Goal: Information Seeking & Learning: Find specific fact

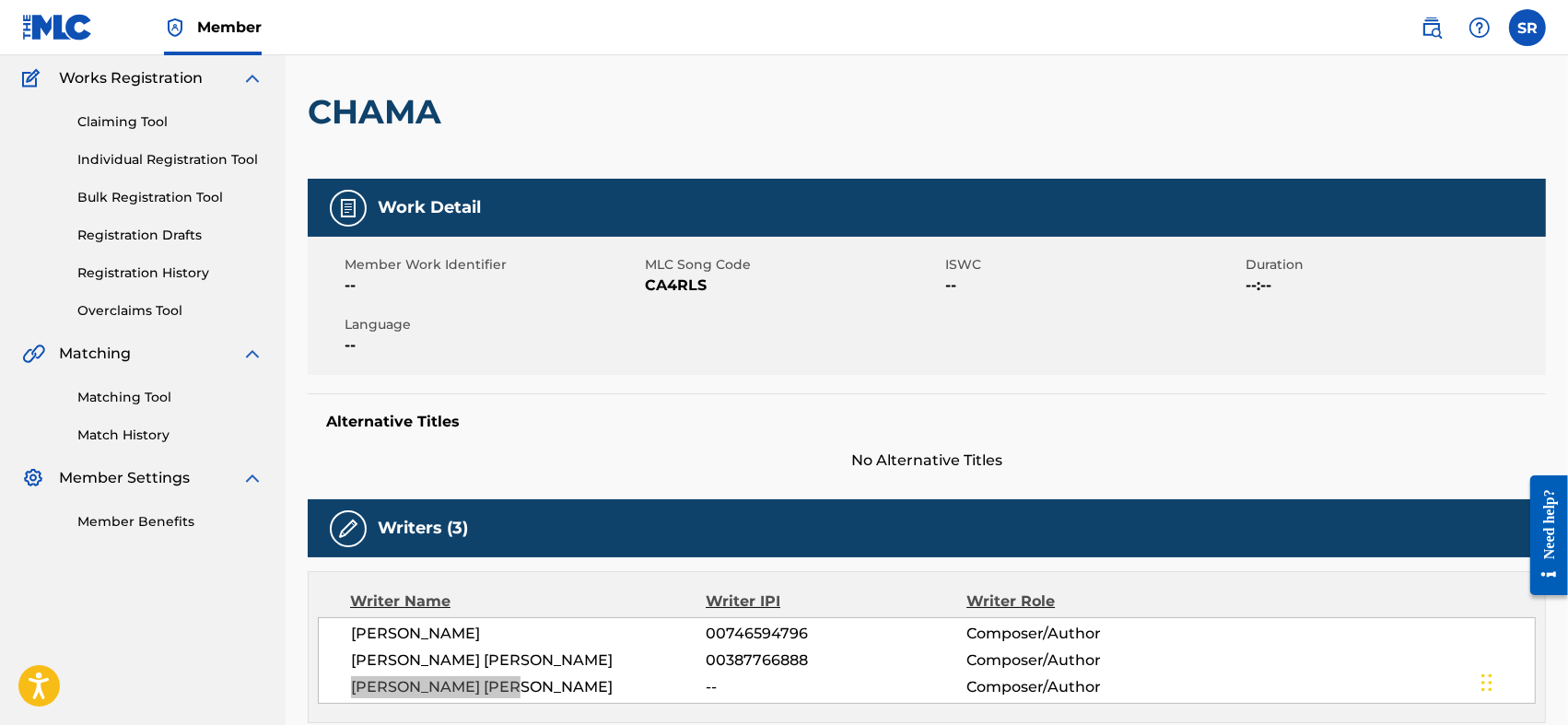
scroll to position [89, 0]
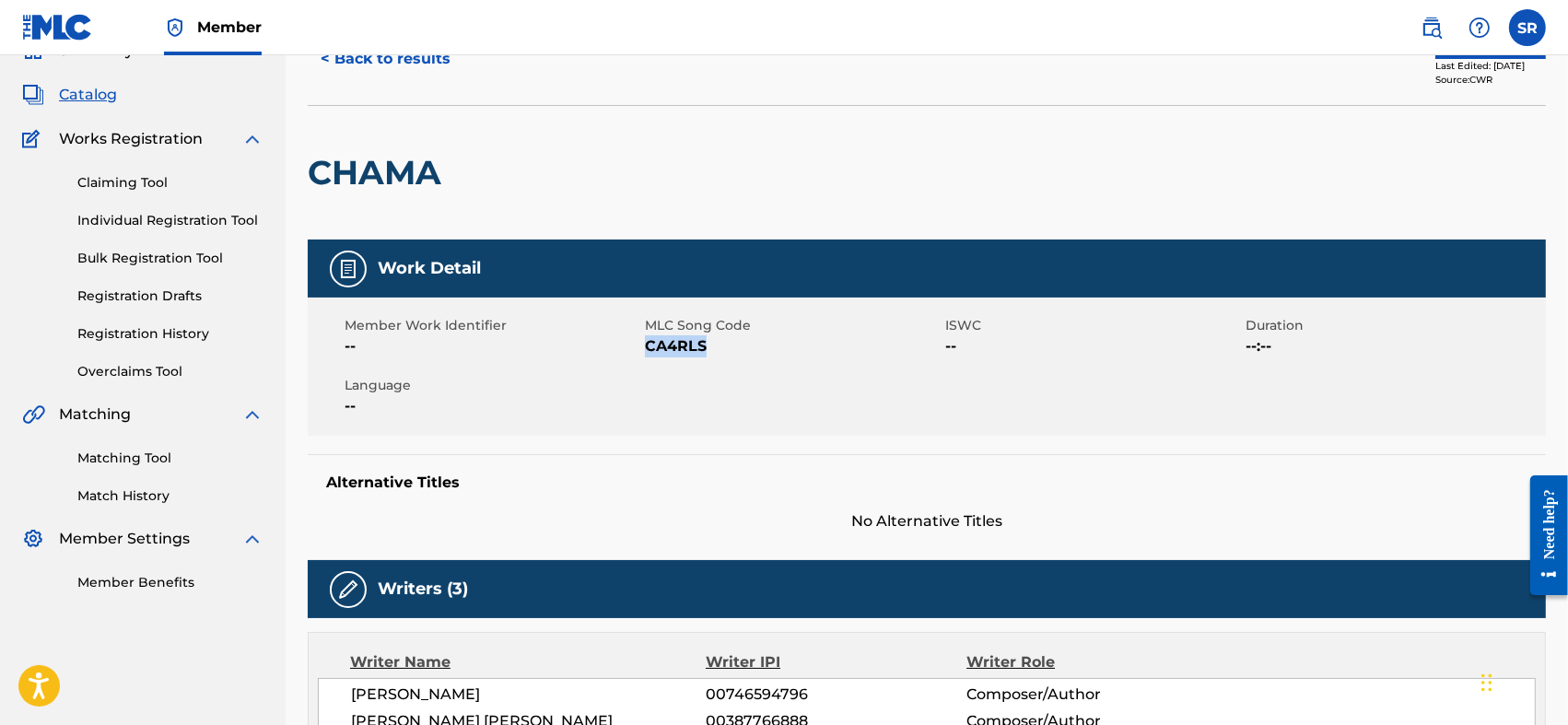
drag, startPoint x: 723, startPoint y: 342, endPoint x: 647, endPoint y: 363, distance: 78.8
click at [647, 363] on div "Member Work Identifier -- MLC Song Code CA4RLS ISWC -- Duration --:-- Language …" at bounding box center [927, 367] width 1239 height 138
copy span "CA4RLS"
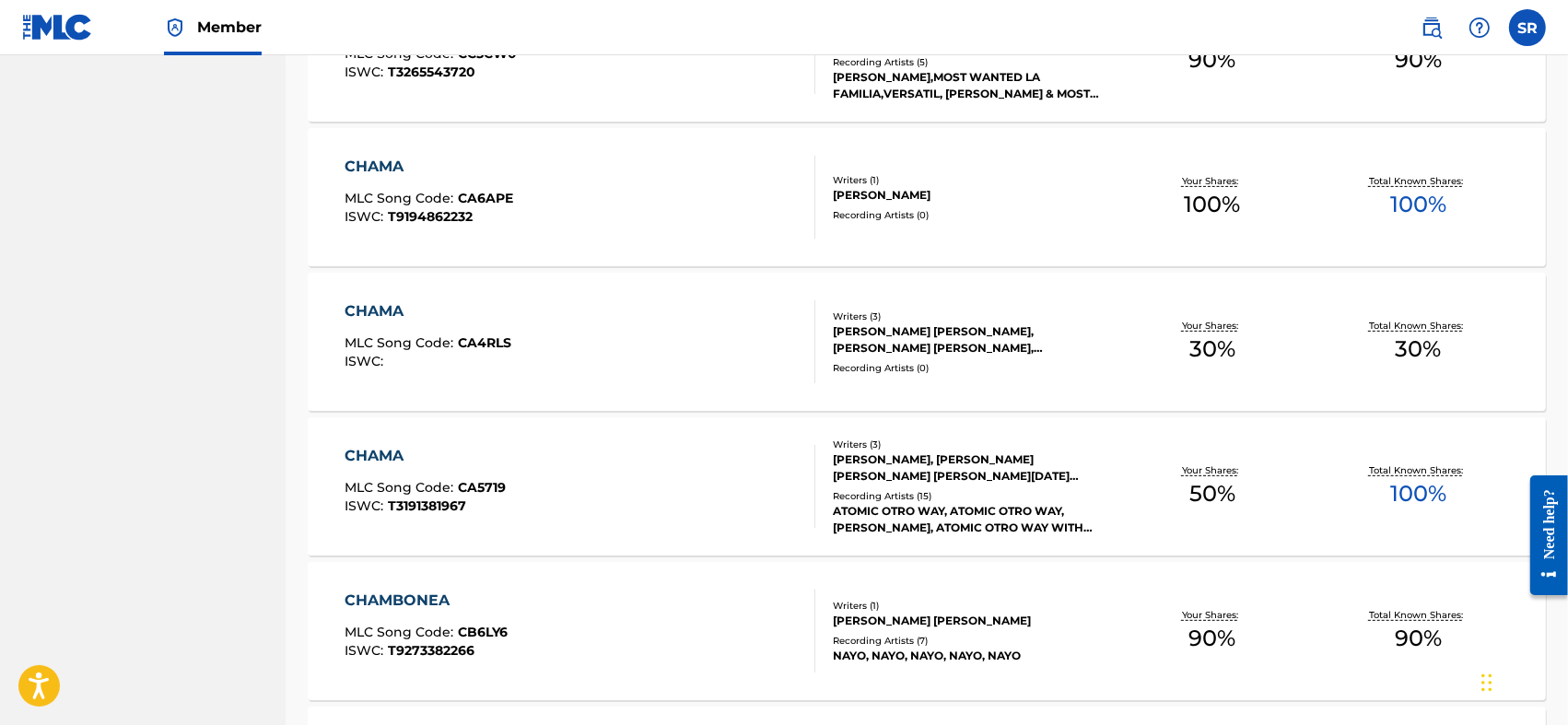
scroll to position [708, 0]
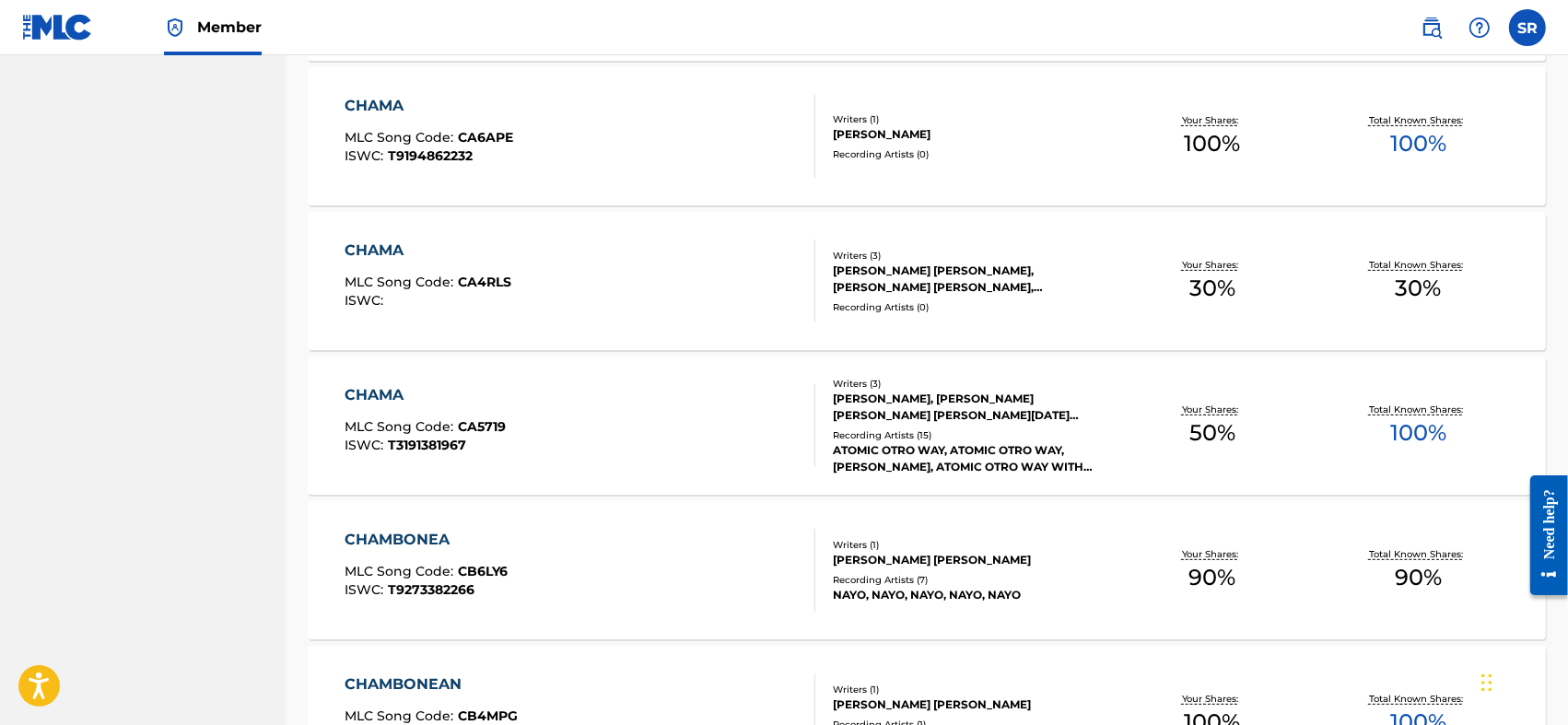
click at [619, 417] on div "CHAMA MLC Song Code : CA5719 ISWC : T3191381967" at bounding box center [579, 426] width 470 height 83
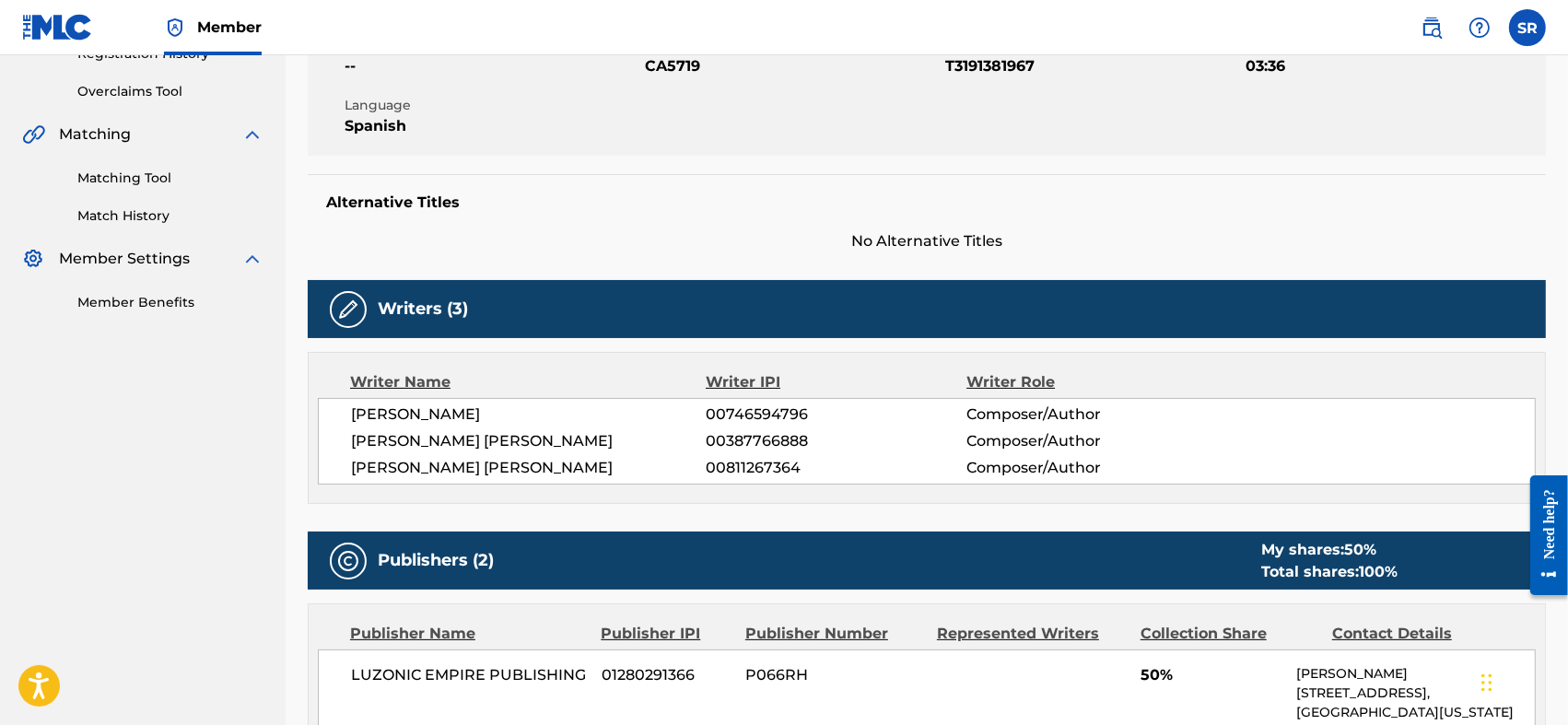
scroll to position [184, 0]
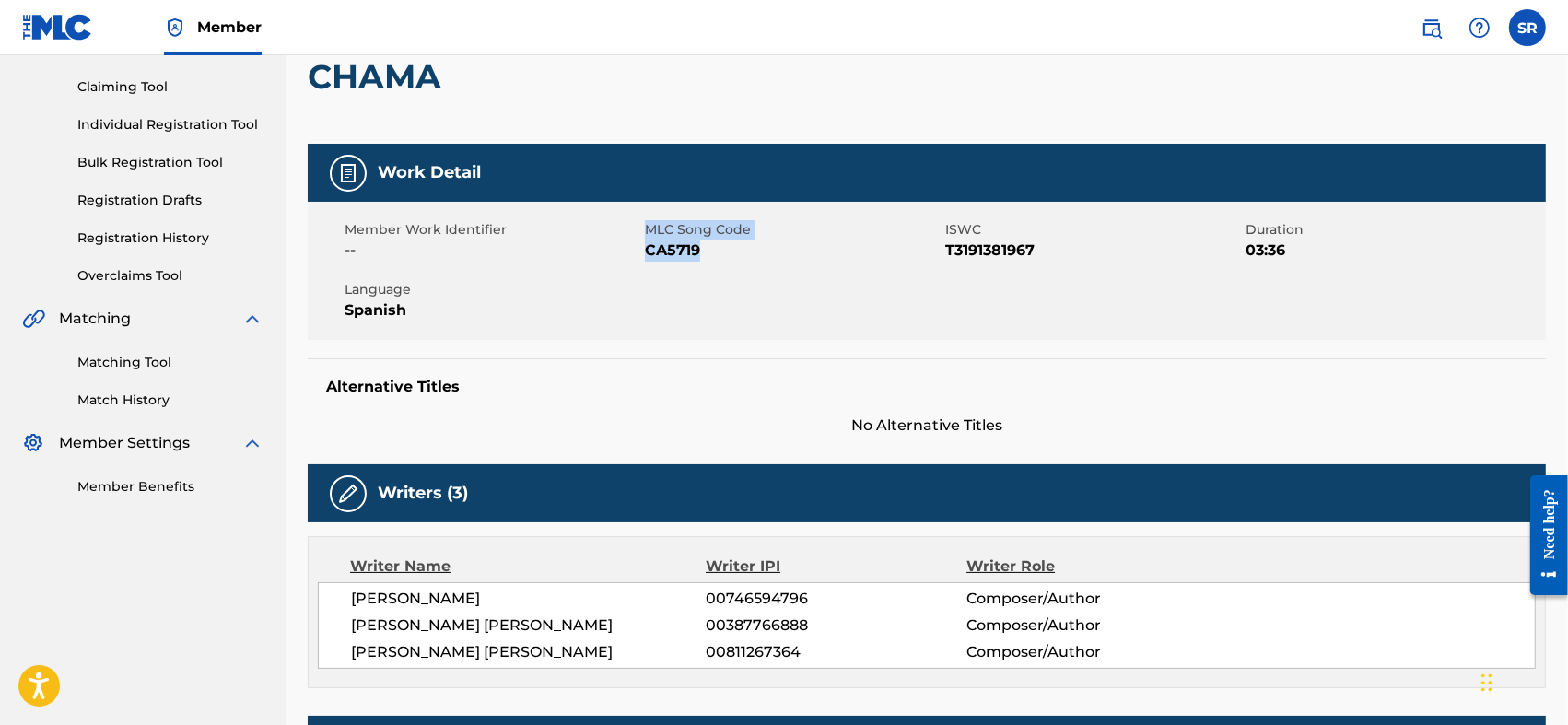
drag, startPoint x: 645, startPoint y: 247, endPoint x: 708, endPoint y: 258, distance: 64.0
click at [708, 258] on div "Member Work Identifier -- MLC Song Code CA5719 ISWC T3191381967 Duration 03:36 …" at bounding box center [927, 271] width 1239 height 138
click at [710, 258] on span "CA5719" at bounding box center [793, 251] width 296 height 22
drag, startPoint x: 710, startPoint y: 252, endPoint x: 647, endPoint y: 264, distance: 64.1
click at [647, 264] on div "Member Work Identifier -- MLC Song Code CA5719 ISWC T3191381967 Duration 03:36 …" at bounding box center [927, 271] width 1239 height 138
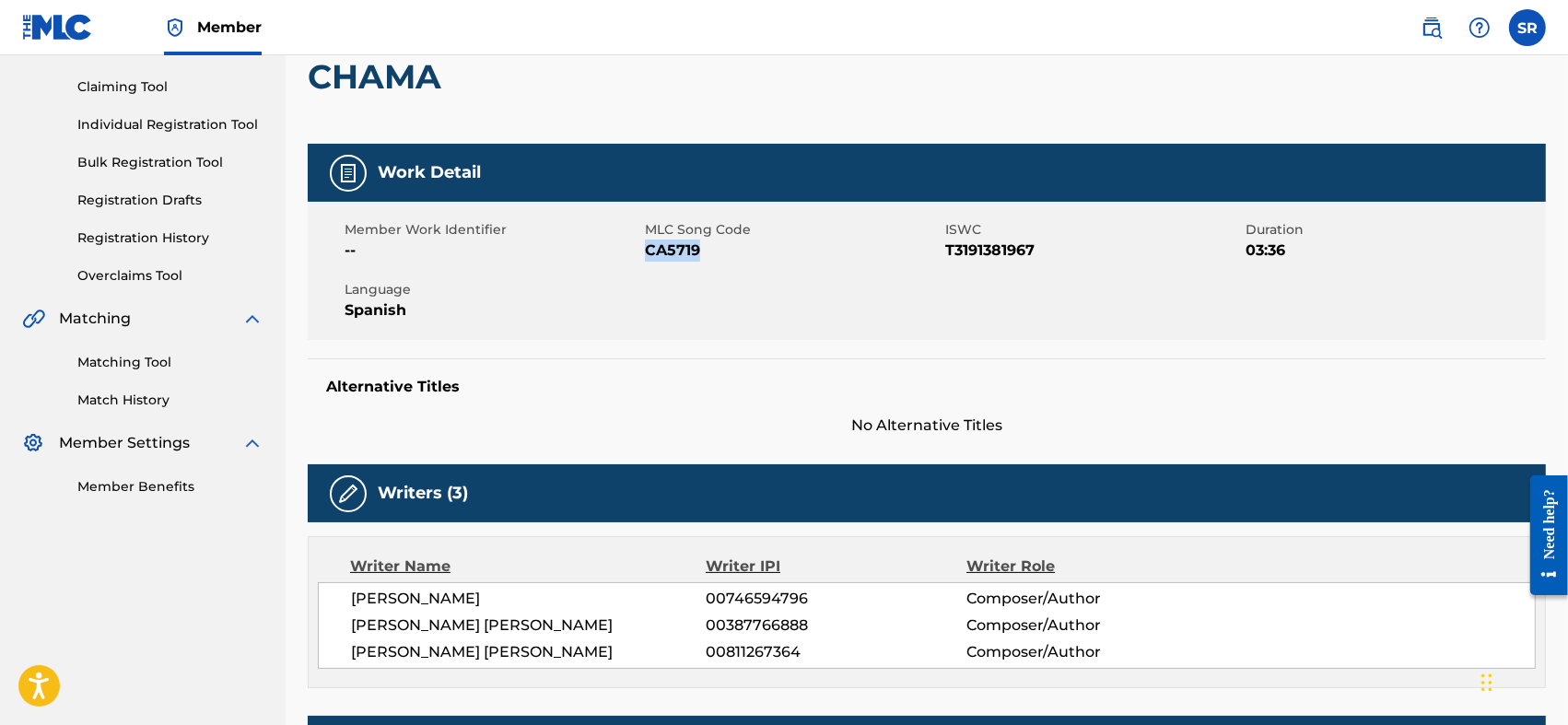
copy span "CA5719"
drag, startPoint x: 1035, startPoint y: 251, endPoint x: 939, endPoint y: 257, distance: 96.2
click at [939, 257] on div "Member Work Identifier -- MLC Song Code CA5719 ISWC T3191381967 Duration 03:36 …" at bounding box center [927, 271] width 1239 height 138
click at [937, 266] on div "Member Work Identifier -- MLC Song Code CA5719 ISWC T3191381967 Duration 03:36 …" at bounding box center [927, 271] width 1239 height 138
drag, startPoint x: 943, startPoint y: 250, endPoint x: 1060, endPoint y: 264, distance: 117.8
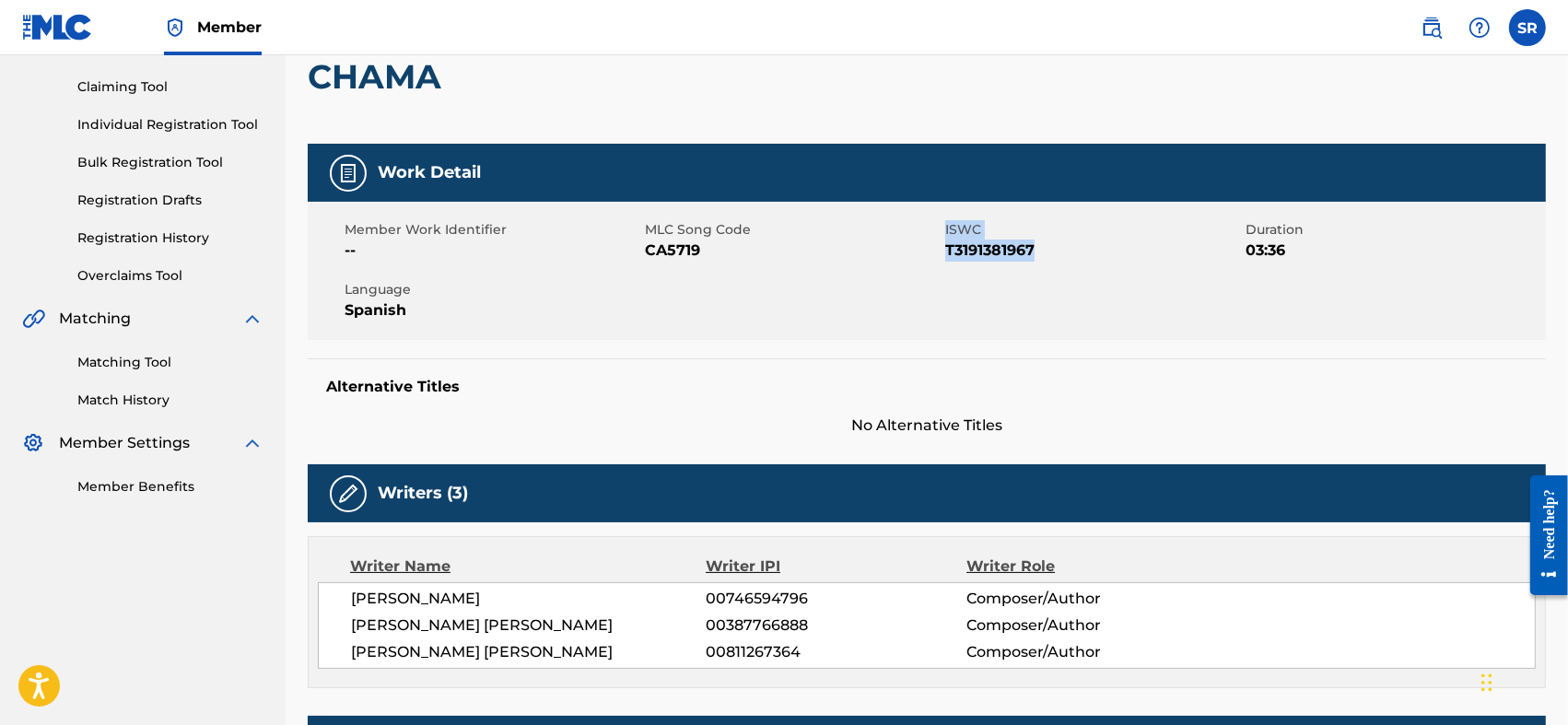
click at [1060, 264] on div "Member Work Identifier -- MLC Song Code CA5719 ISWC T3191381967 Duration 03:36 …" at bounding box center [927, 271] width 1239 height 138
click at [1051, 249] on span "T3191381967" at bounding box center [1094, 251] width 296 height 22
click at [1046, 246] on span "T3191381967" at bounding box center [1094, 251] width 296 height 22
drag, startPoint x: 1045, startPoint y: 244, endPoint x: 947, endPoint y: 261, distance: 99.5
click at [947, 261] on div "Member Work Identifier -- MLC Song Code CA5719 ISWC T3191381967 Duration 03:36 …" at bounding box center [927, 271] width 1239 height 138
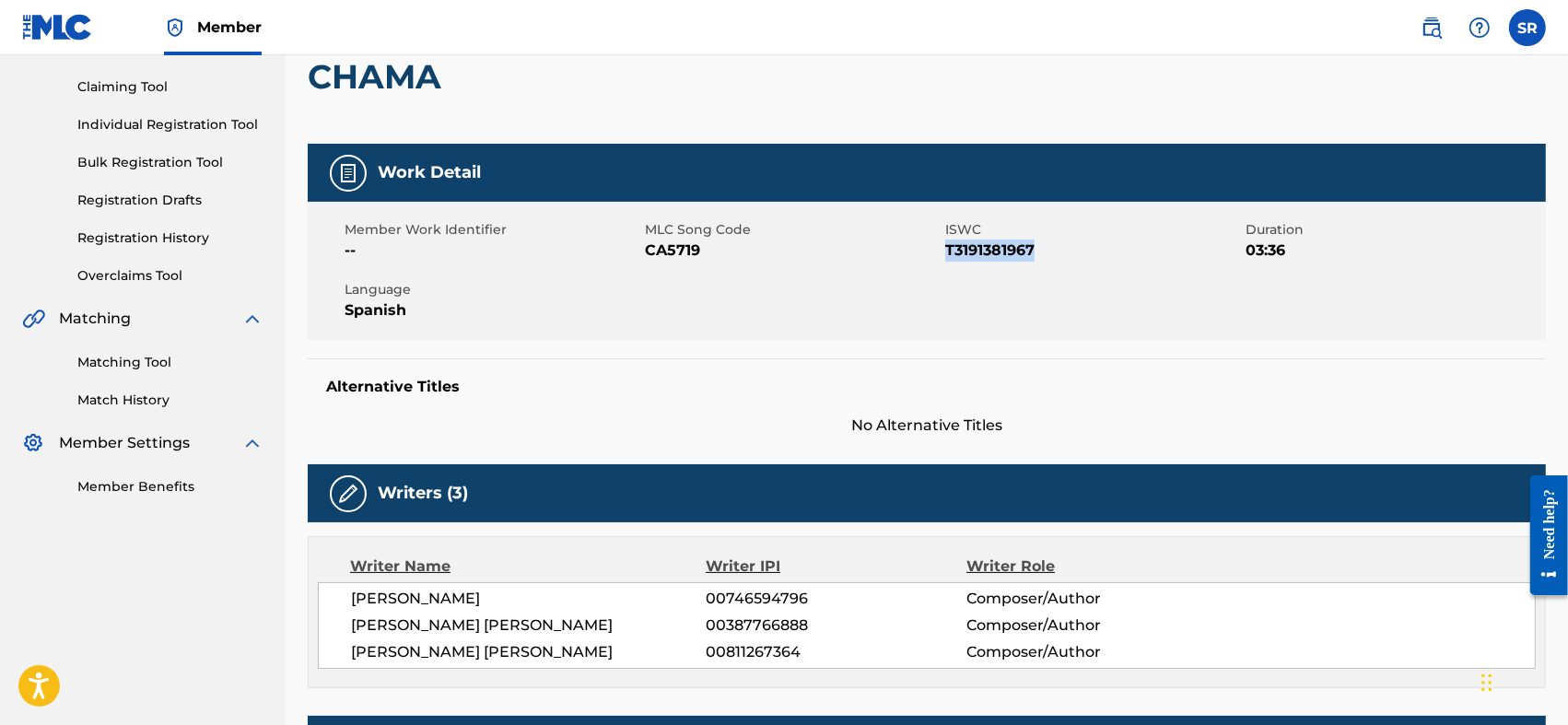
copy span "T3191381967"
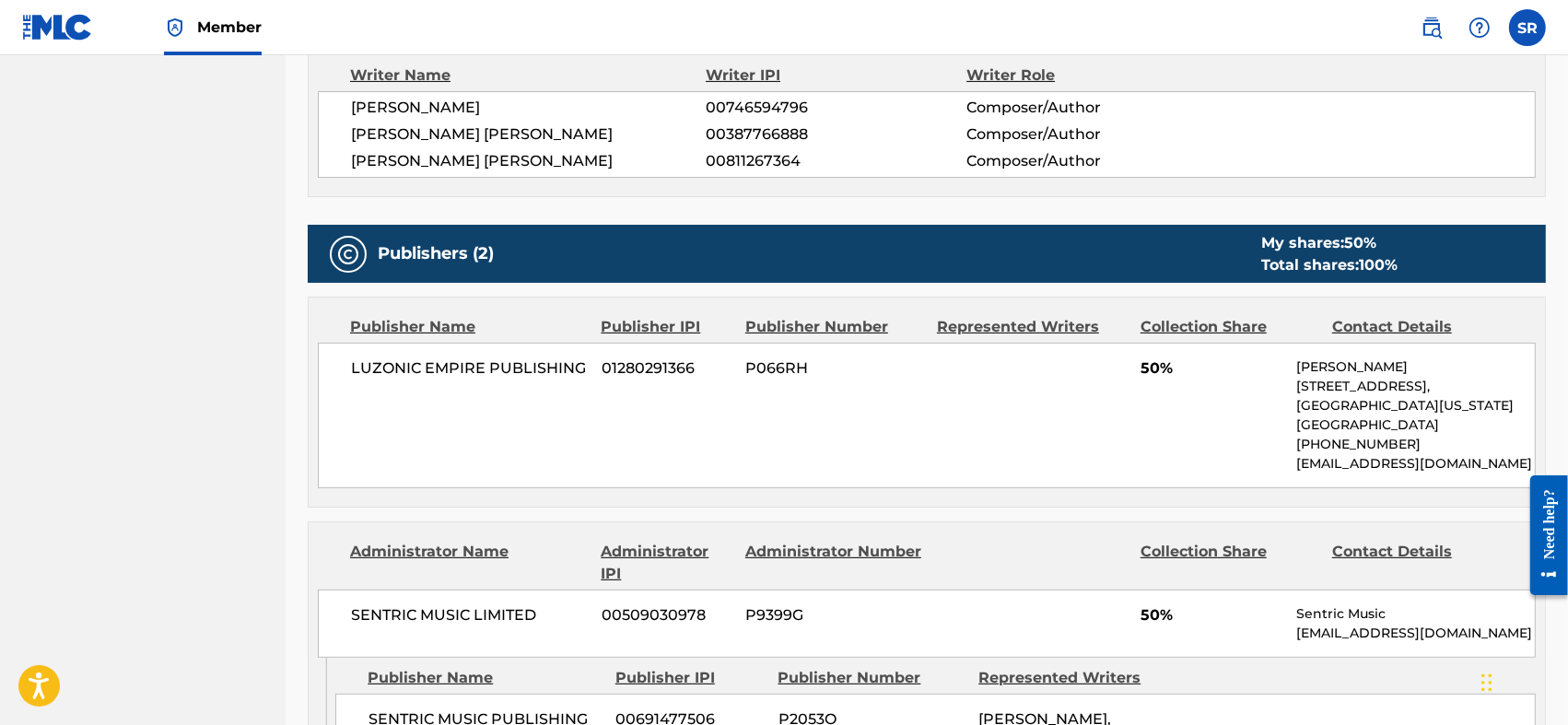
scroll to position [737, 0]
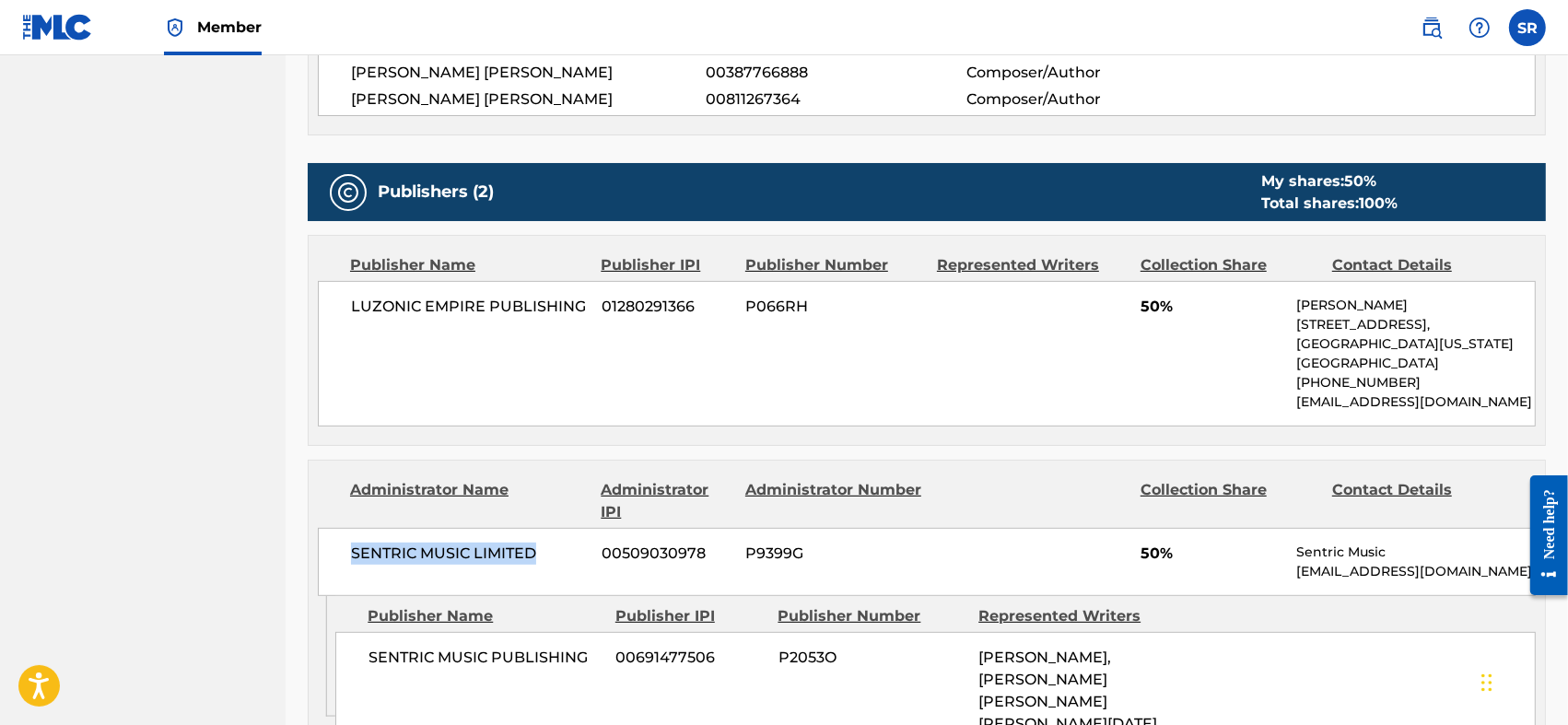
drag, startPoint x: 548, startPoint y: 544, endPoint x: 350, endPoint y: 558, distance: 198.5
click at [351, 558] on span "SENTRIC MUSIC LIMITED" at bounding box center [469, 553] width 237 height 22
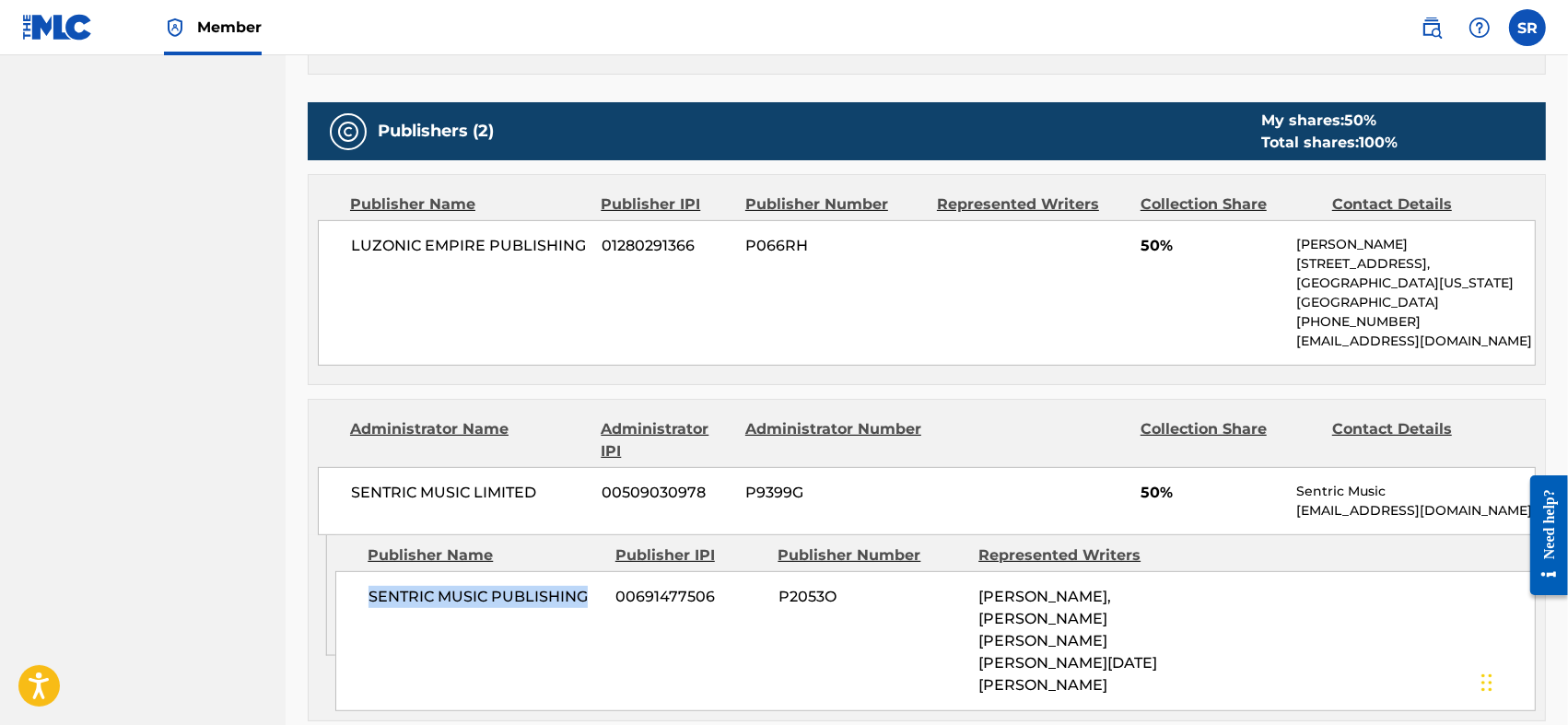
drag, startPoint x: 590, startPoint y: 602, endPoint x: 371, endPoint y: 636, distance: 221.6
click at [371, 636] on div "SENTRIC MUSIC PUBLISHING 00691477506 P2053O JEREMYS ALBERTO LUCIANO, MIGUEL ANG…" at bounding box center [935, 641] width 1200 height 140
copy span "SENTRIC MUSIC PUBLISHING"
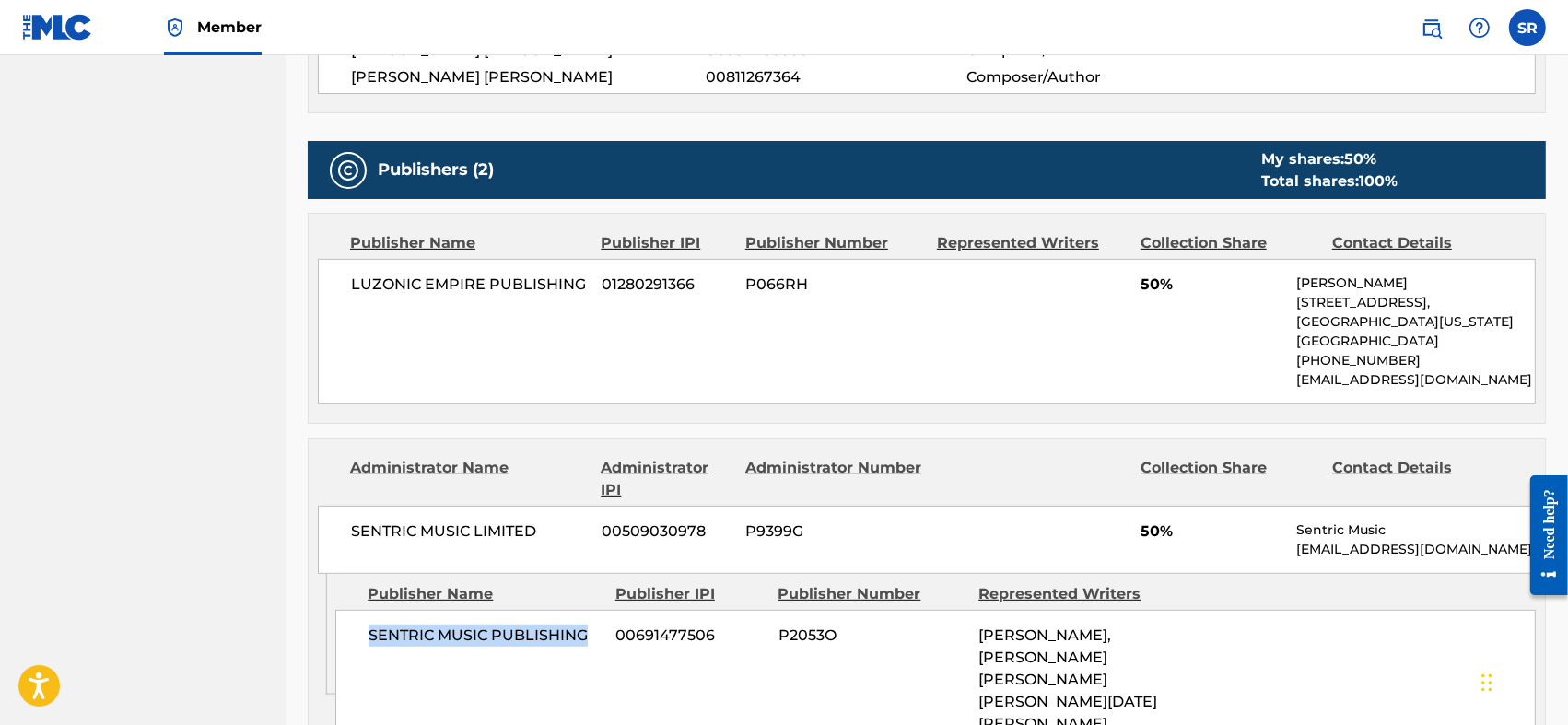
scroll to position [637, 0]
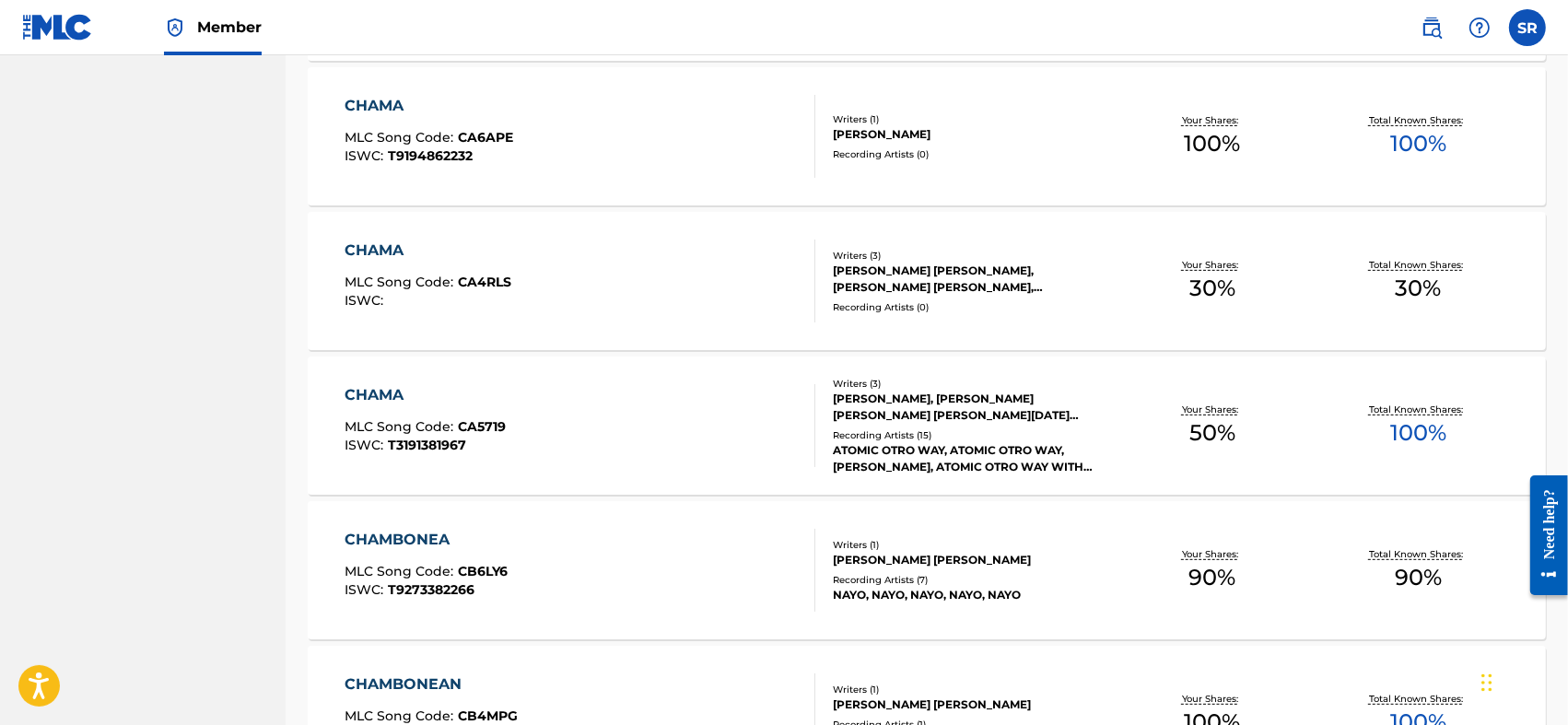
scroll to position [832, 0]
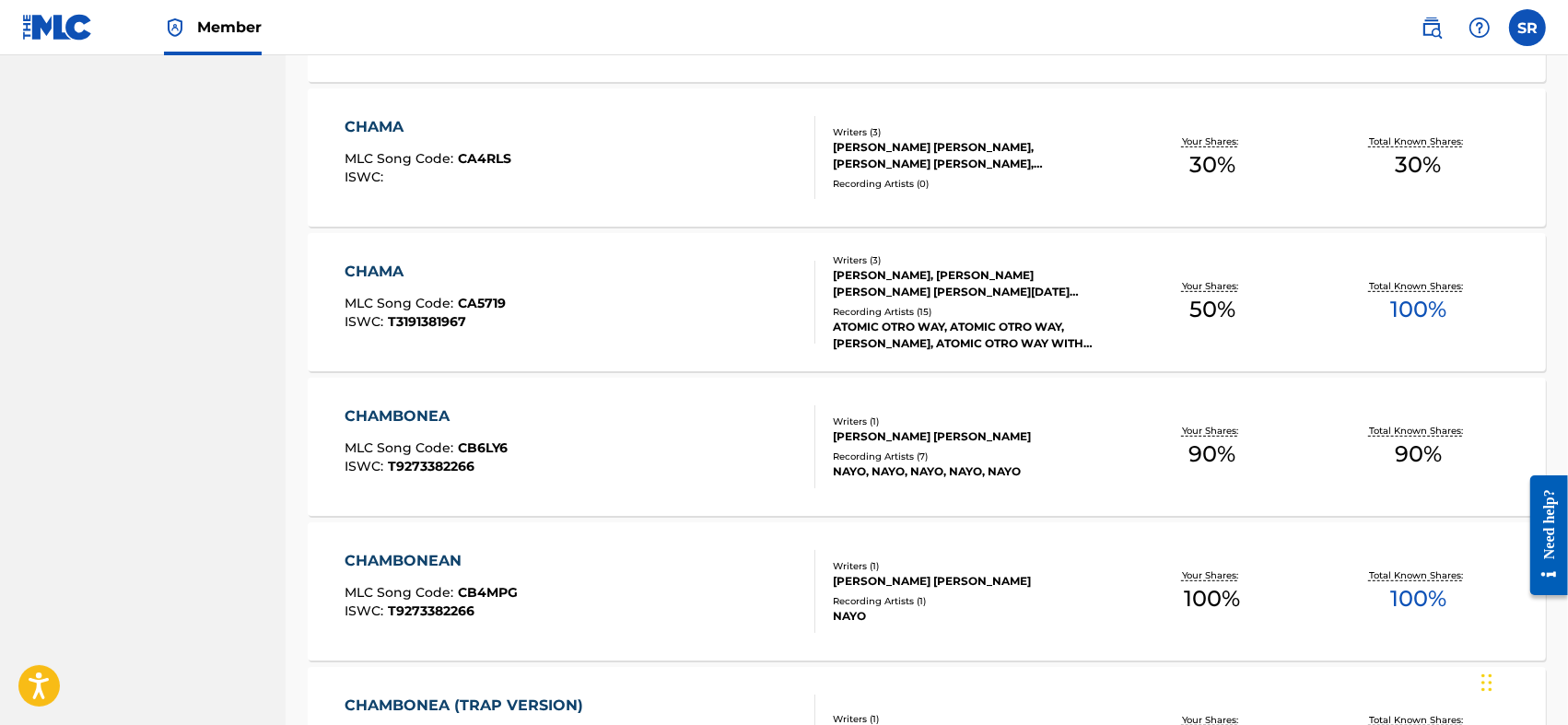
drag, startPoint x: 1011, startPoint y: 709, endPoint x: 191, endPoint y: 429, distance: 866.5
click at [191, 429] on nav "LUZONIC EMPIRE PUBLISHING Summary Catalog Works Registration Claiming Tool Indi…" at bounding box center [143, 206] width 286 height 1966
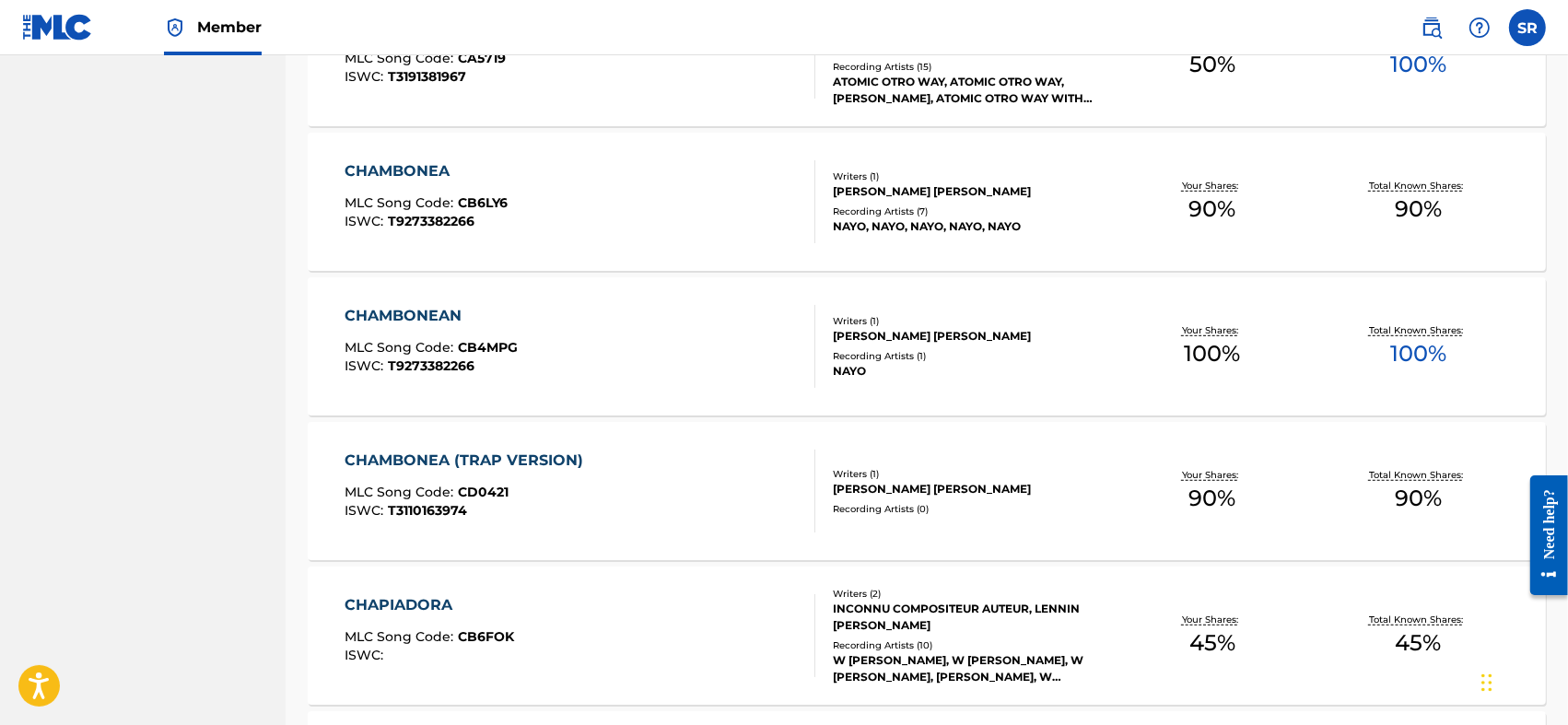
scroll to position [954, 0]
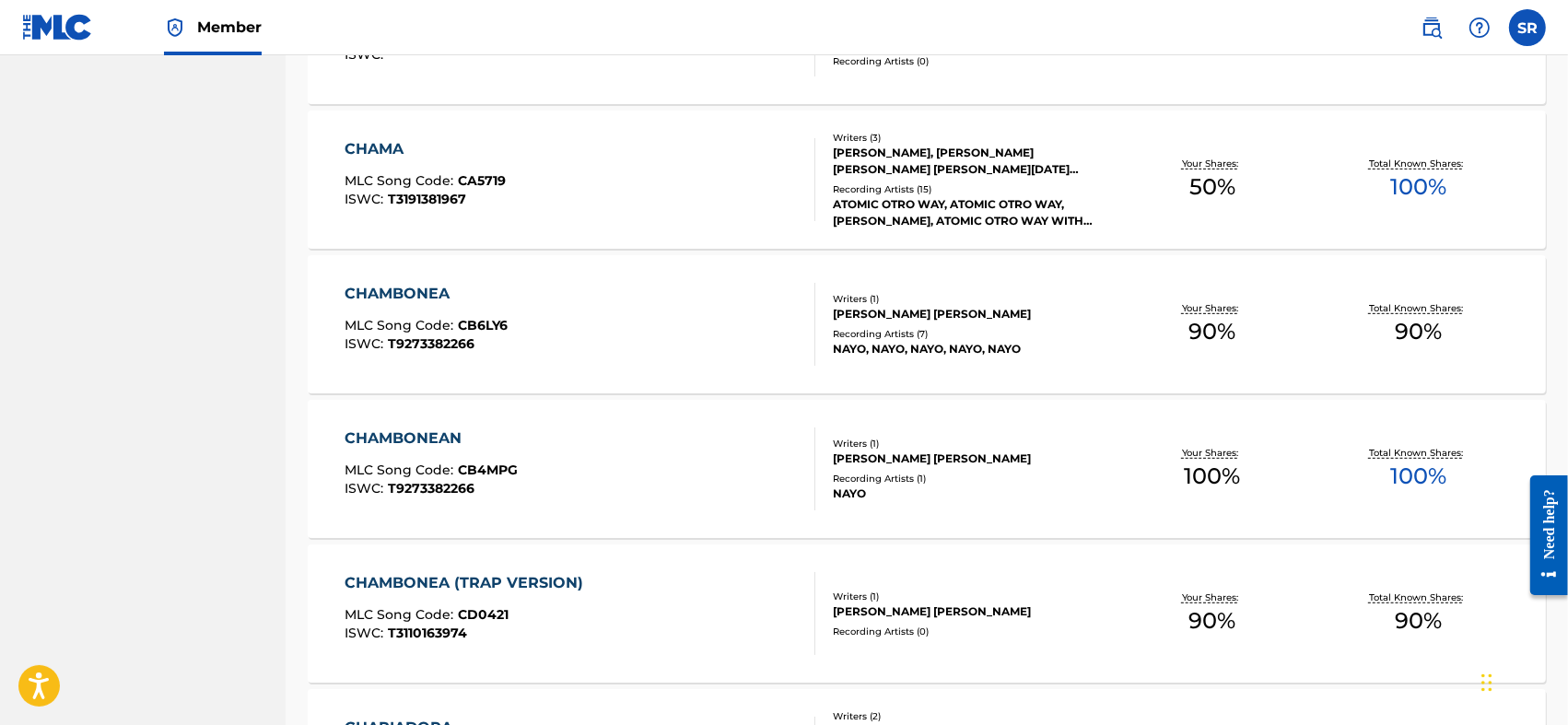
click at [457, 285] on div "CHAMBONEA" at bounding box center [425, 294] width 163 height 22
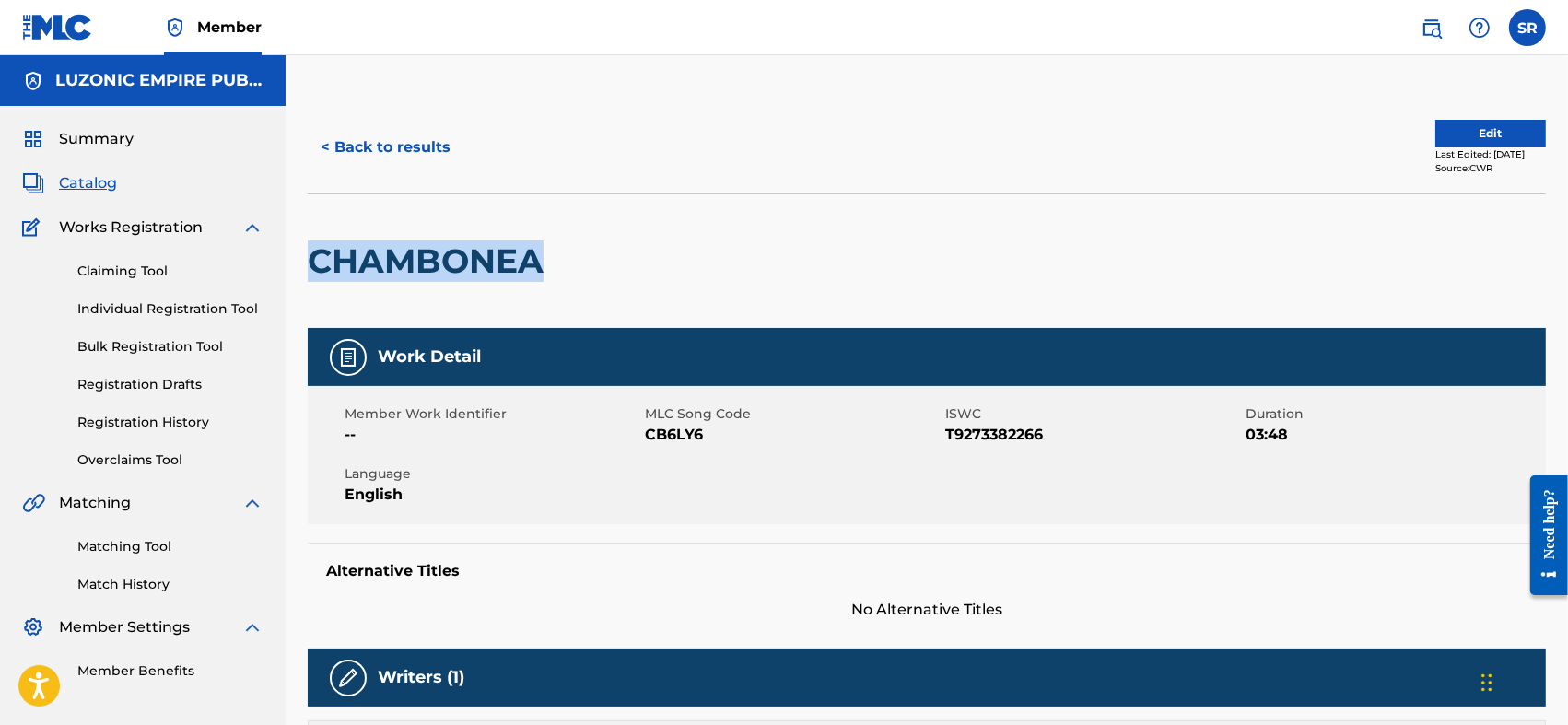
drag, startPoint x: 553, startPoint y: 254, endPoint x: 295, endPoint y: 247, distance: 258.1
copy h2 "CHAMBONEA"
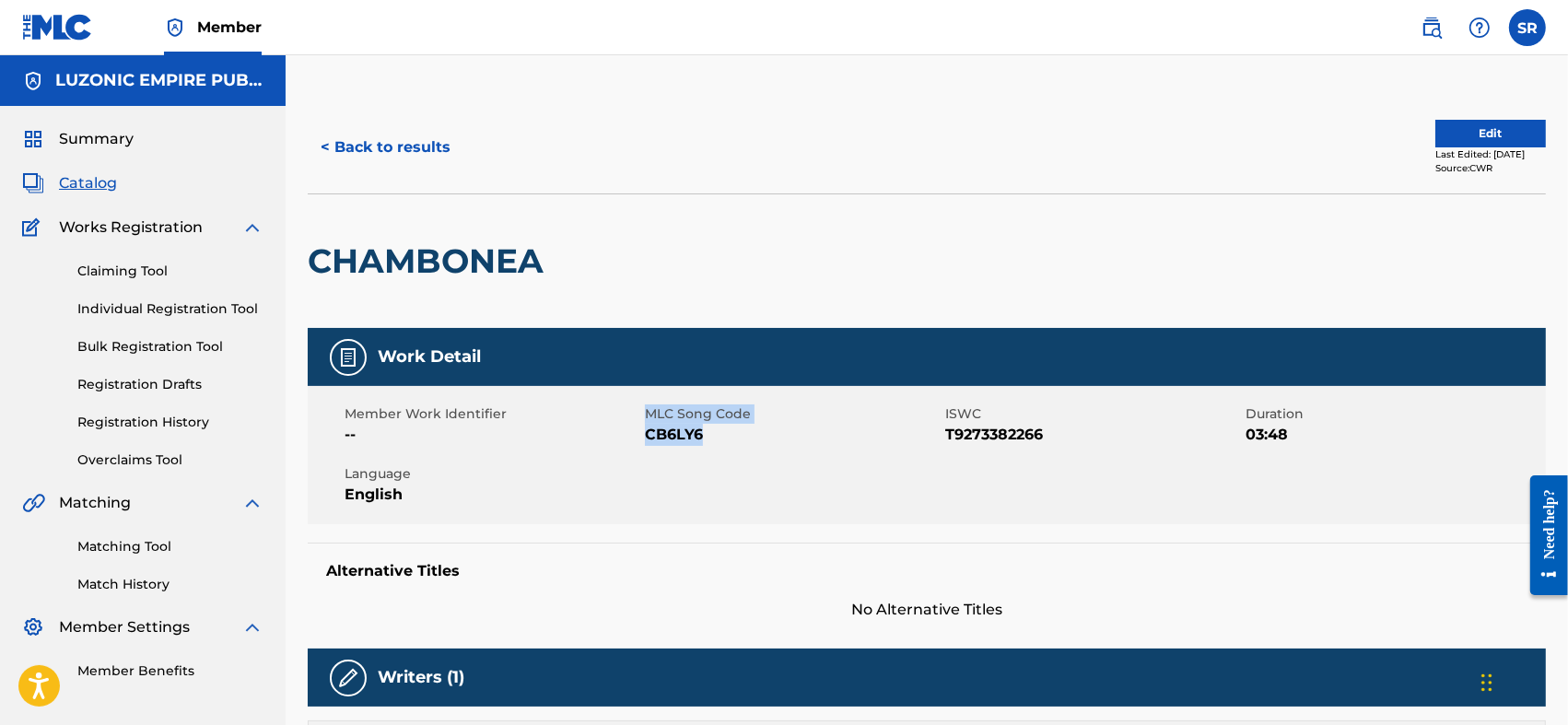
drag, startPoint x: 642, startPoint y: 429, endPoint x: 704, endPoint y: 435, distance: 62.3
click at [704, 435] on div "Member Work Identifier -- MLC Song Code CB6LY6 ISWC T9273382266 Duration 03:48 …" at bounding box center [927, 455] width 1239 height 138
click at [708, 437] on span "CB6LY6" at bounding box center [793, 435] width 296 height 22
click at [708, 439] on span "CB6LY6" at bounding box center [793, 435] width 296 height 22
drag, startPoint x: 637, startPoint y: 437, endPoint x: 694, endPoint y: 437, distance: 57.0
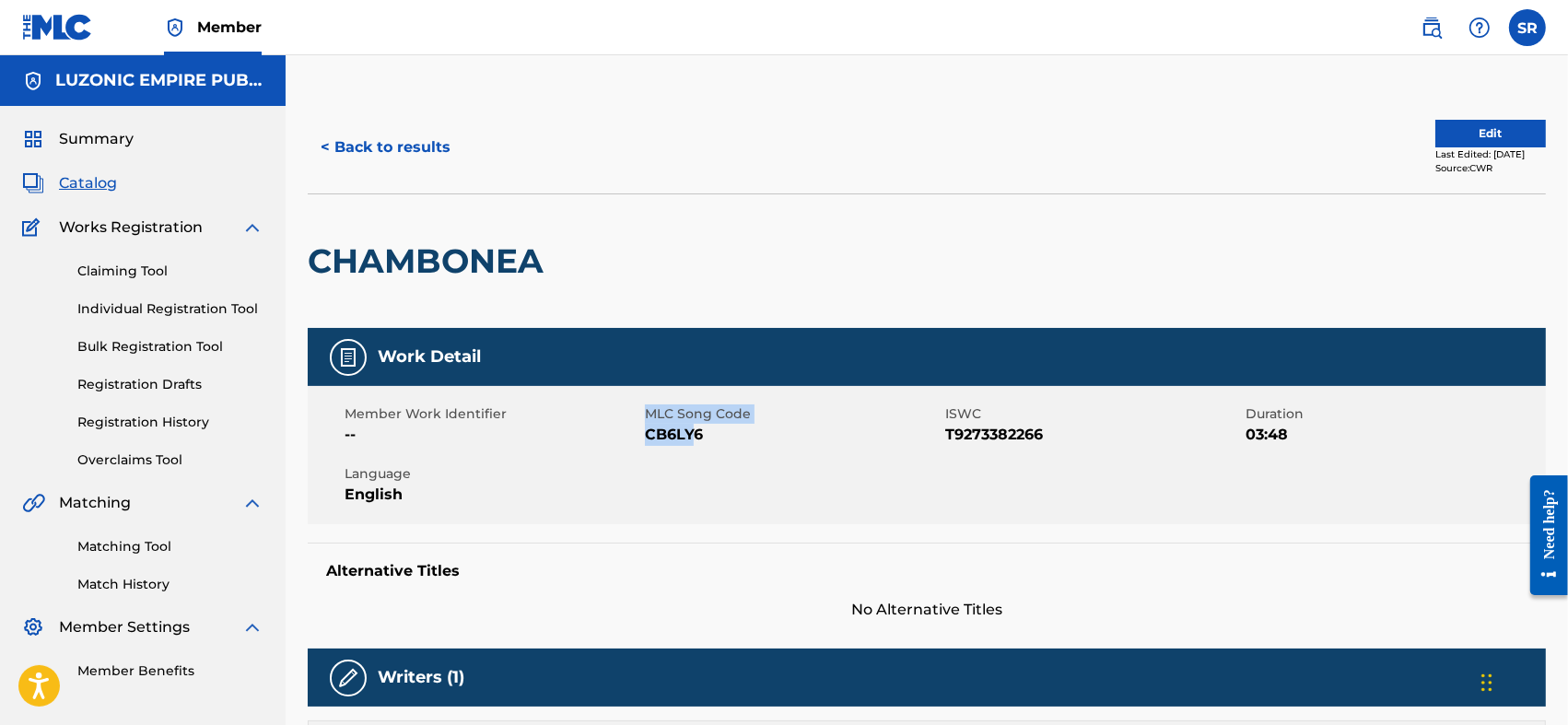
click at [694, 437] on div "Member Work Identifier -- MLC Song Code CB6LY6 ISWC T9273382266 Duration 03:48 …" at bounding box center [927, 455] width 1239 height 138
click at [708, 440] on span "CB6LY6" at bounding box center [793, 435] width 296 height 22
drag, startPoint x: 713, startPoint y: 435, endPoint x: 650, endPoint y: 442, distance: 63.4
click at [650, 442] on span "CB6LY6" at bounding box center [793, 435] width 296 height 22
copy span "CB6LY6"
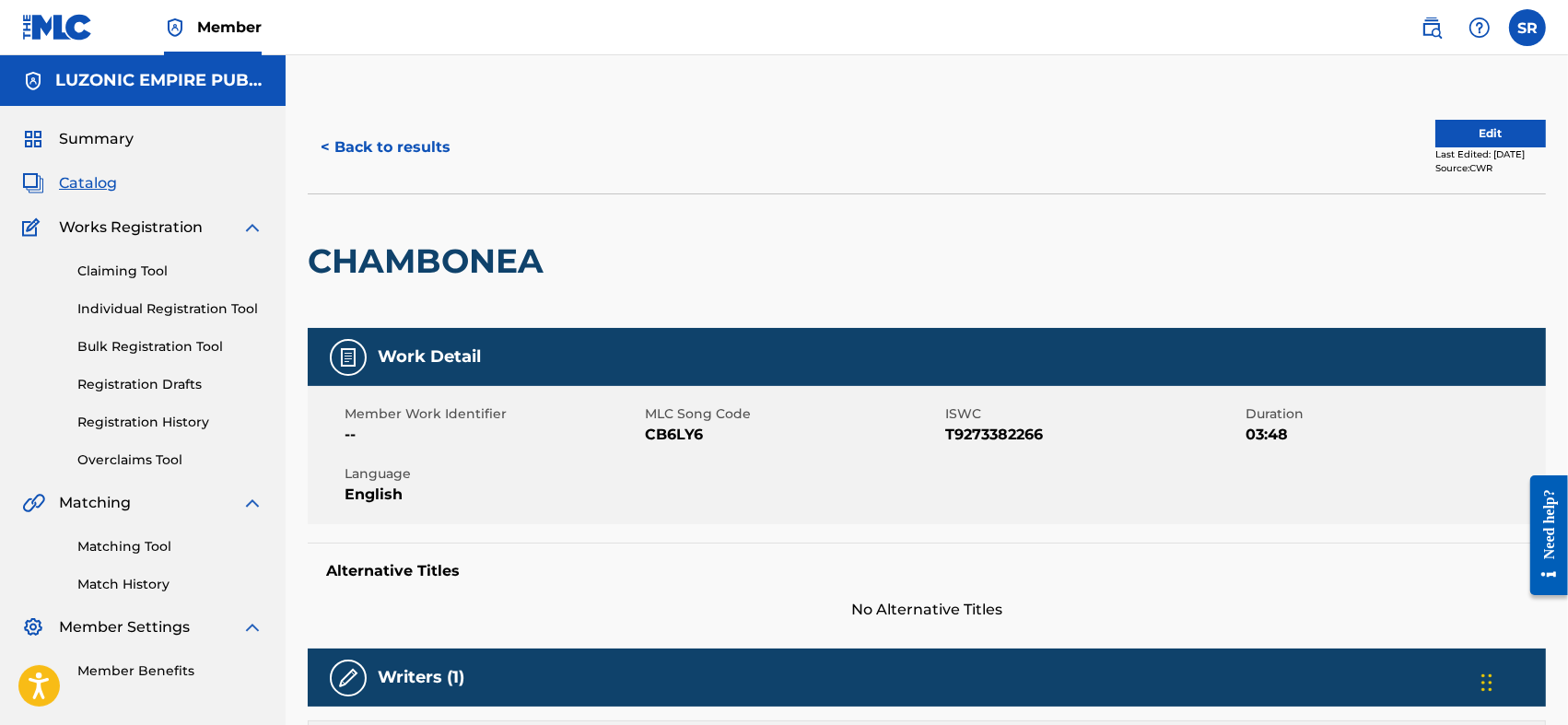
click at [995, 430] on span "T9273382266" at bounding box center [1094, 435] width 296 height 22
drag, startPoint x: 1046, startPoint y: 435, endPoint x: 948, endPoint y: 449, distance: 99.0
click at [948, 449] on div "Member Work Identifier -- MLC Song Code CB6LY6 ISWC T9273382266 Duration 03:48 …" at bounding box center [927, 455] width 1239 height 138
copy span "T9273382266"
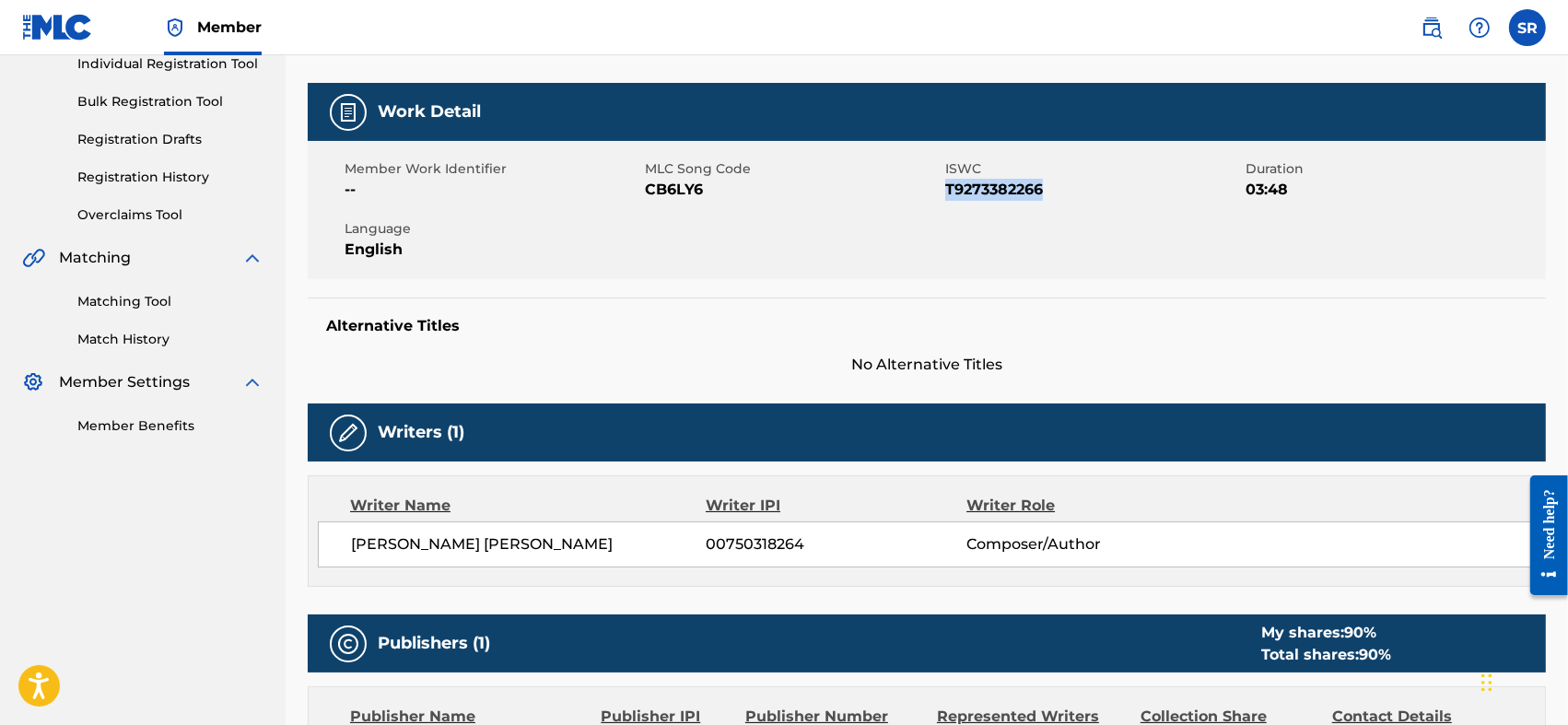
scroll to position [429, 0]
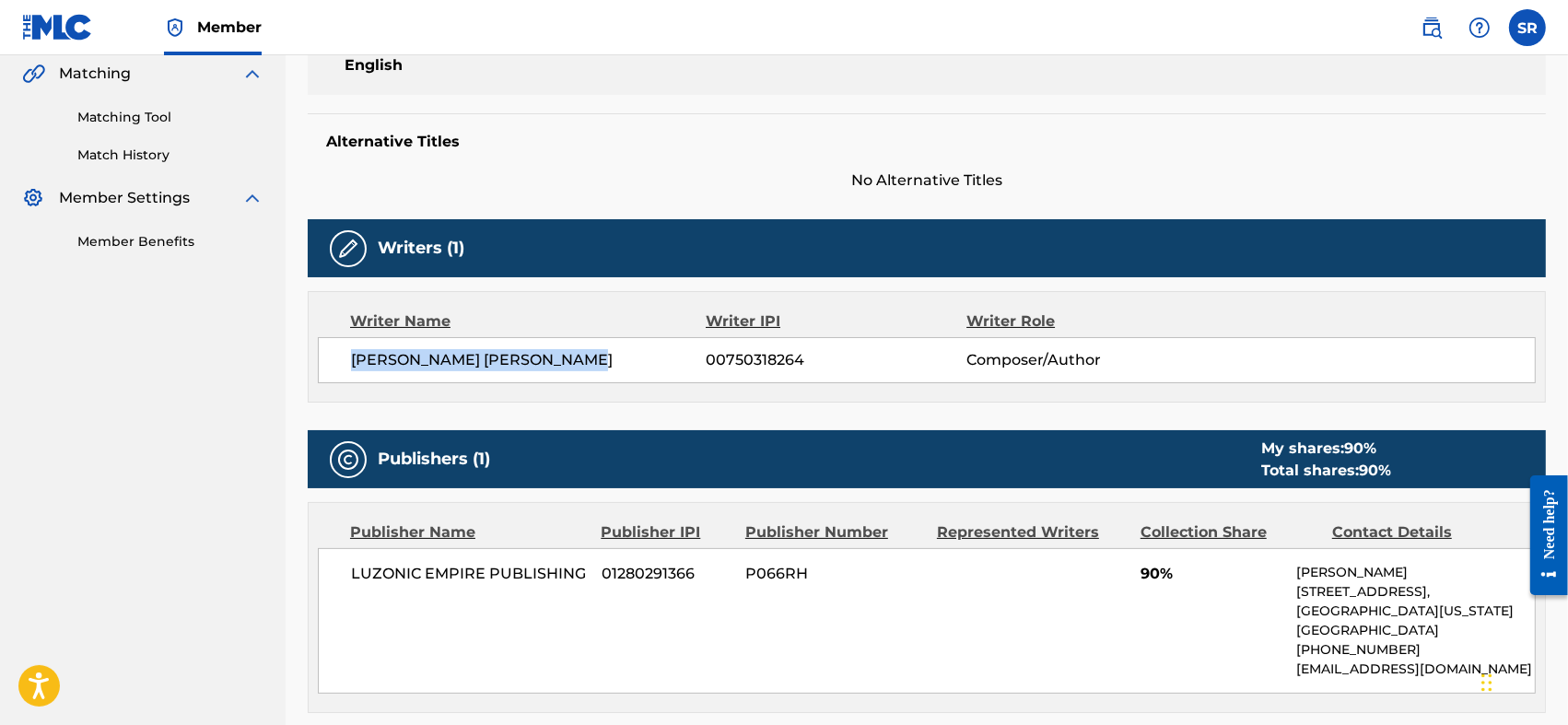
drag, startPoint x: 340, startPoint y: 357, endPoint x: 597, endPoint y: 371, distance: 257.4
click at [597, 371] on div "FARLIN RAFAEL ALONZO FLETE 00750318264 Composer/Author" at bounding box center [926, 360] width 1218 height 46
copy span "[PERSON_NAME]"
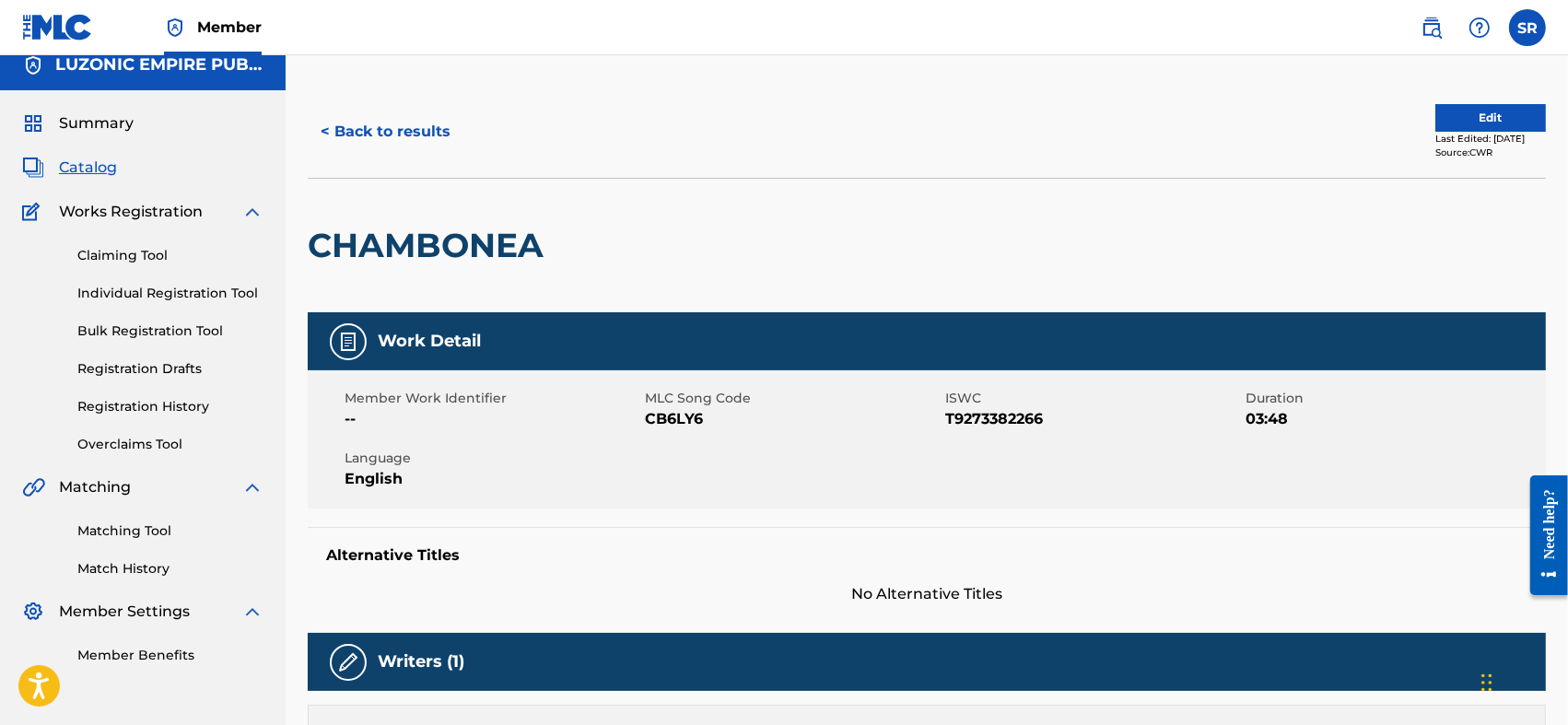
scroll to position [0, 0]
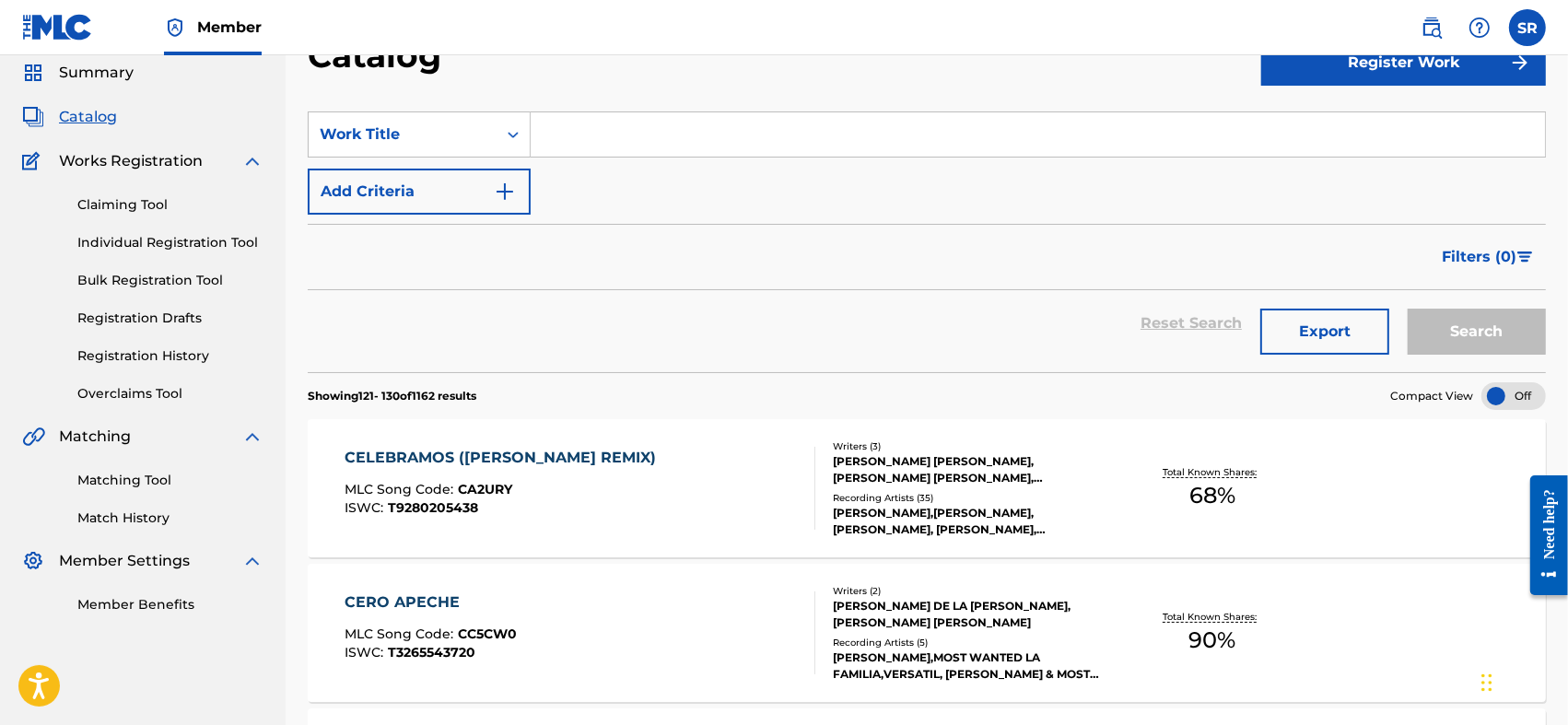
scroll to position [954, 0]
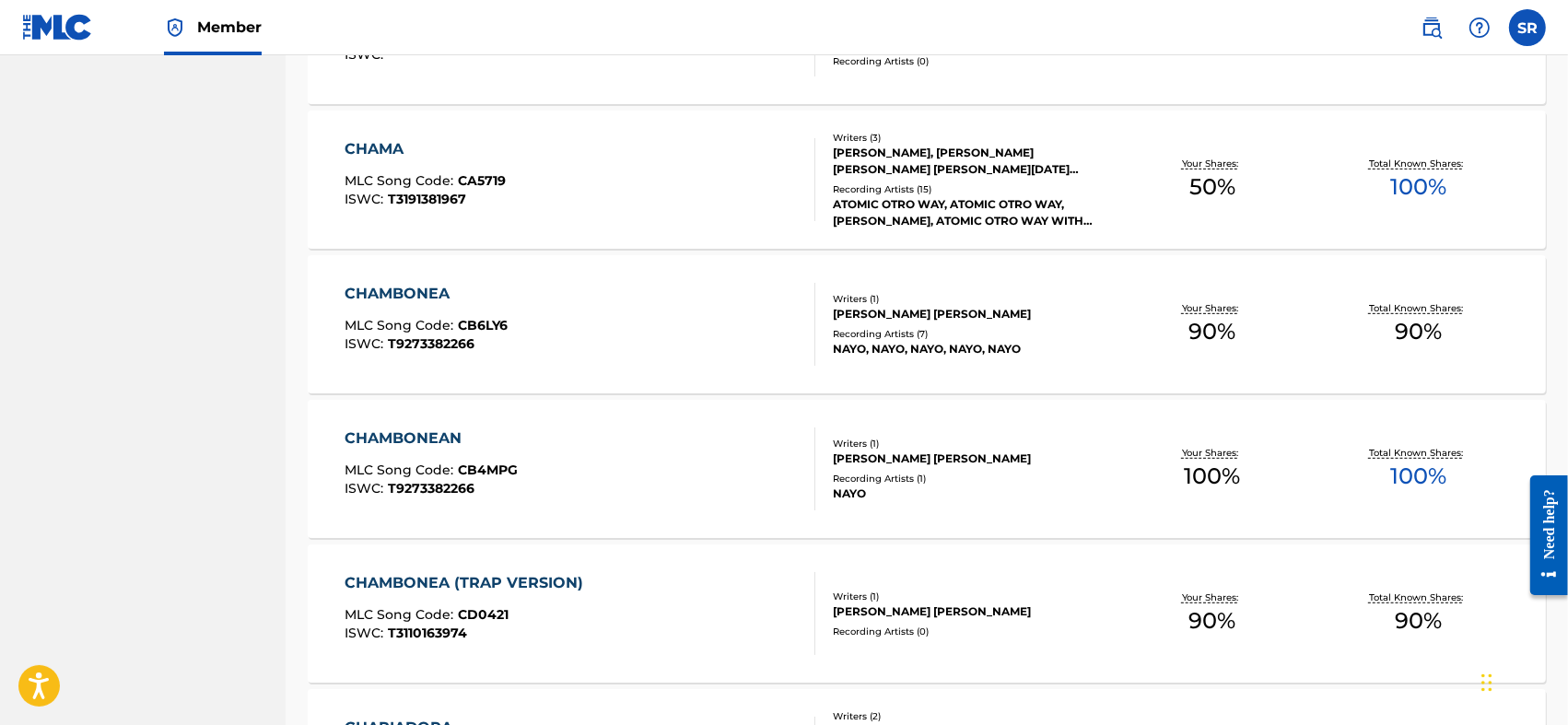
click at [680, 489] on div "CHAMBONEAN MLC Song Code : CB4MPG ISWC : T9273382266" at bounding box center [579, 470] width 470 height 83
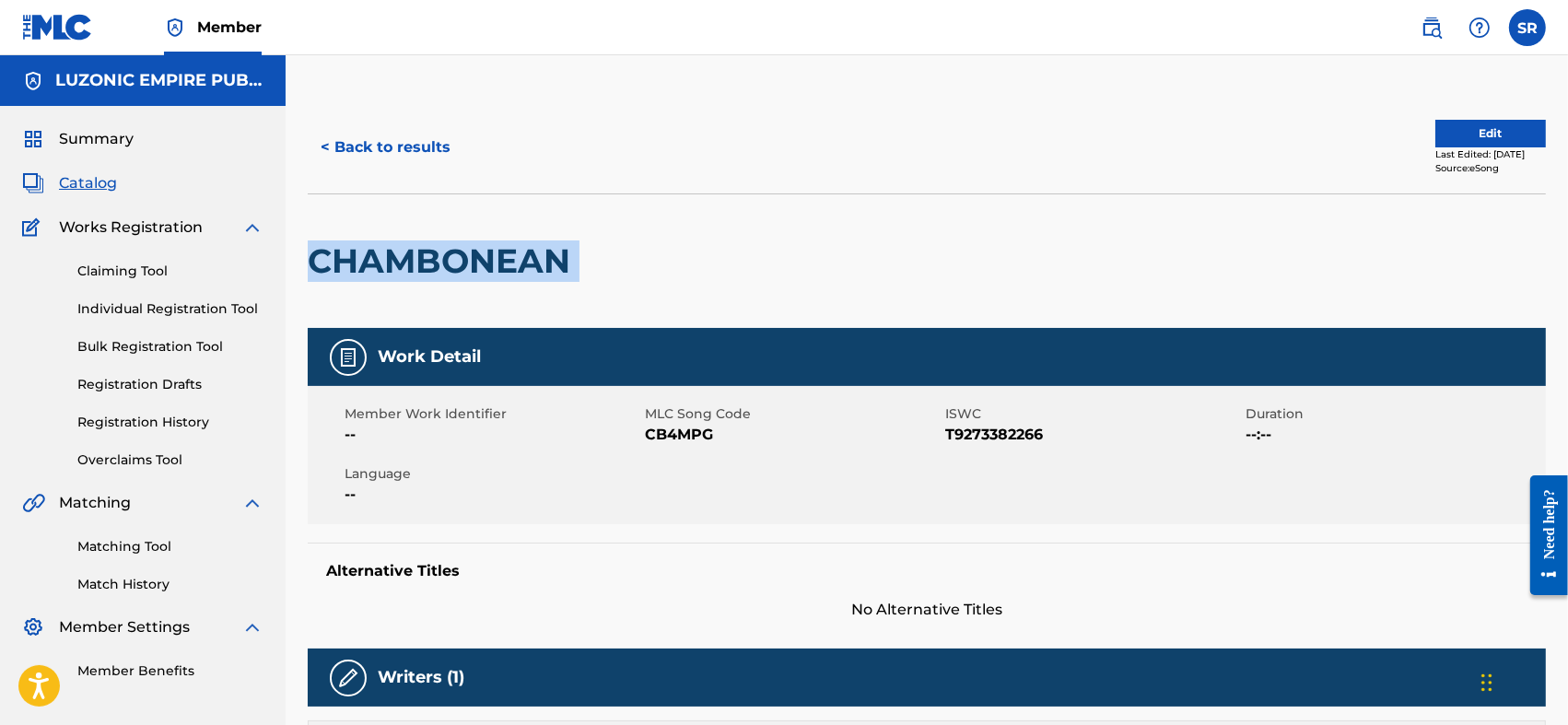
drag, startPoint x: 601, startPoint y: 260, endPoint x: 297, endPoint y: 302, distance: 306.9
copy div "CHAMBONEAN"
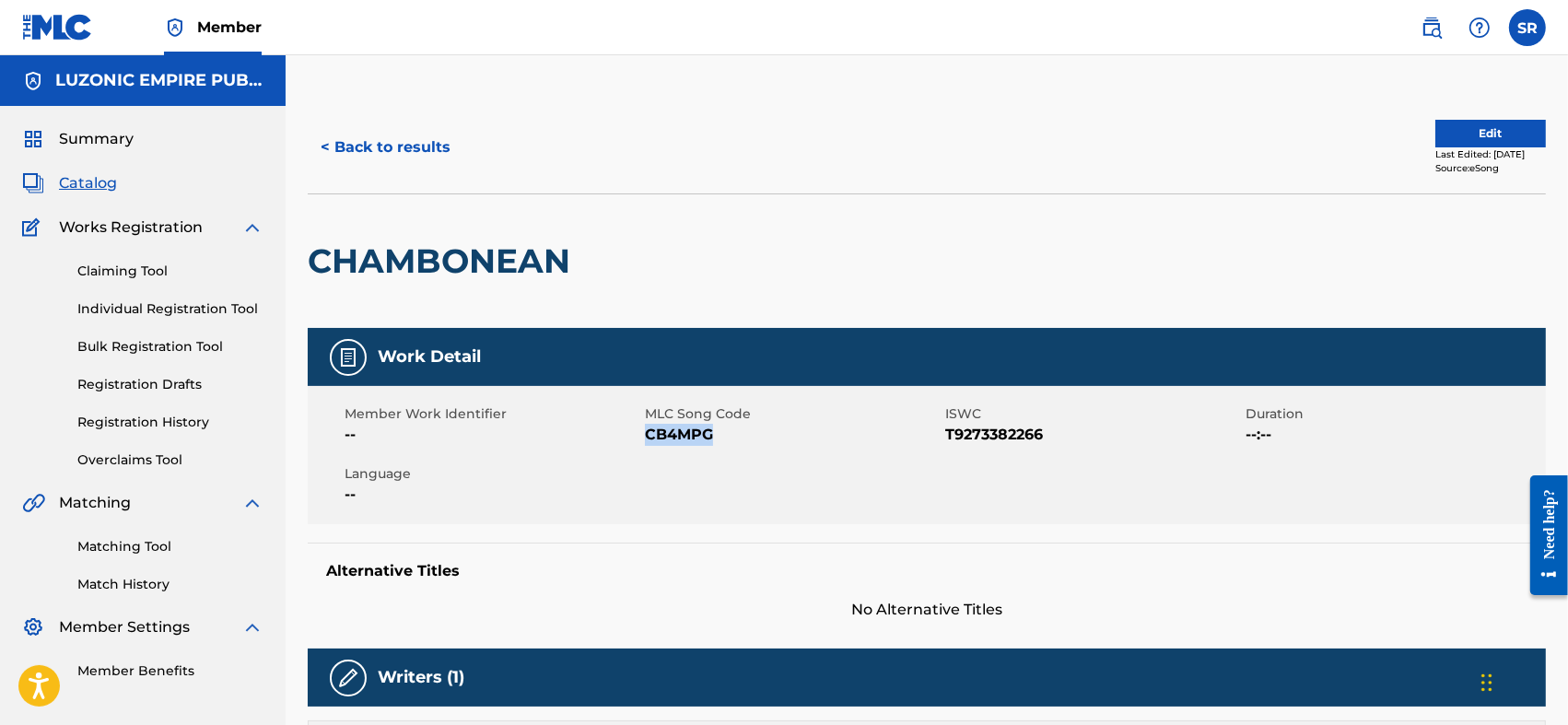
drag, startPoint x: 729, startPoint y: 439, endPoint x: 646, endPoint y: 443, distance: 83.1
click at [646, 443] on span "CB4MPG" at bounding box center [793, 435] width 296 height 22
copy span "CB4MPG"
drag, startPoint x: 1053, startPoint y: 437, endPoint x: 940, endPoint y: 446, distance: 113.4
click at [940, 446] on div "Member Work Identifier -- MLC Song Code CB4MPG ISWC T9273382266 Duration --:-- …" at bounding box center [927, 455] width 1239 height 138
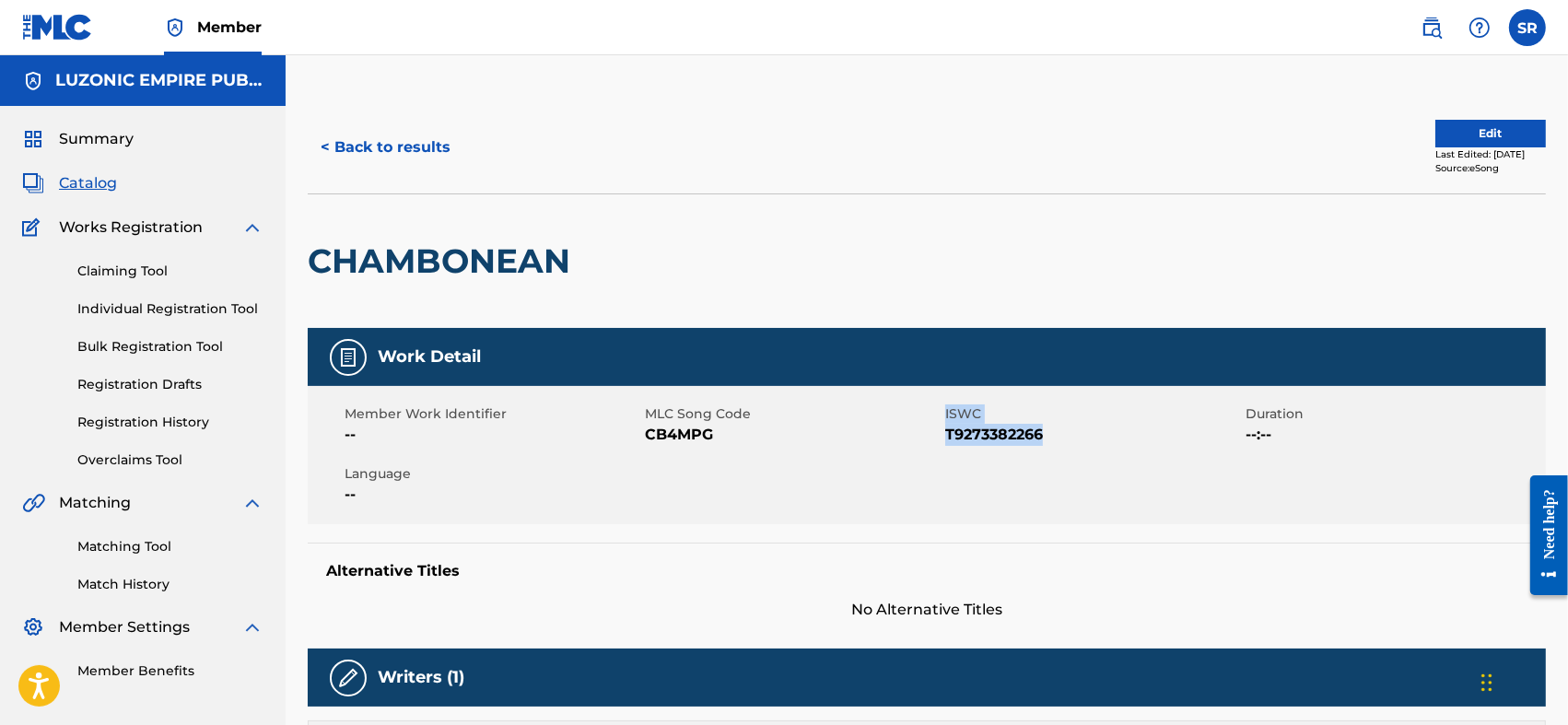
click at [940, 446] on div "Member Work Identifier -- MLC Song Code CB4MPG ISWC T9273382266 Duration --:-- …" at bounding box center [927, 455] width 1239 height 138
drag, startPoint x: 949, startPoint y: 436, endPoint x: 981, endPoint y: 441, distance: 32.4
click at [981, 441] on div "Member Work Identifier -- MLC Song Code CB4MPG ISWC T9273382266 Duration --:-- …" at bounding box center [927, 455] width 1239 height 138
click at [1070, 452] on div "Member Work Identifier -- MLC Song Code CB4MPG ISWC T9273382266 Duration --:-- …" at bounding box center [927, 455] width 1239 height 138
drag, startPoint x: 1061, startPoint y: 442, endPoint x: 949, endPoint y: 448, distance: 112.2
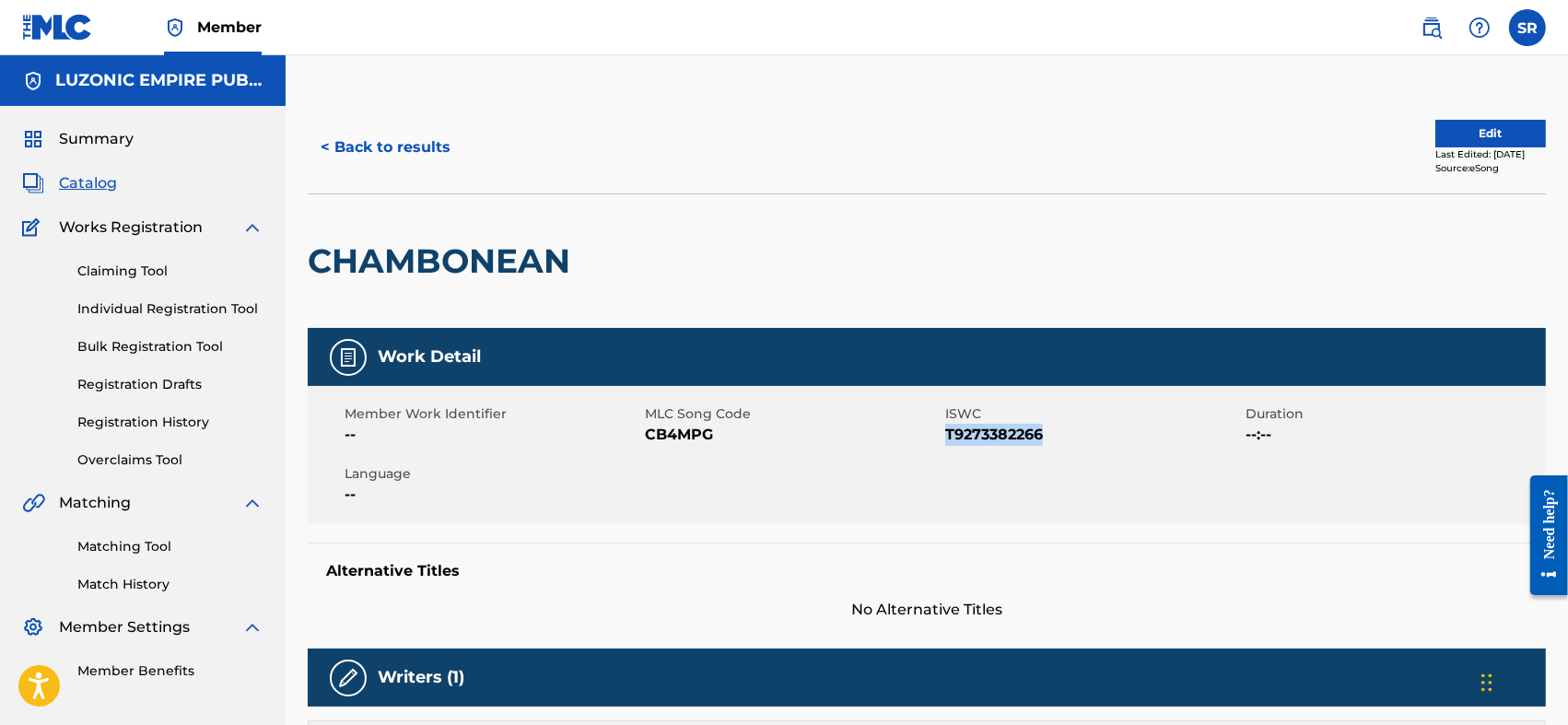
click at [949, 448] on div "Member Work Identifier -- MLC Song Code CB4MPG ISWC T9273382266 Duration --:-- …" at bounding box center [927, 455] width 1239 height 138
drag, startPoint x: 993, startPoint y: 540, endPoint x: 801, endPoint y: 112, distance: 469.1
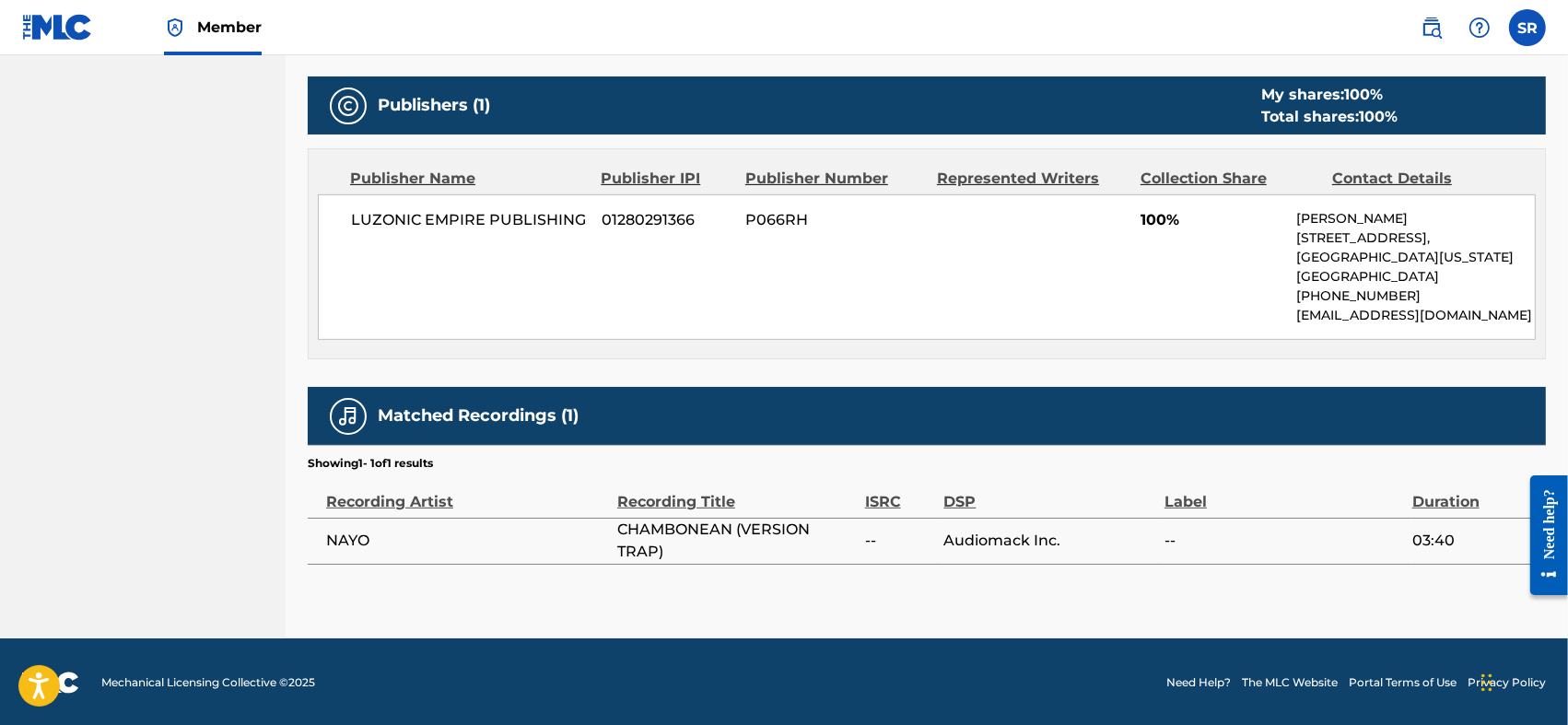
scroll to position [723, 0]
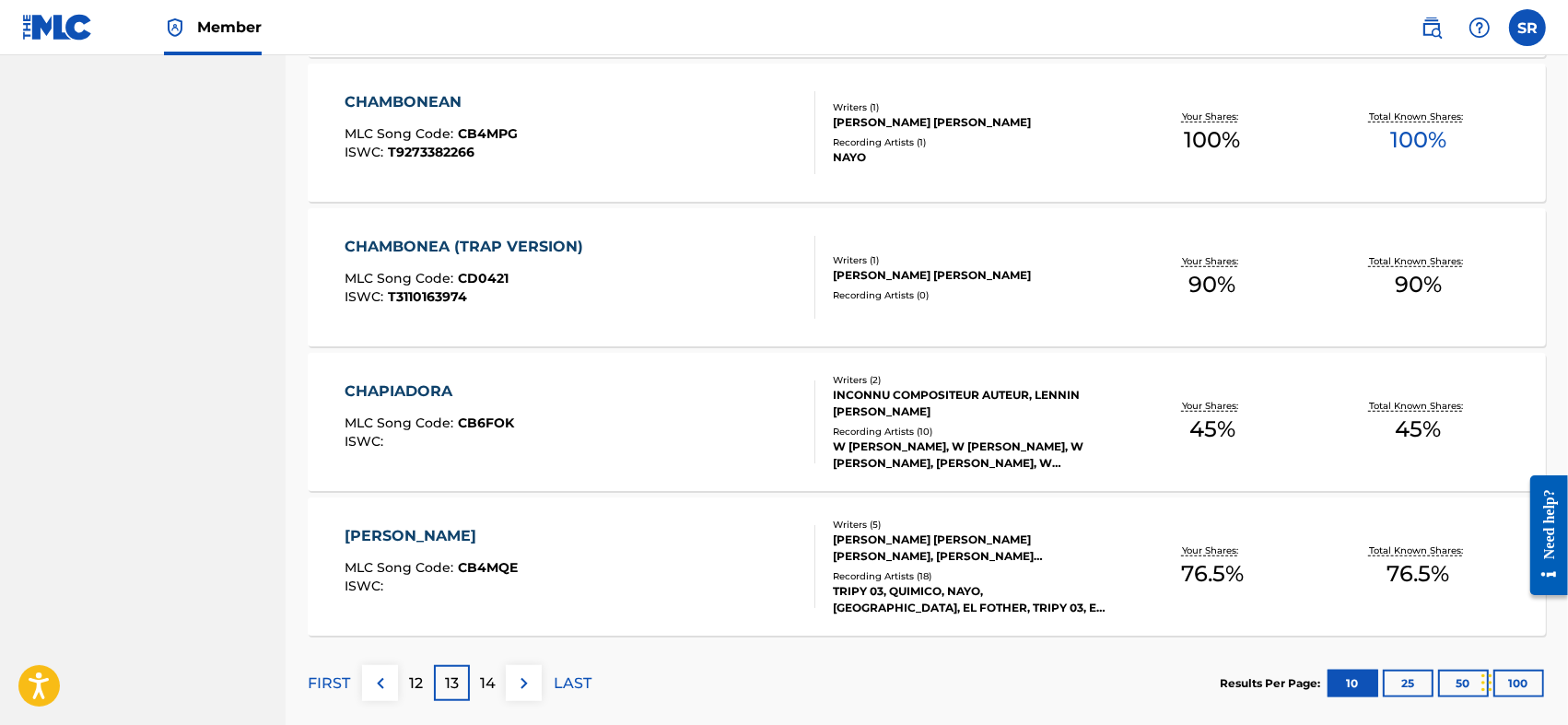
scroll to position [1384, 0]
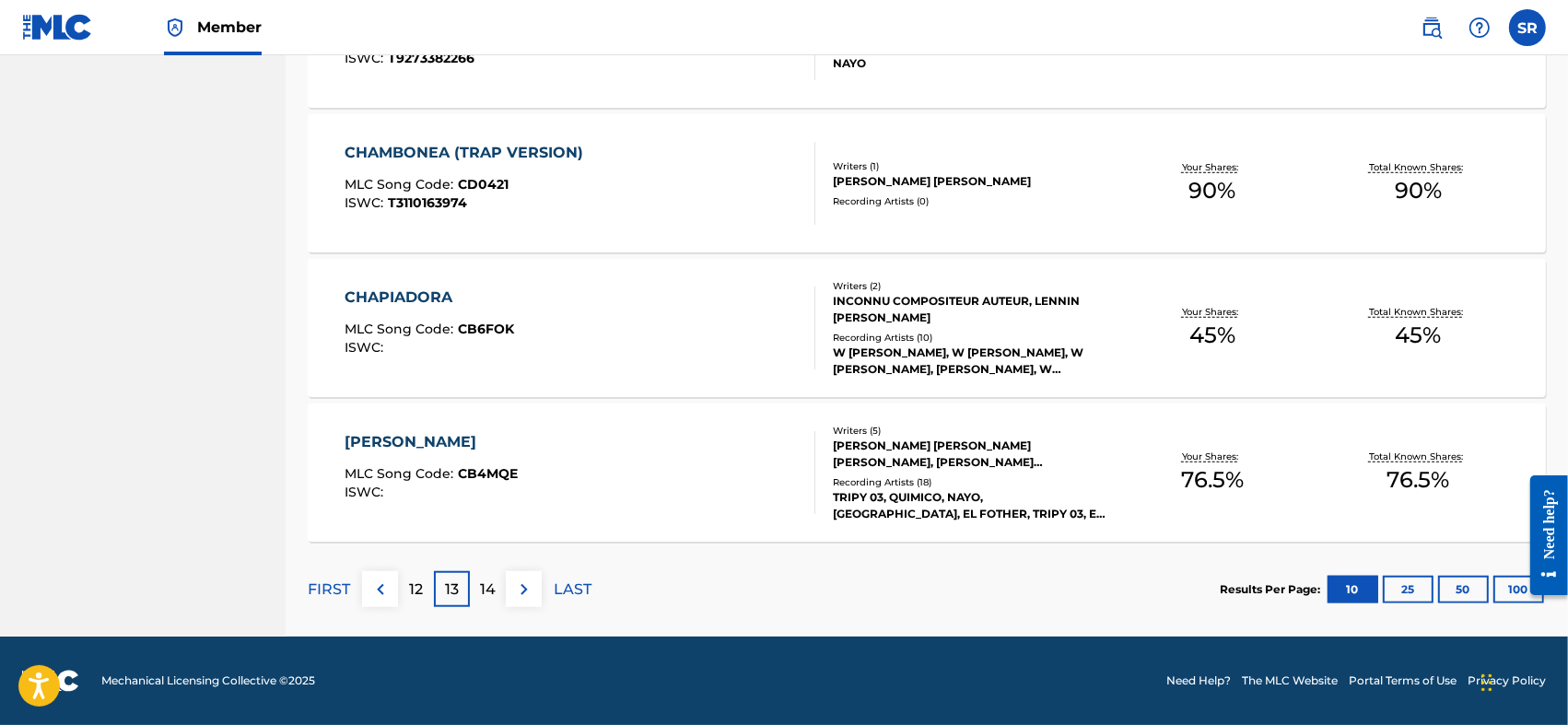
click at [486, 594] on p "14" at bounding box center [488, 590] width 16 height 22
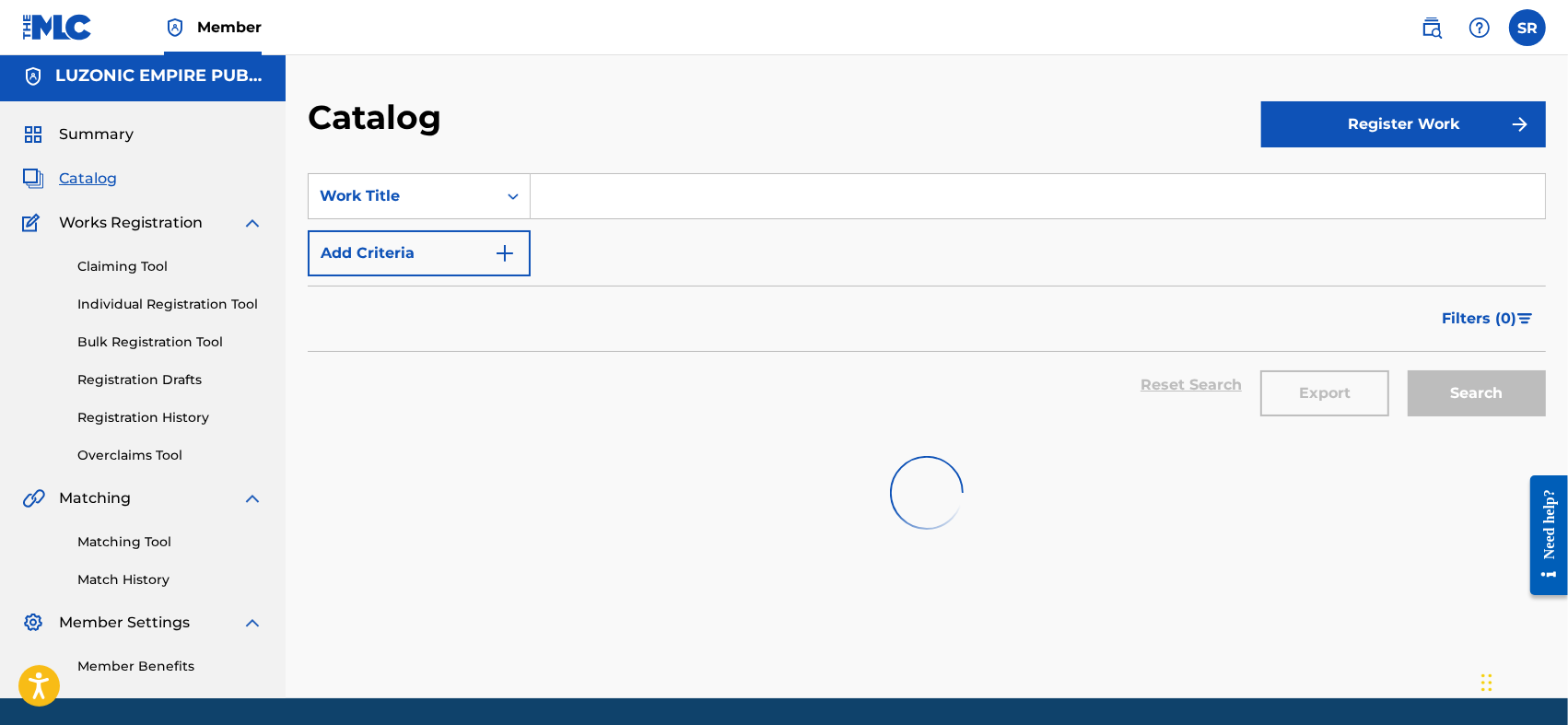
scroll to position [66, 0]
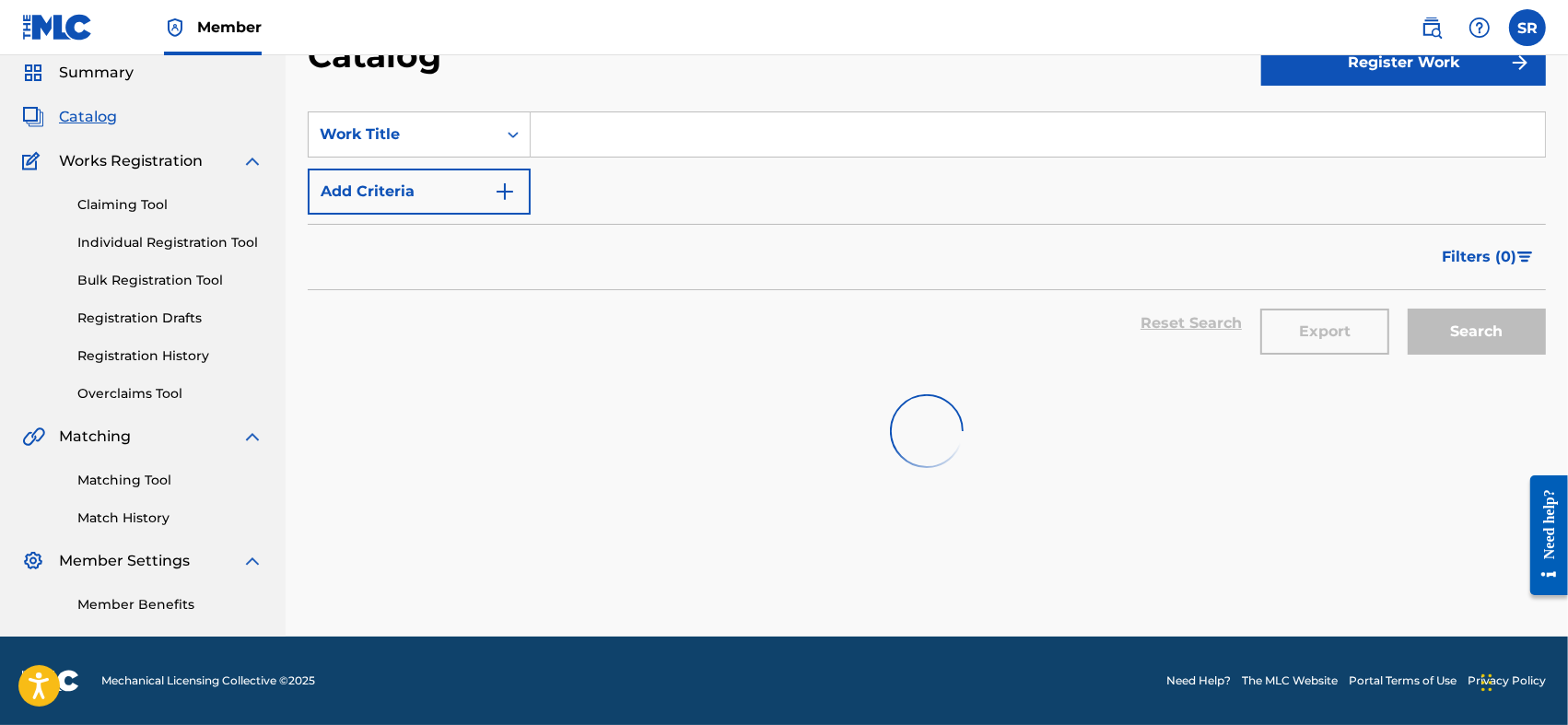
click at [741, 452] on div at bounding box center [927, 431] width 1239 height 118
click at [738, 471] on div at bounding box center [927, 431] width 1239 height 118
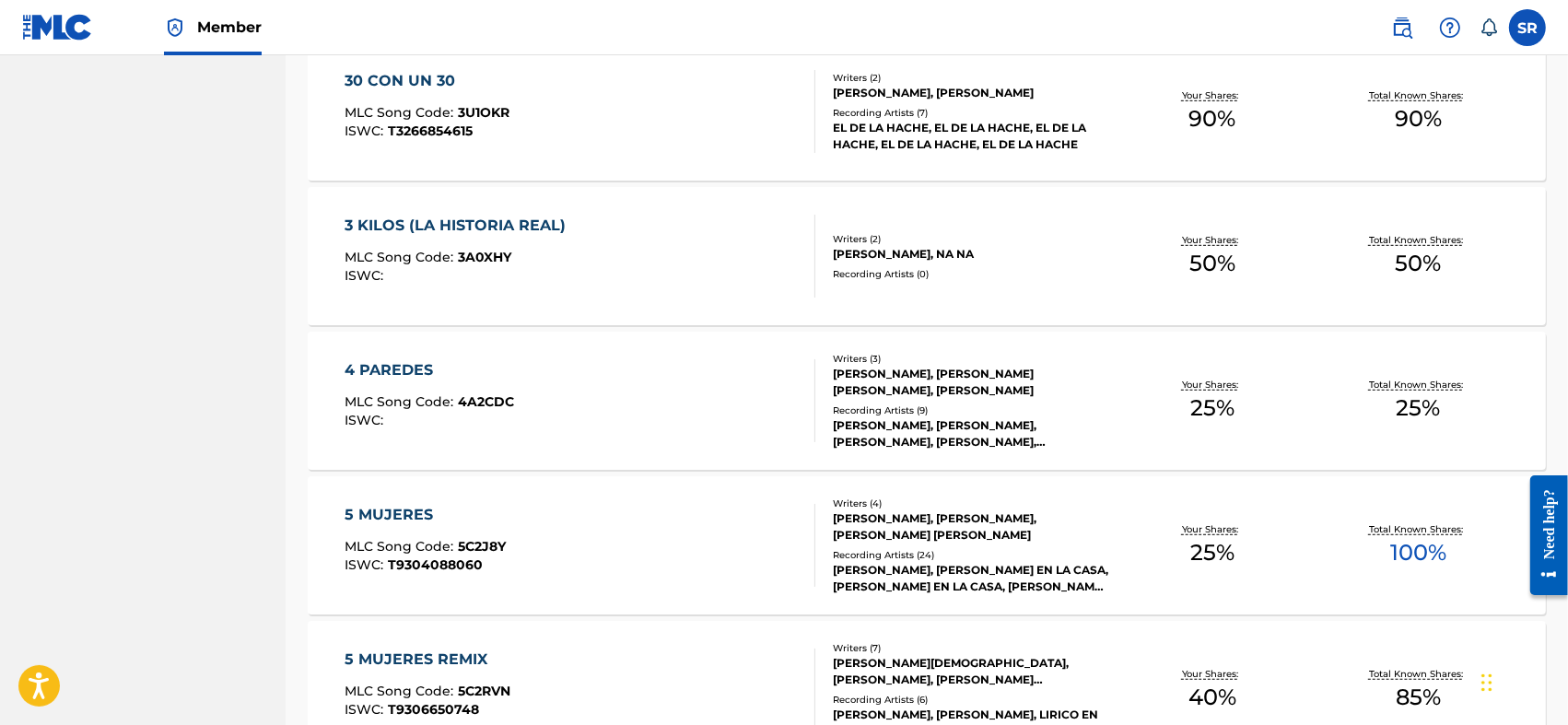
scroll to position [1384, 0]
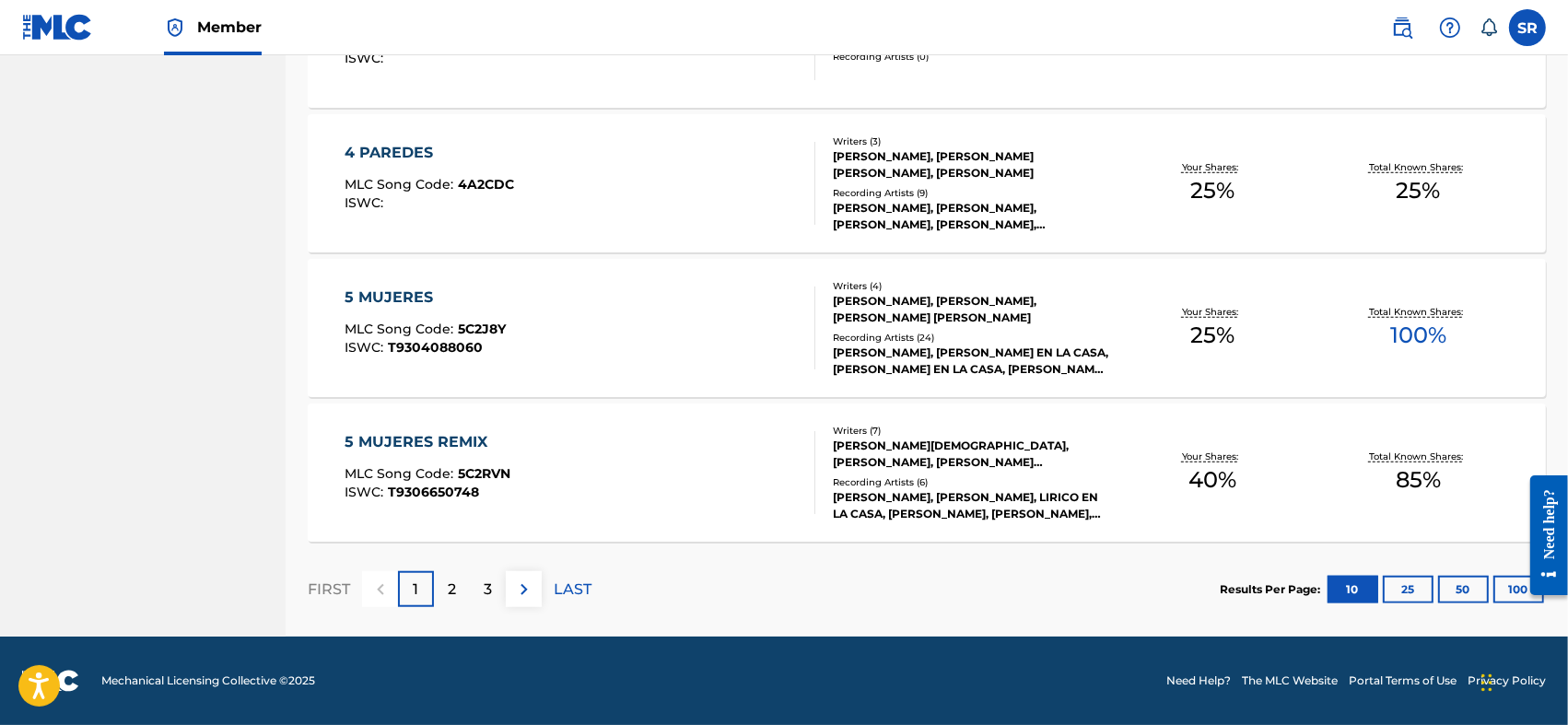
click at [488, 597] on p "3" at bounding box center [488, 590] width 8 height 22
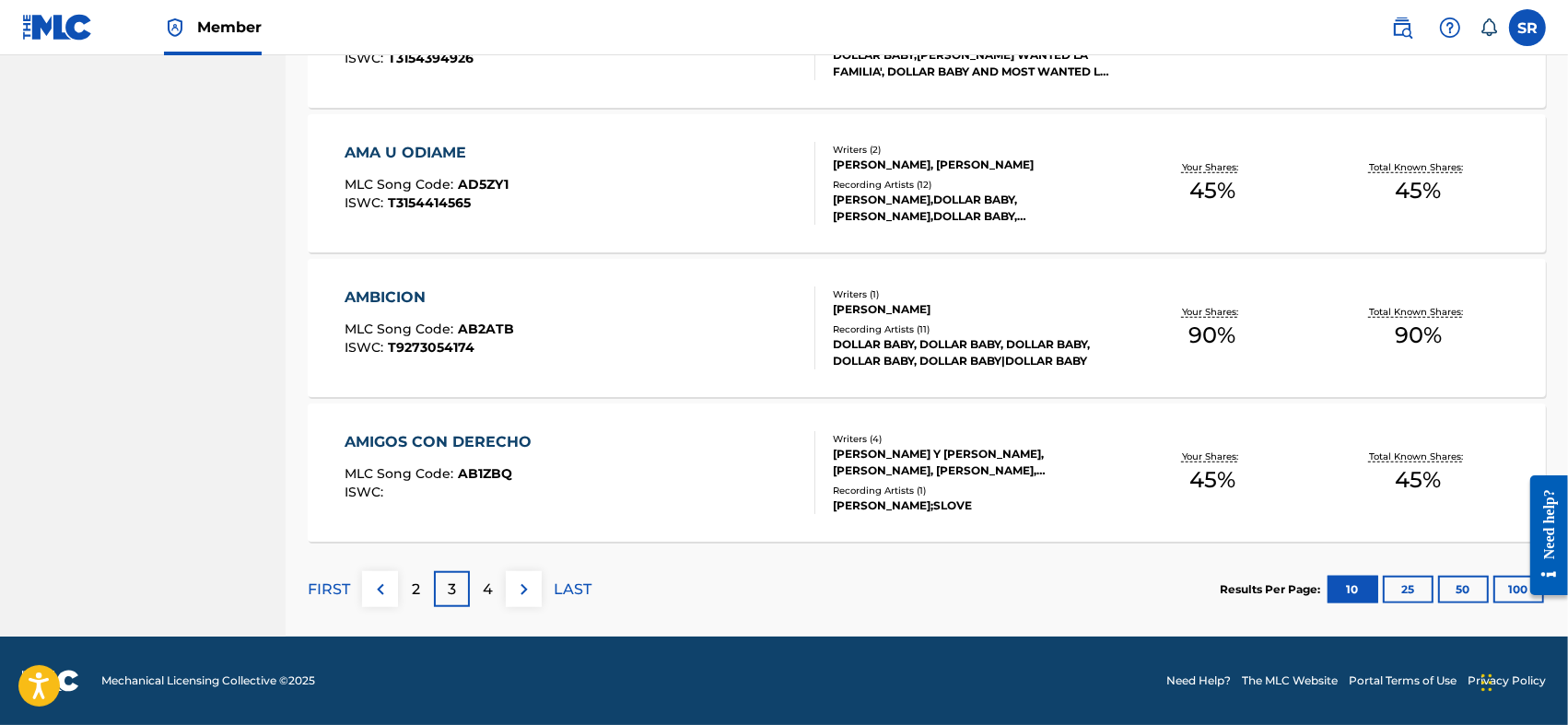
click at [494, 573] on div "4" at bounding box center [488, 589] width 36 height 36
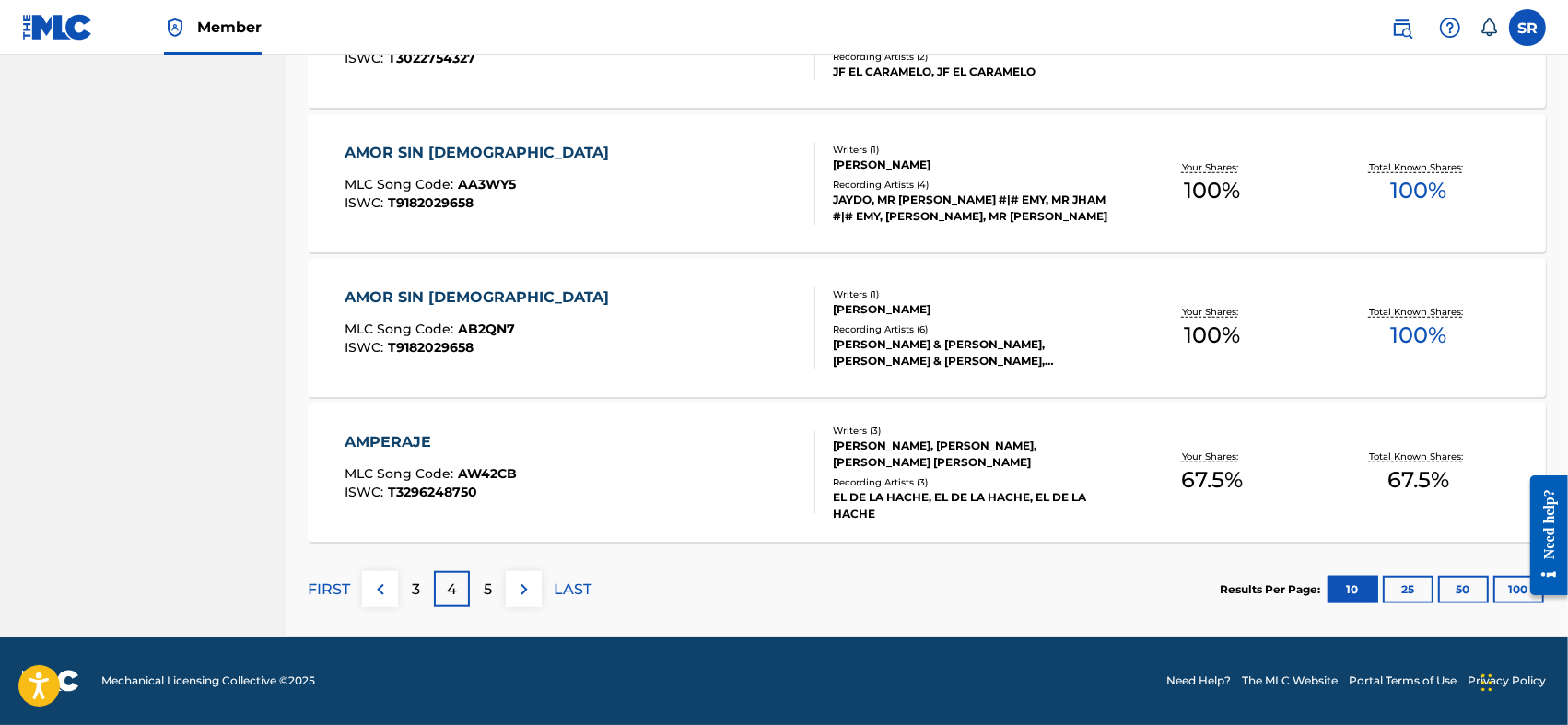
click at [512, 589] on button at bounding box center [524, 589] width 36 height 36
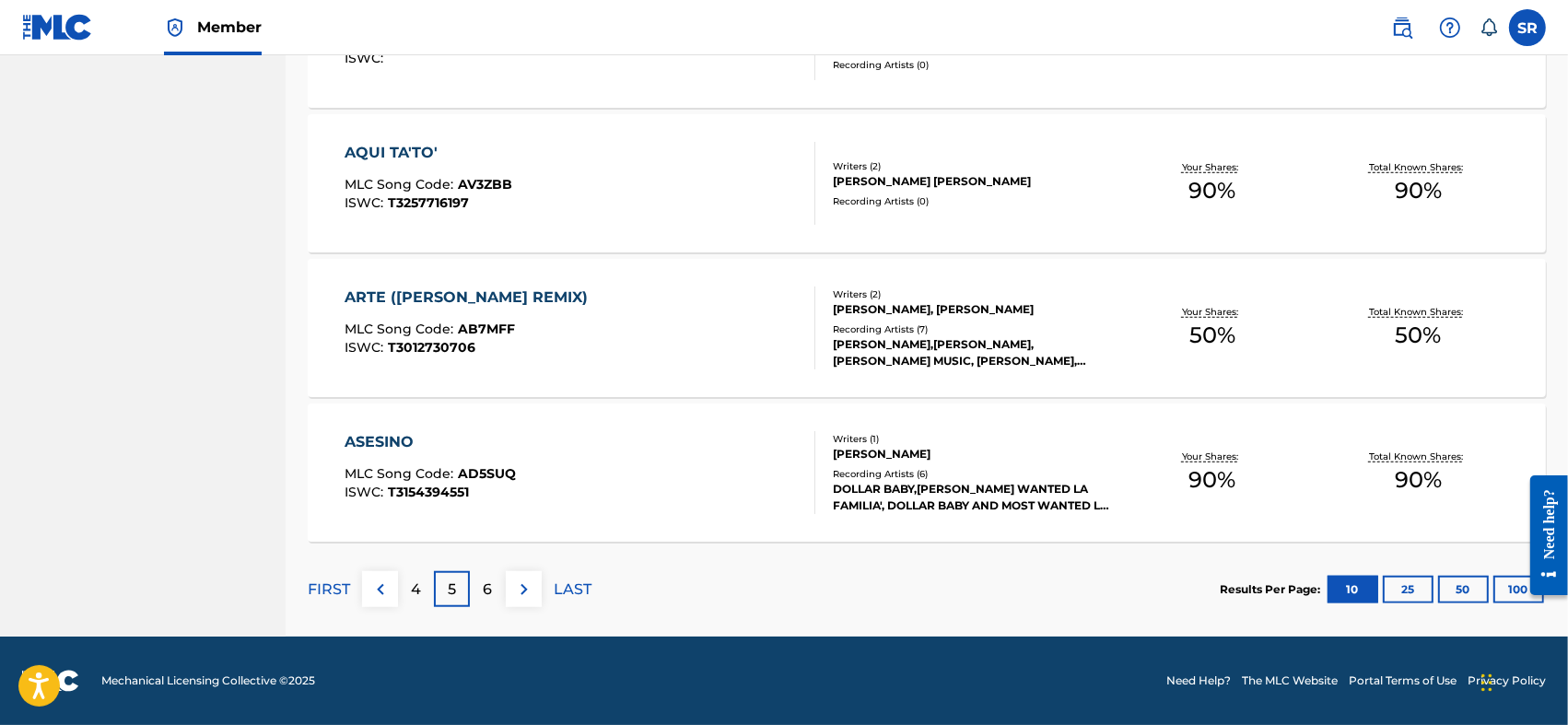
click at [516, 599] on img at bounding box center [524, 590] width 22 height 22
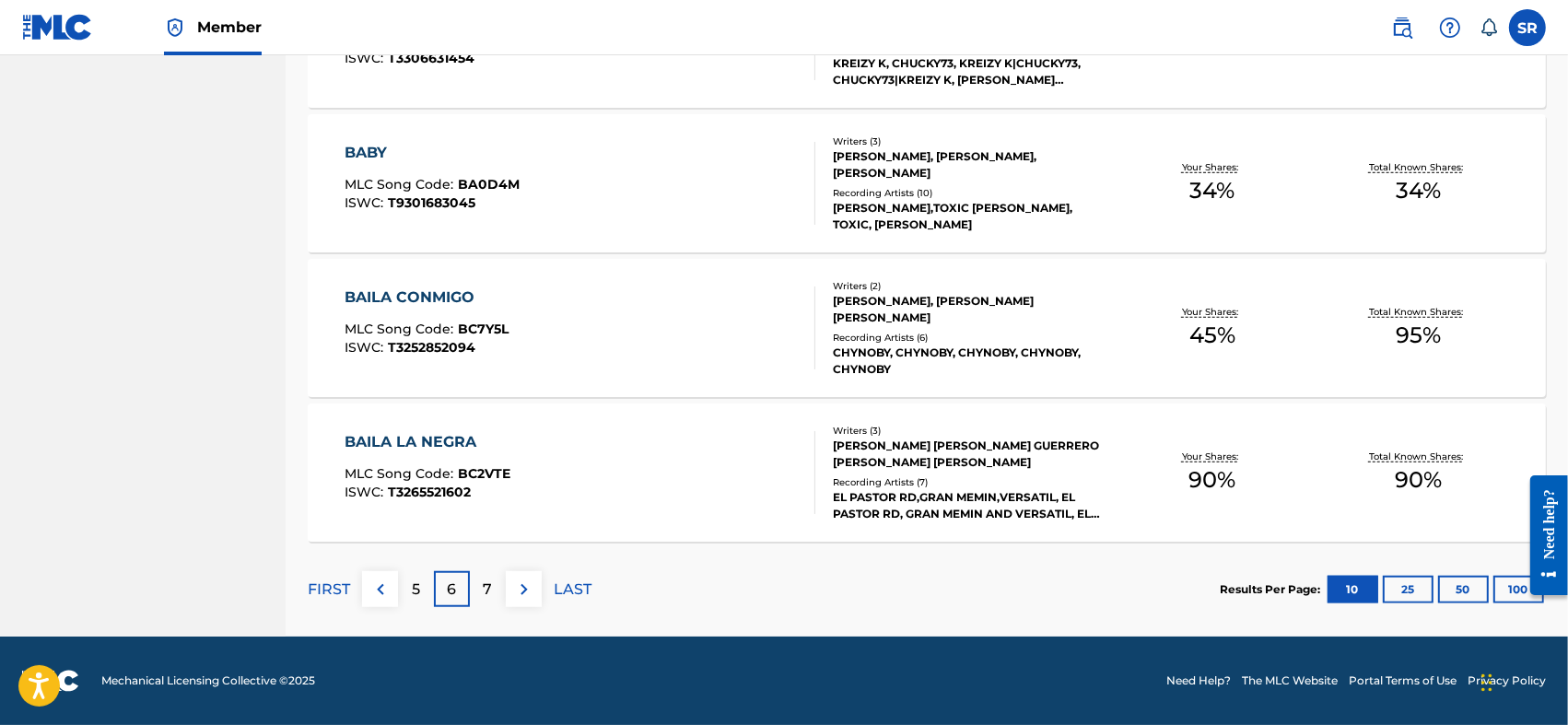
click at [516, 599] on img at bounding box center [524, 590] width 22 height 22
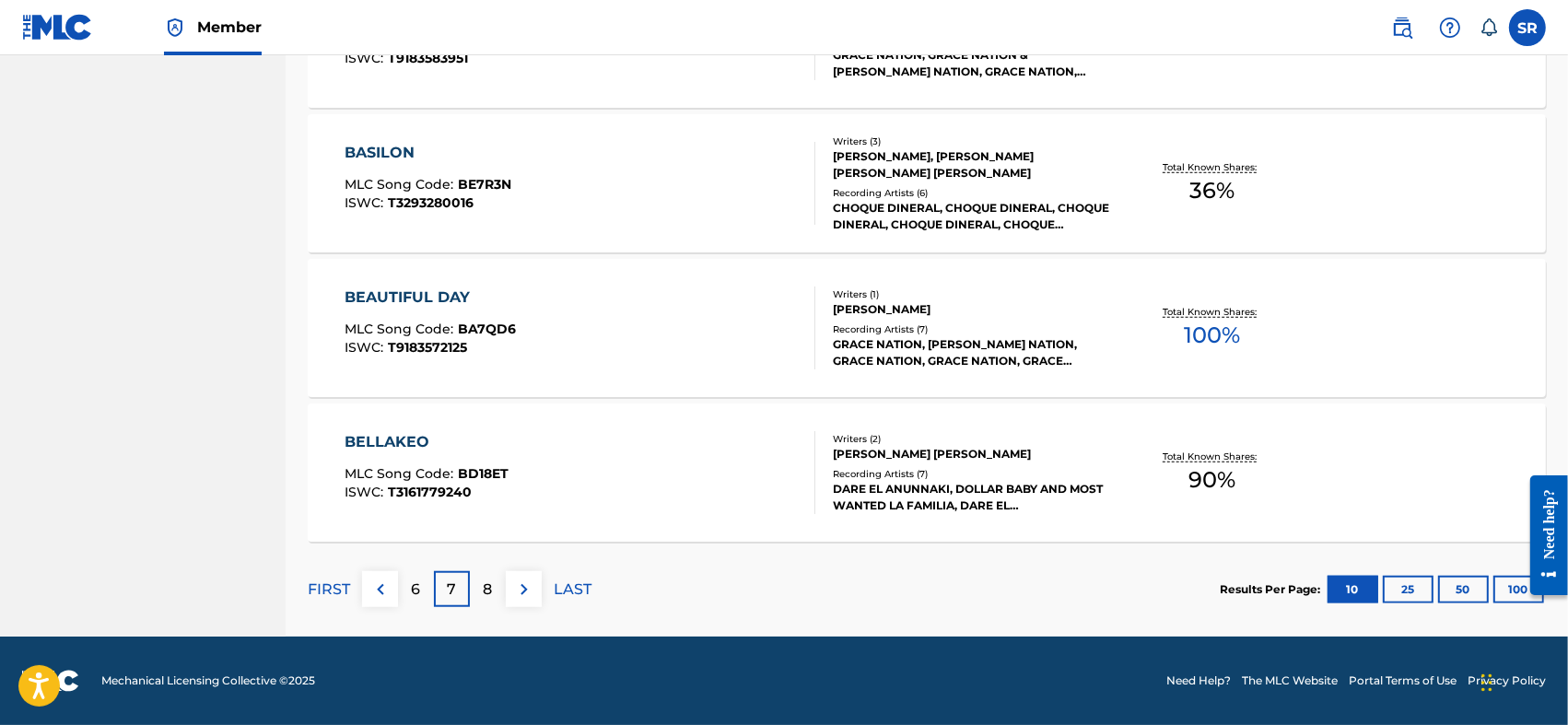
click at [516, 599] on img at bounding box center [524, 590] width 22 height 22
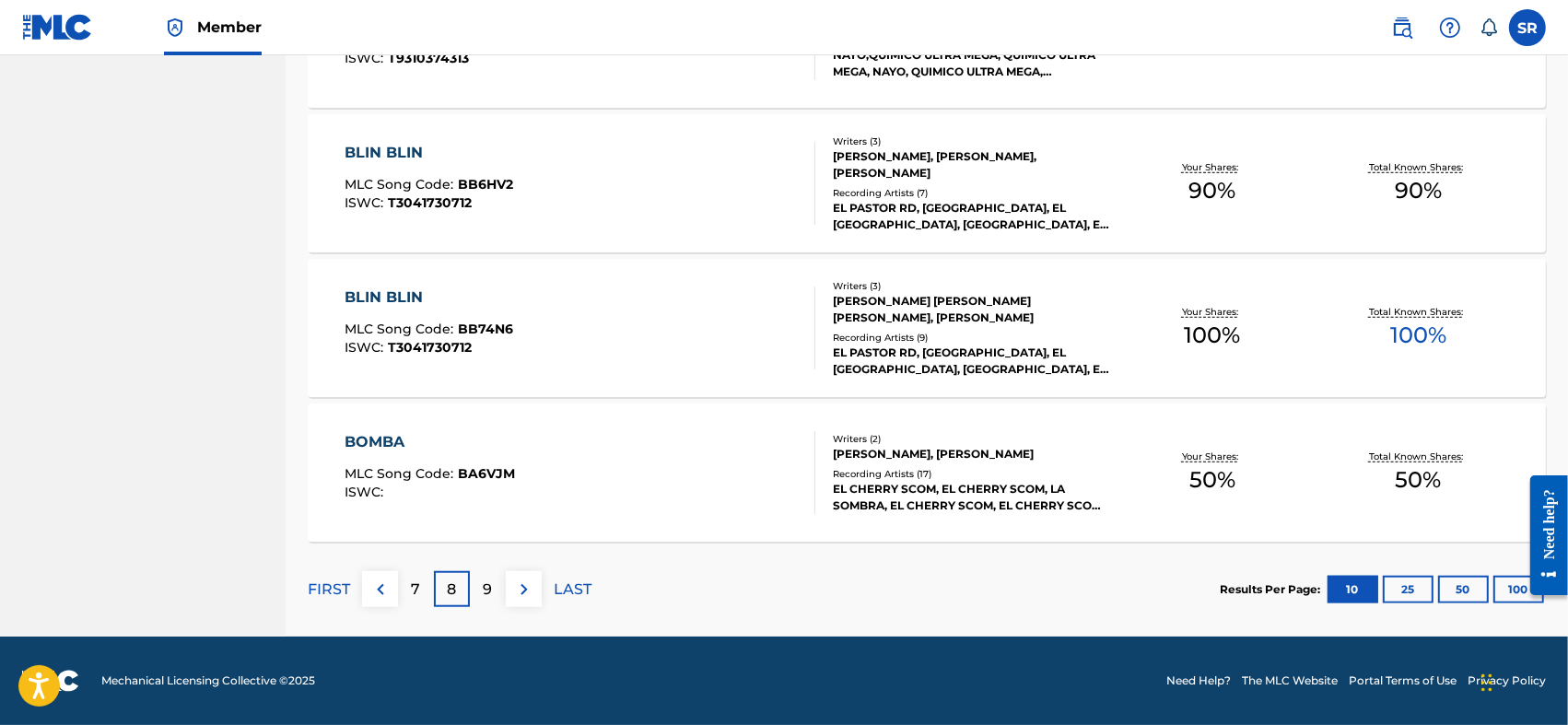
click at [516, 599] on img at bounding box center [524, 590] width 22 height 22
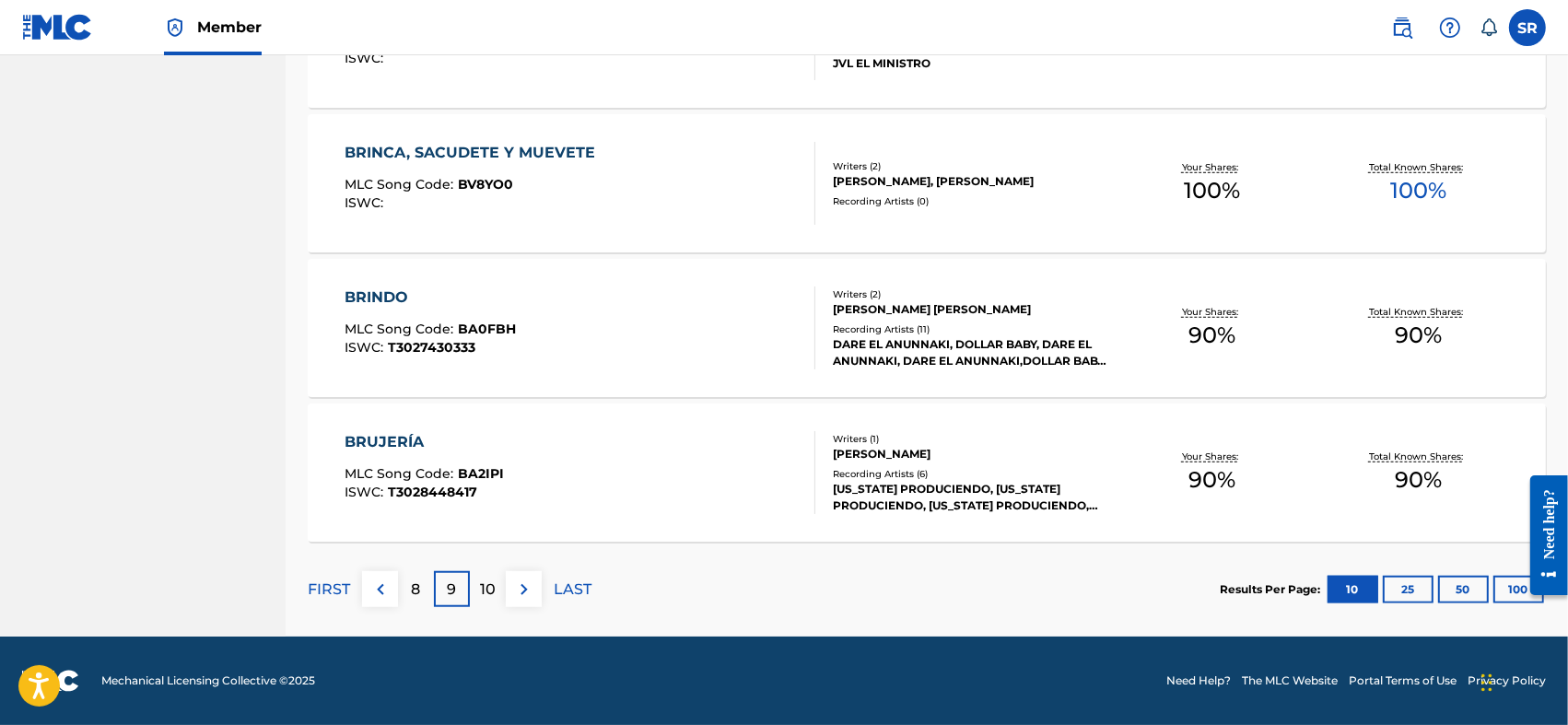
click at [516, 599] on img at bounding box center [524, 590] width 22 height 22
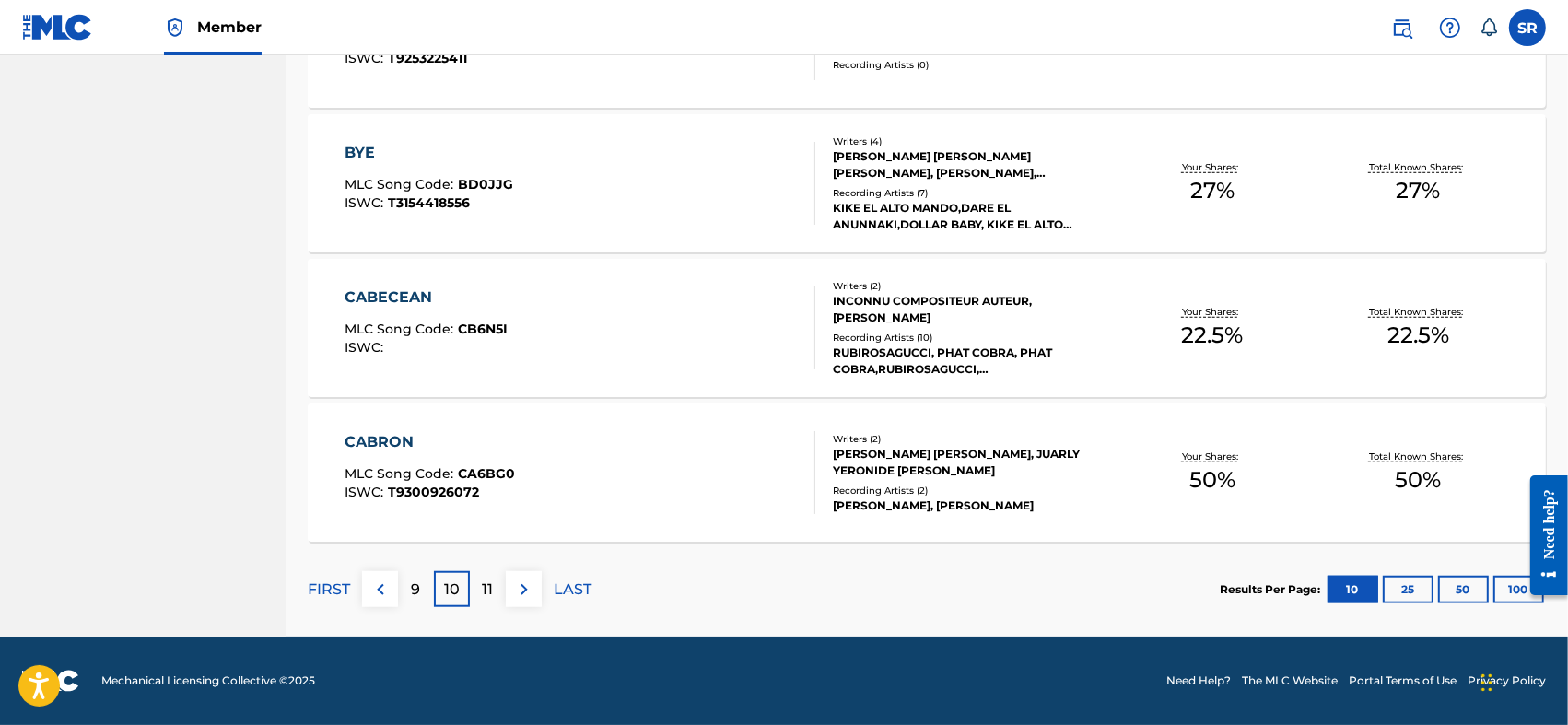
click at [516, 599] on img at bounding box center [524, 590] width 22 height 22
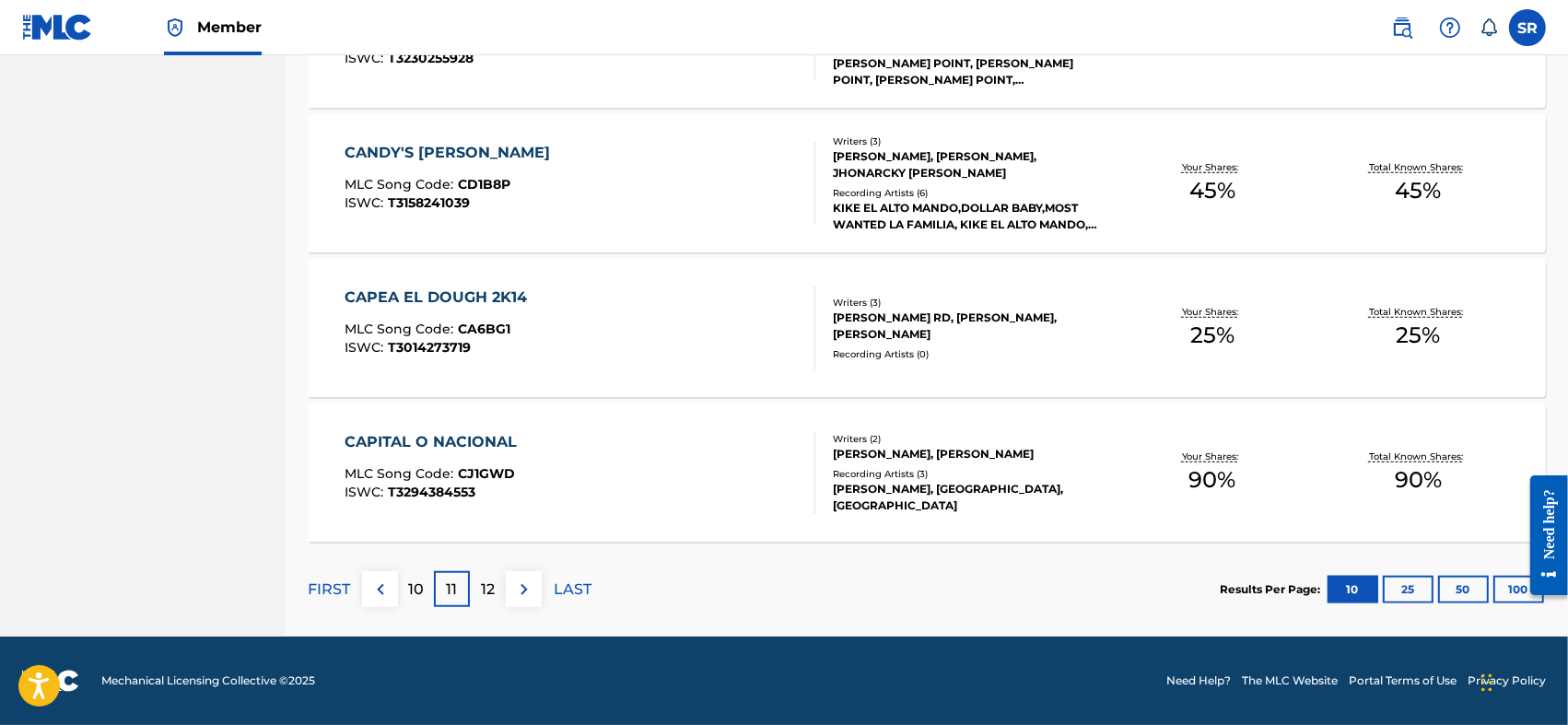
click at [516, 599] on img at bounding box center [524, 590] width 22 height 22
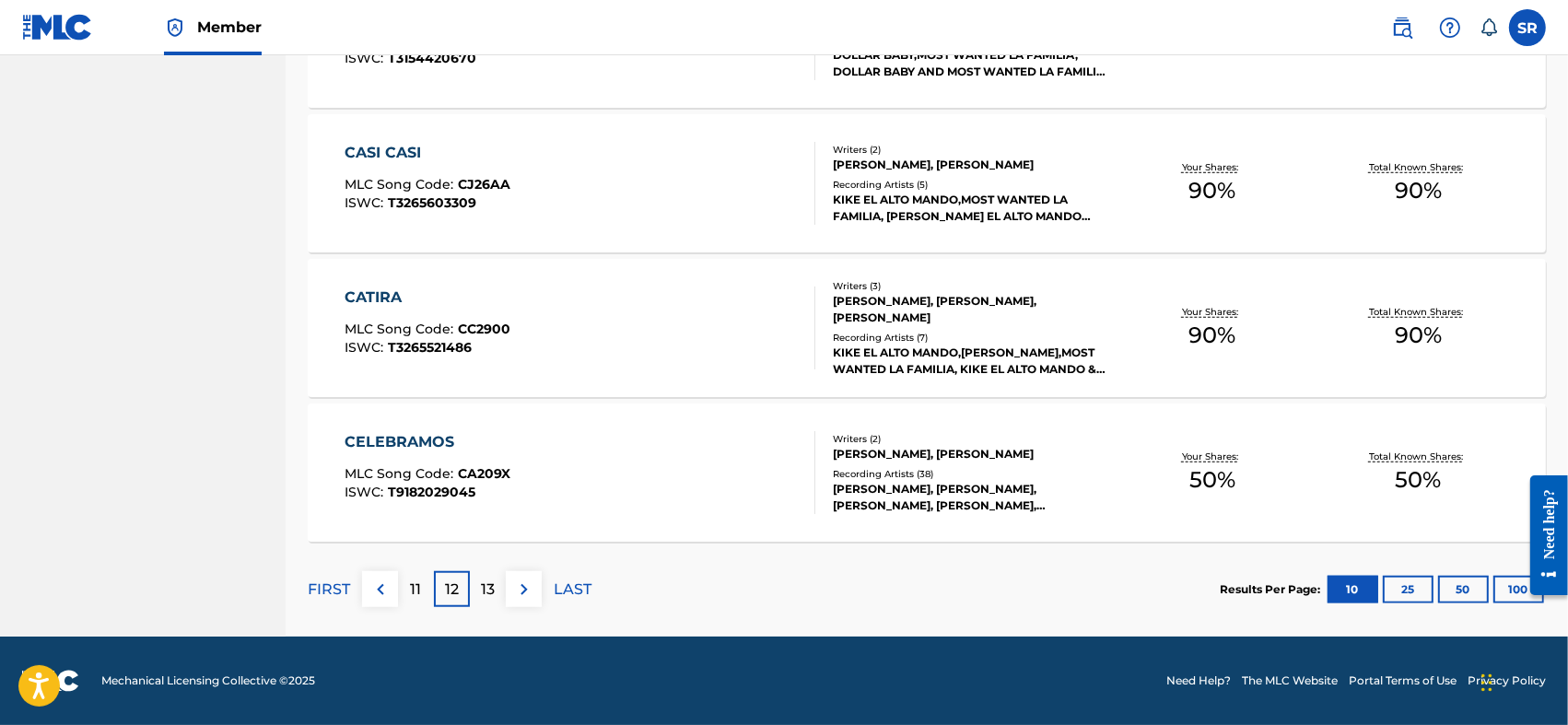
click at [516, 599] on img at bounding box center [524, 590] width 22 height 22
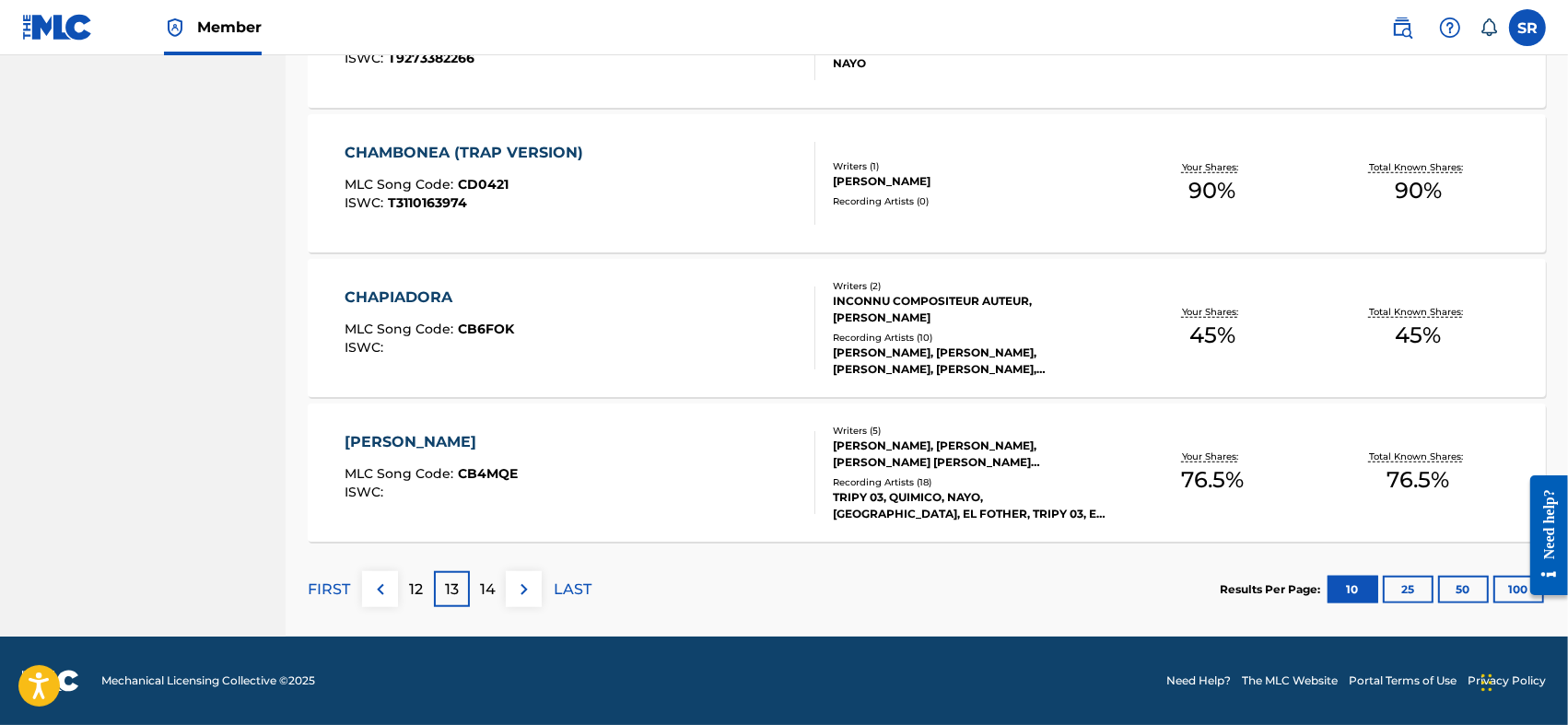
click at [516, 599] on img at bounding box center [524, 590] width 22 height 22
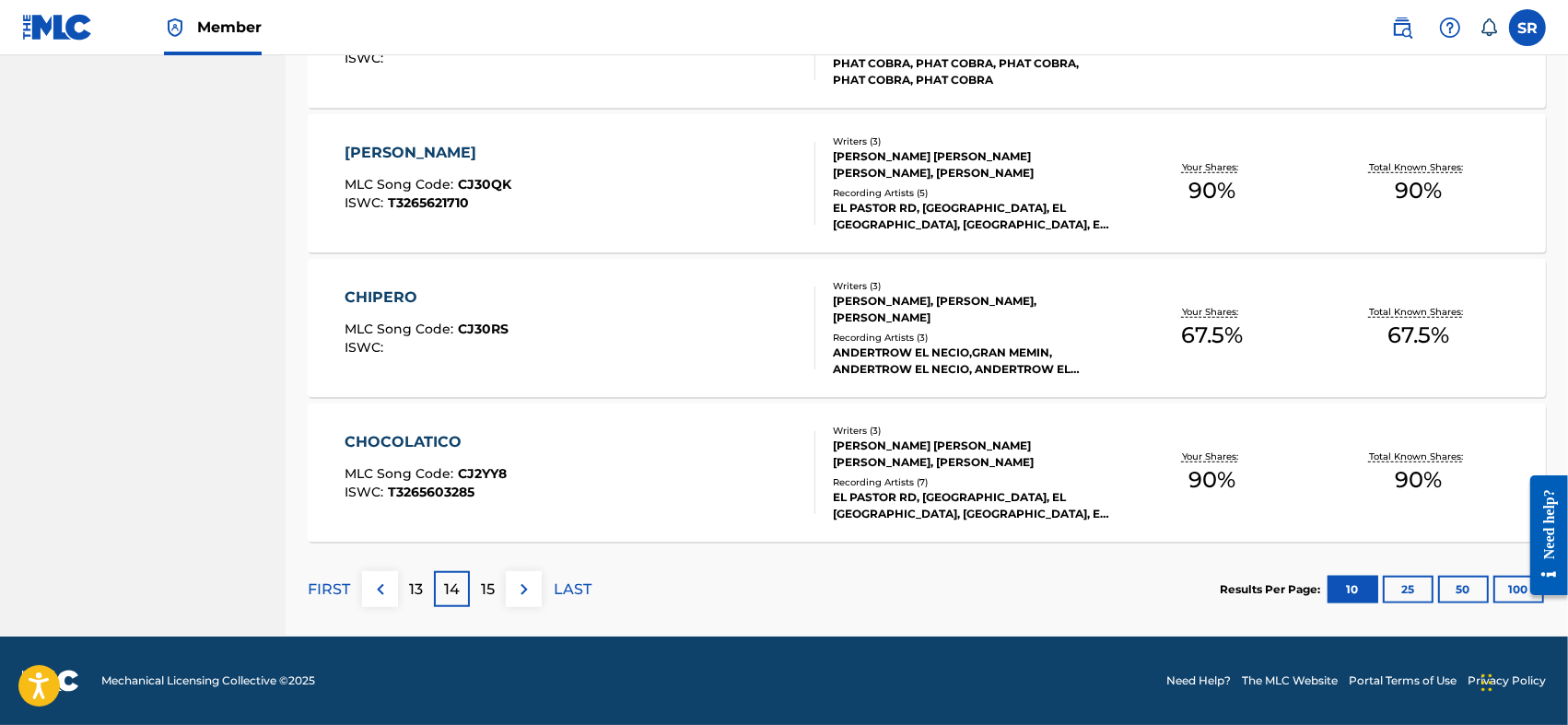
click at [516, 599] on img at bounding box center [524, 590] width 22 height 22
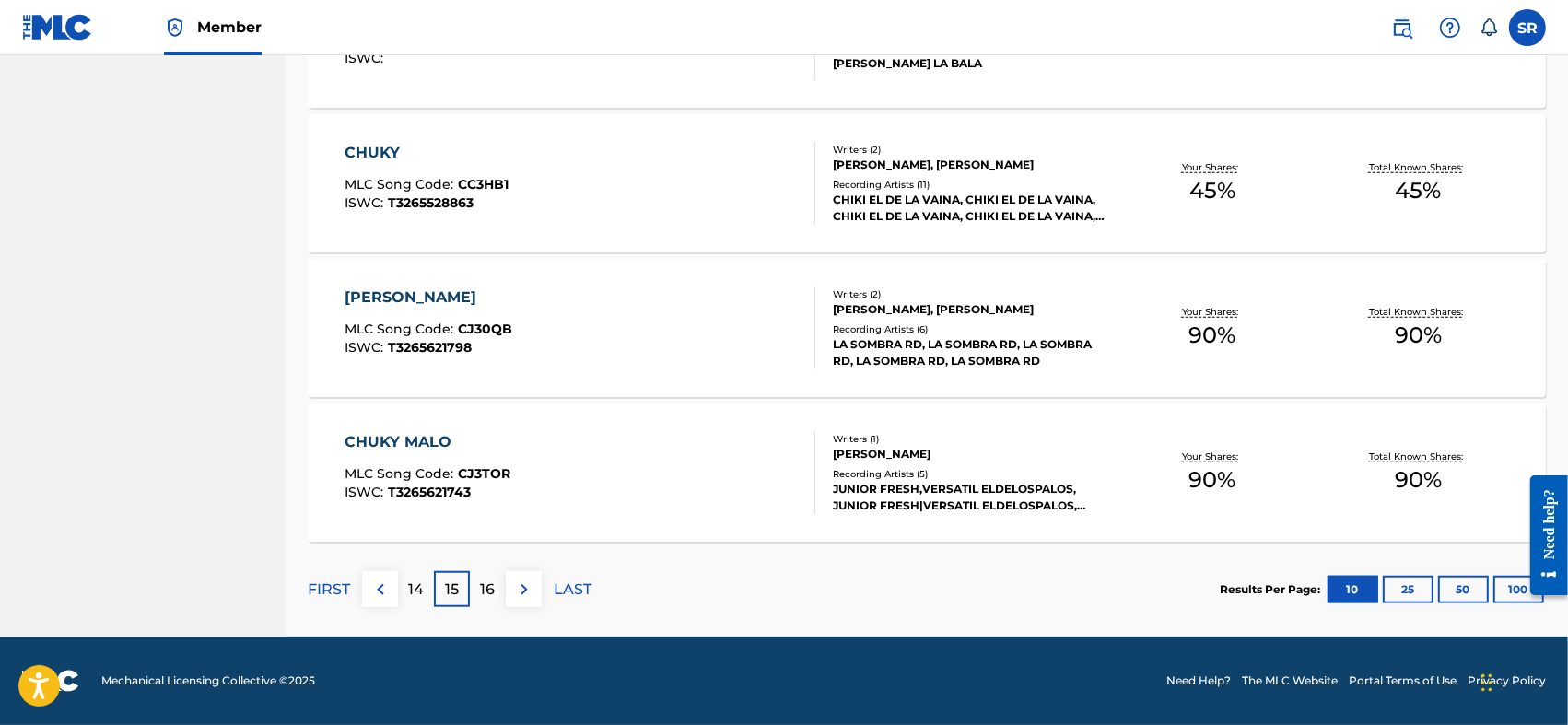
click at [516, 599] on img at bounding box center [524, 590] width 22 height 22
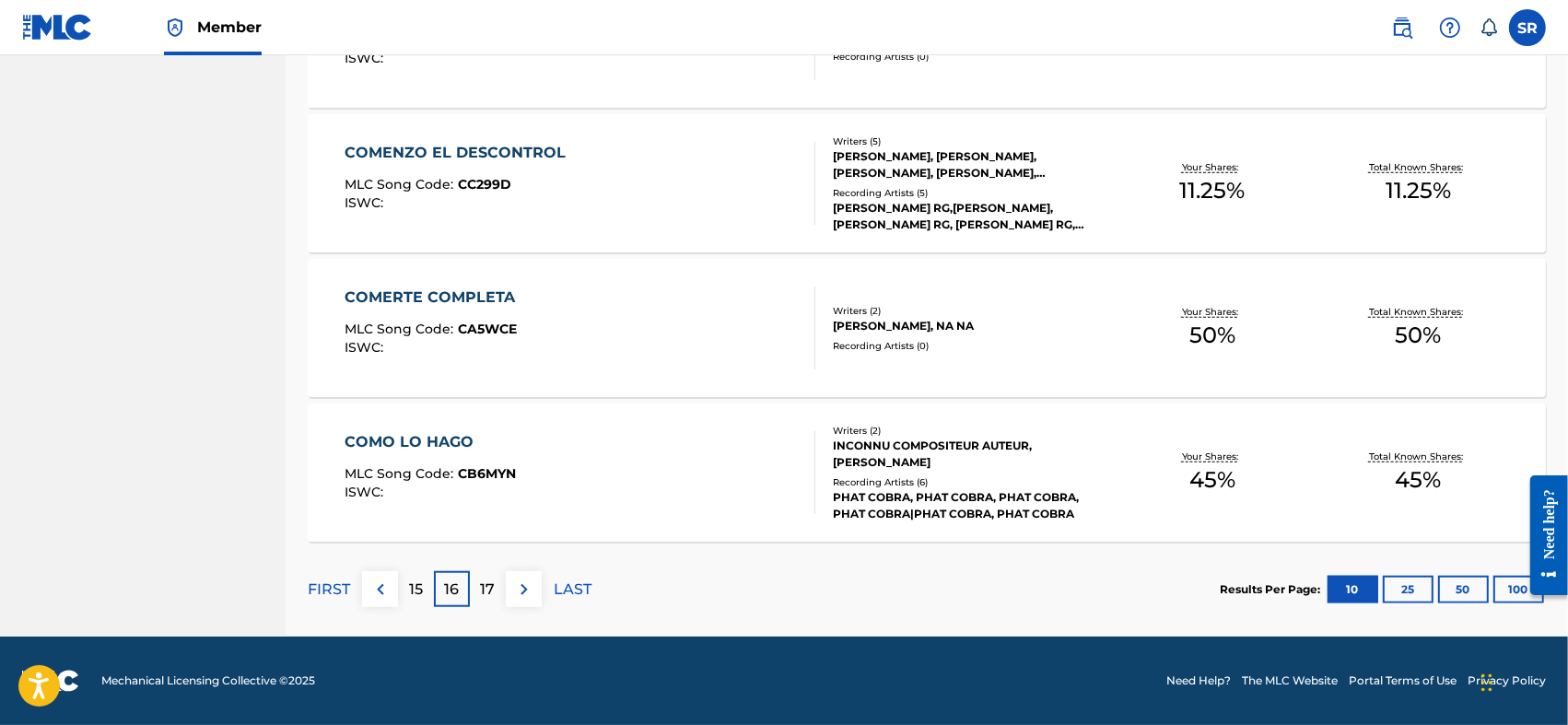
click at [516, 599] on img at bounding box center [524, 590] width 22 height 22
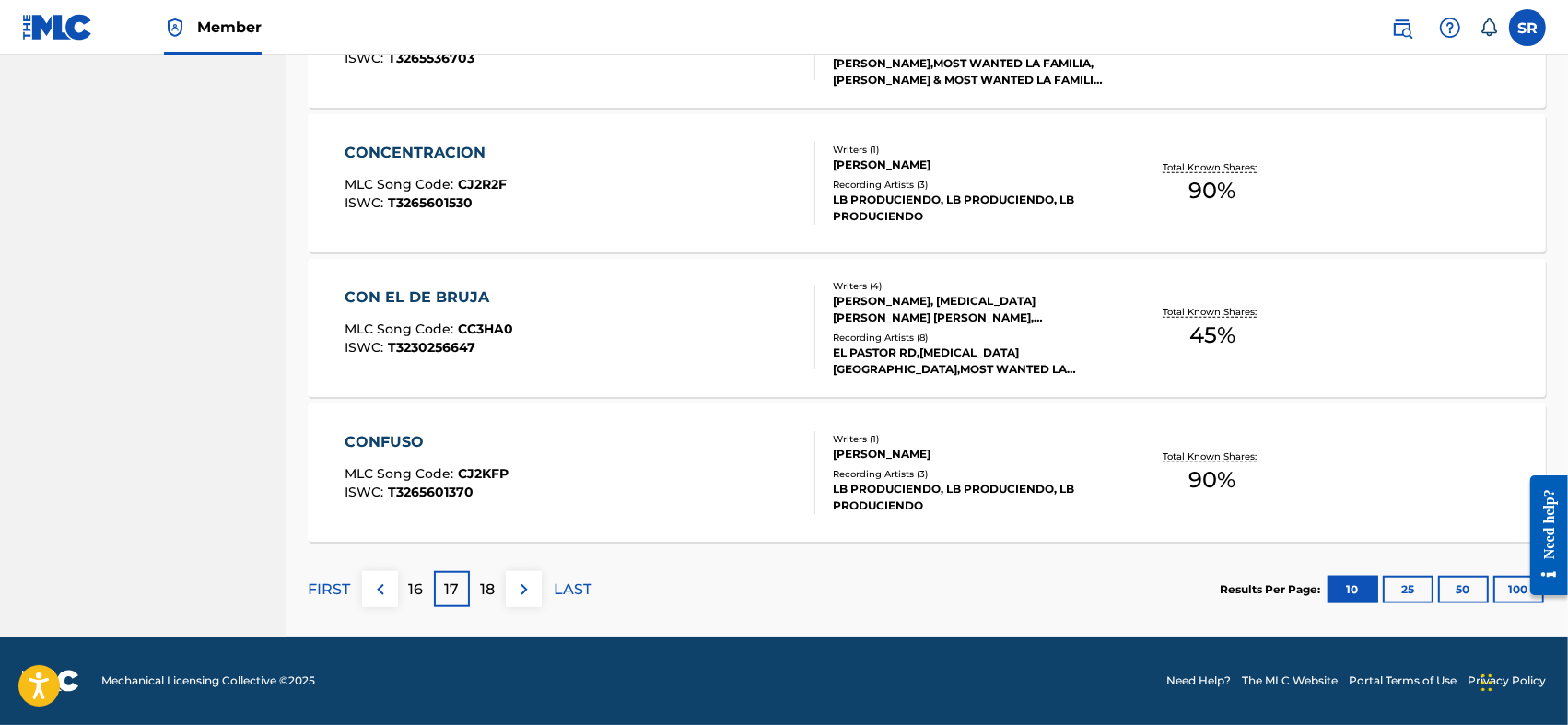
click at [516, 599] on button at bounding box center [524, 589] width 36 height 36
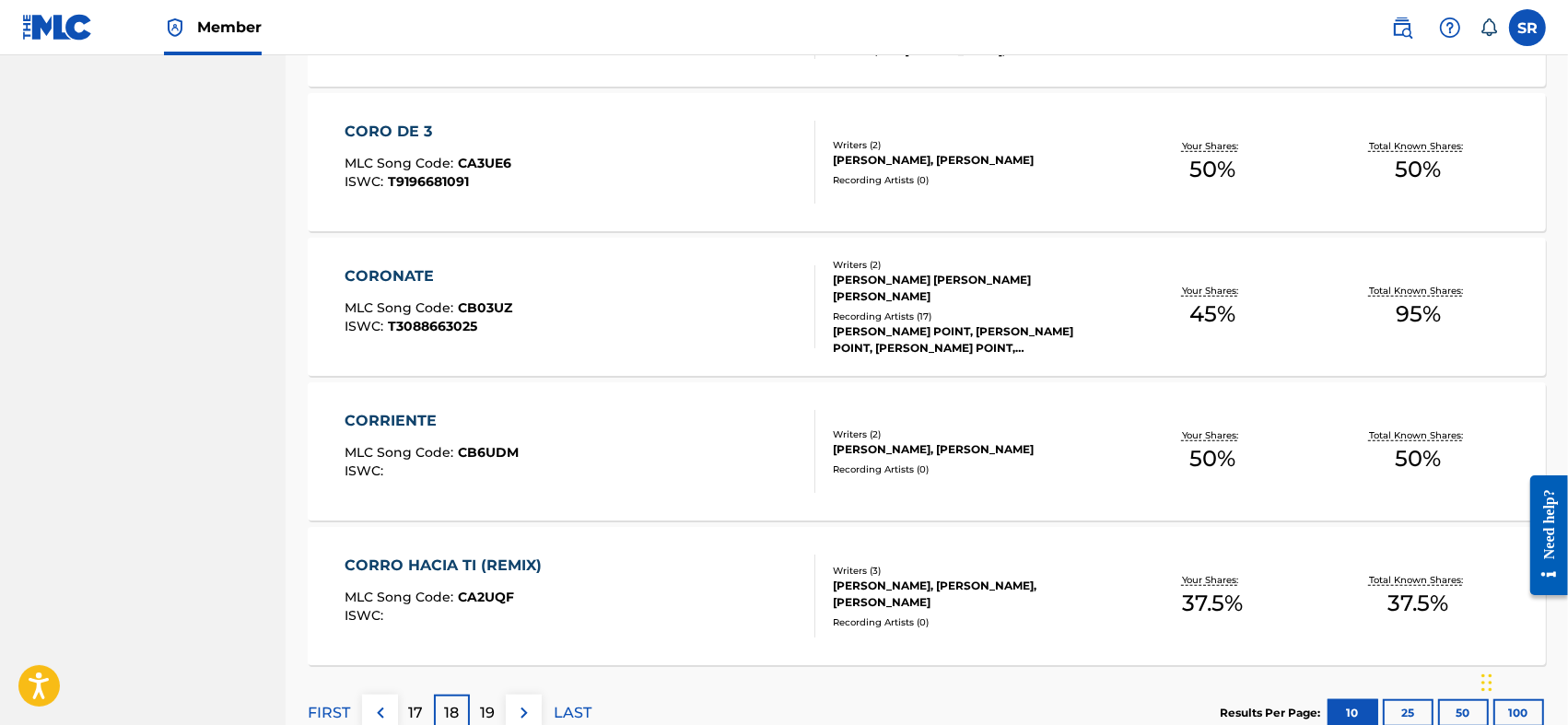
scroll to position [1384, 0]
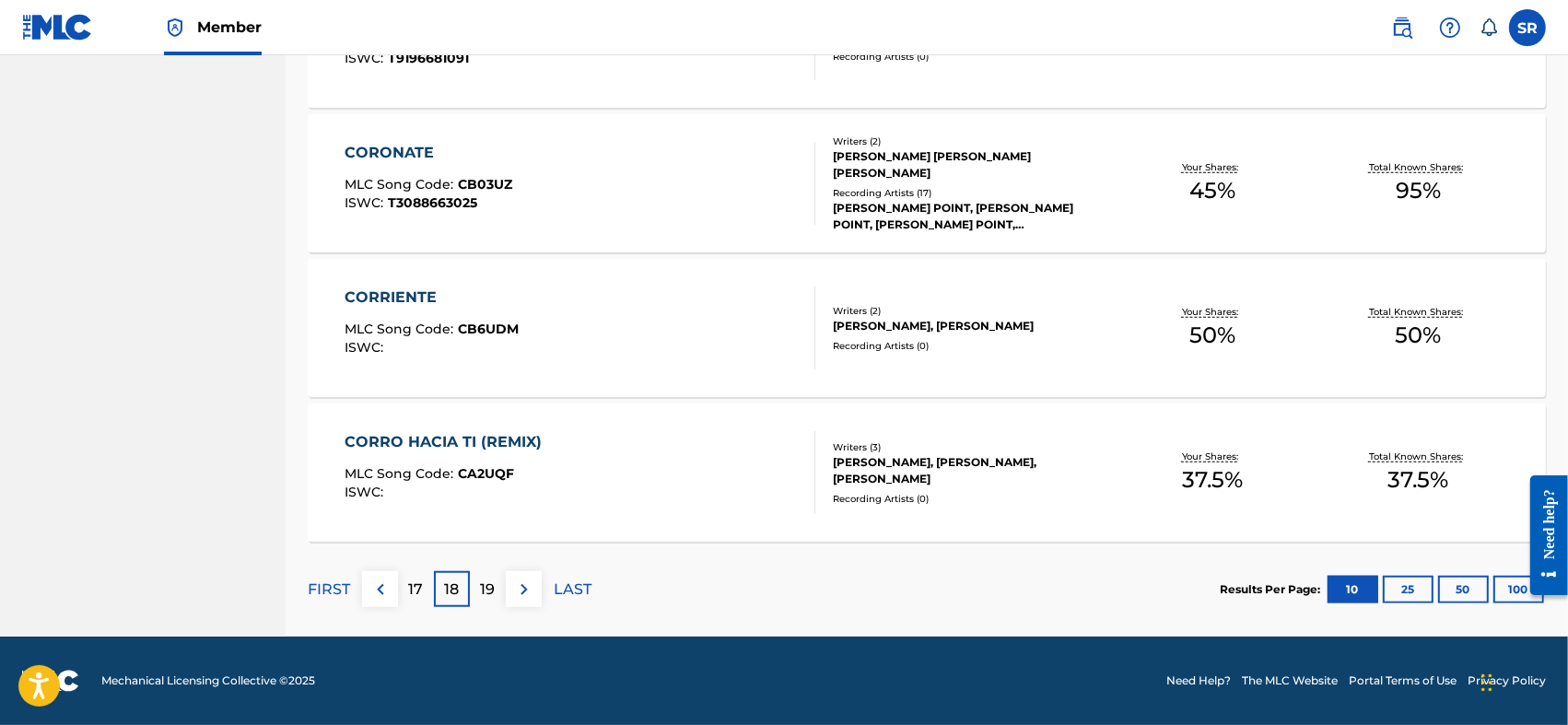
click at [423, 579] on p "17" at bounding box center [416, 590] width 15 height 22
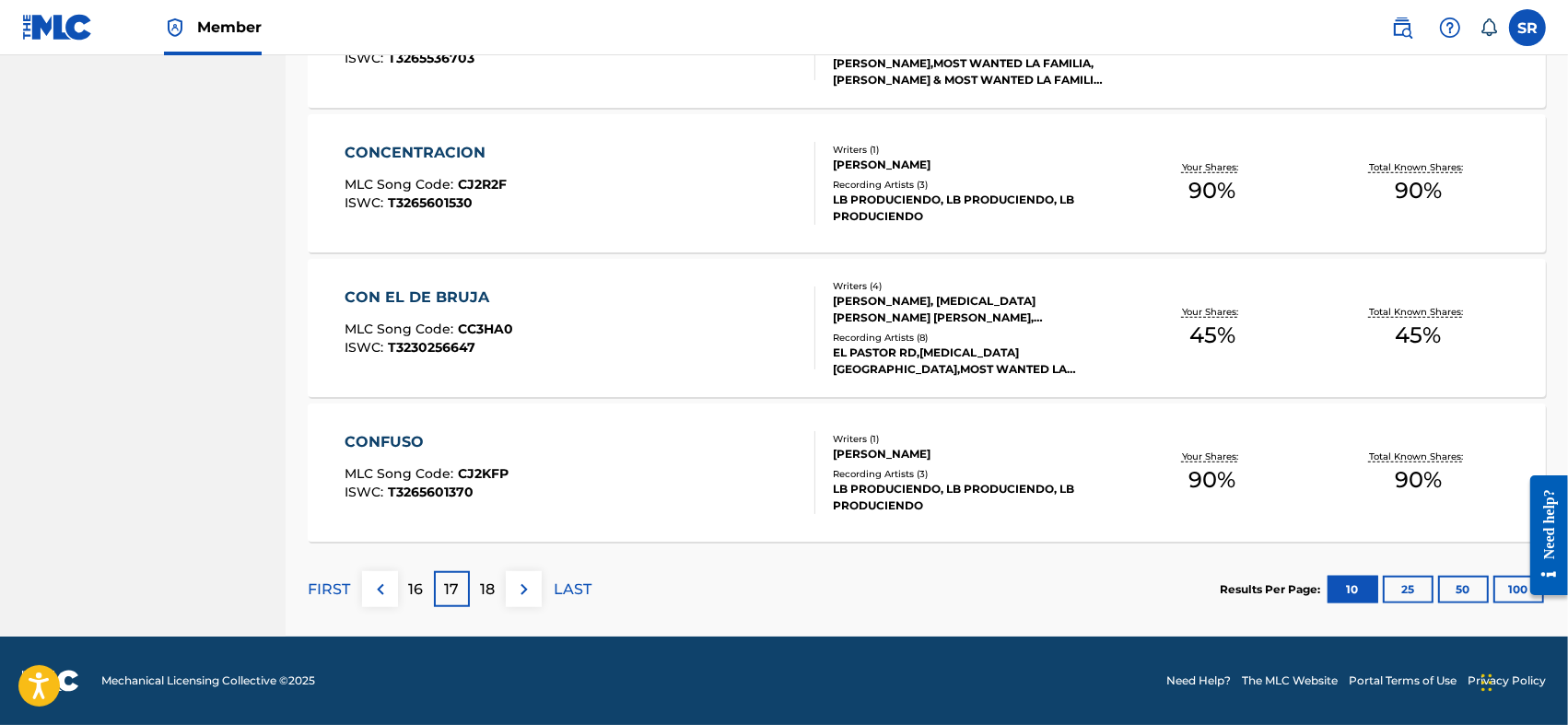
click at [409, 592] on p "16" at bounding box center [416, 590] width 15 height 22
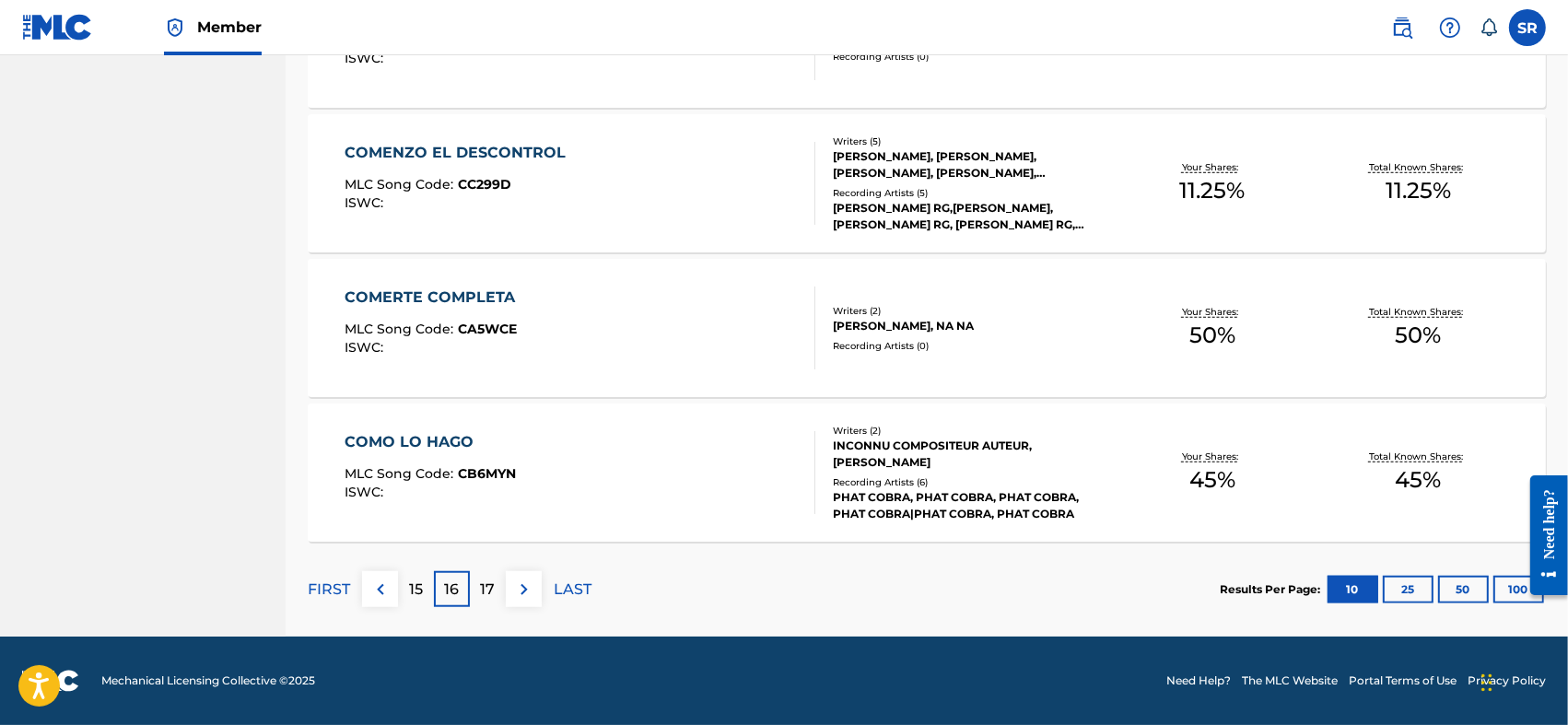
click at [413, 602] on div "15" at bounding box center [416, 589] width 36 height 36
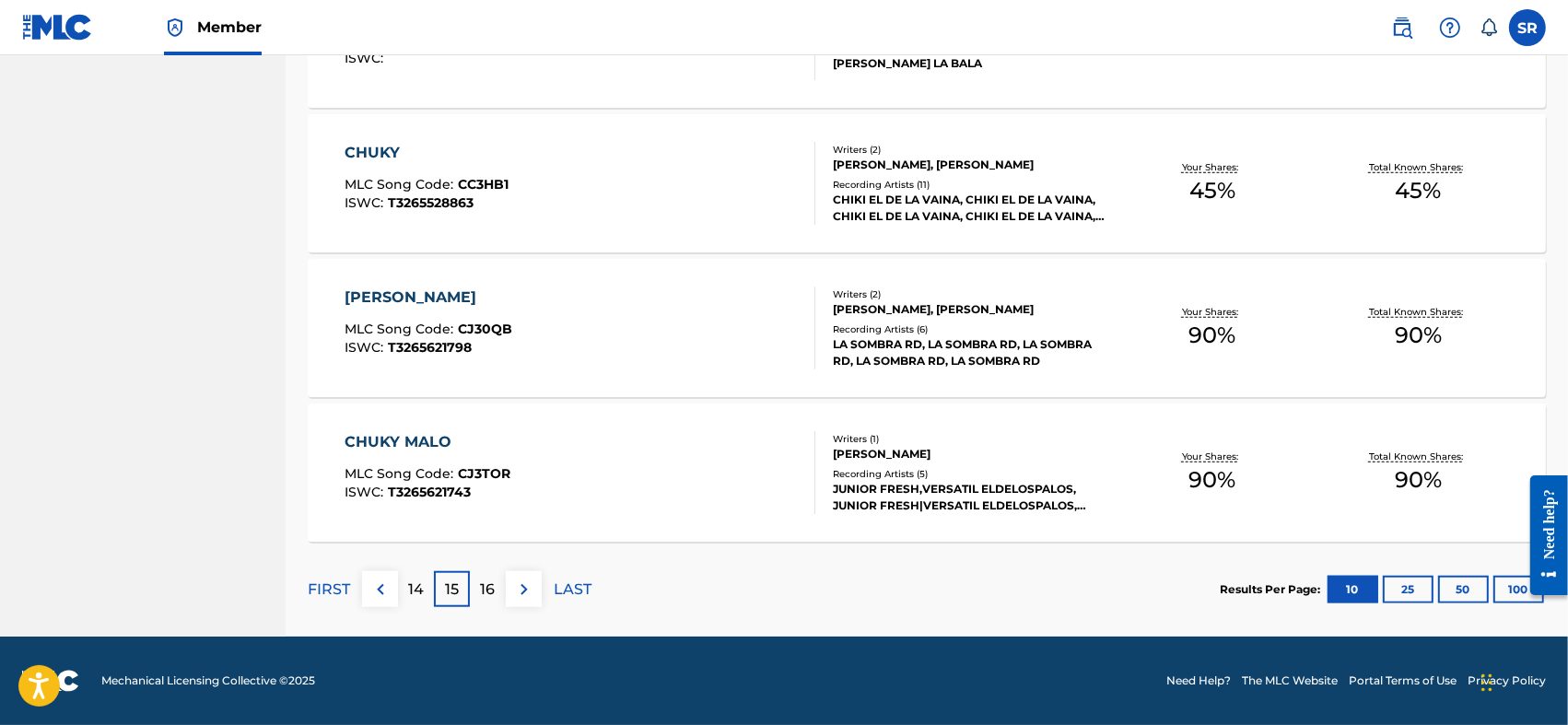
click at [420, 579] on p "14" at bounding box center [416, 590] width 16 height 22
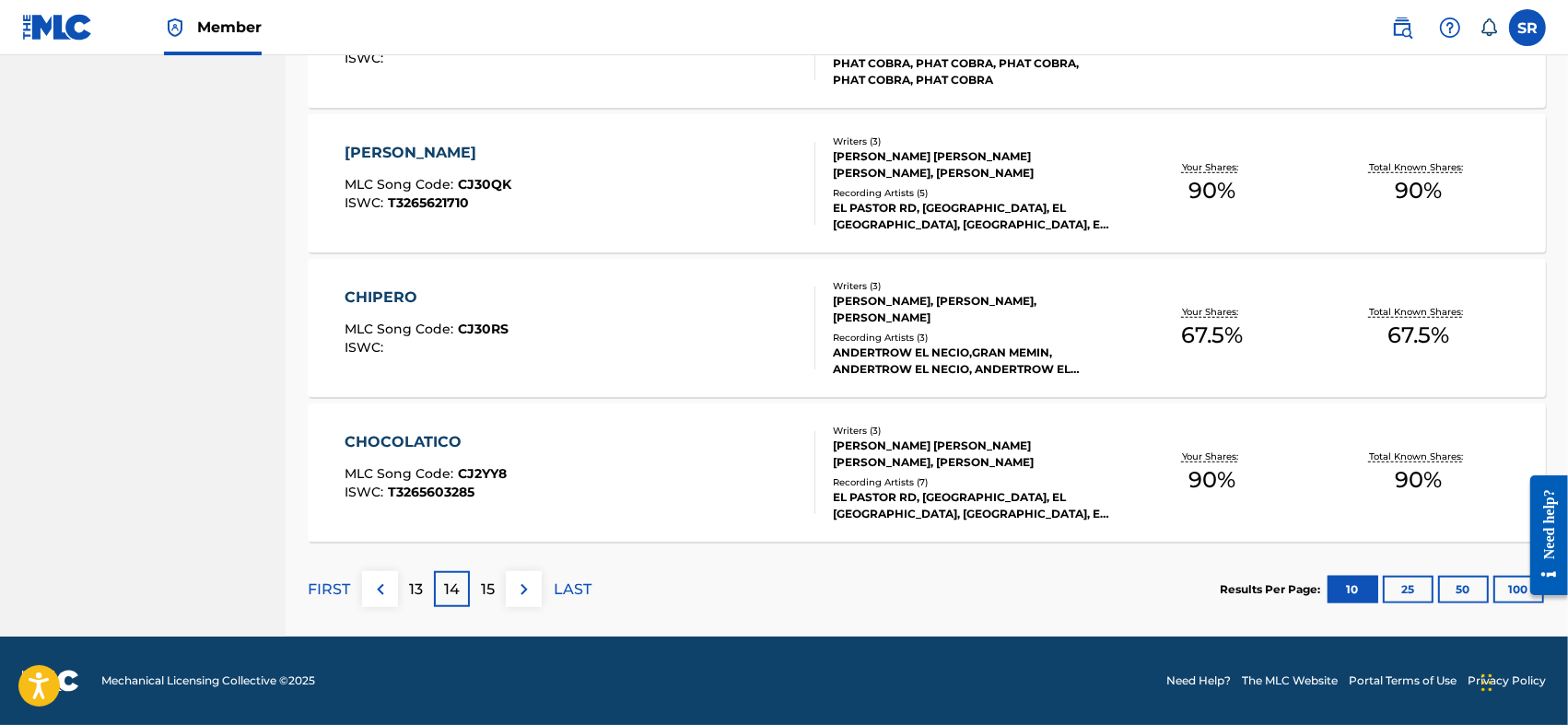
click at [496, 585] on div "15" at bounding box center [488, 589] width 36 height 36
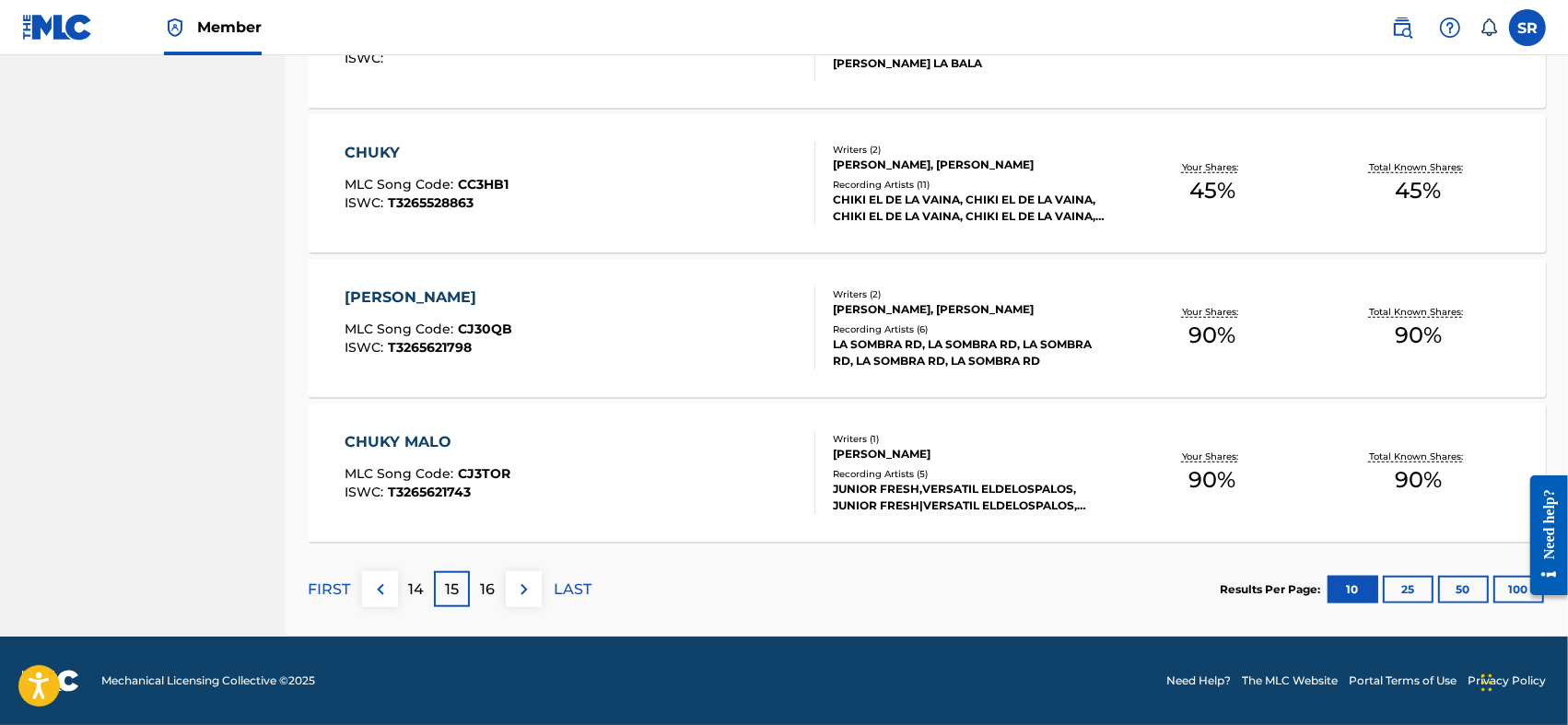
click at [499, 578] on div "16" at bounding box center [488, 589] width 36 height 36
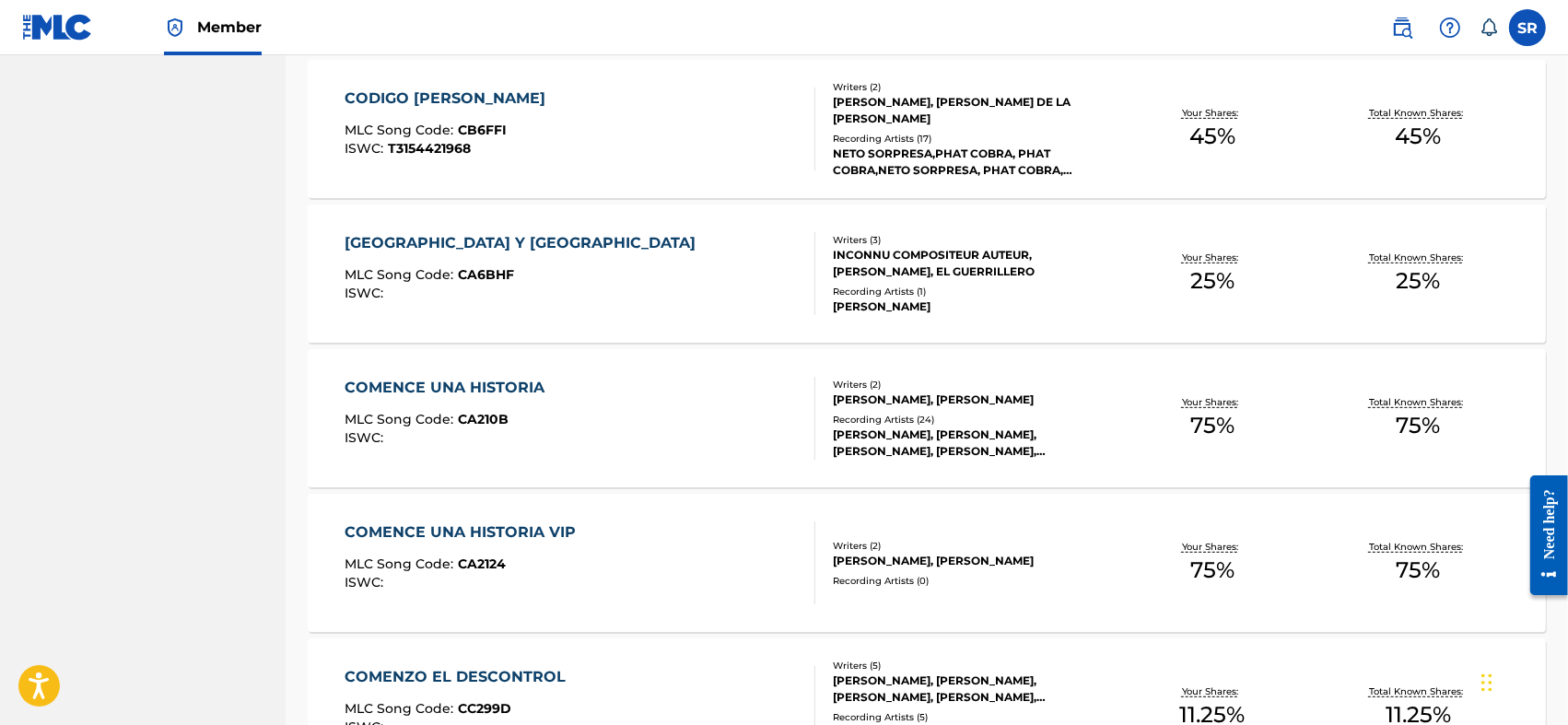
scroll to position [921, 0]
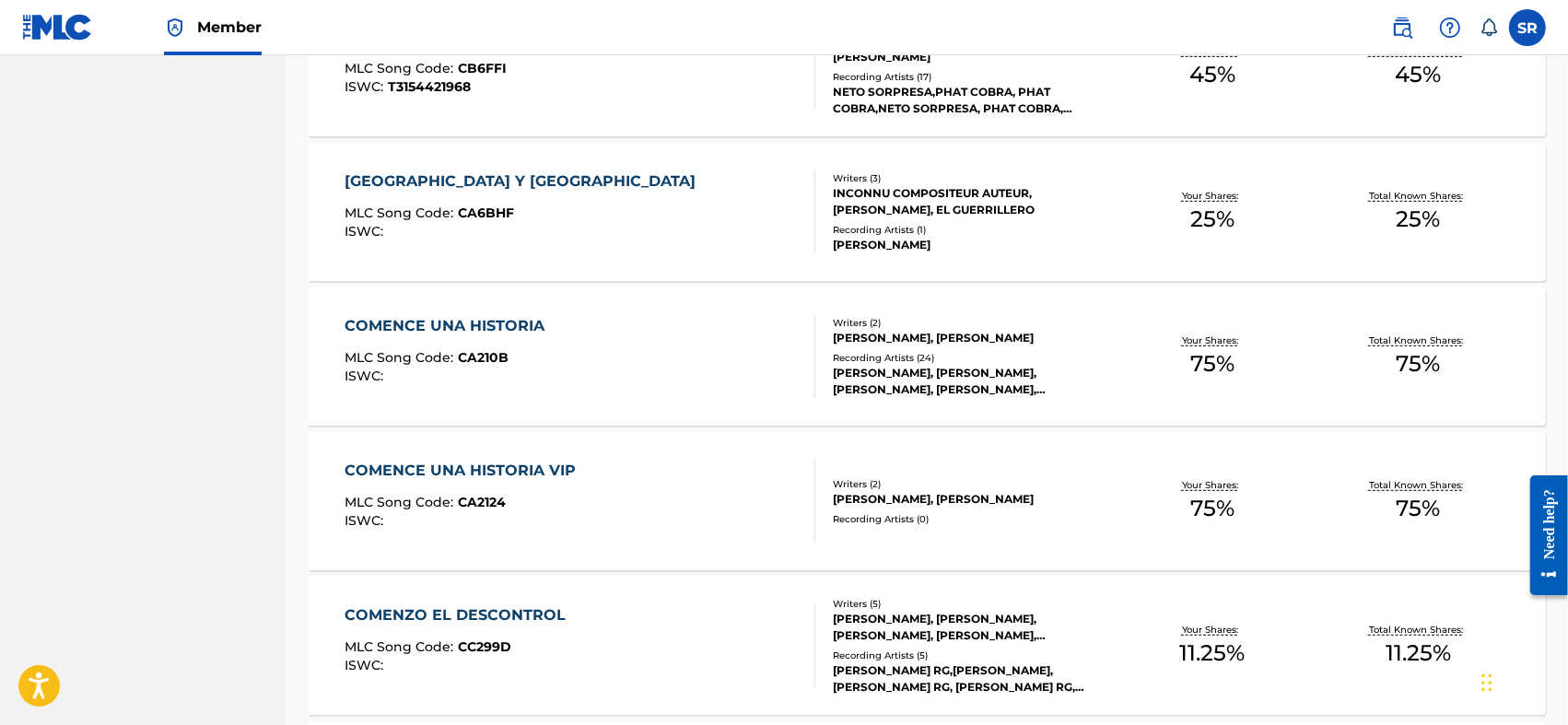
click at [511, 329] on div "COMENCE UNA HISTORIA" at bounding box center [449, 326] width 209 height 22
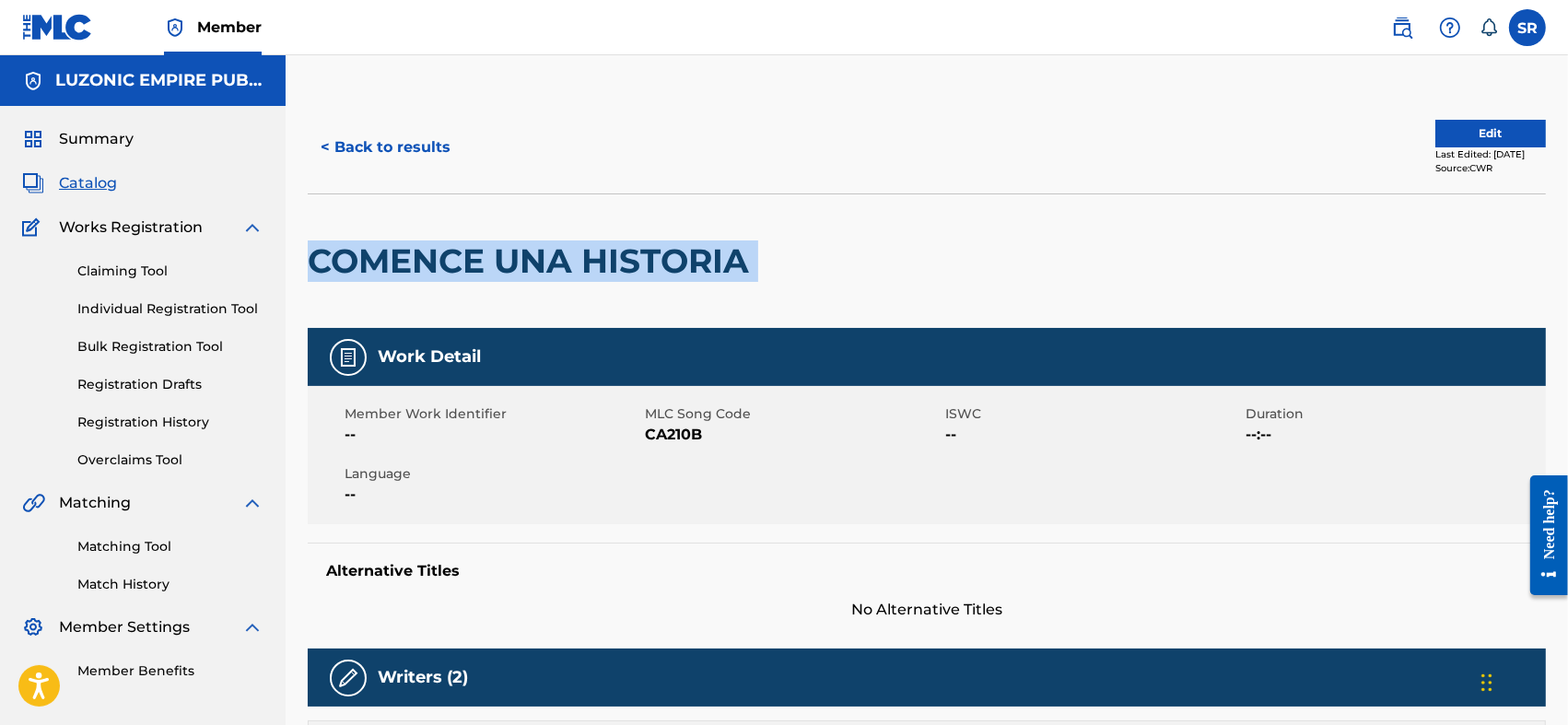
drag, startPoint x: 785, startPoint y: 278, endPoint x: 312, endPoint y: 259, distance: 473.4
click at [312, 259] on div "COMENCE UNA HISTORIA" at bounding box center [927, 260] width 1239 height 134
copy div "COMENCE UNA HISTORIA"
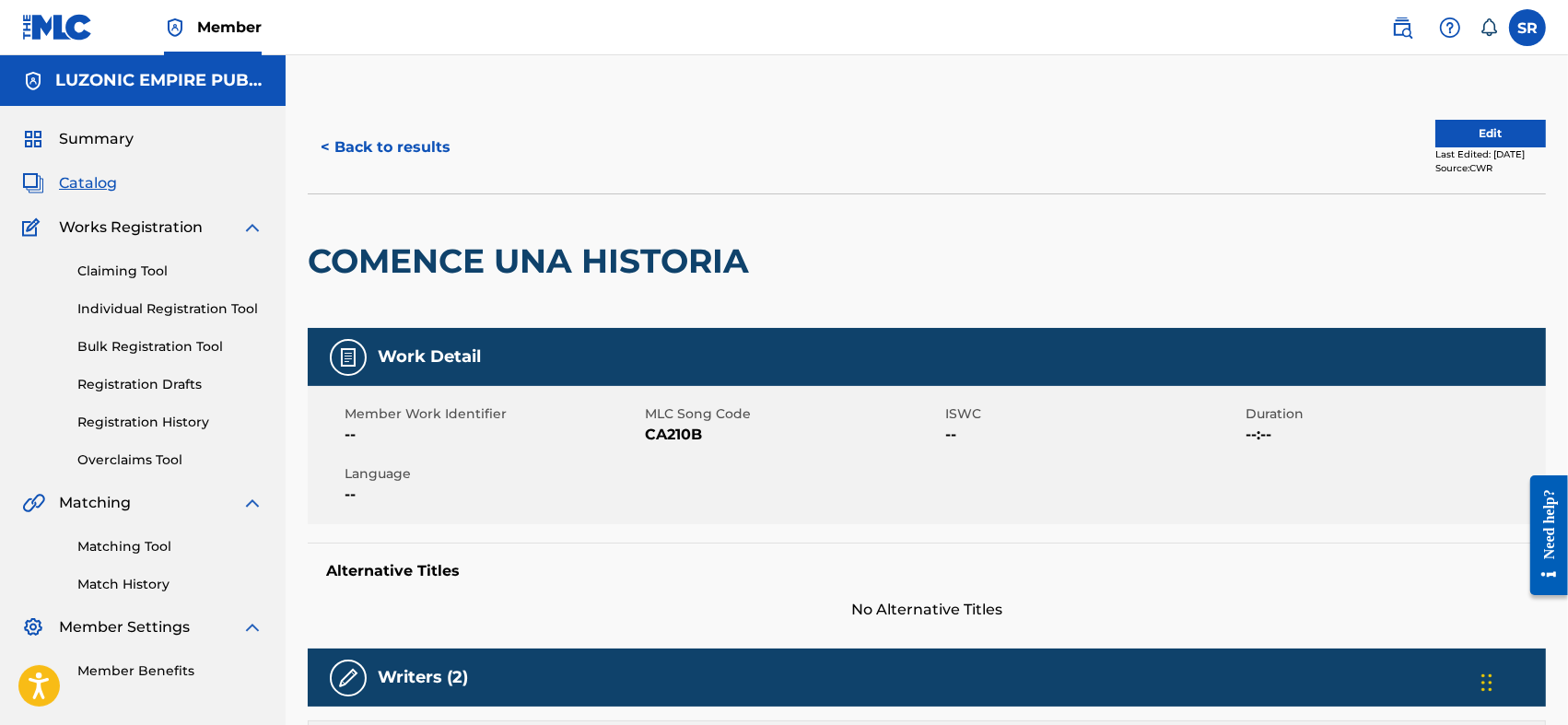
click at [843, 470] on div "Member Work Identifier -- MLC Song Code CA210B ISWC -- Duration --:-- Language …" at bounding box center [927, 455] width 1239 height 138
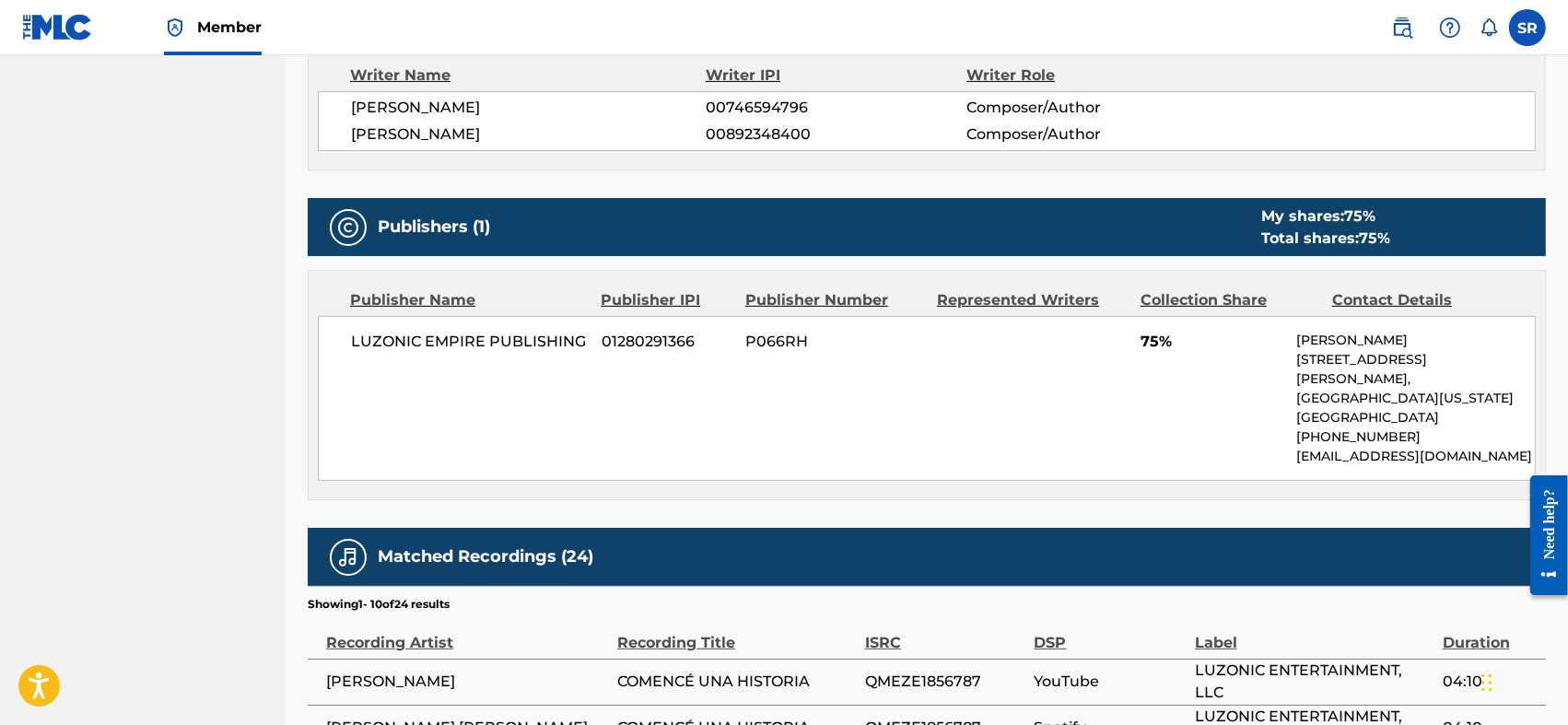
scroll to position [860, 0]
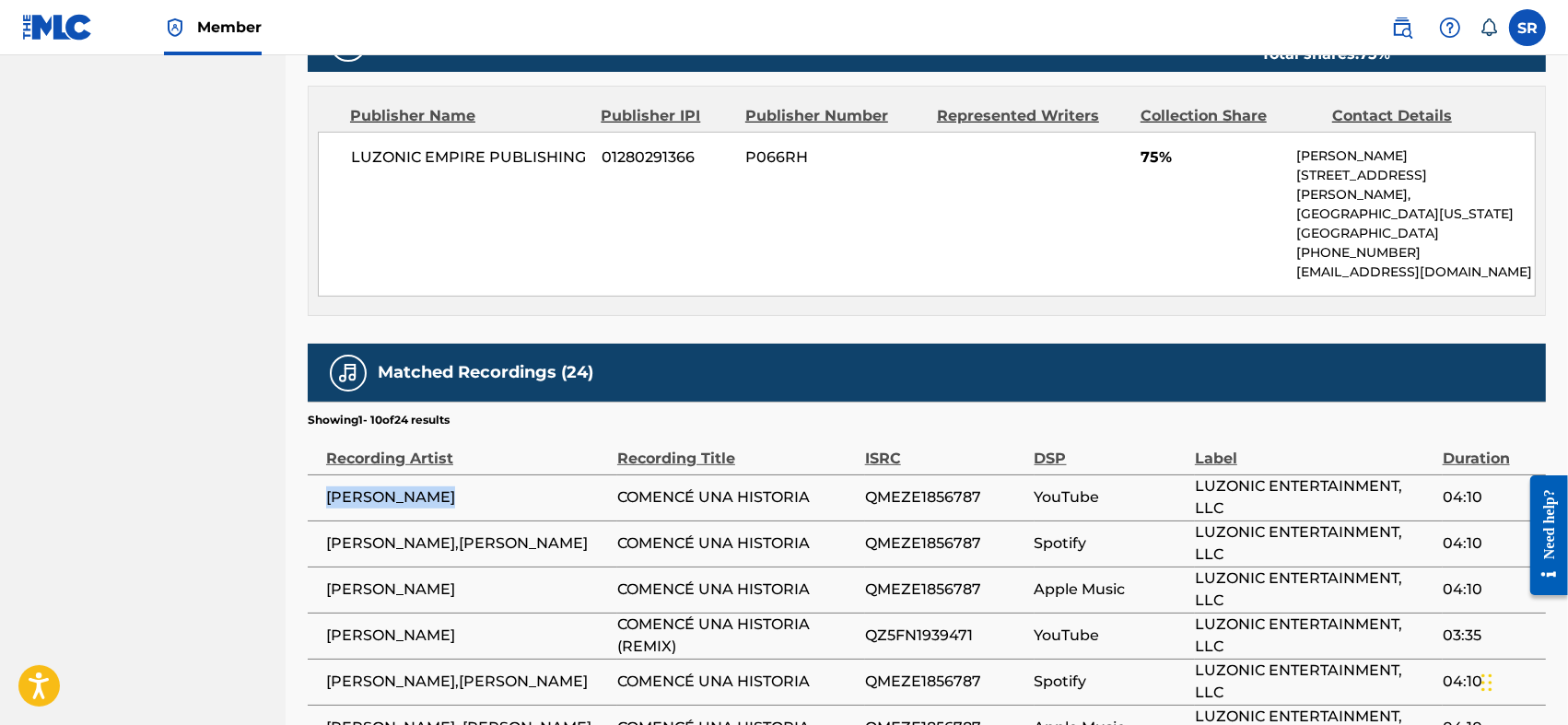
drag, startPoint x: 457, startPoint y: 475, endPoint x: 317, endPoint y: 487, distance: 140.5
click at [317, 487] on td "[PERSON_NAME]" at bounding box center [463, 497] width 310 height 46
copy span "[PERSON_NAME]"
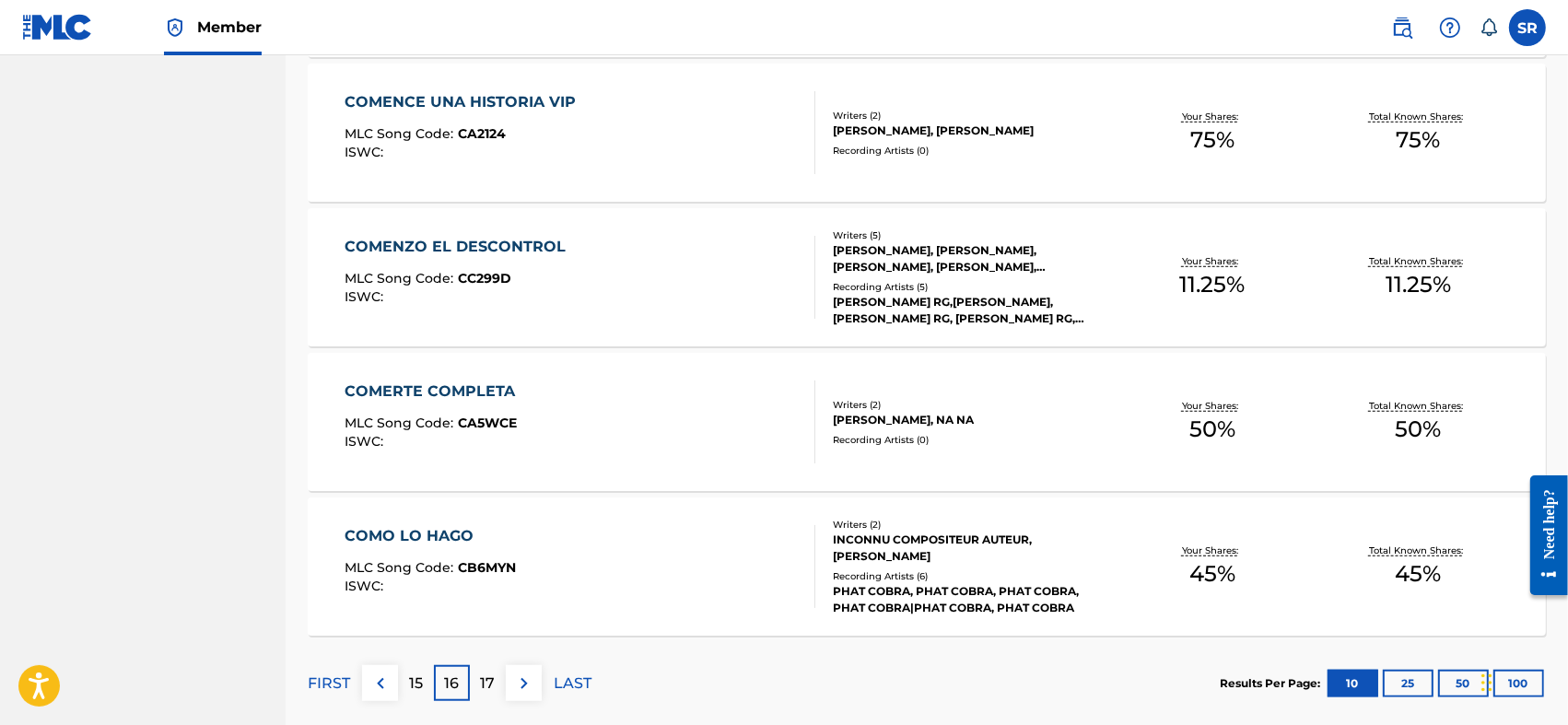
scroll to position [1351, 0]
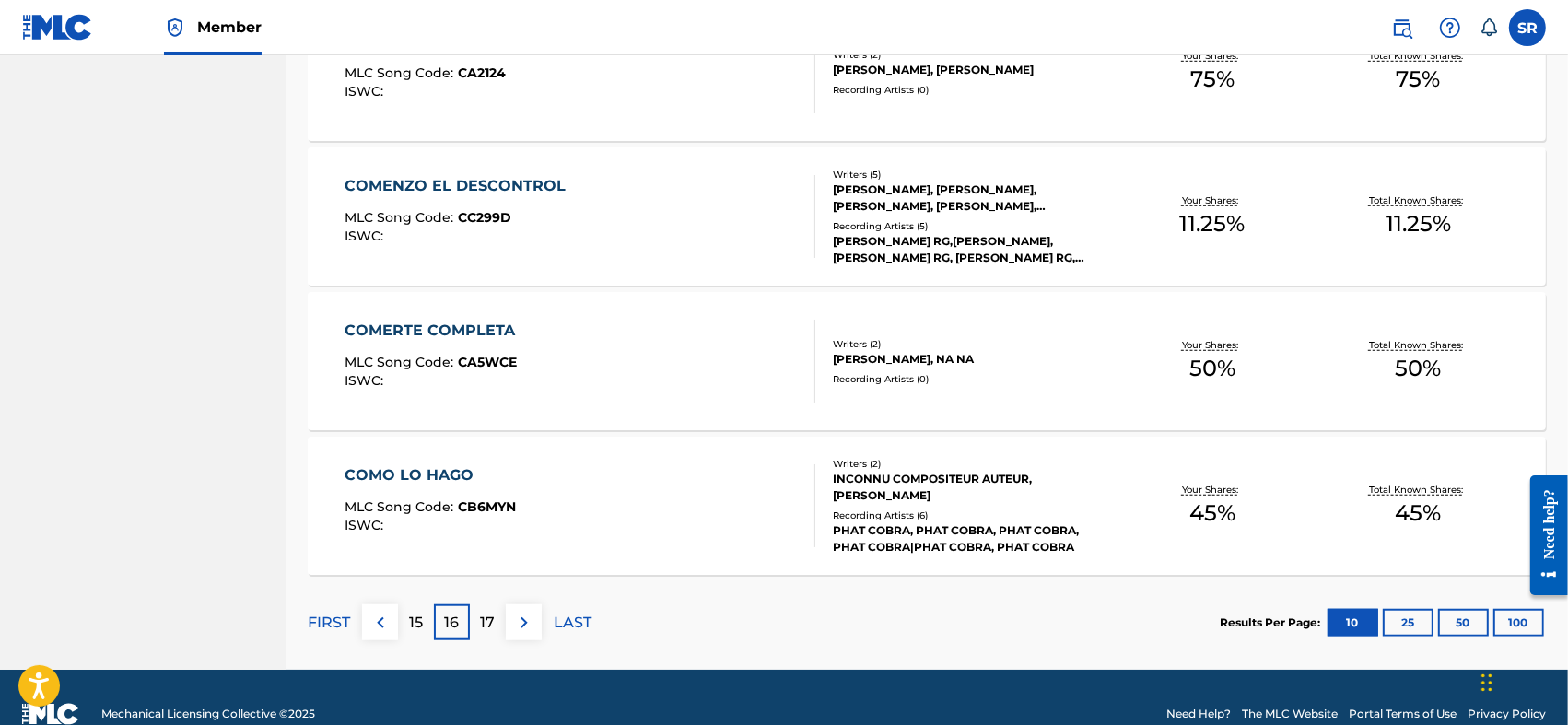
click at [477, 616] on div "17" at bounding box center [488, 622] width 36 height 36
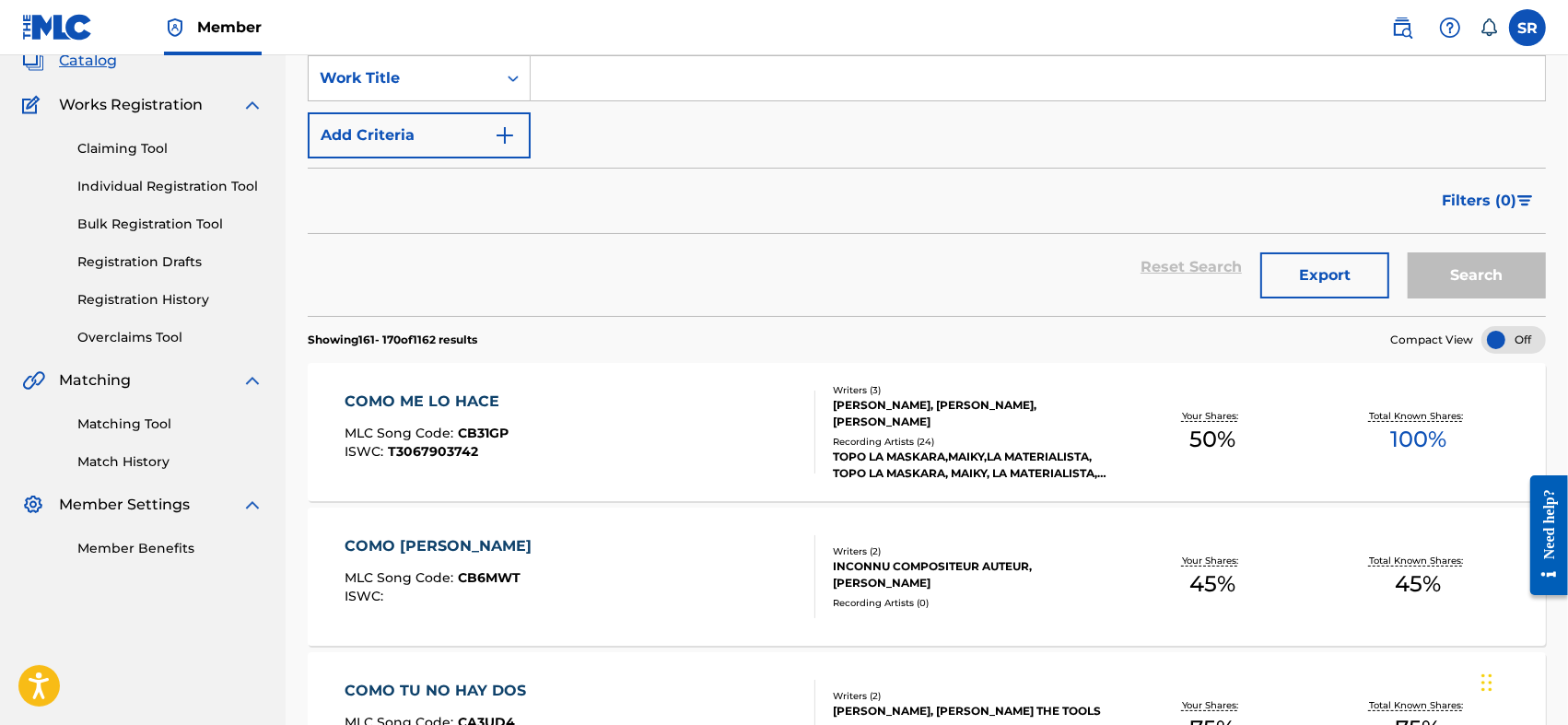
scroll to position [246, 0]
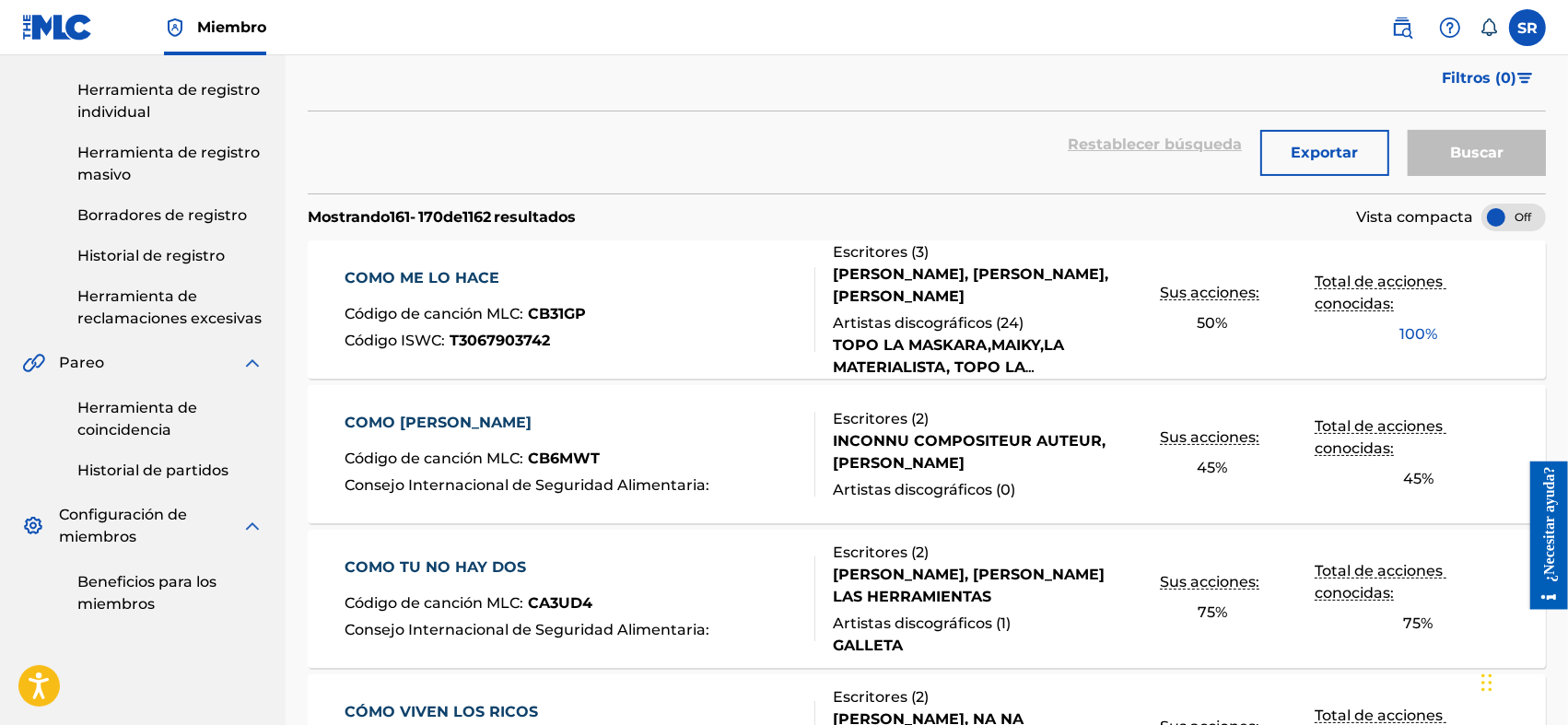
click at [1498, 217] on div at bounding box center [1513, 217] width 64 height 28
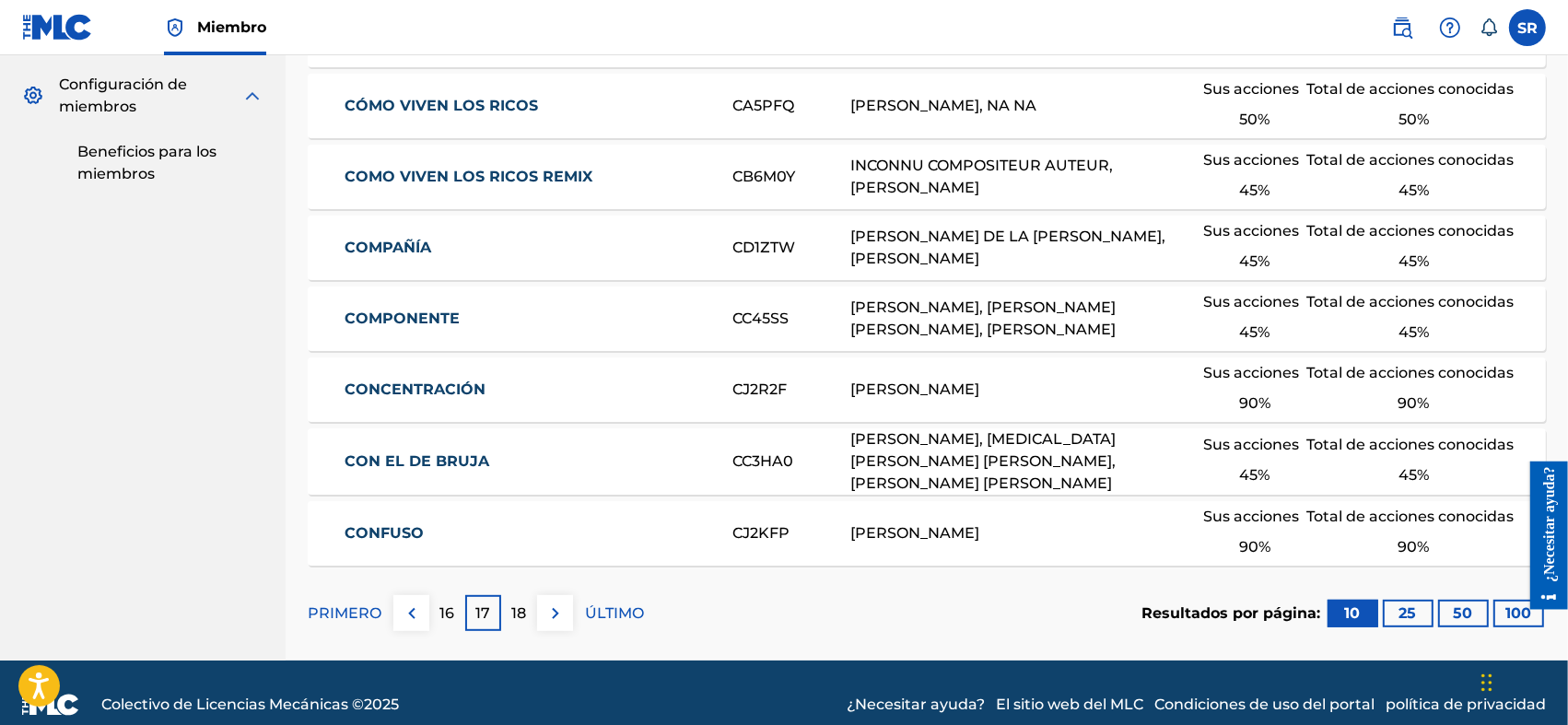
scroll to position [702, 0]
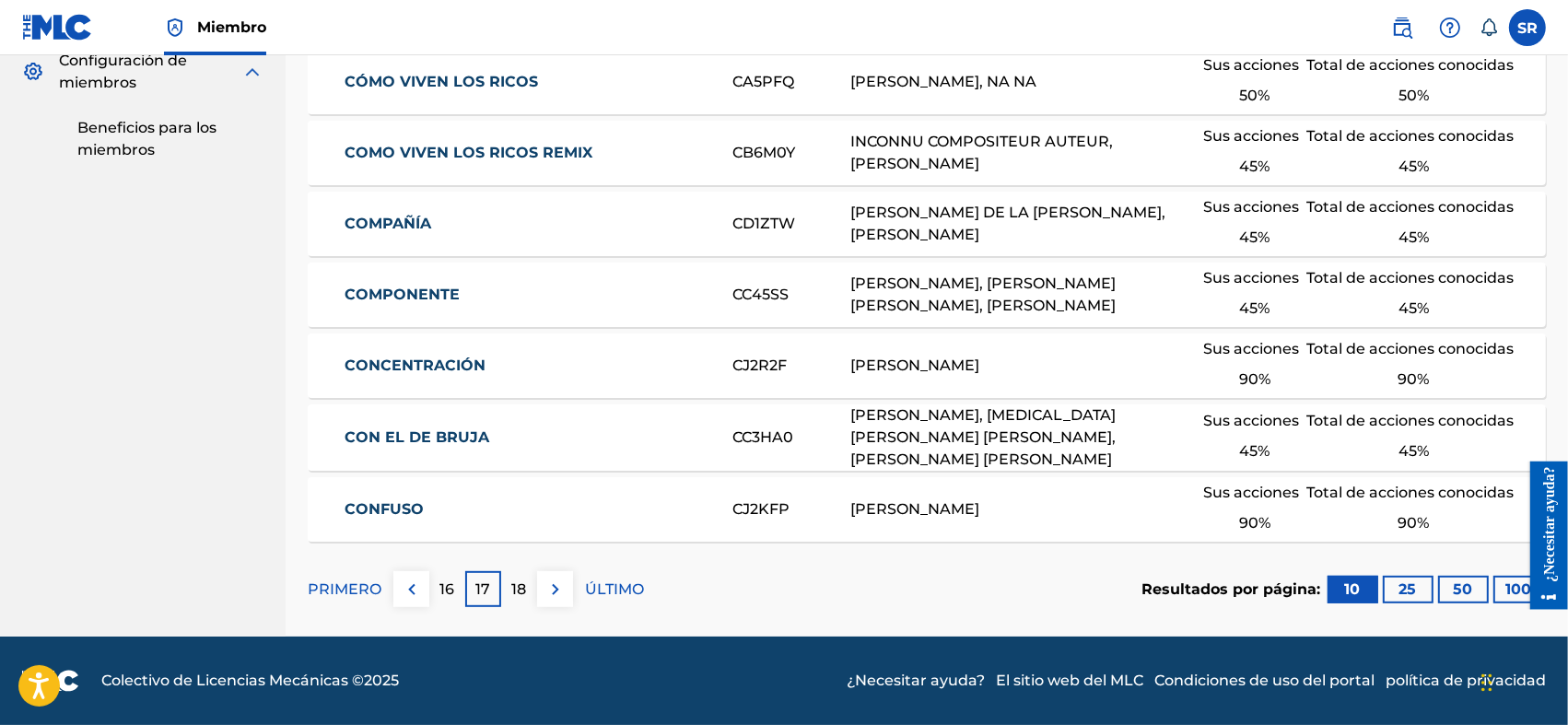
click at [1452, 587] on button "50" at bounding box center [1462, 590] width 50 height 28
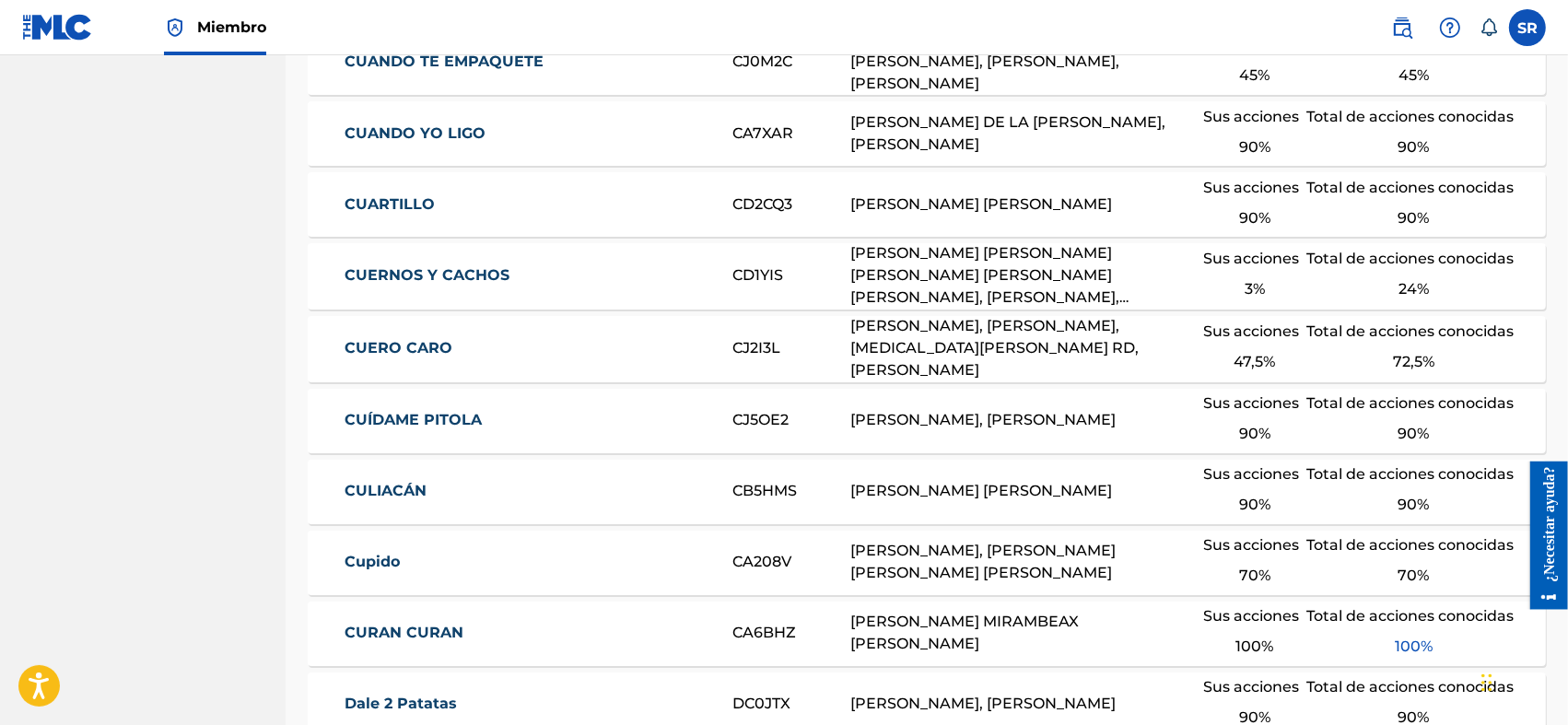
scroll to position [3558, 0]
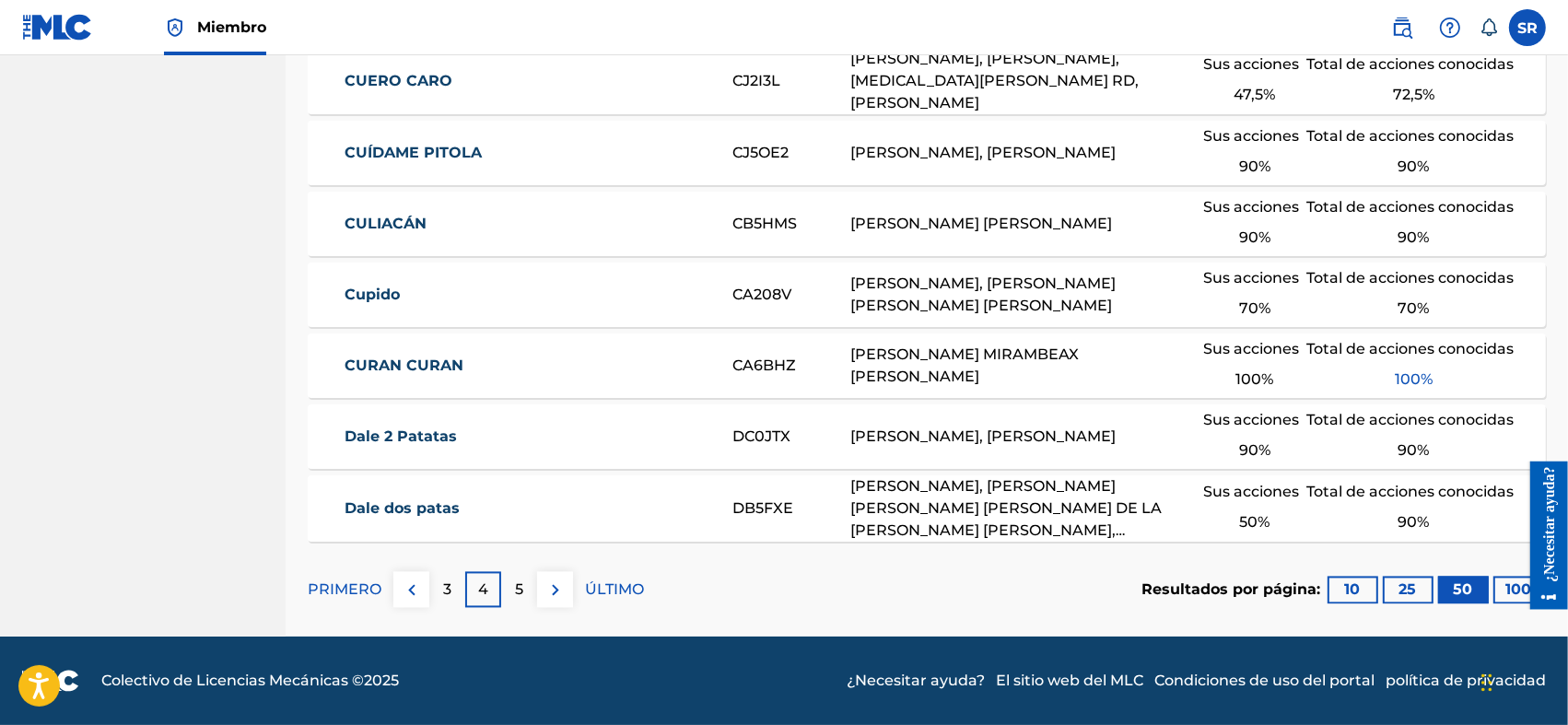
click at [1409, 592] on font "25" at bounding box center [1408, 590] width 18 height 18
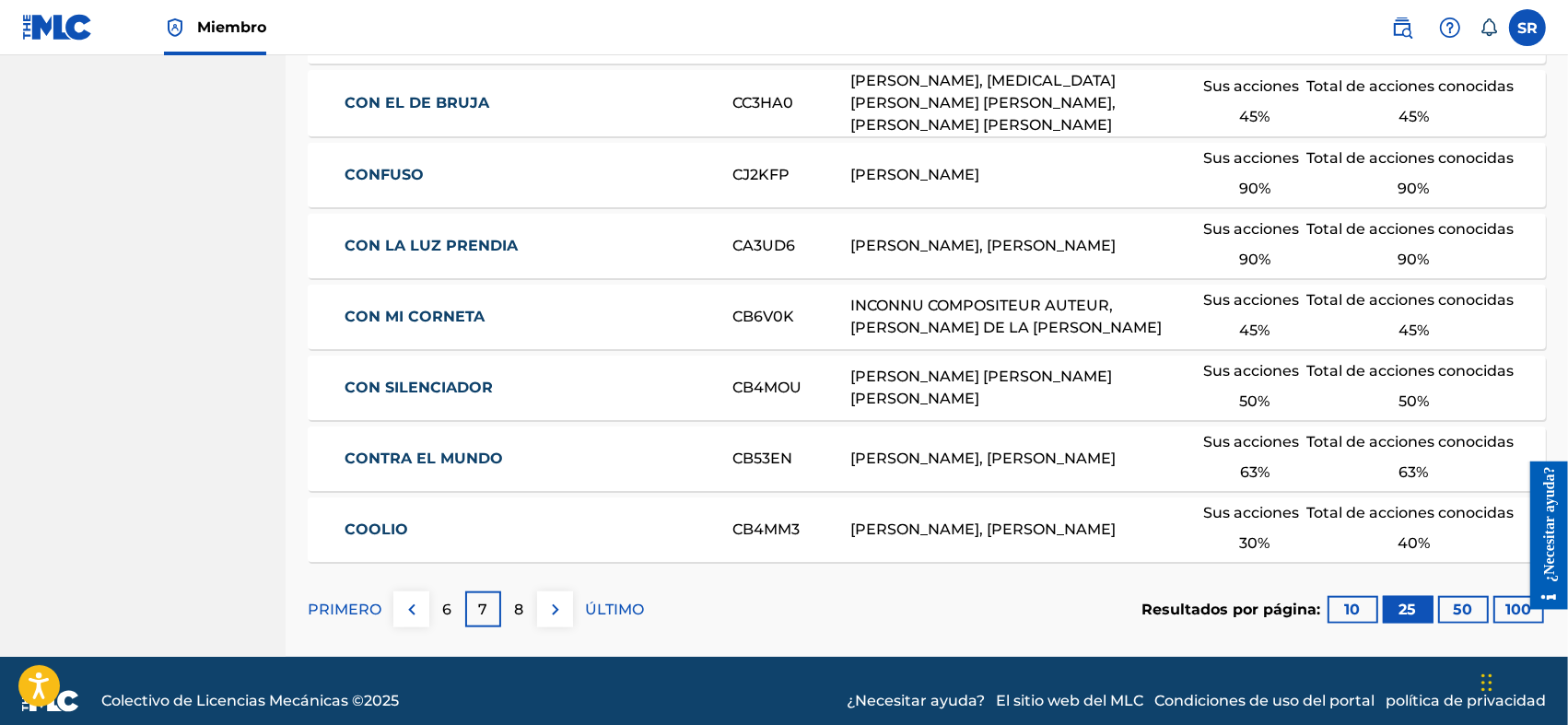
scroll to position [1770, 0]
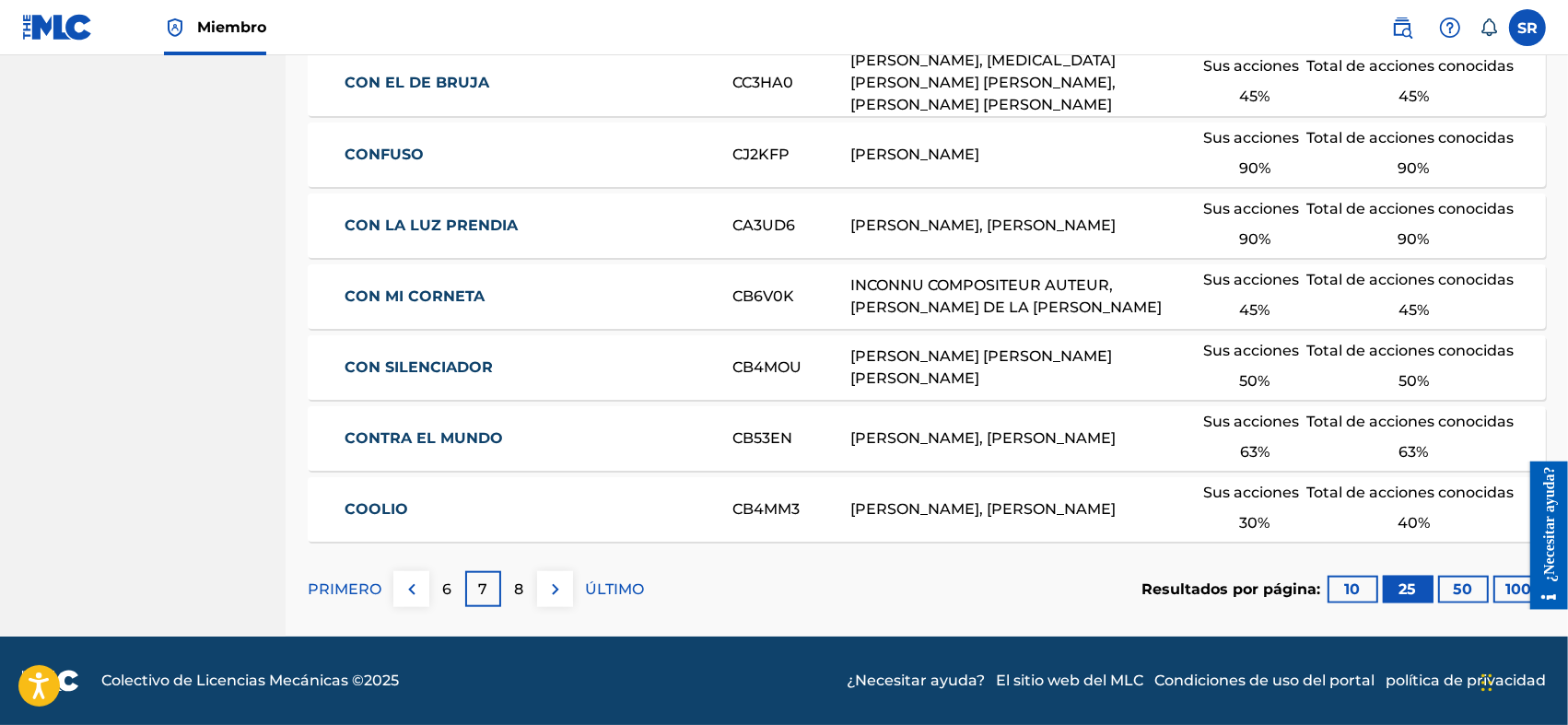
click at [605, 582] on font "ÚLTIMO" at bounding box center [614, 590] width 59 height 18
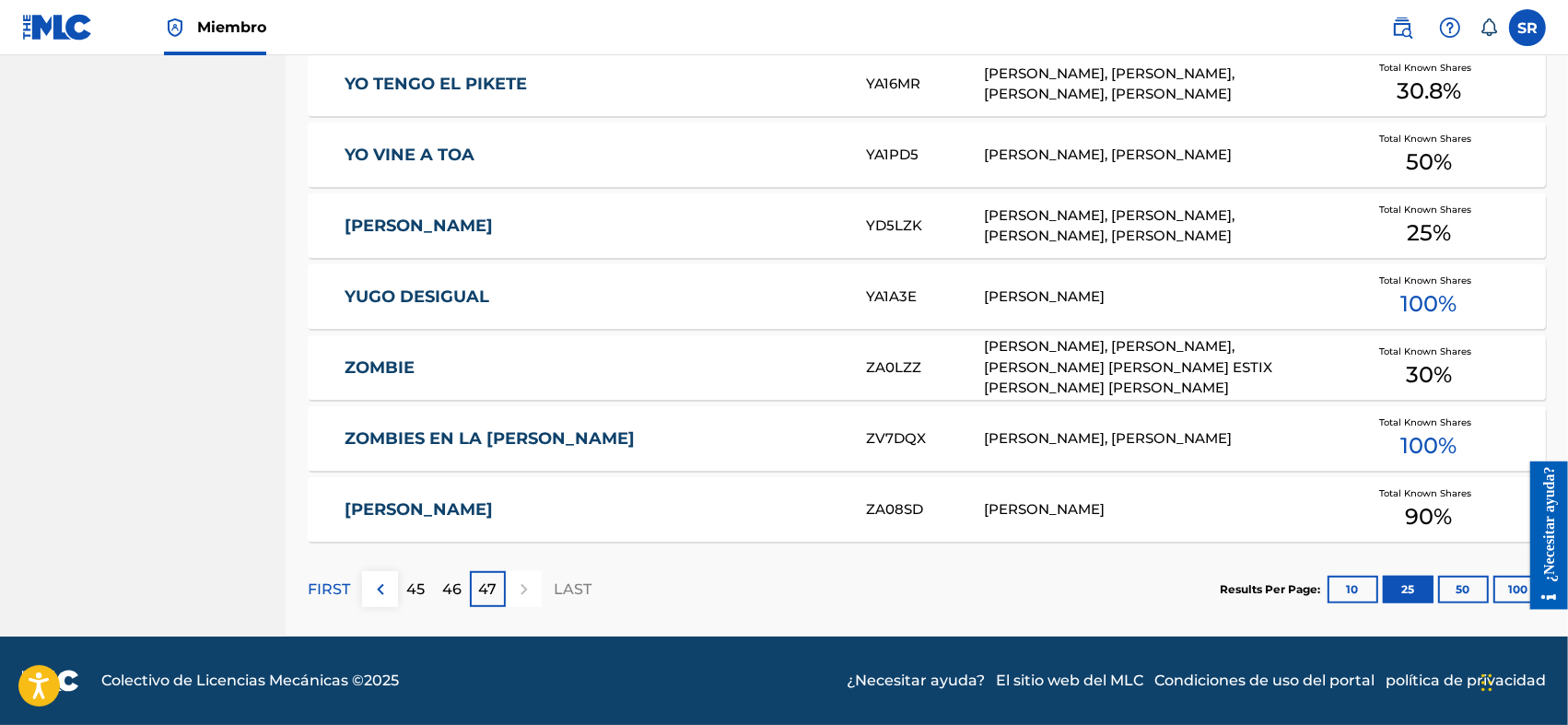
scroll to position [848, 0]
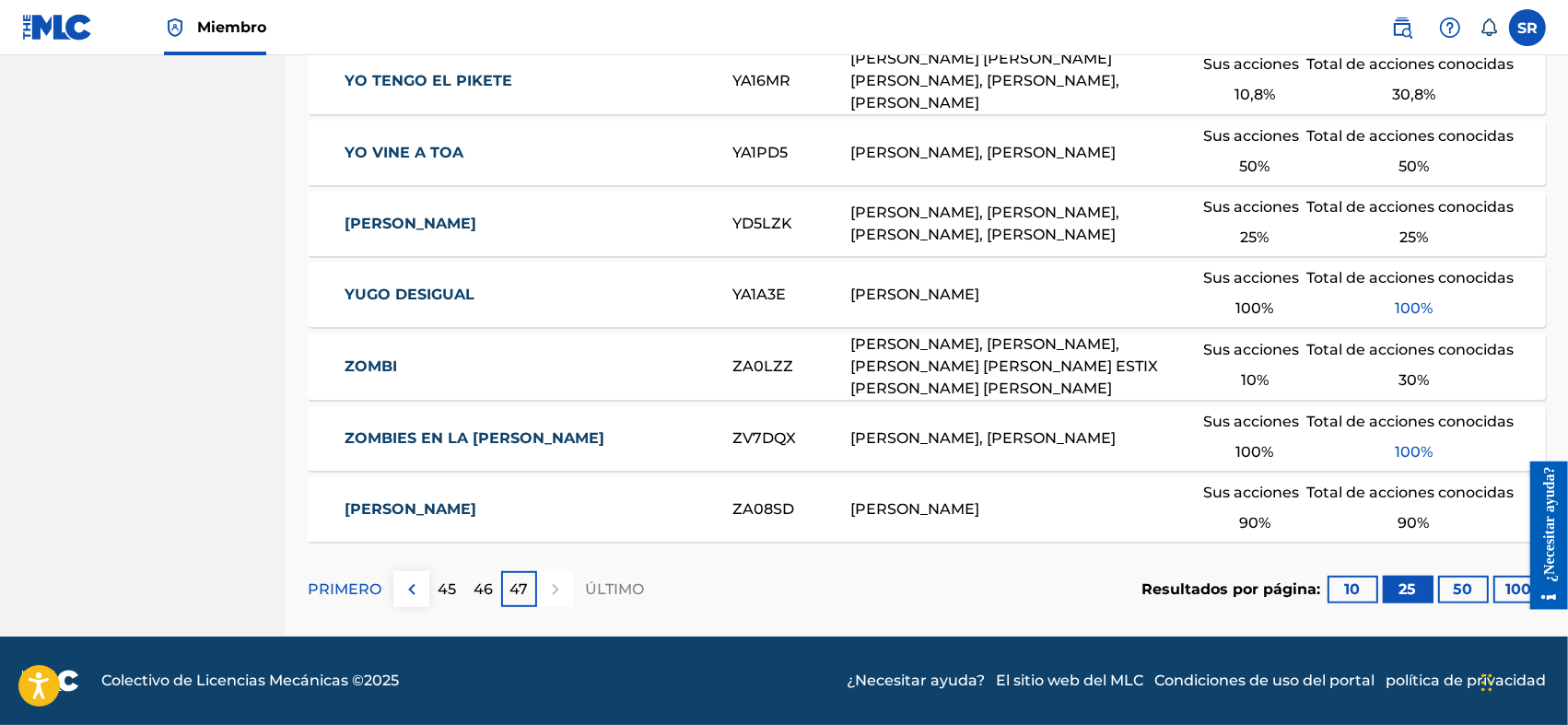
click at [346, 594] on font "PRIMERO" at bounding box center [344, 590] width 74 height 18
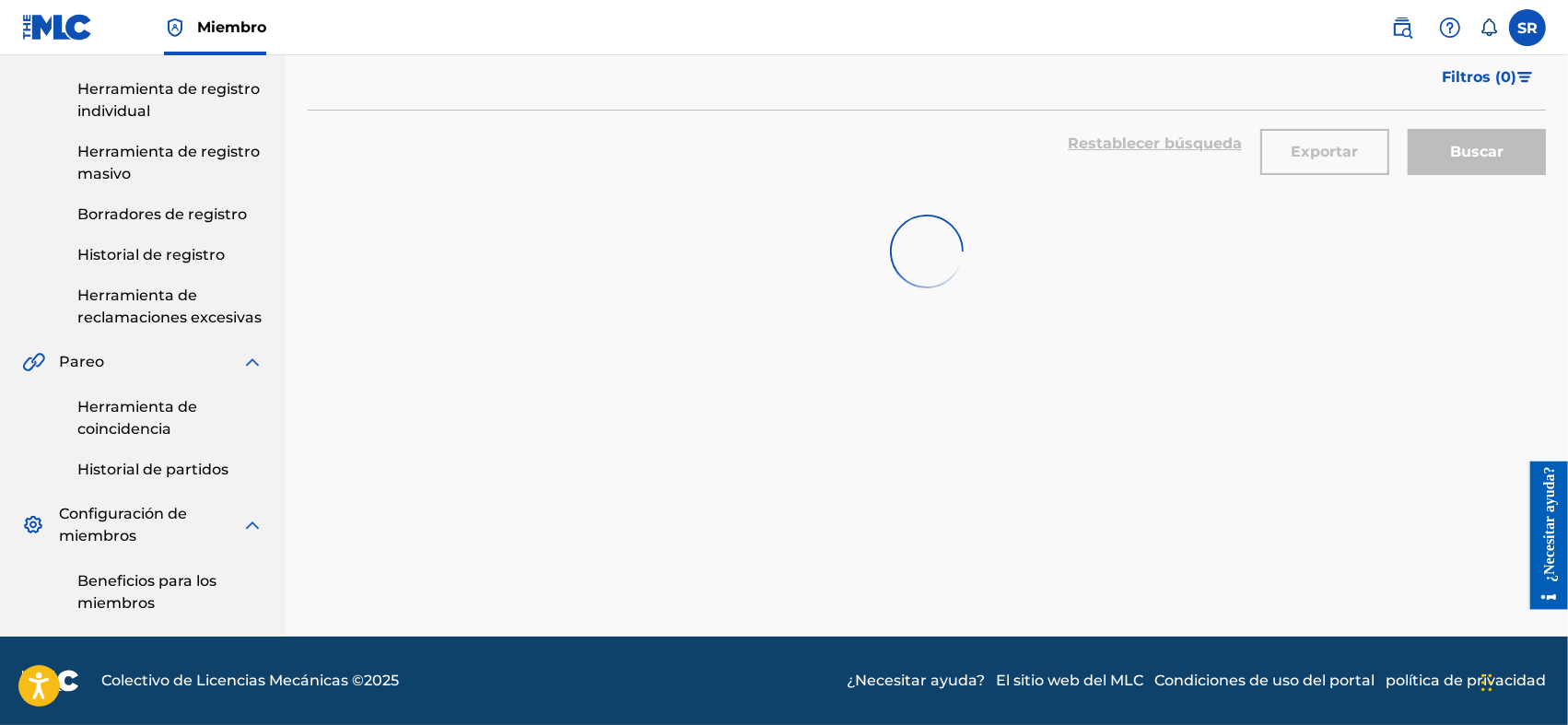
scroll to position [1746, 0]
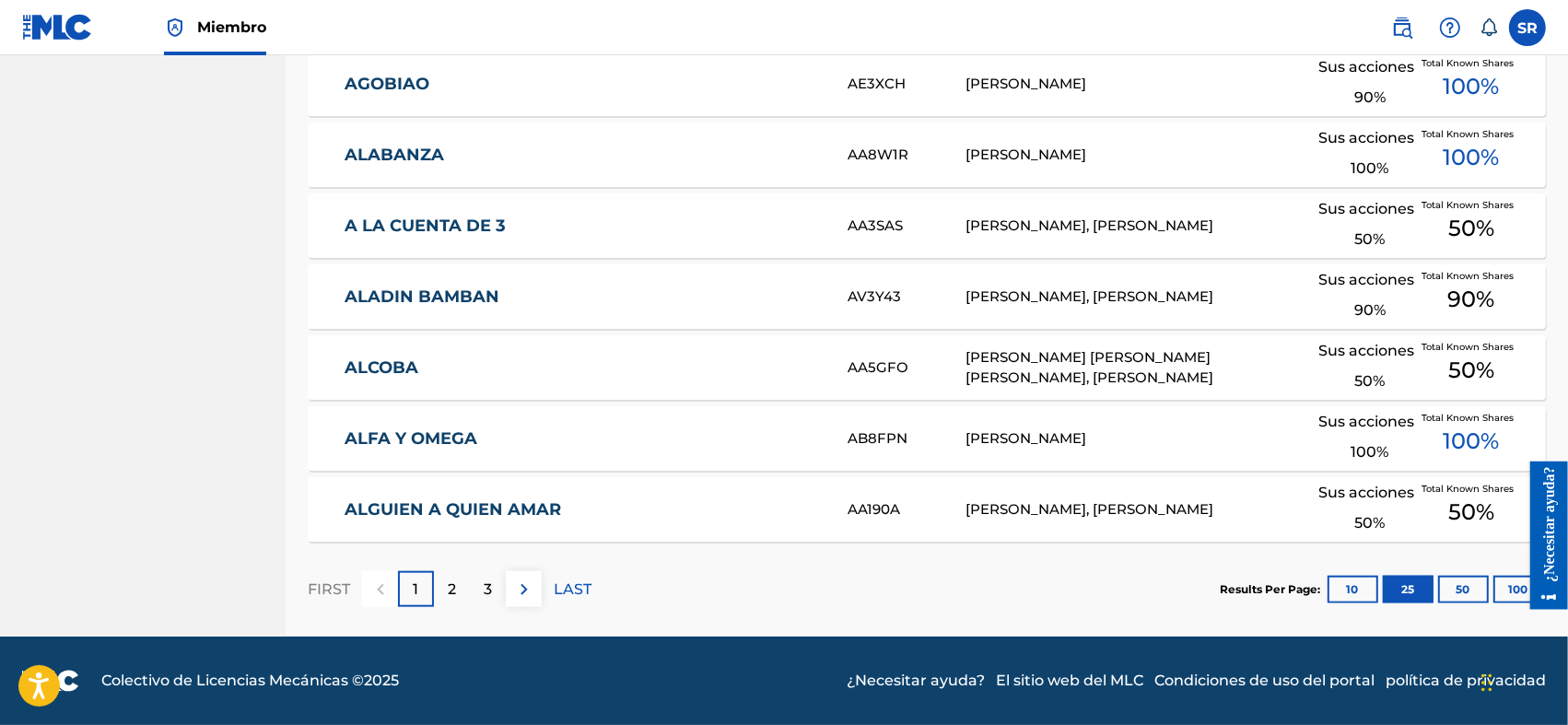
click at [522, 606] on button at bounding box center [524, 589] width 36 height 36
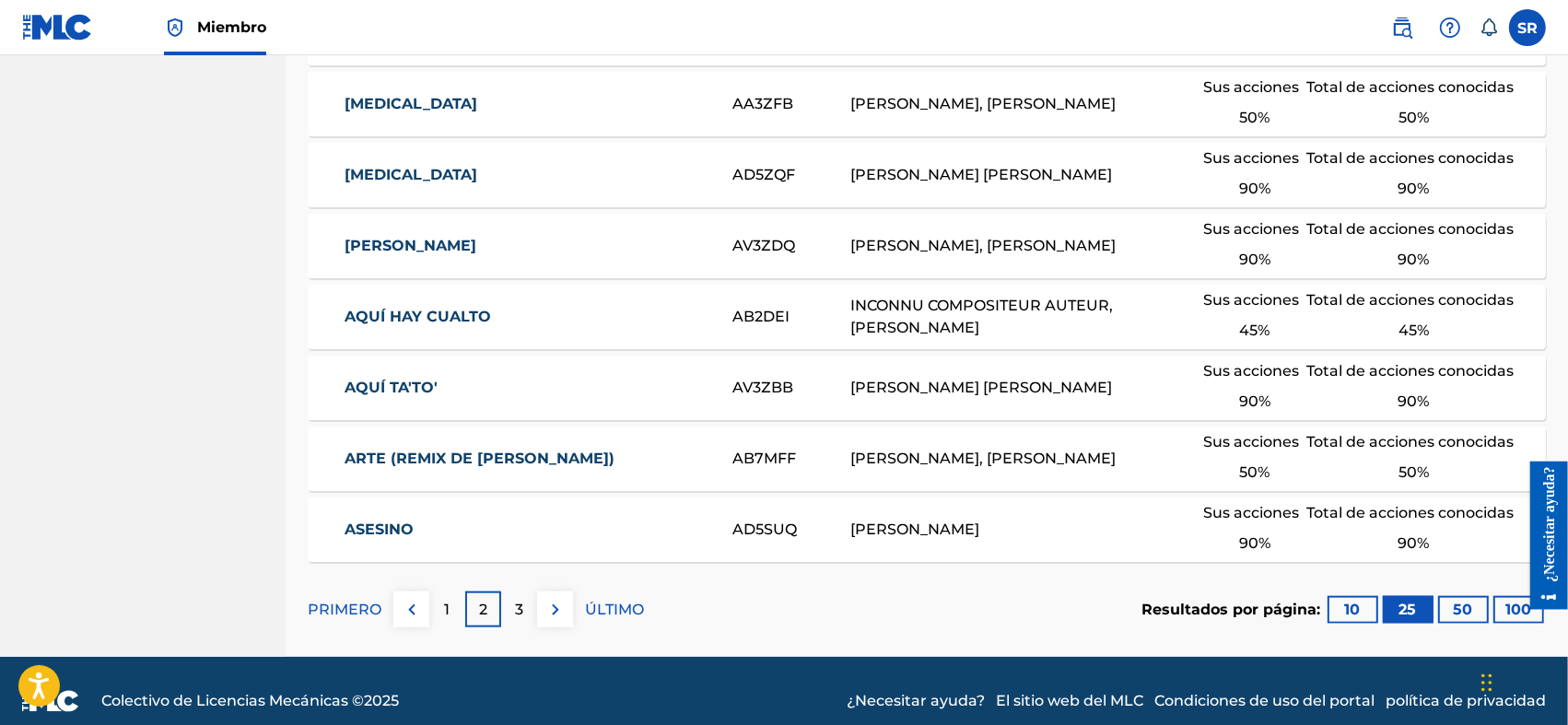
click at [524, 606] on div "3" at bounding box center [519, 610] width 36 height 36
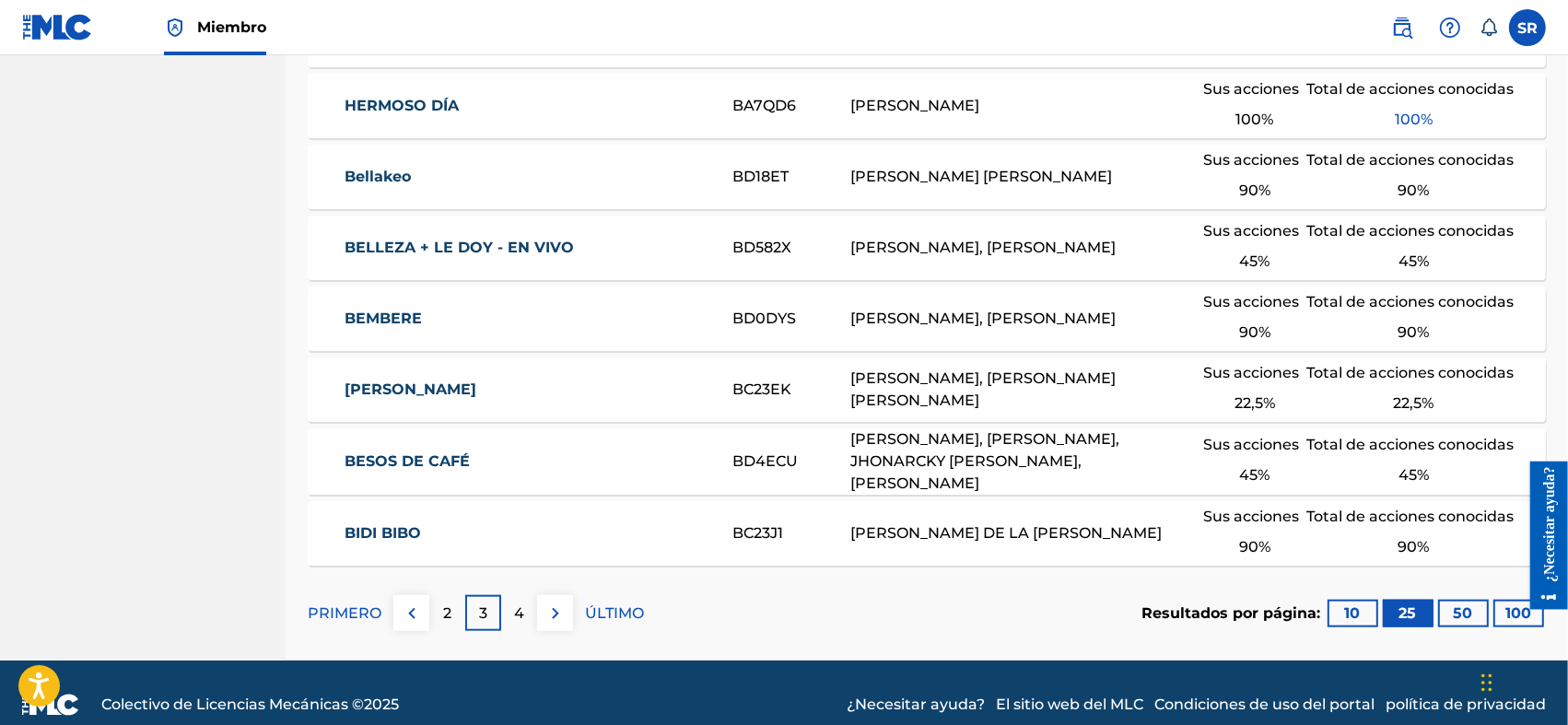
click at [547, 603] on img at bounding box center [555, 614] width 22 height 22
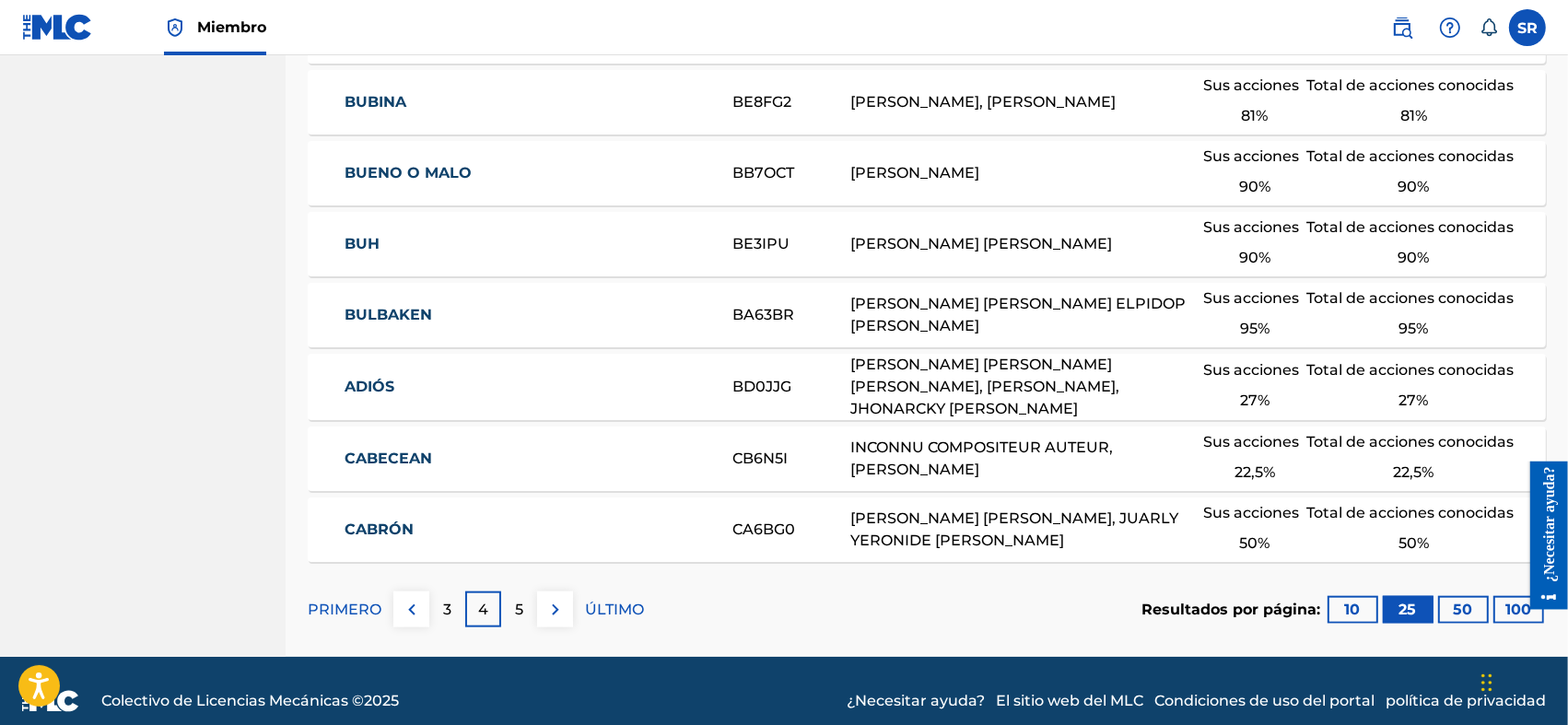
click at [545, 602] on button at bounding box center [555, 610] width 36 height 36
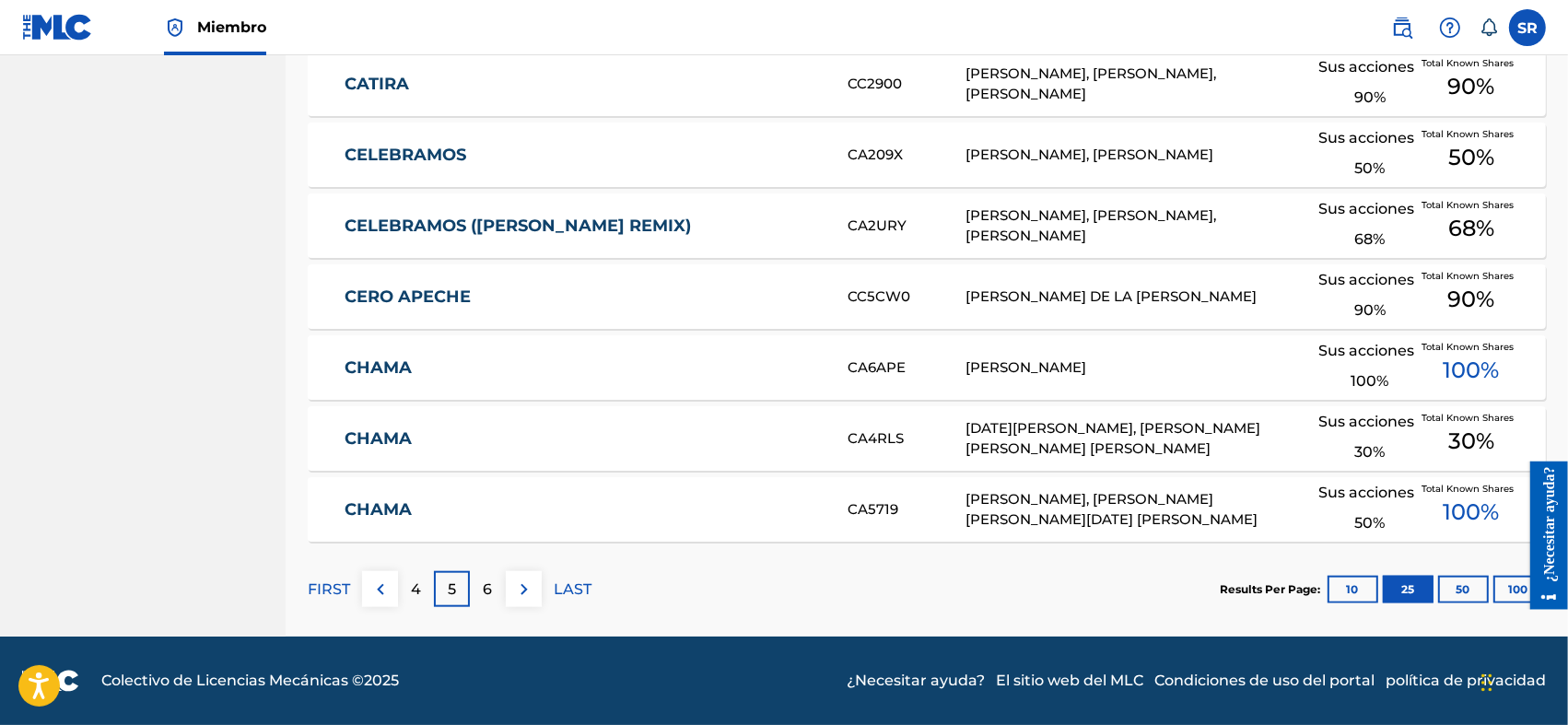
click at [545, 602] on div "FIRST 4 5 6 LAST" at bounding box center [450, 589] width 284 height 36
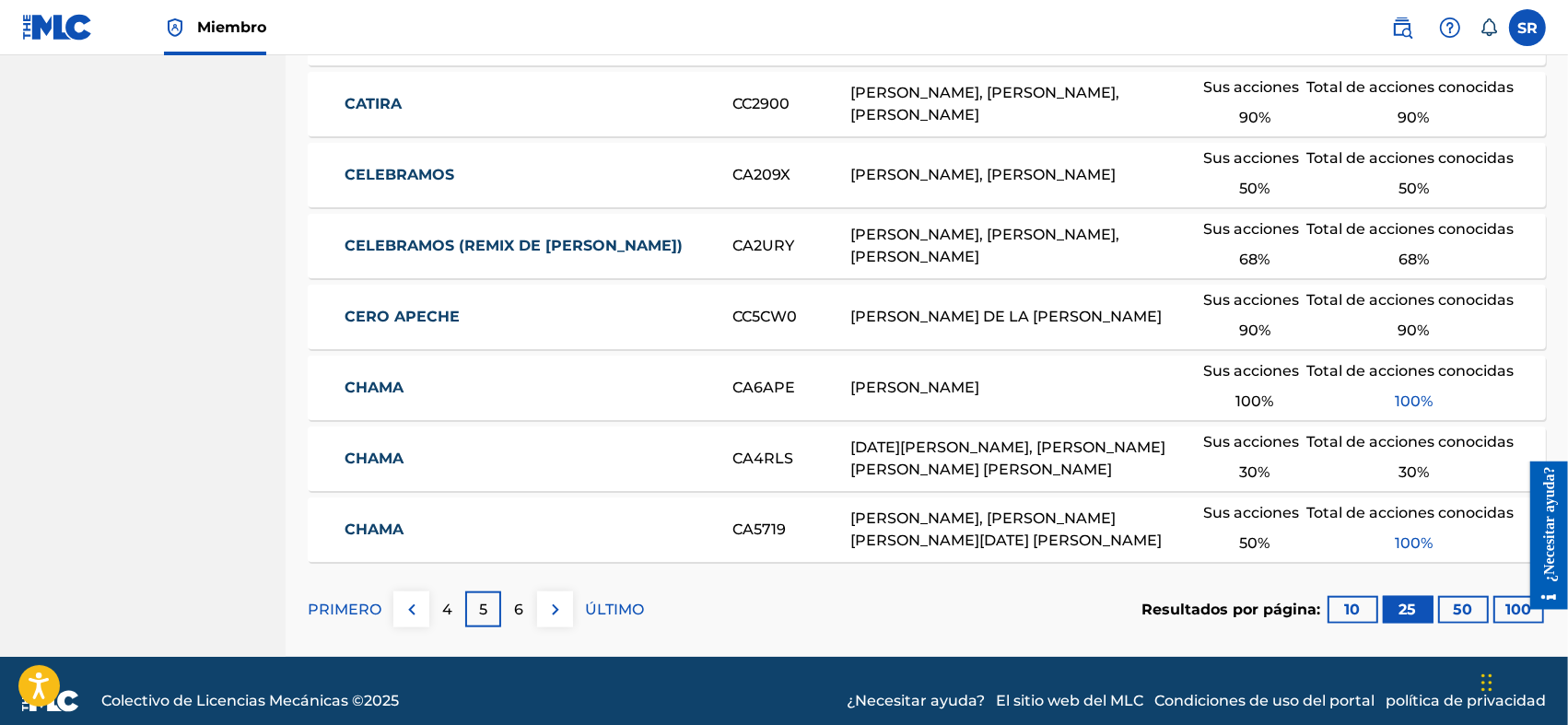
click at [562, 613] on img at bounding box center [555, 610] width 22 height 22
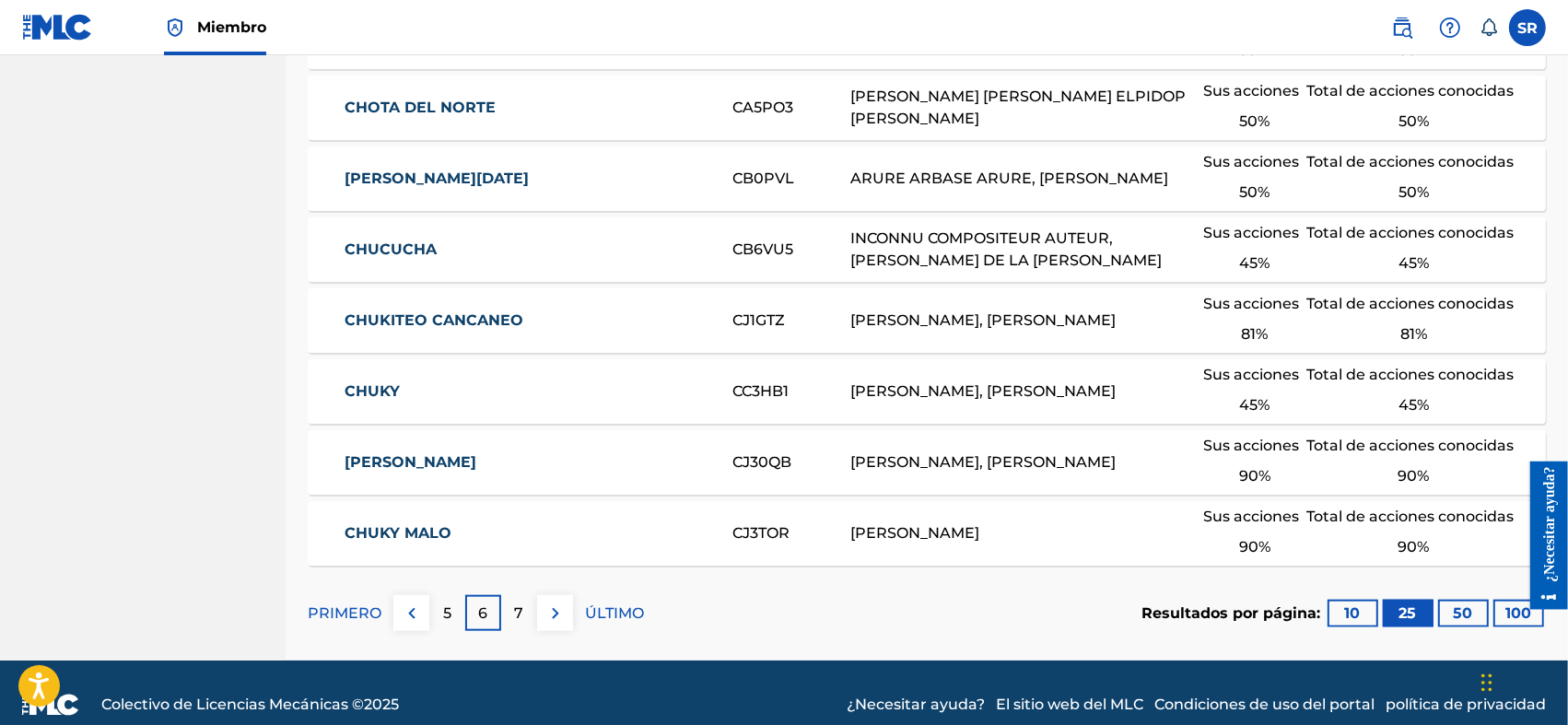
click at [557, 610] on img at bounding box center [555, 614] width 22 height 22
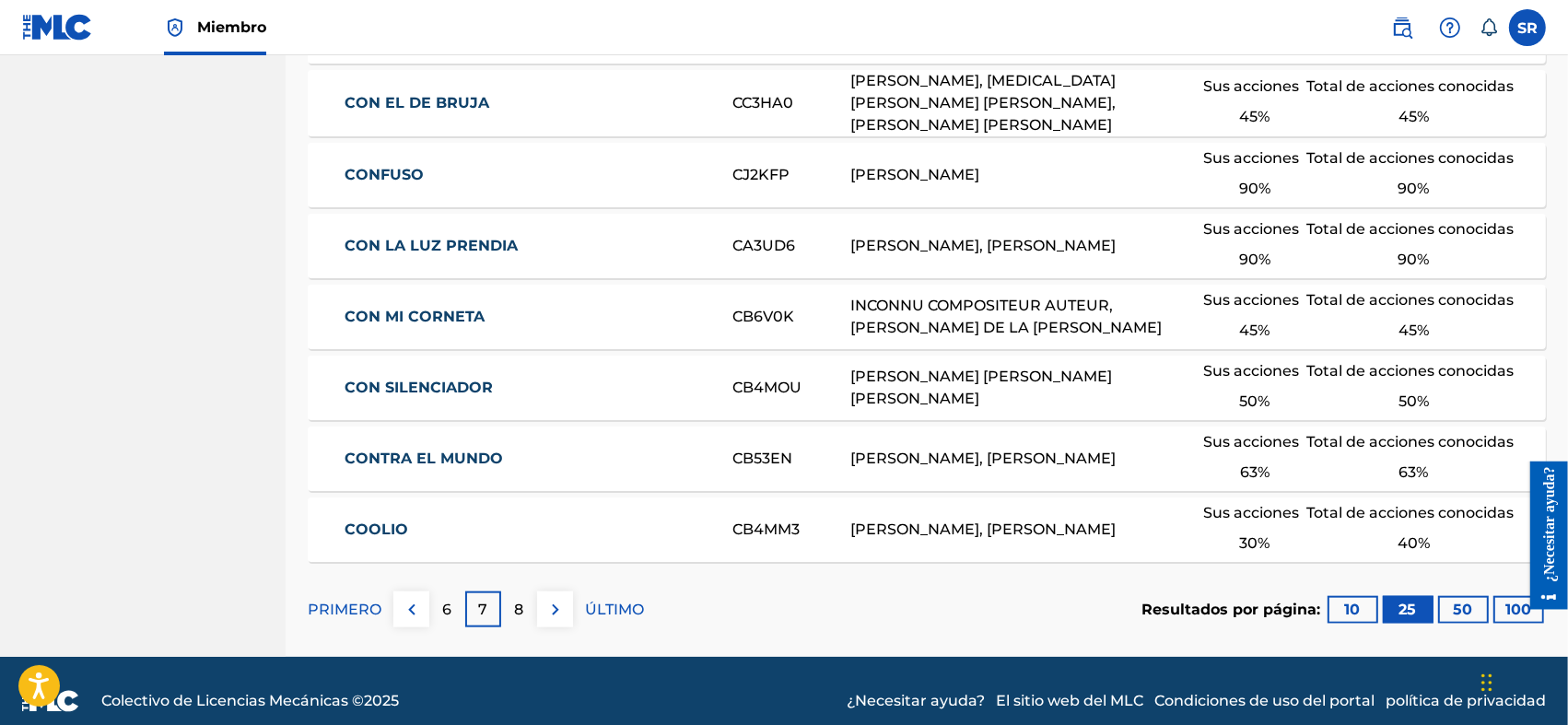
scroll to position [1770, 0]
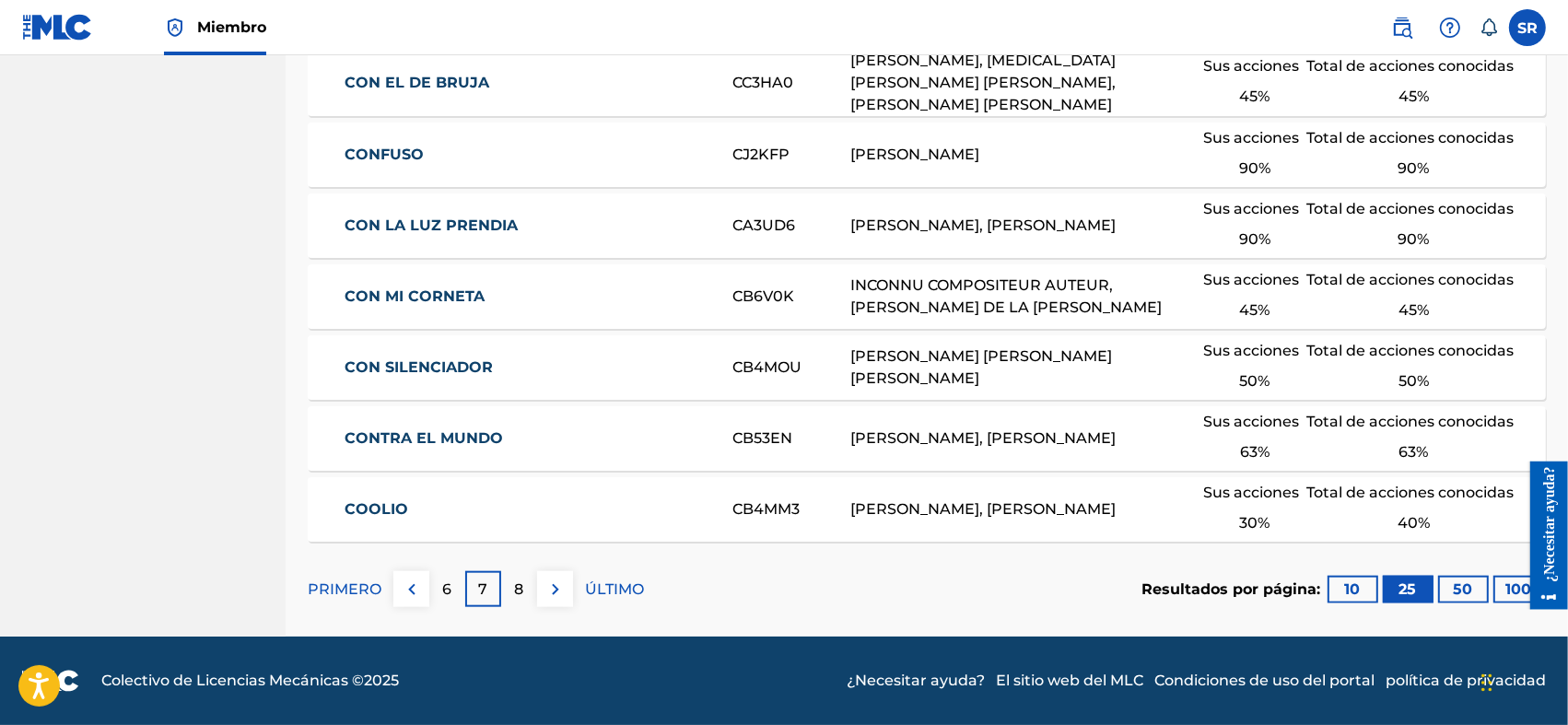
click at [509, 598] on div "8" at bounding box center [519, 589] width 36 height 36
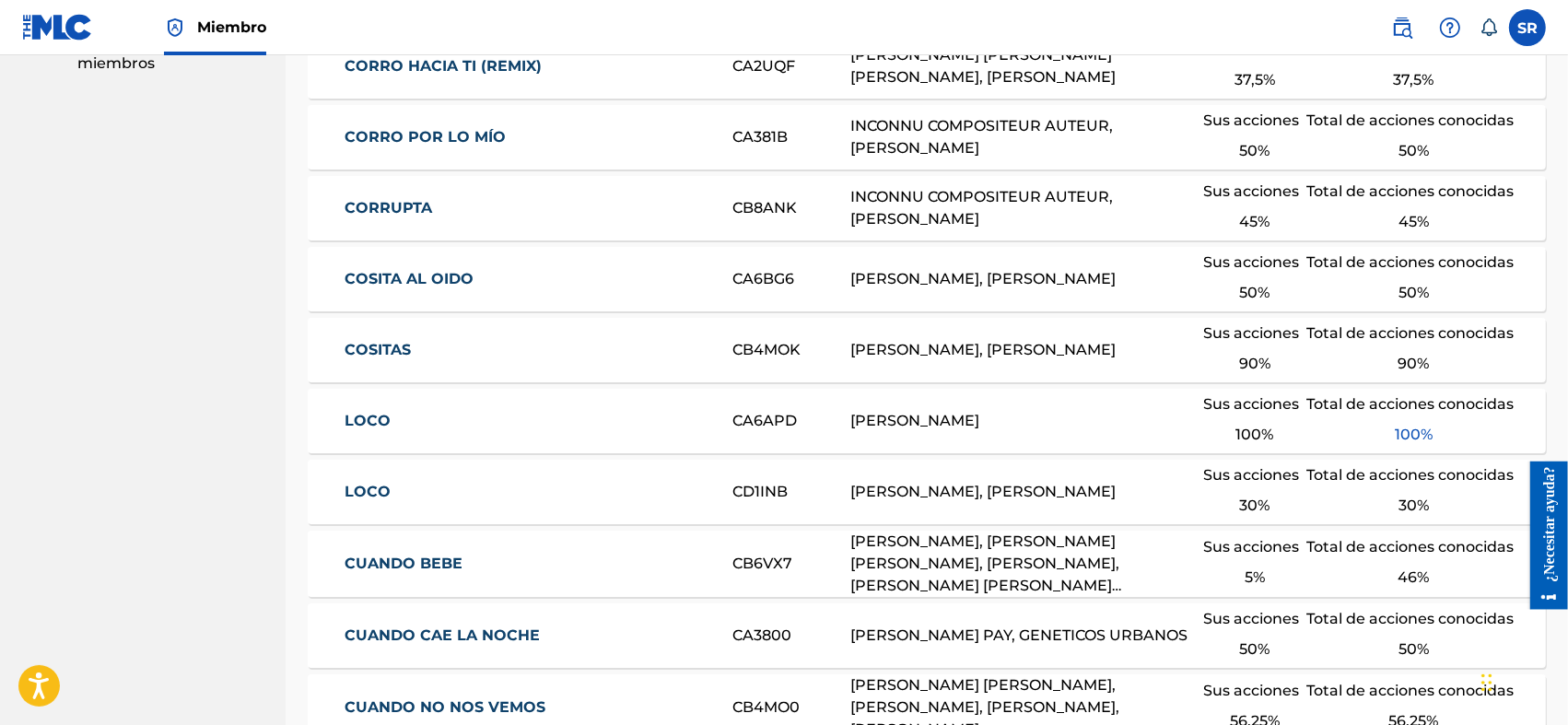
scroll to position [848, 0]
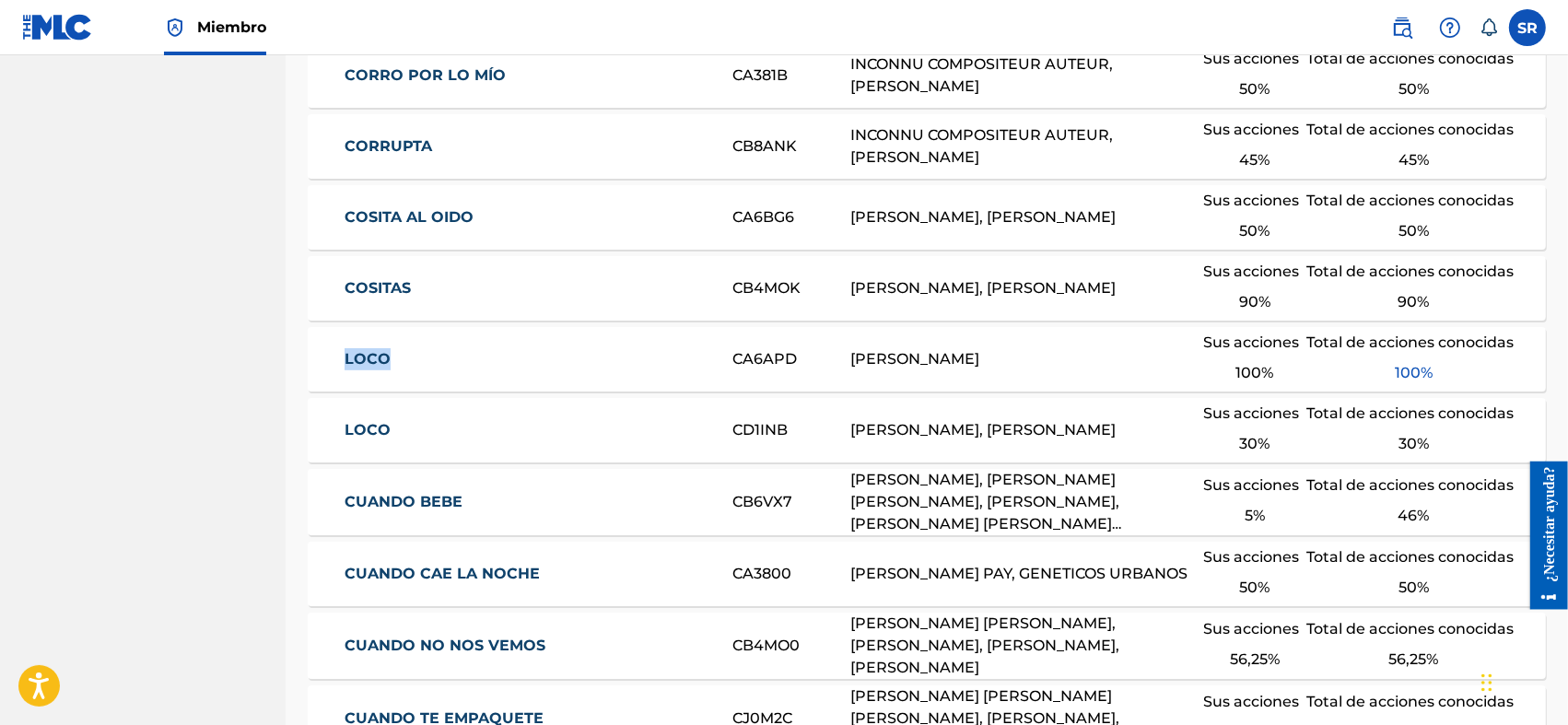
drag, startPoint x: 338, startPoint y: 369, endPoint x: 386, endPoint y: 373, distance: 48.2
click at [386, 373] on div "LOCO CA6APD [PERSON_NAME] Sus acciones 100 % Total de acciones conocidas 100 %" at bounding box center [927, 359] width 1239 height 64
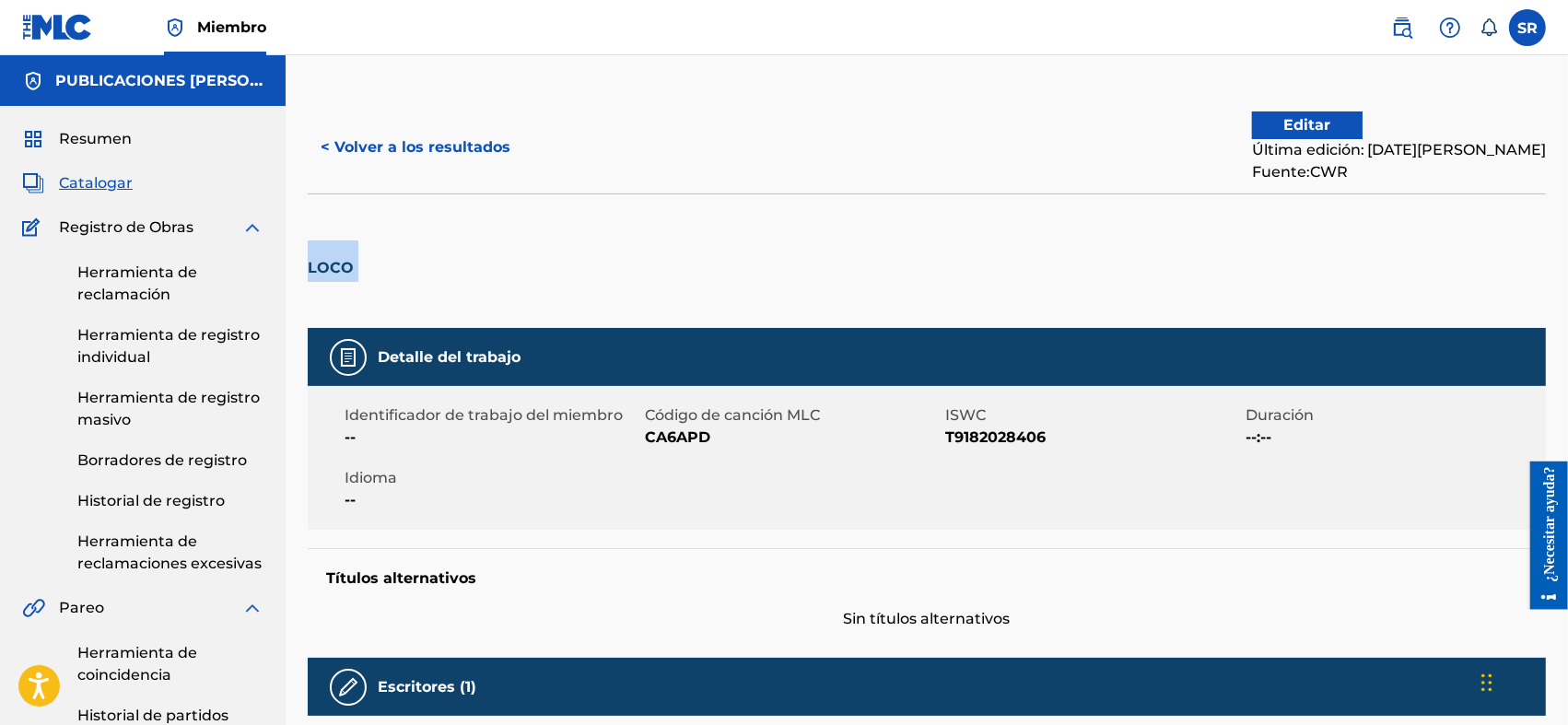
drag, startPoint x: 394, startPoint y: 268, endPoint x: 304, endPoint y: 243, distance: 93.4
copy div "LOCO"
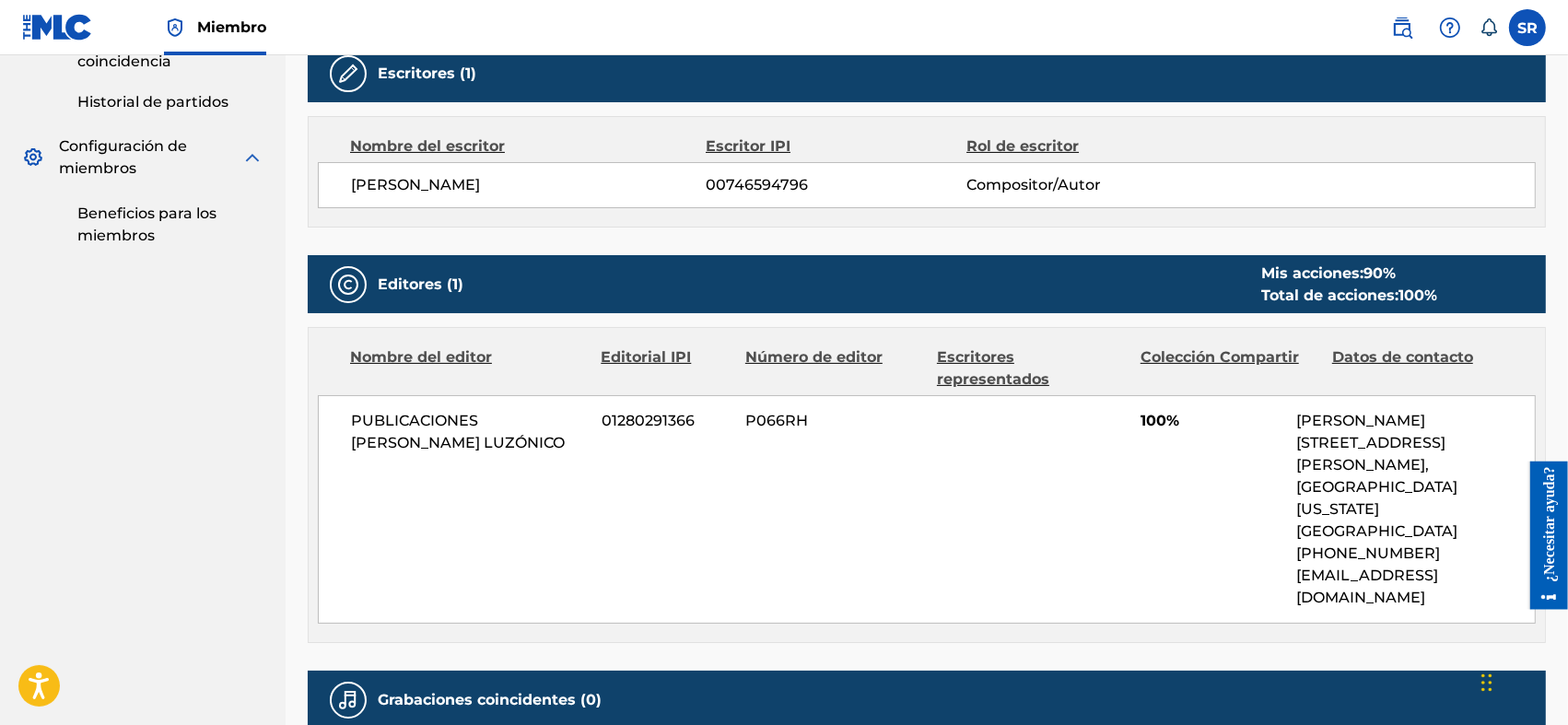
scroll to position [491, 0]
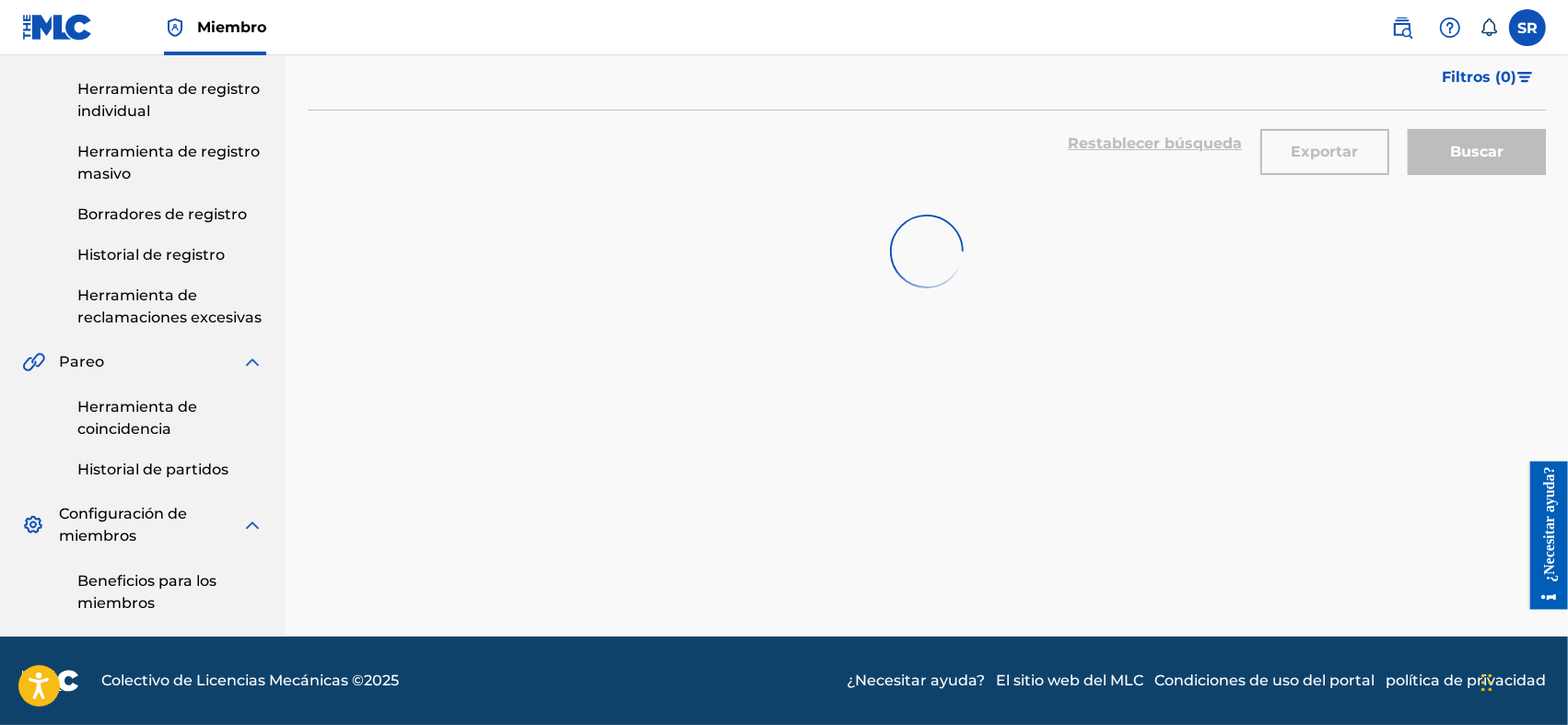
scroll to position [848, 0]
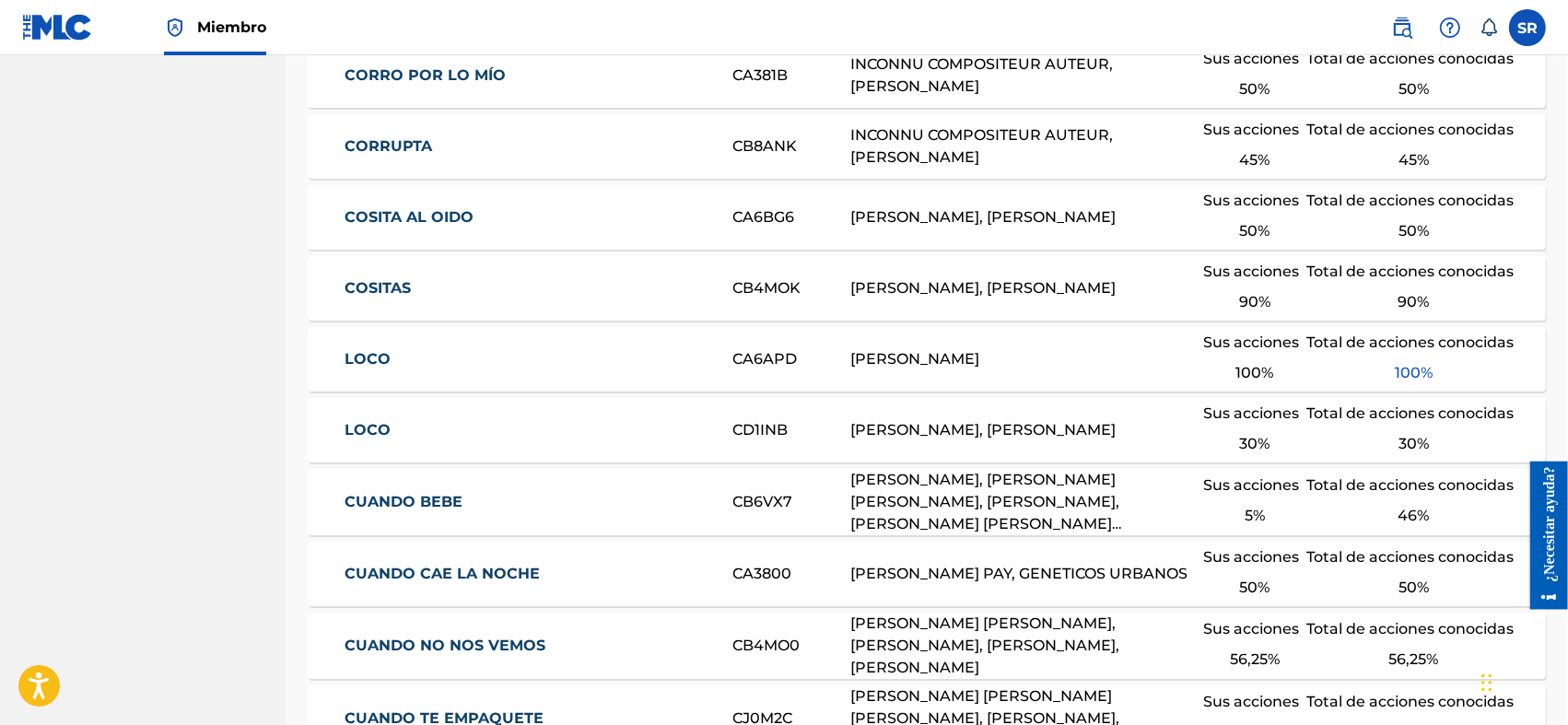
click at [473, 422] on link "LOCO" at bounding box center [526, 430] width 363 height 22
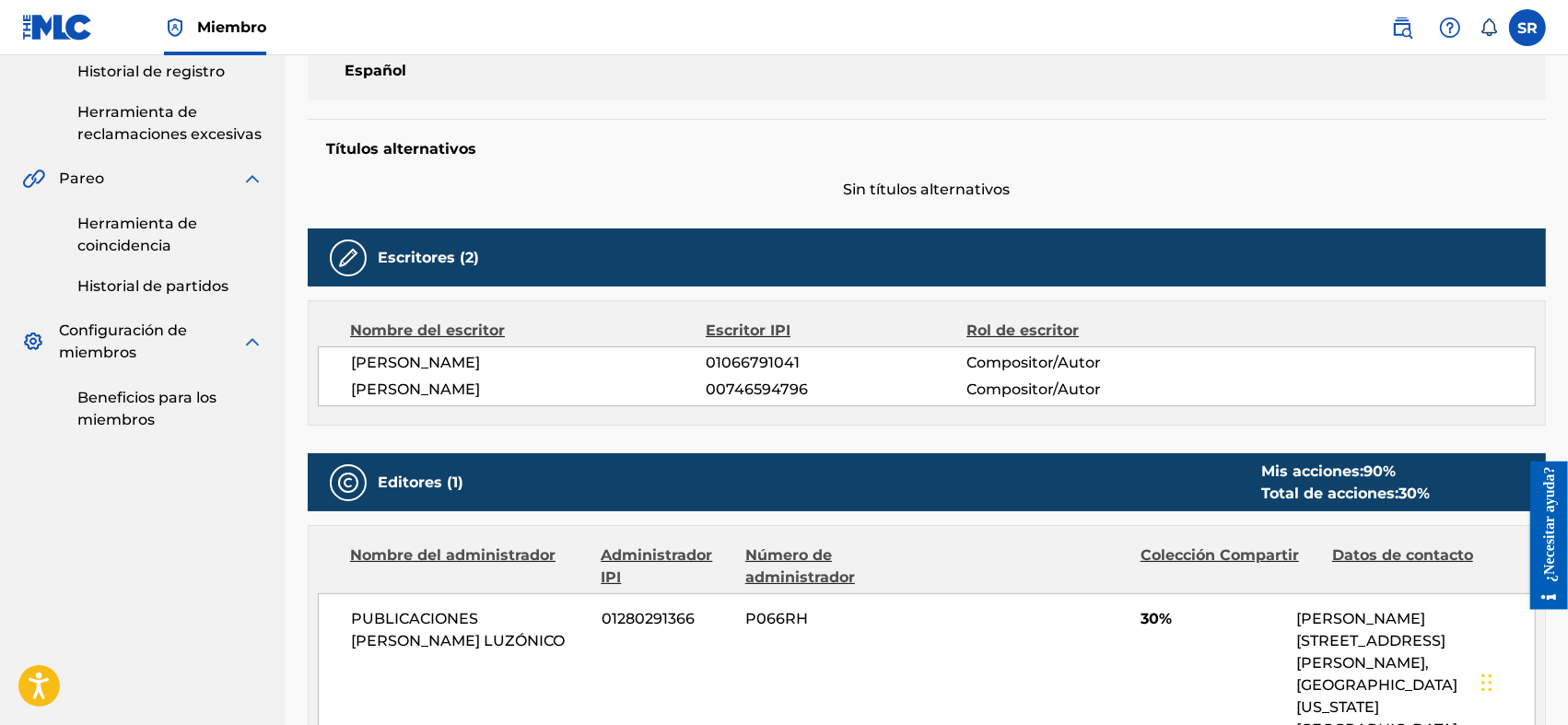
scroll to position [307, 0]
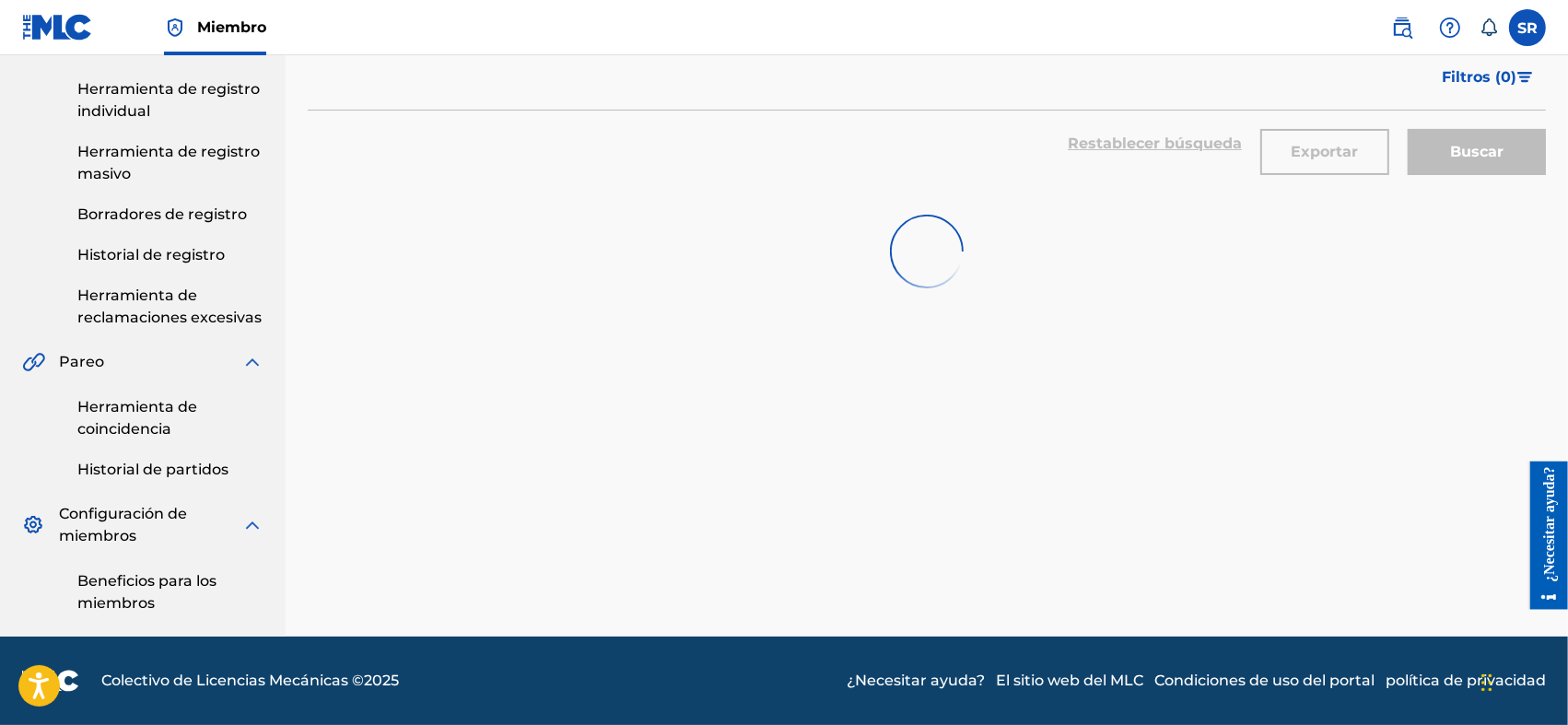
scroll to position [848, 0]
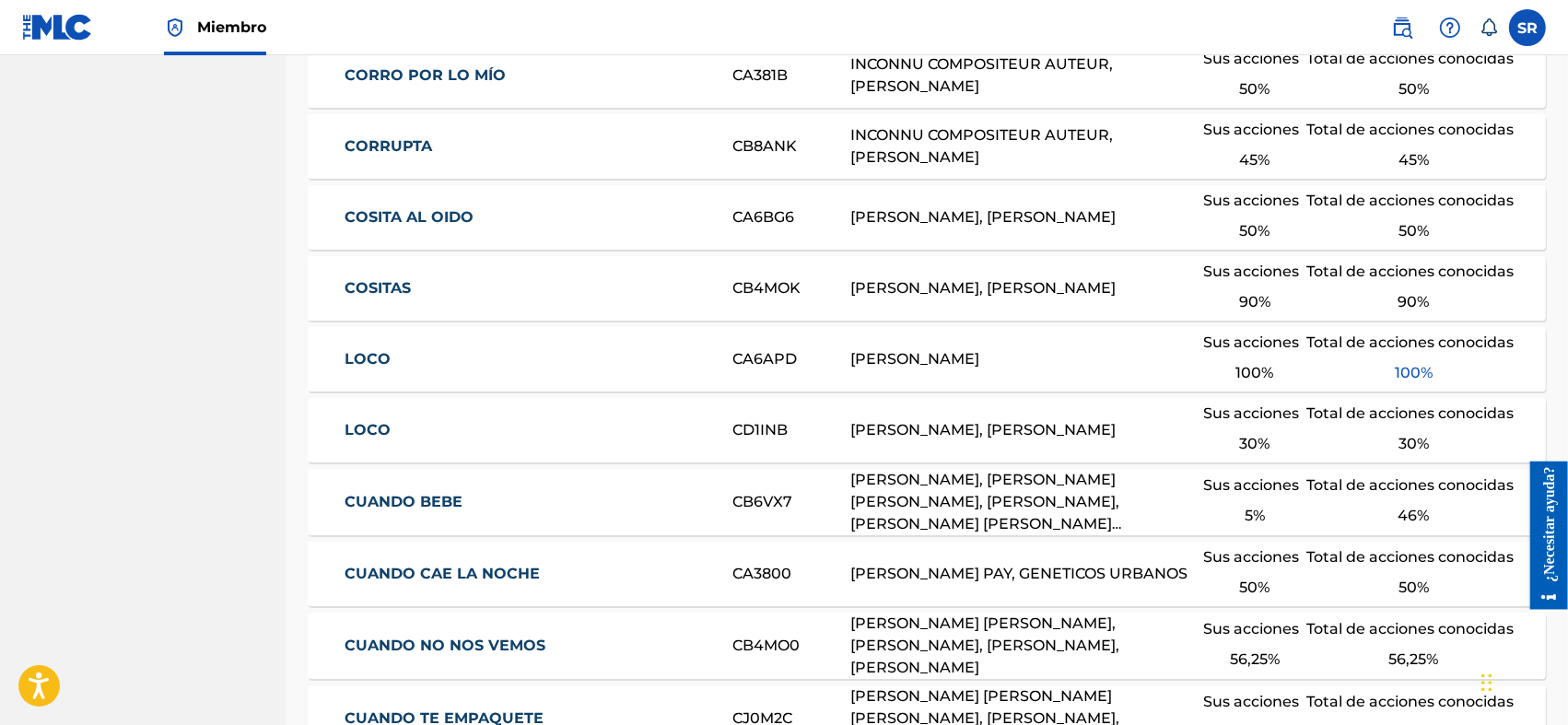
click at [601, 371] on link "LOCO" at bounding box center [526, 359] width 363 height 22
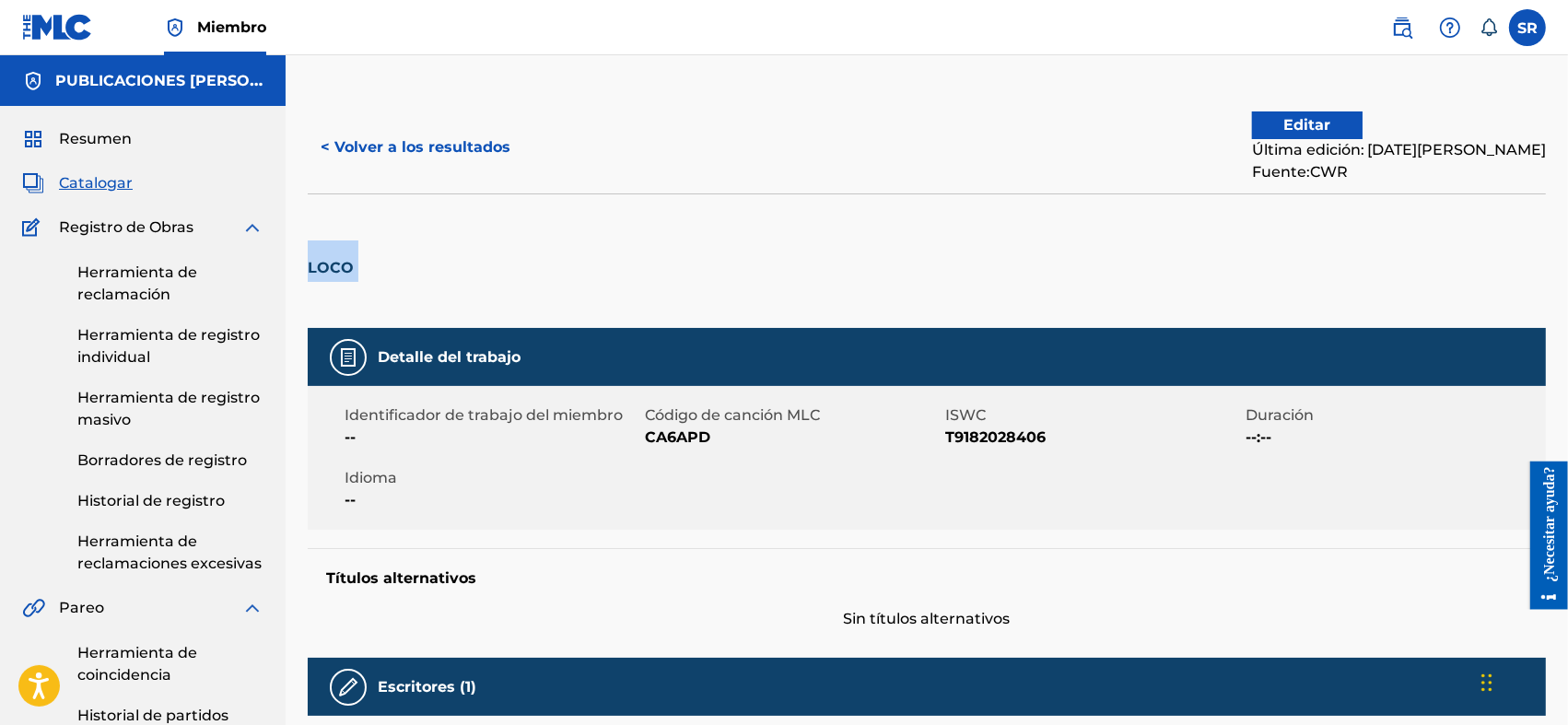
drag, startPoint x: 364, startPoint y: 262, endPoint x: 303, endPoint y: 268, distance: 61.3
copy div "LOCO"
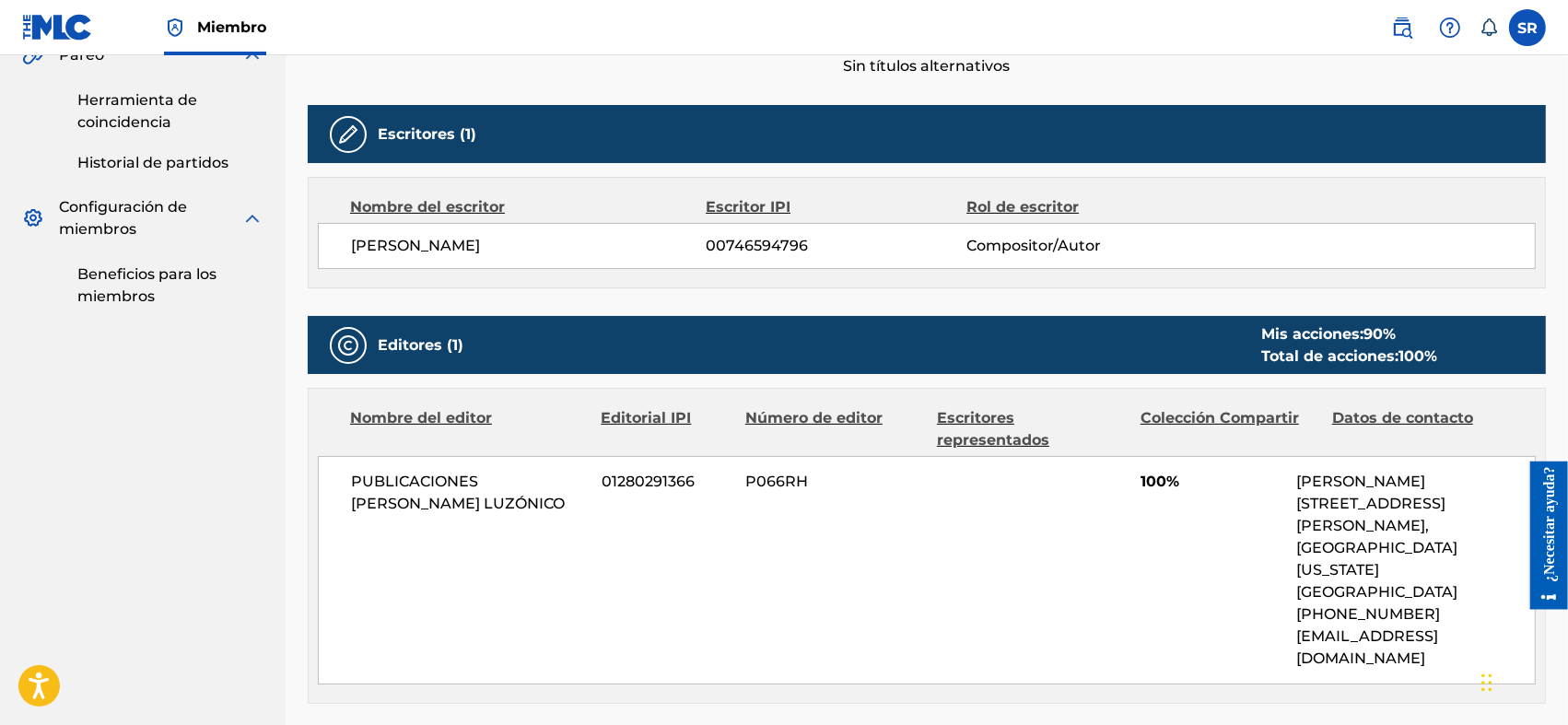
scroll to position [491, 0]
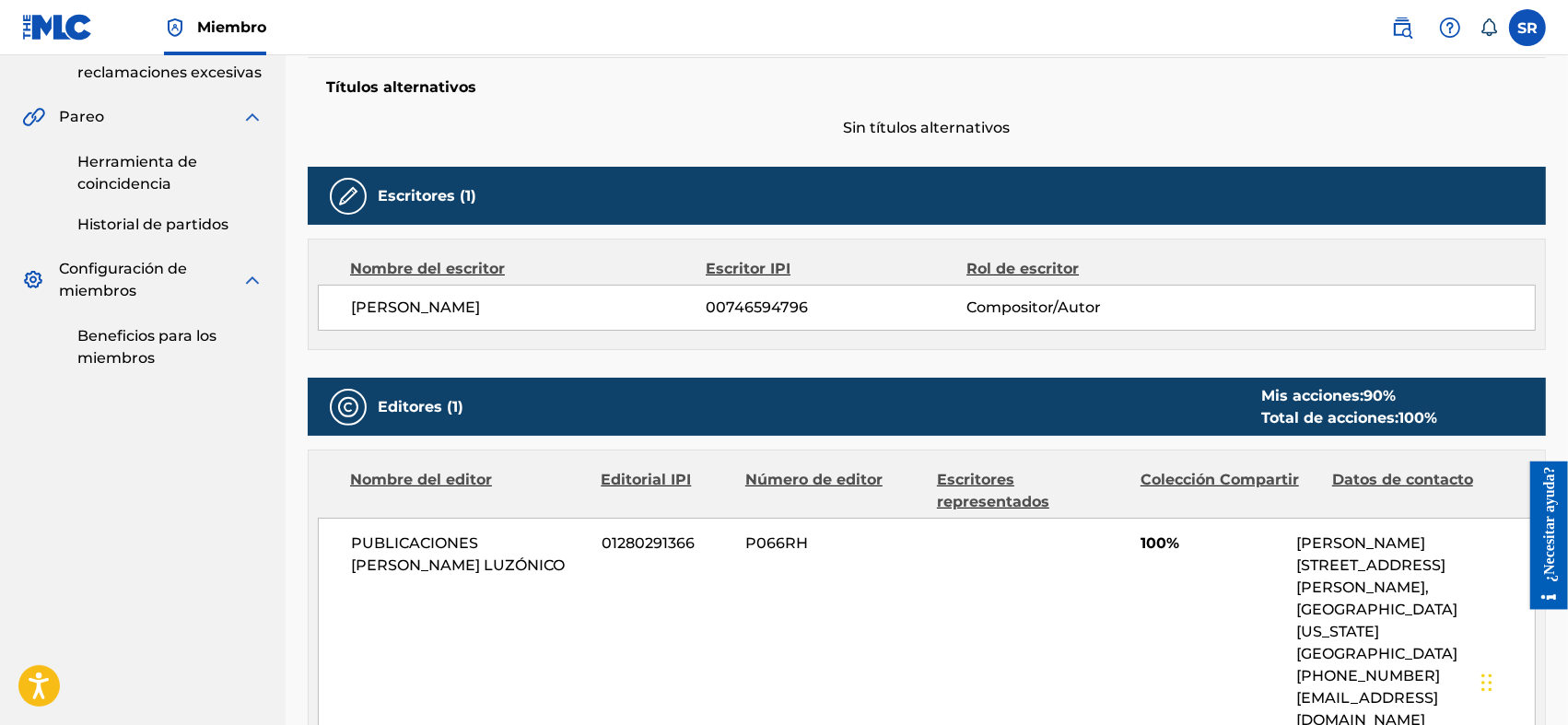
drag, startPoint x: 339, startPoint y: 312, endPoint x: 588, endPoint y: 314, distance: 249.0
click at [588, 314] on div "[PERSON_NAME] 00746594796 Compositor/Autor" at bounding box center [926, 308] width 1218 height 46
copy font "[PERSON_NAME]"
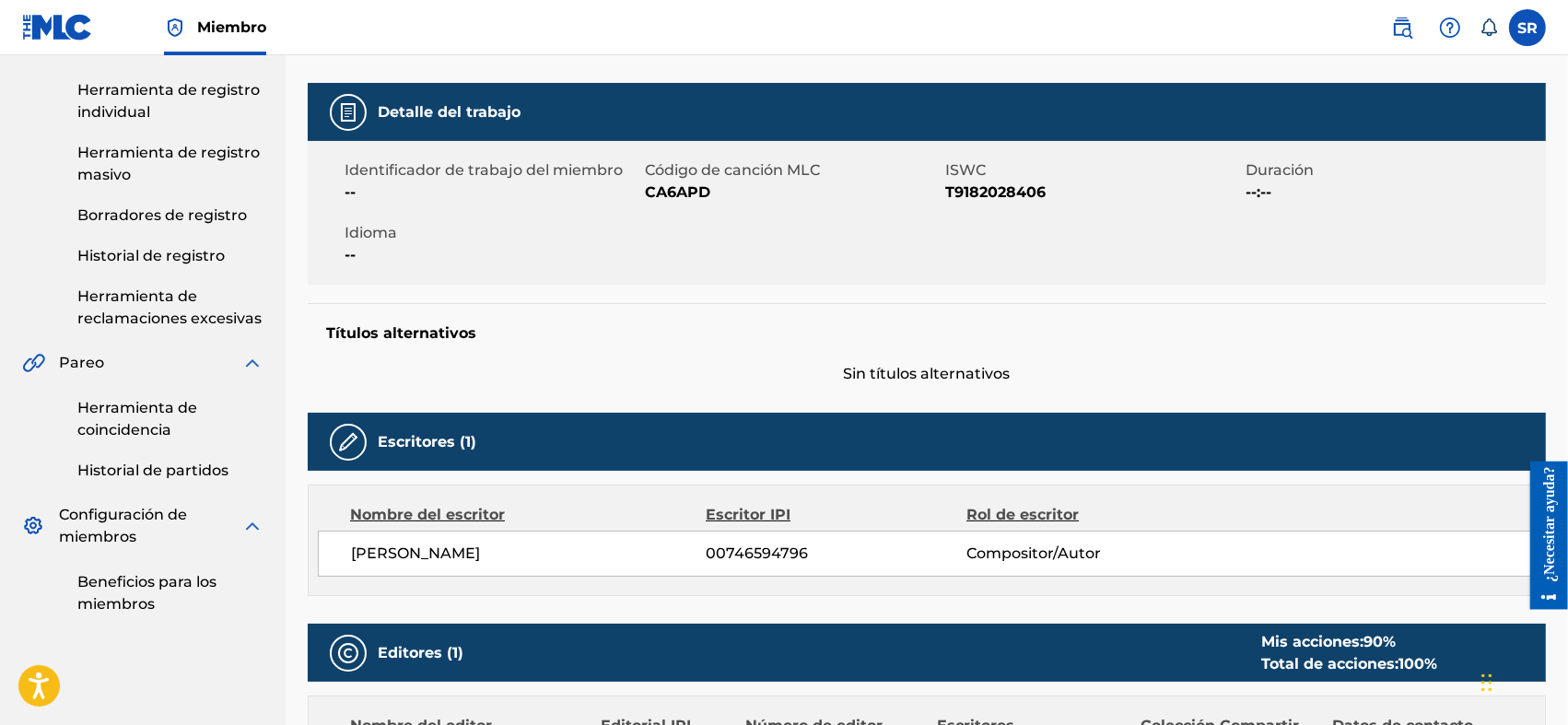
scroll to position [184, 0]
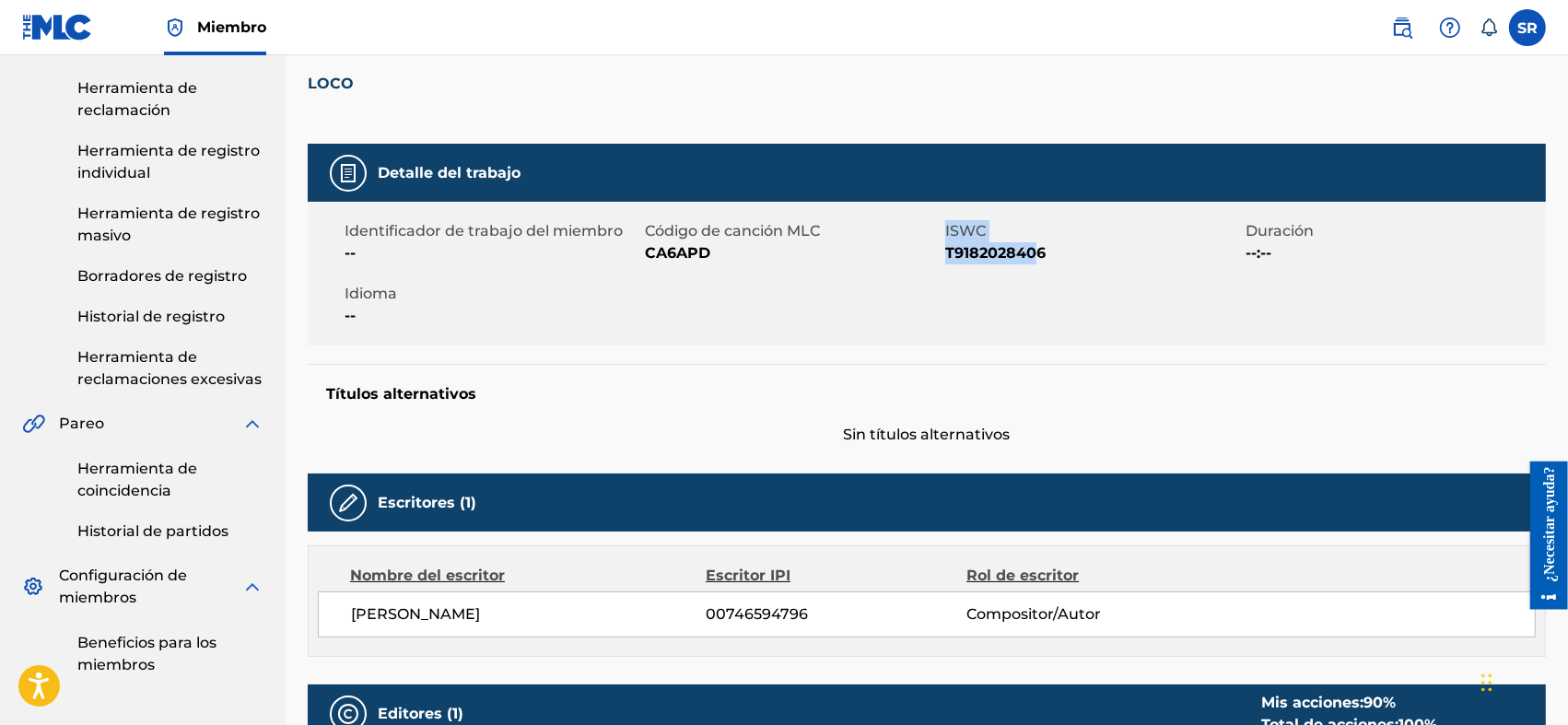
drag, startPoint x: 938, startPoint y: 253, endPoint x: 1046, endPoint y: 265, distance: 108.7
click at [1037, 265] on div "Identificador de trabajo del miembro -- Código de canción MLC CA6APD ISWC T9182…" at bounding box center [927, 274] width 1239 height 144
click at [1066, 265] on div "Identificador de trabajo del miembro -- Código de canción MLC CA6APD ISWC T9182…" at bounding box center [927, 274] width 1239 height 144
drag, startPoint x: 1059, startPoint y: 258, endPoint x: 949, endPoint y: 284, distance: 113.0
click at [949, 284] on div "Identificador de trabajo del miembro -- Código de canción MLC CA6APD ISWC T9182…" at bounding box center [927, 274] width 1239 height 144
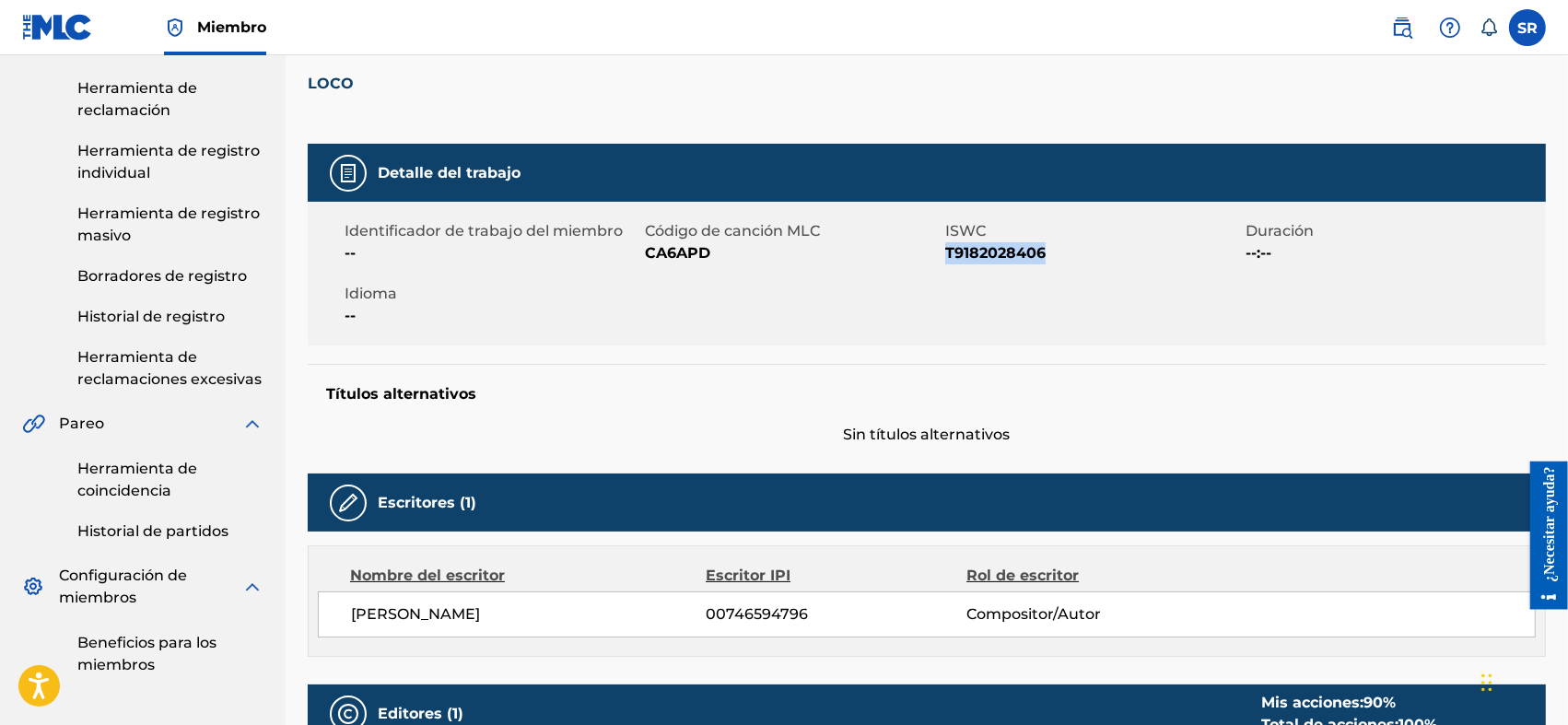
copy font "T9182028406"
drag, startPoint x: 642, startPoint y: 257, endPoint x: 708, endPoint y: 262, distance: 66.2
click at [707, 264] on div "Identificador de trabajo del miembro -- Código de canción MLC CA6APD ISWC T9182…" at bounding box center [927, 274] width 1239 height 144
click at [708, 262] on span "CA6APD" at bounding box center [793, 254] width 296 height 22
drag, startPoint x: 713, startPoint y: 256, endPoint x: 646, endPoint y: 272, distance: 68.9
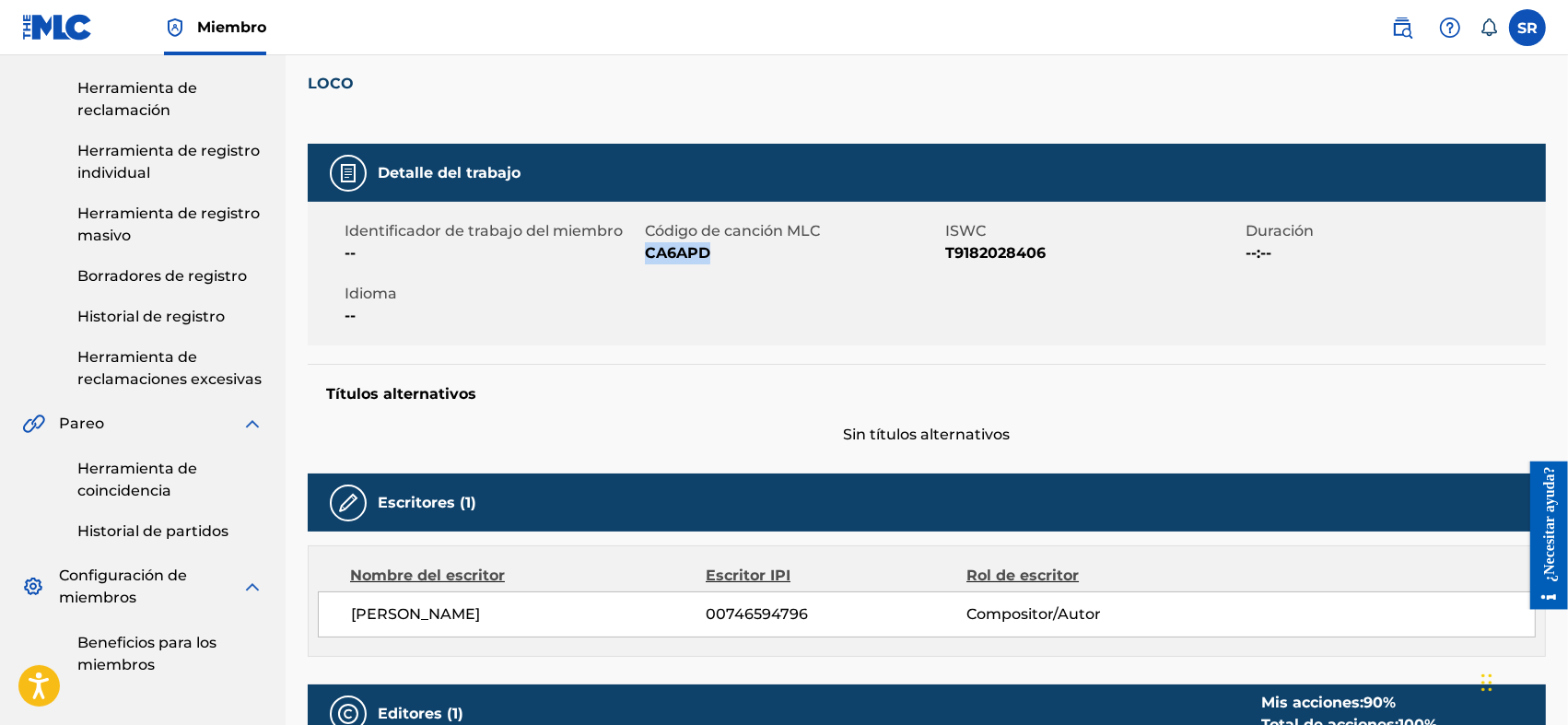
click at [646, 272] on div "Identificador de trabajo del miembro -- Código de canción MLC CA6APD ISWC T9182…" at bounding box center [927, 274] width 1239 height 144
copy font "CA6APD"
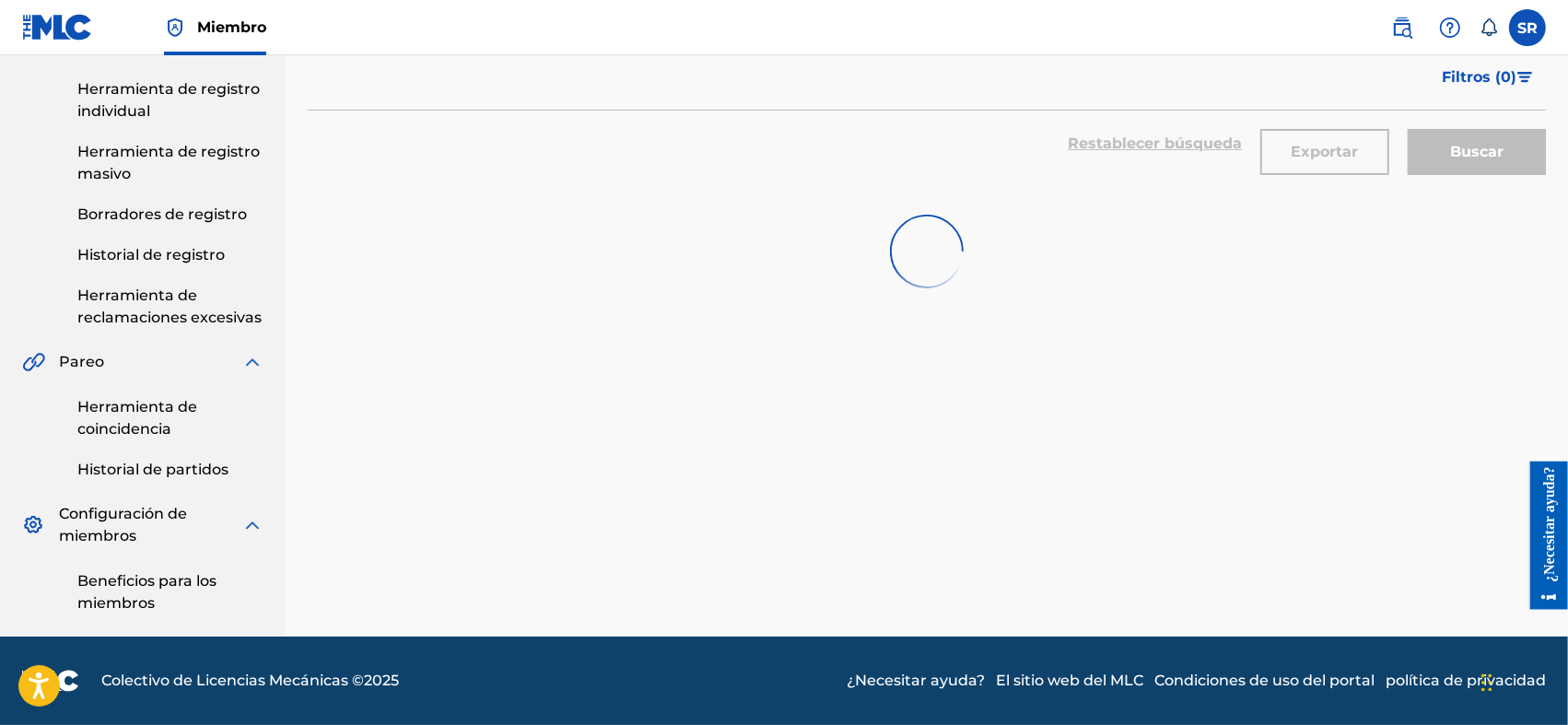
scroll to position [848, 0]
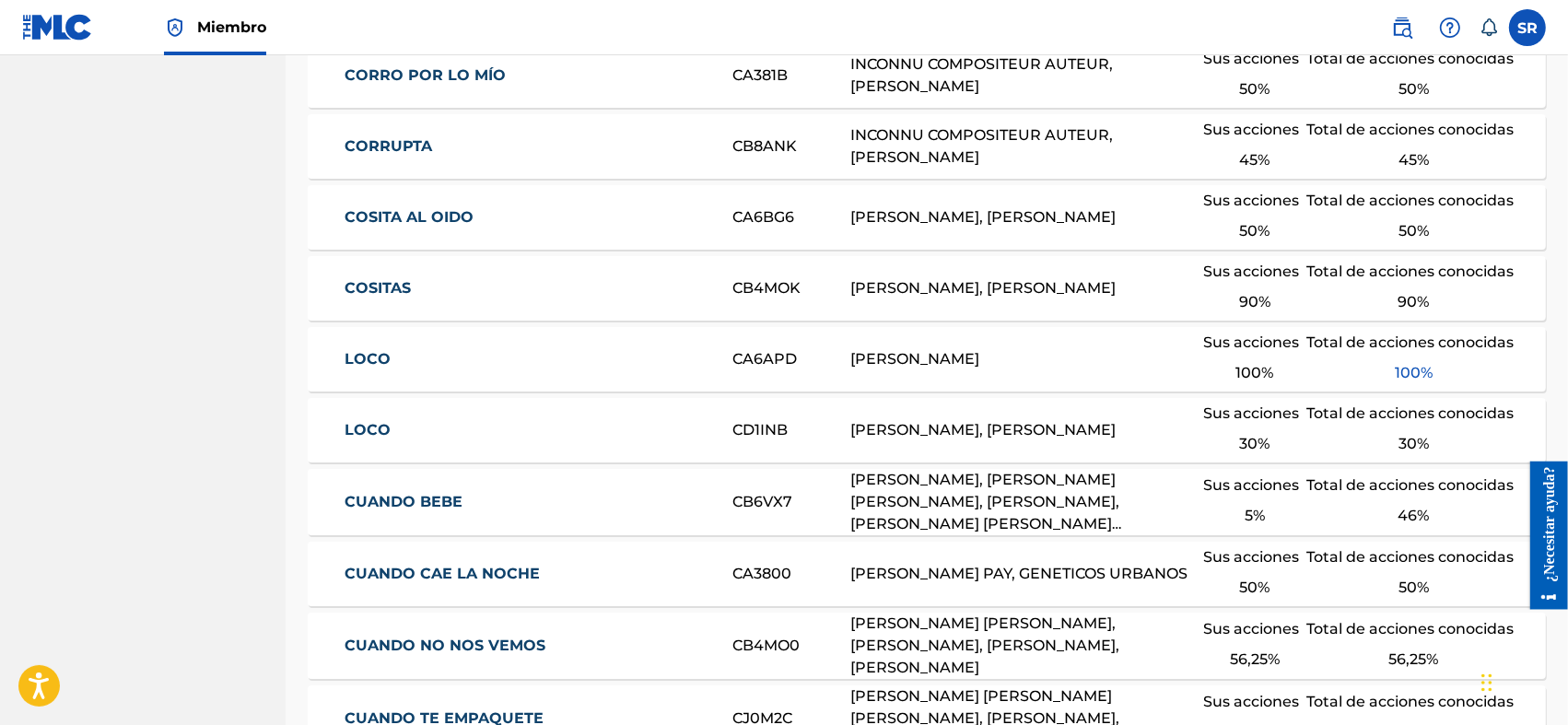
click at [509, 418] on div "LOCO CD1INB [PERSON_NAME], [PERSON_NAME] Sus acciones 30 % Total de acciones co…" at bounding box center [927, 430] width 1239 height 64
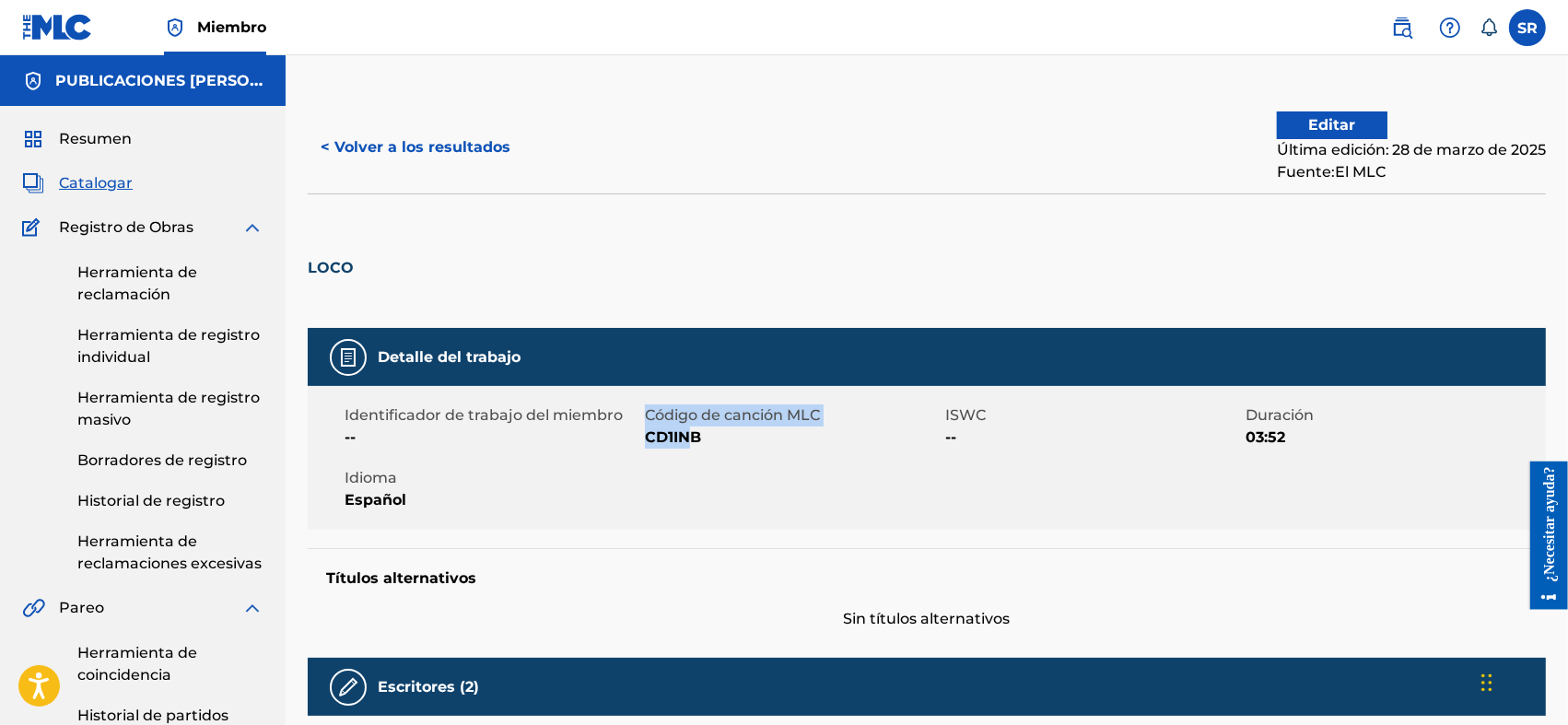
drag, startPoint x: 635, startPoint y: 443, endPoint x: 709, endPoint y: 452, distance: 74.5
click at [693, 444] on div "Identificador de trabajo del miembro -- Código de canción MLC CD1INB ISWC -- Du…" at bounding box center [927, 458] width 1239 height 144
click at [710, 454] on div "Identificador de trabajo del miembro -- Código de canción MLC CD1INB ISWC -- Du…" at bounding box center [927, 458] width 1239 height 144
drag, startPoint x: 719, startPoint y: 441, endPoint x: 645, endPoint y: 444, distance: 74.1
click at [645, 444] on span "CD1INB" at bounding box center [793, 438] width 296 height 22
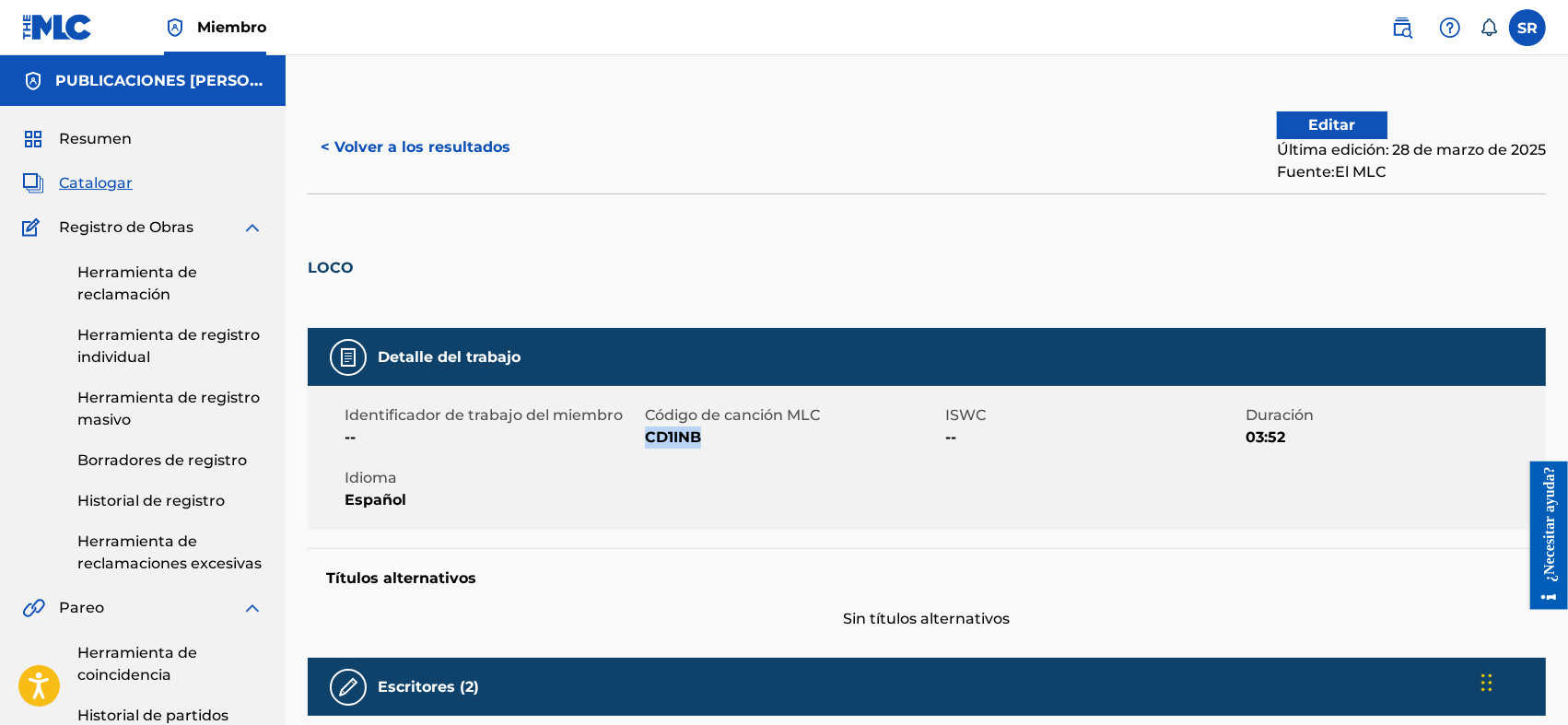
copy font "CD1INB"
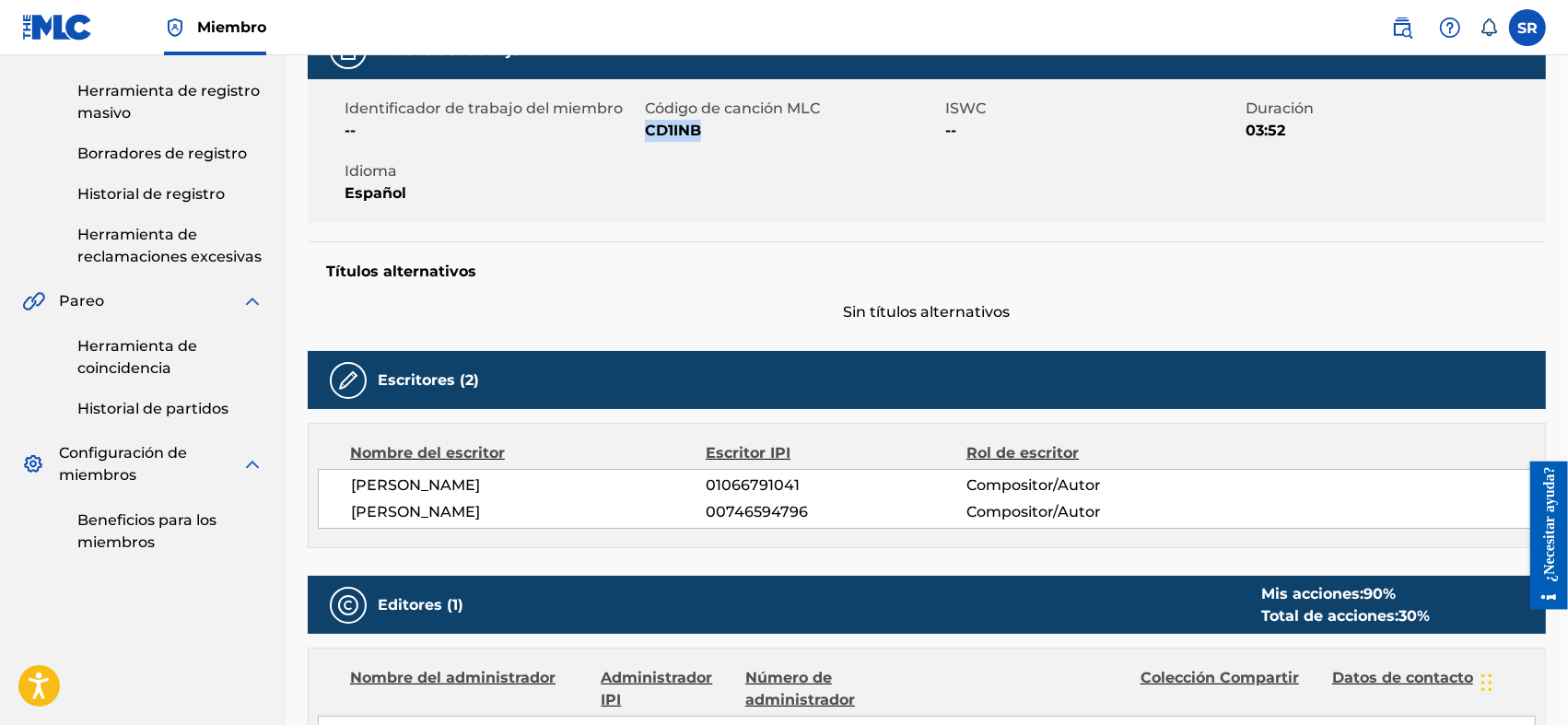
scroll to position [429, 0]
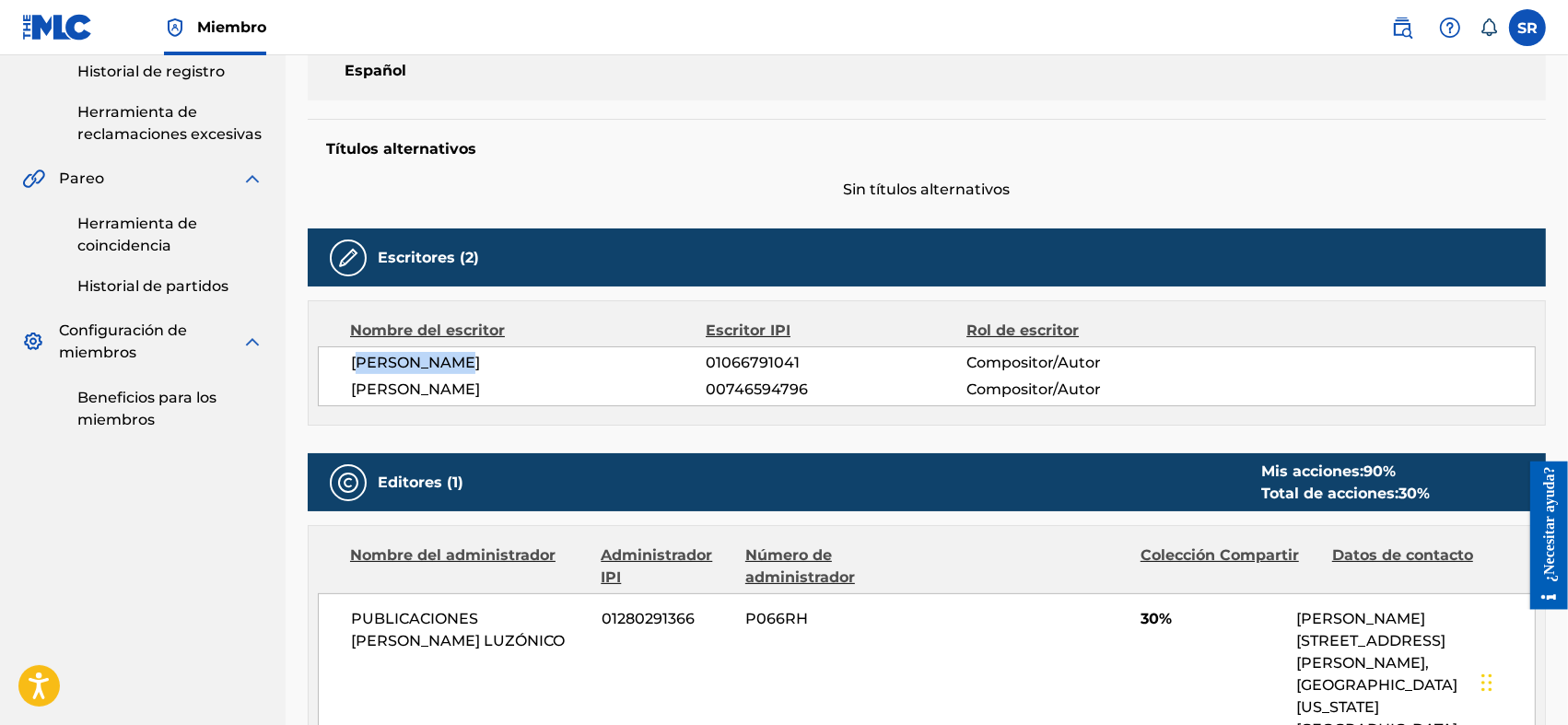
drag, startPoint x: 355, startPoint y: 362, endPoint x: 463, endPoint y: 372, distance: 108.5
click at [463, 372] on span "[PERSON_NAME]" at bounding box center [529, 363] width 356 height 22
click at [477, 369] on span "[PERSON_NAME]" at bounding box center [529, 363] width 356 height 22
drag, startPoint x: 478, startPoint y: 361, endPoint x: 347, endPoint y: 368, distance: 131.2
click at [347, 368] on div "[PERSON_NAME] 01066791041 Compositor/Autor [PERSON_NAME] 00746594796 Compositor…" at bounding box center [926, 376] width 1218 height 60
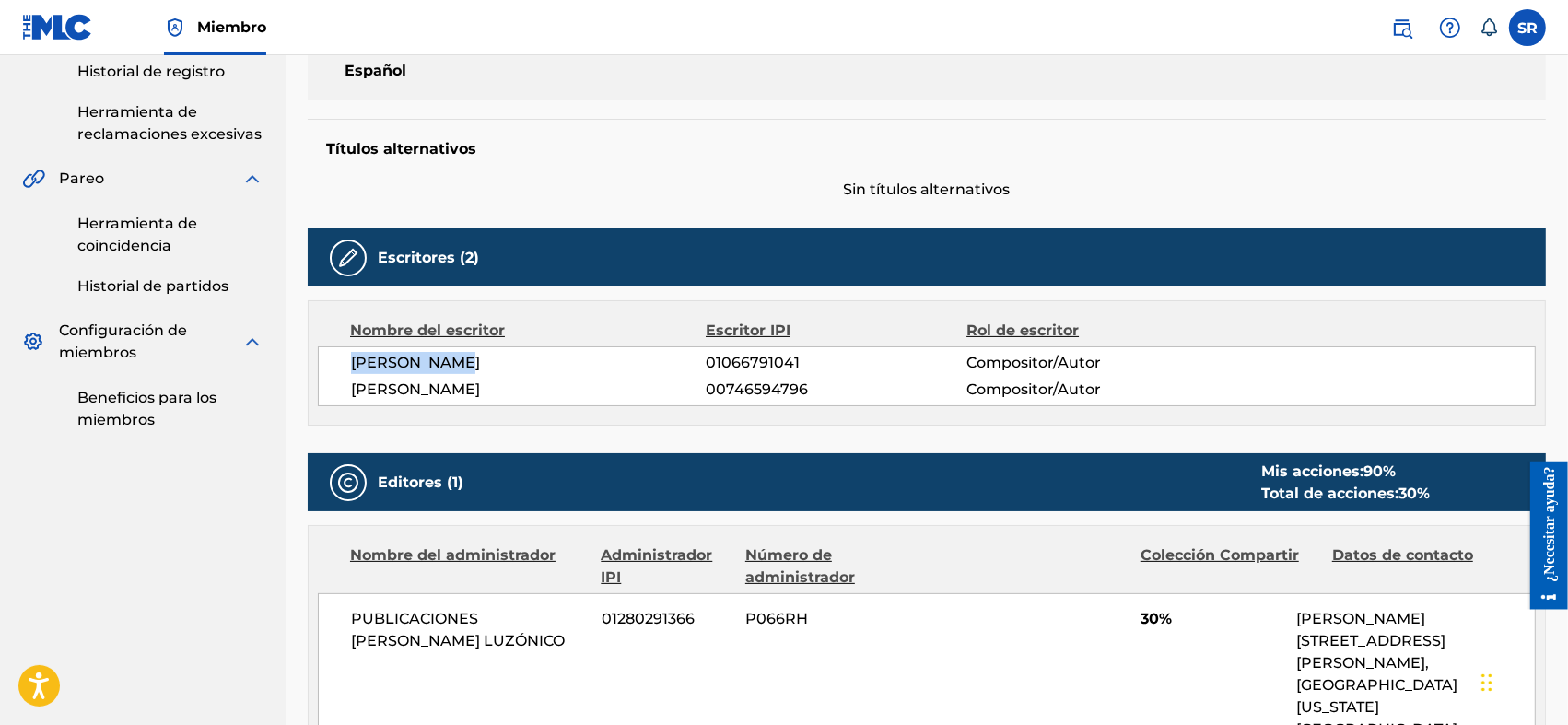
copy font "[PERSON_NAME]"
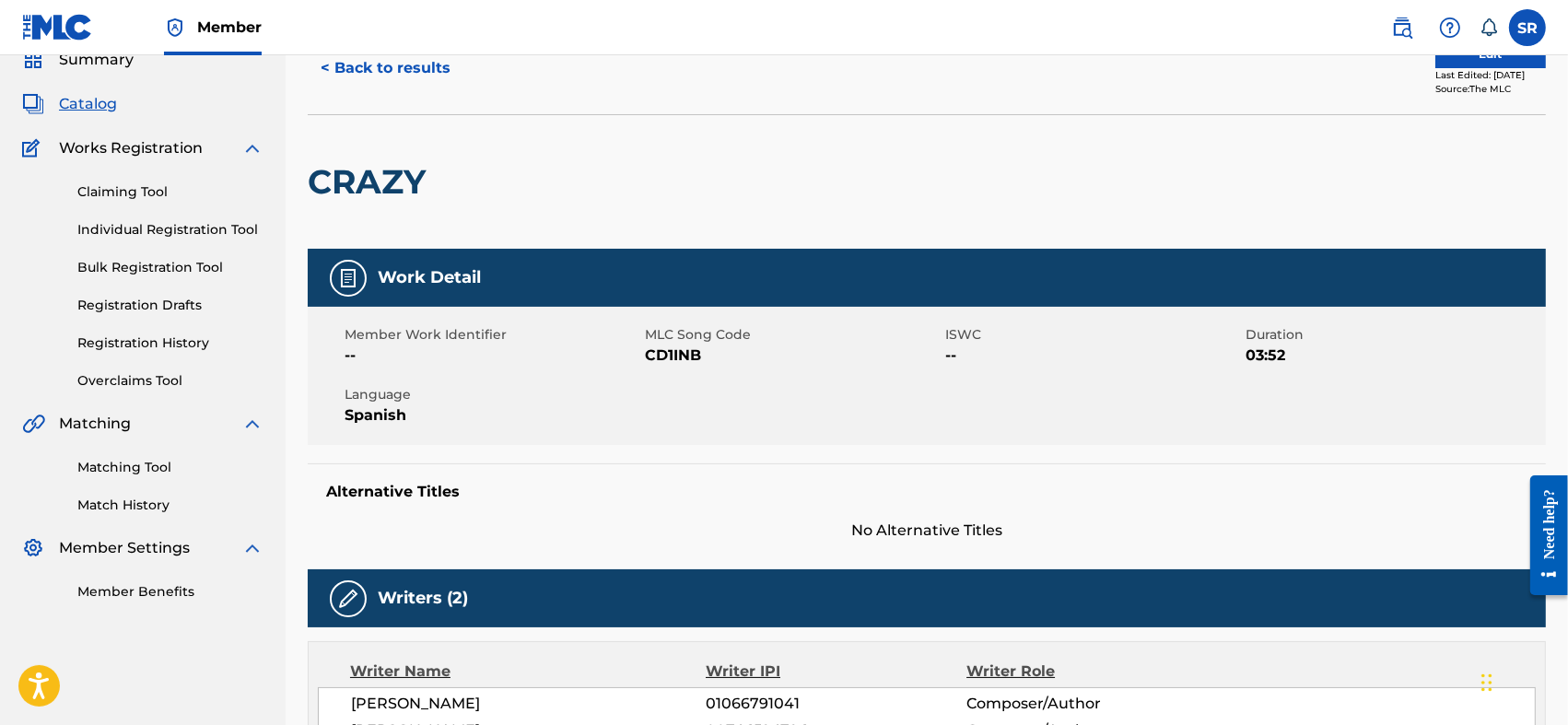
scroll to position [18, 0]
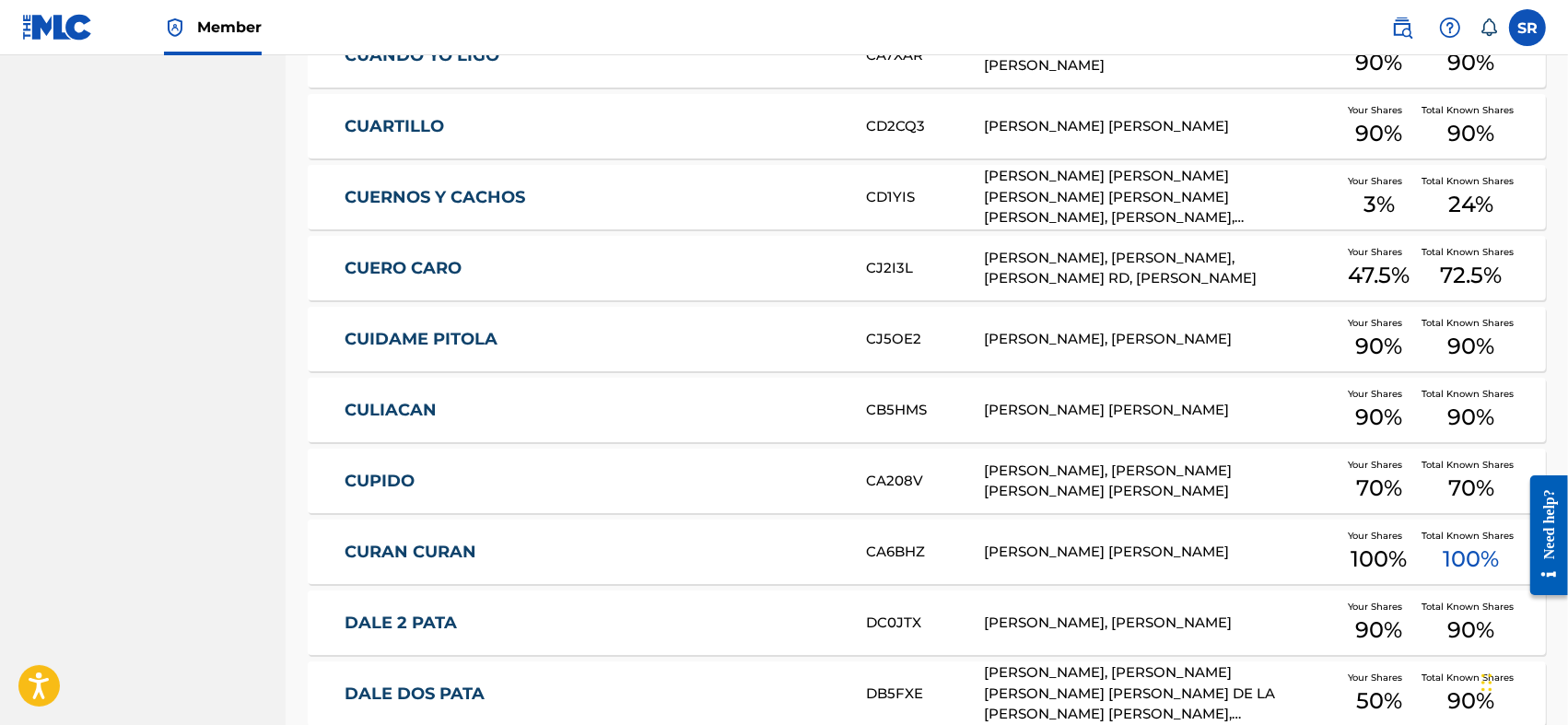
scroll to position [1746, 0]
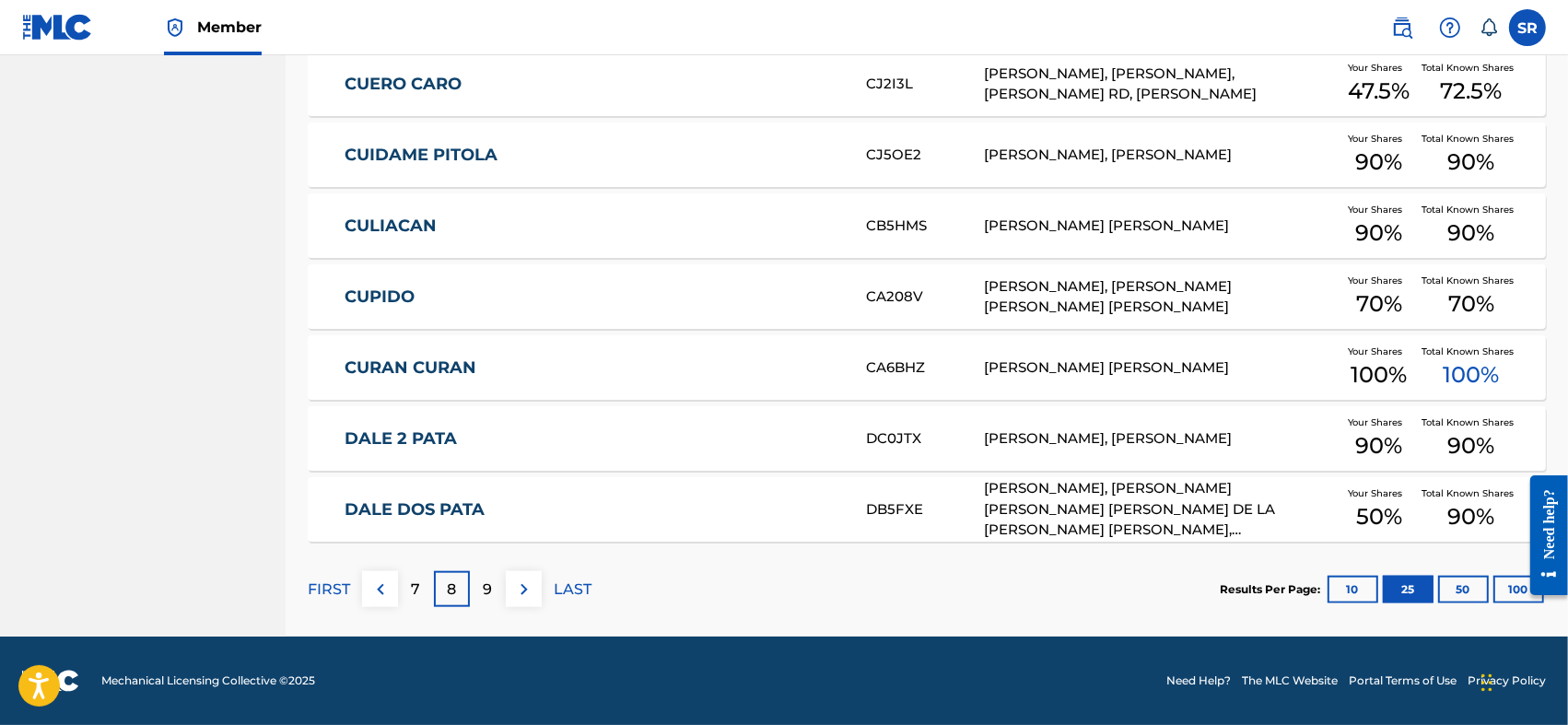
click at [484, 598] on p "9" at bounding box center [488, 590] width 9 height 22
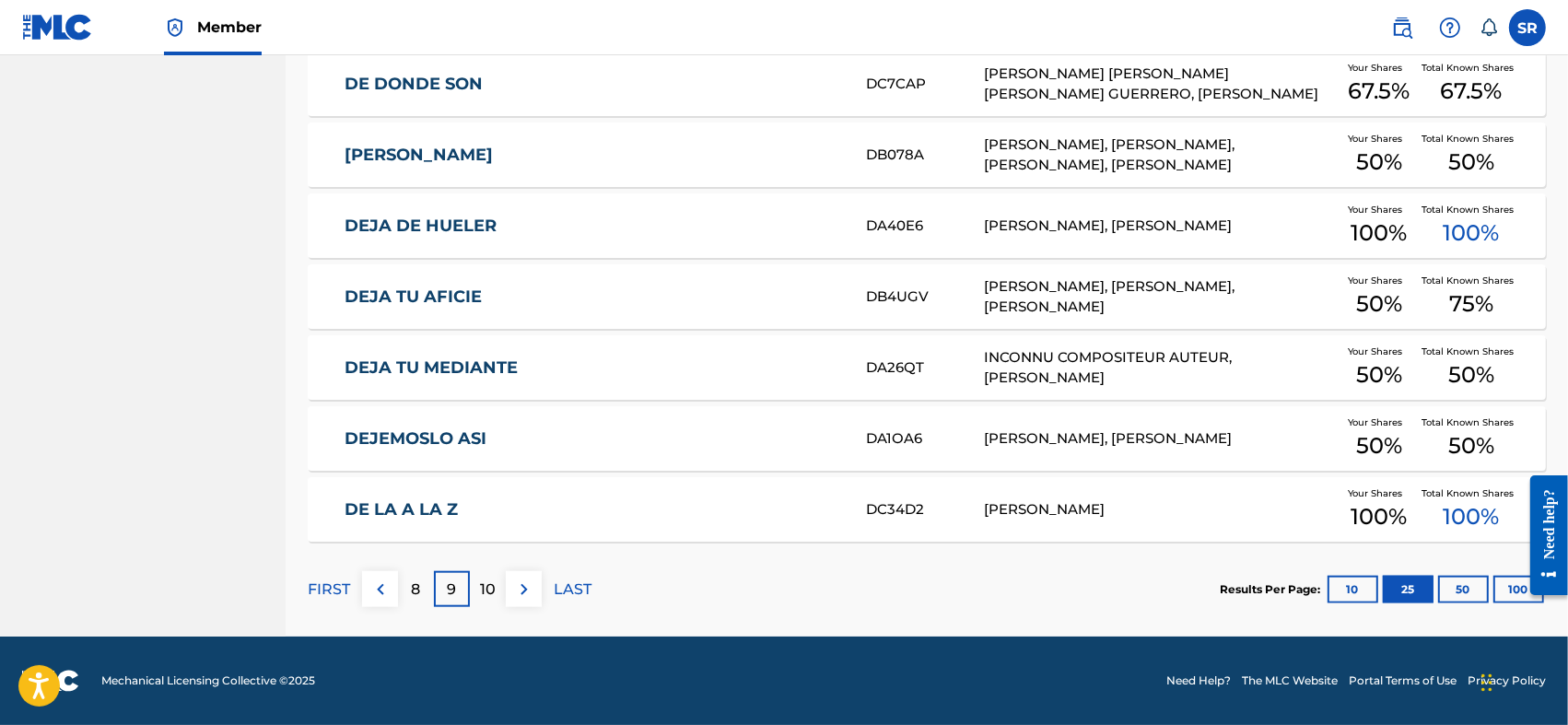
click at [420, 597] on p "8" at bounding box center [416, 590] width 9 height 22
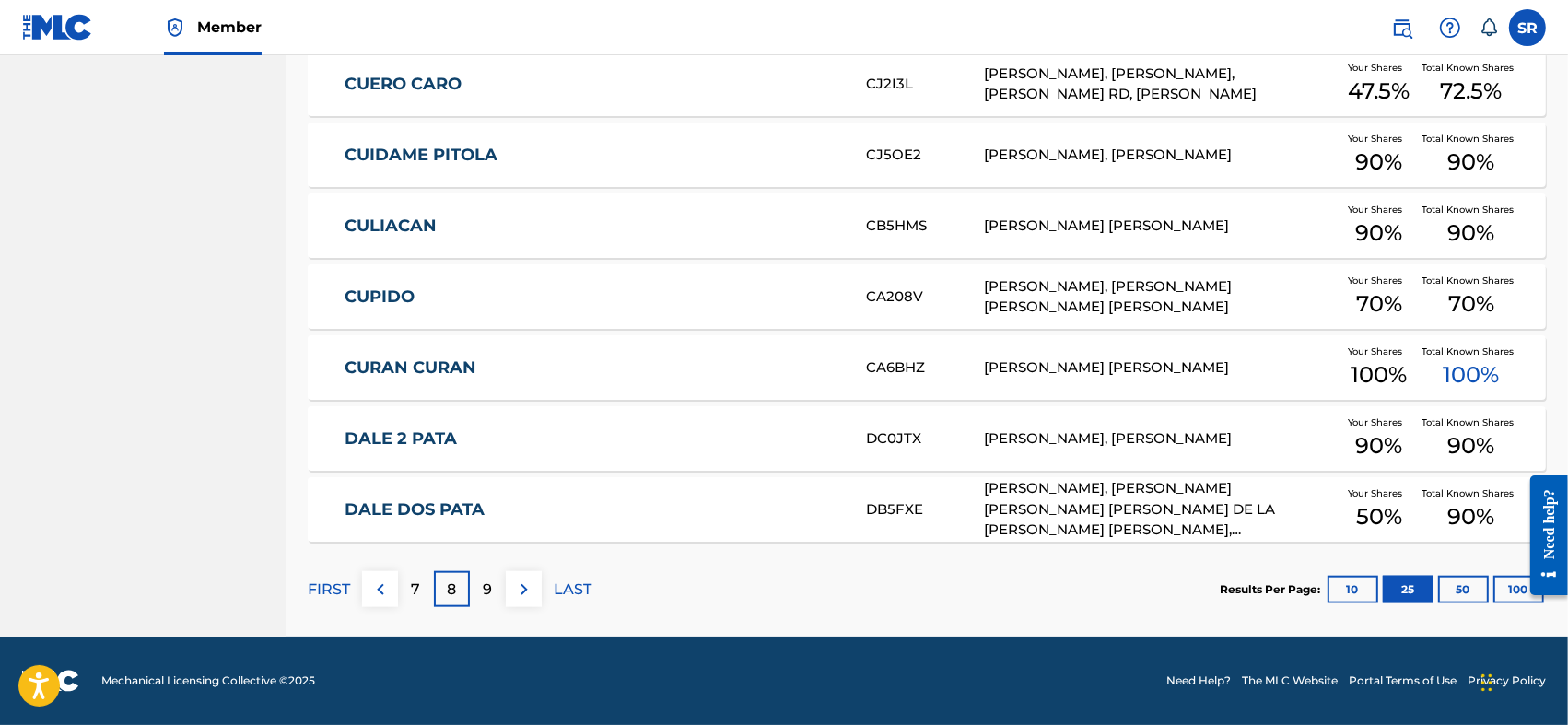
click at [410, 595] on div "7" at bounding box center [416, 589] width 36 height 36
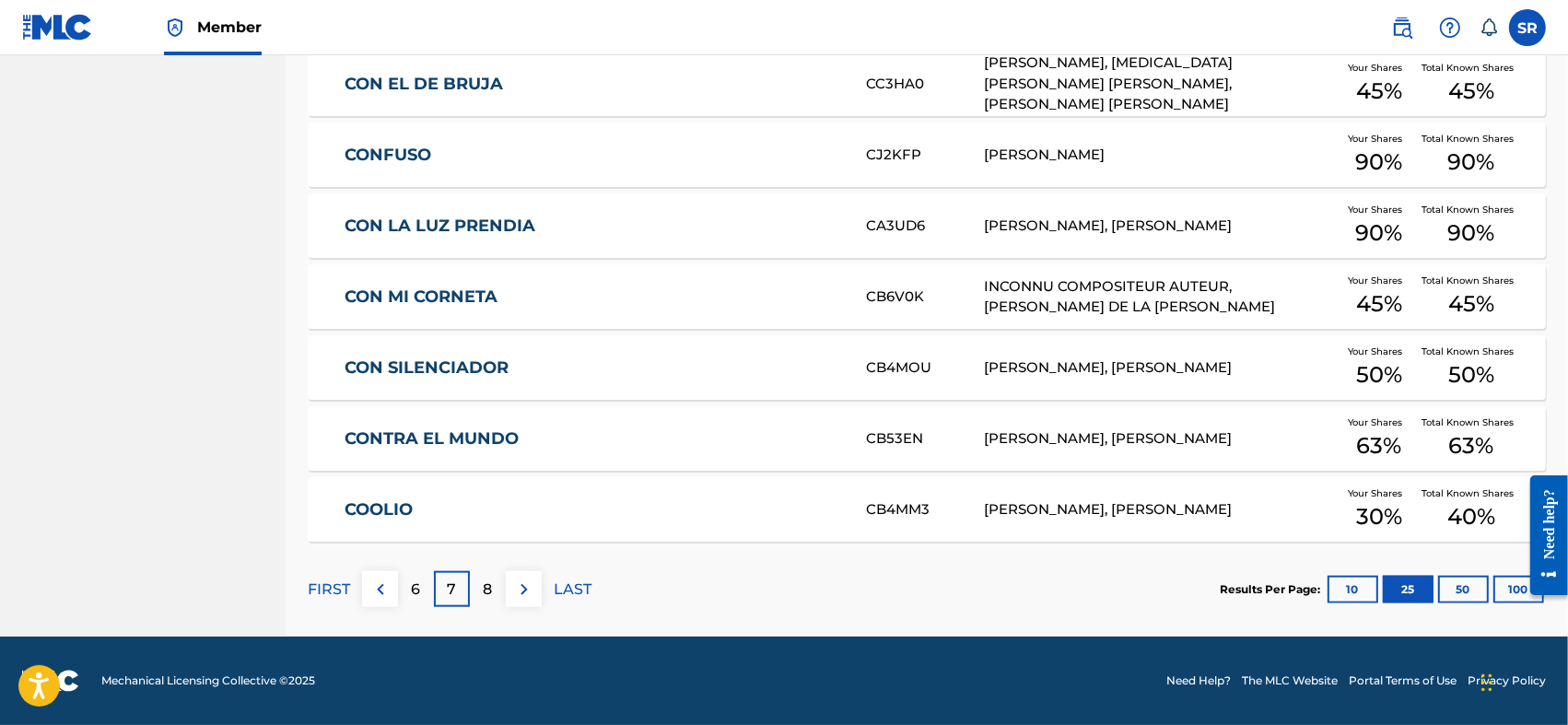
click at [420, 597] on p "6" at bounding box center [416, 590] width 9 height 22
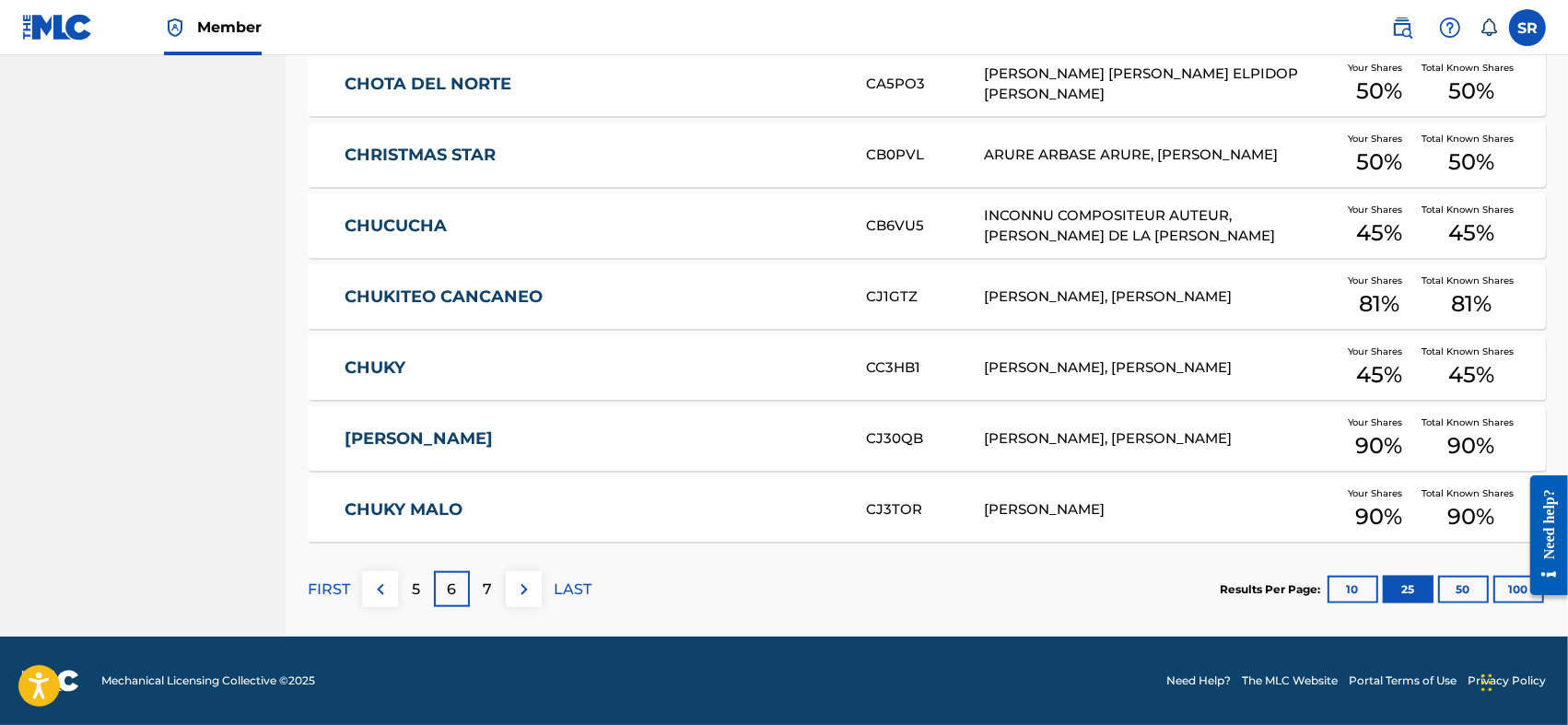
click at [480, 592] on div "7" at bounding box center [488, 589] width 36 height 36
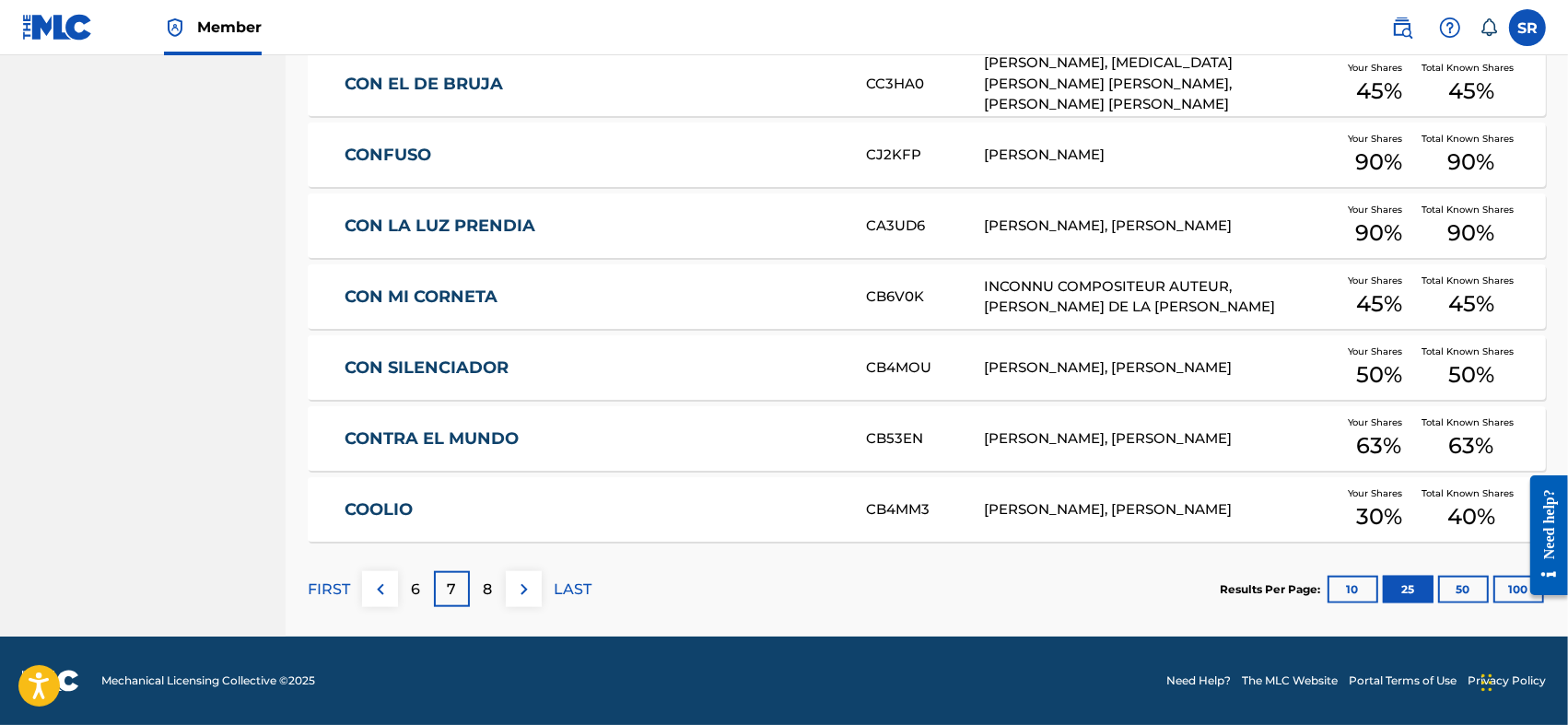
click at [486, 589] on p "8" at bounding box center [488, 590] width 9 height 22
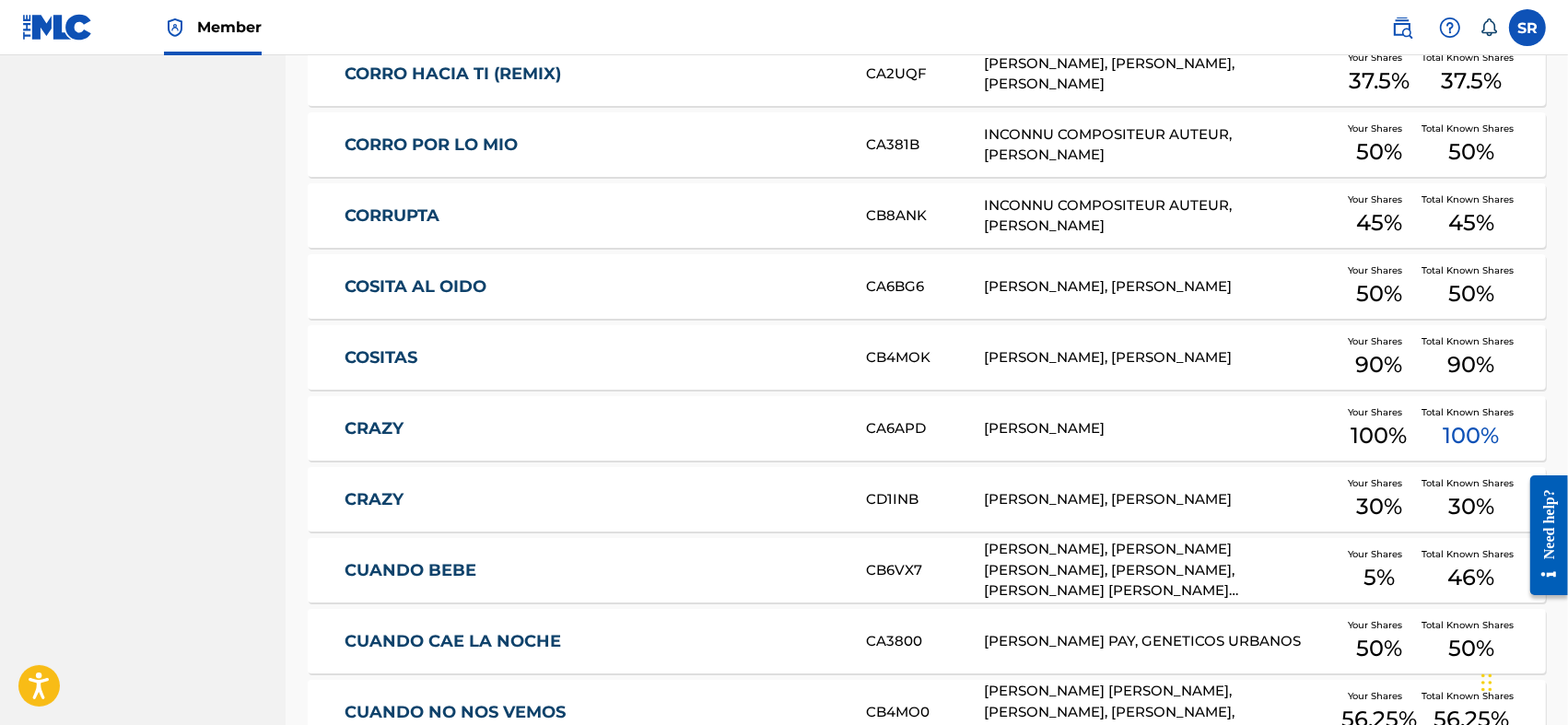
scroll to position [824, 0]
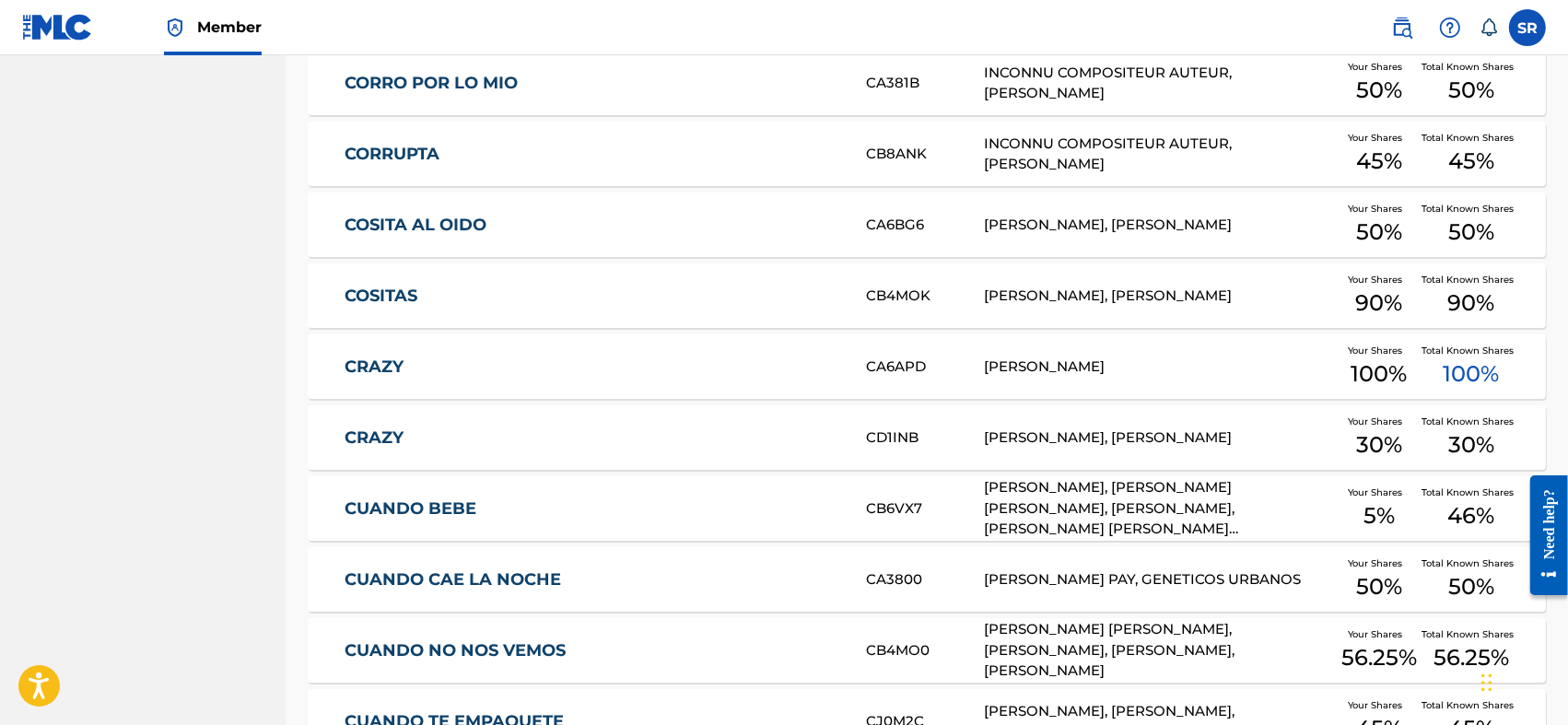
click at [402, 375] on div "CRAZY CA6APD [PERSON_NAME] Your Shares 100 % Total Known Shares 100 %" at bounding box center [927, 366] width 1239 height 64
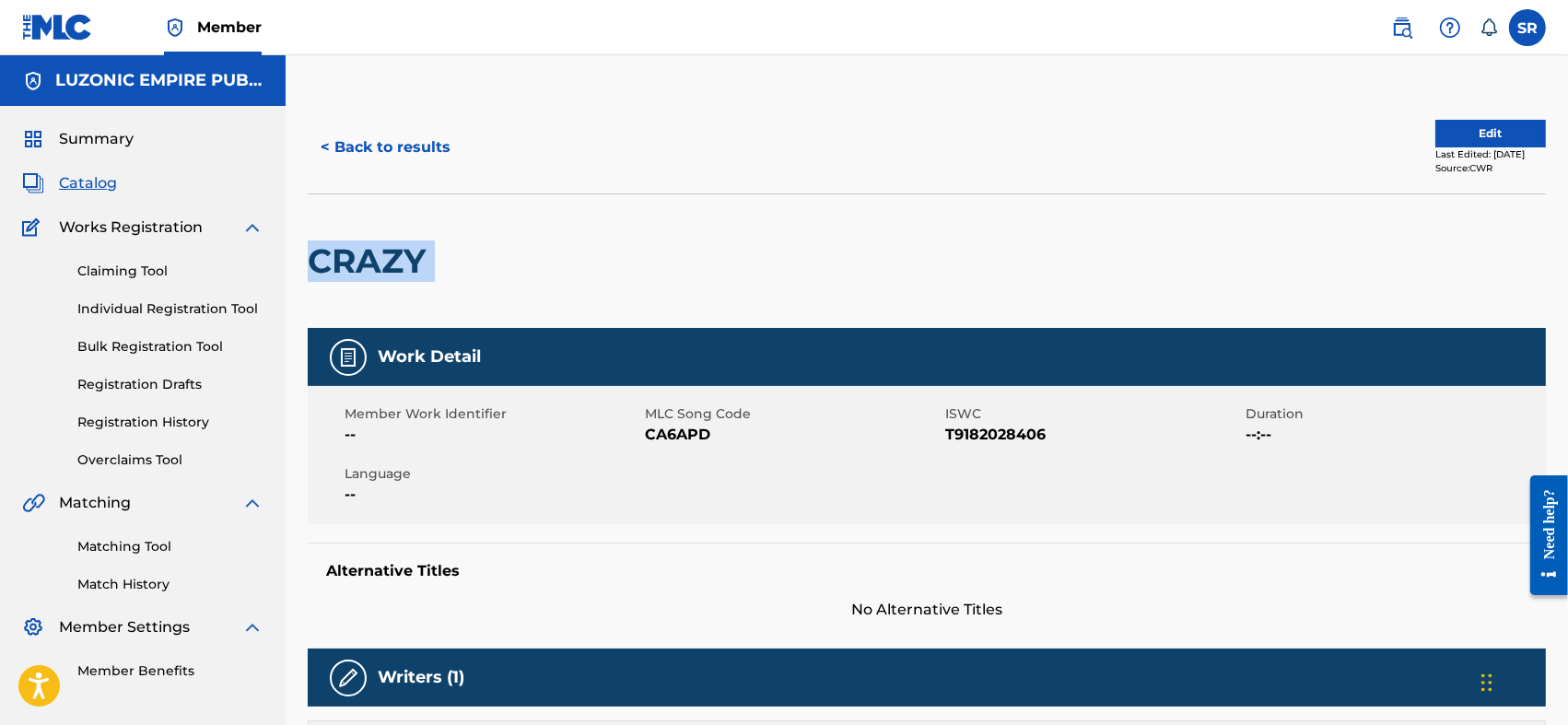
drag, startPoint x: 446, startPoint y: 257, endPoint x: 292, endPoint y: 272, distance: 154.7
copy div "CRAZY"
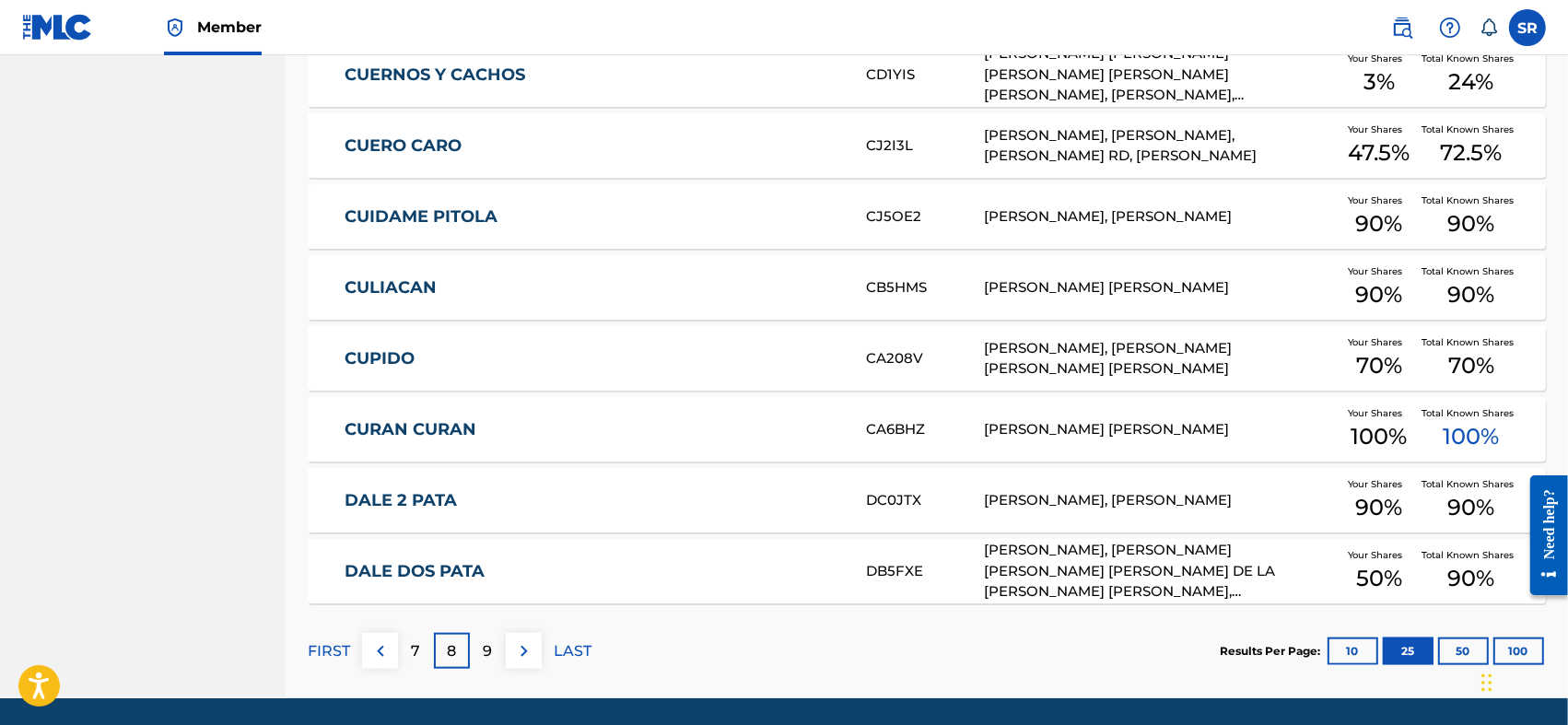
scroll to position [1746, 0]
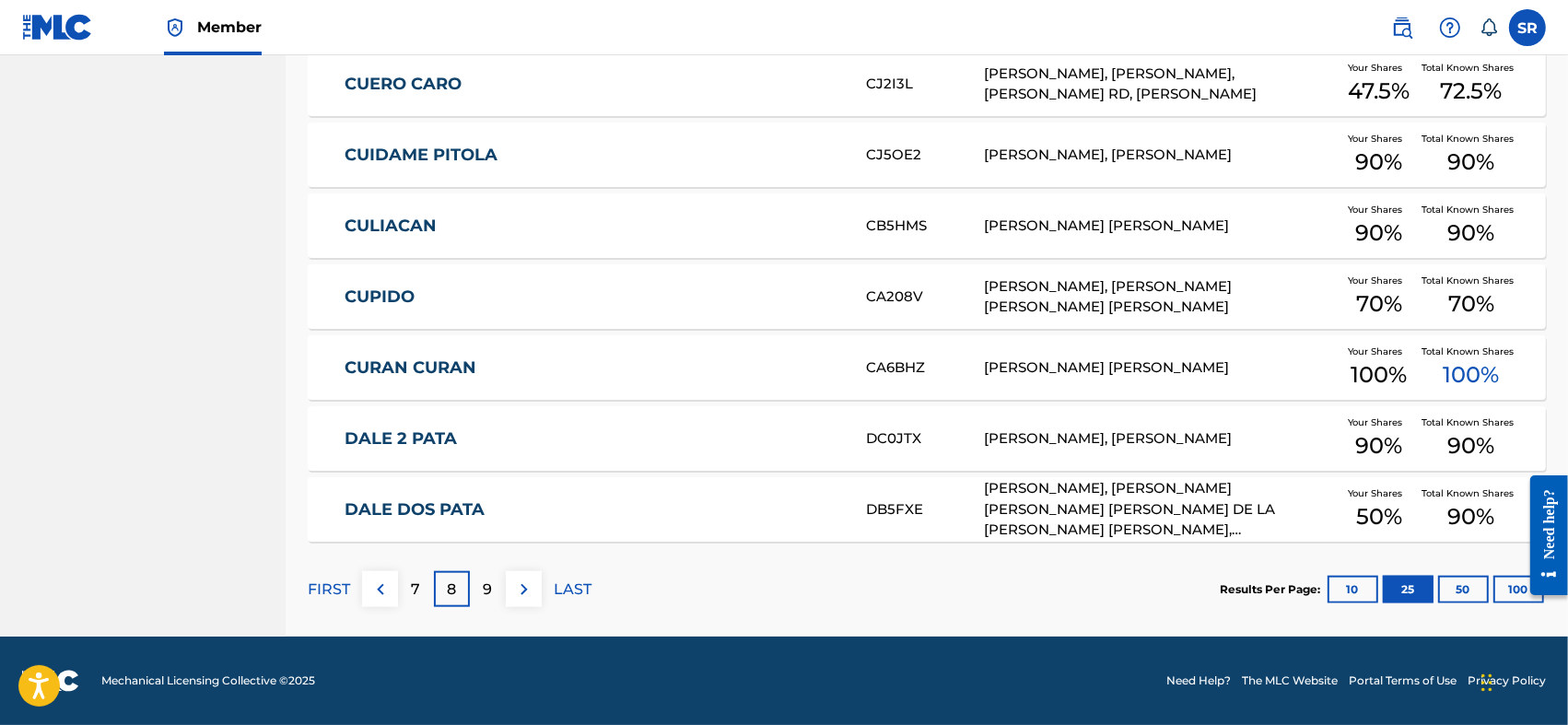
click at [479, 586] on div "9" at bounding box center [488, 589] width 36 height 36
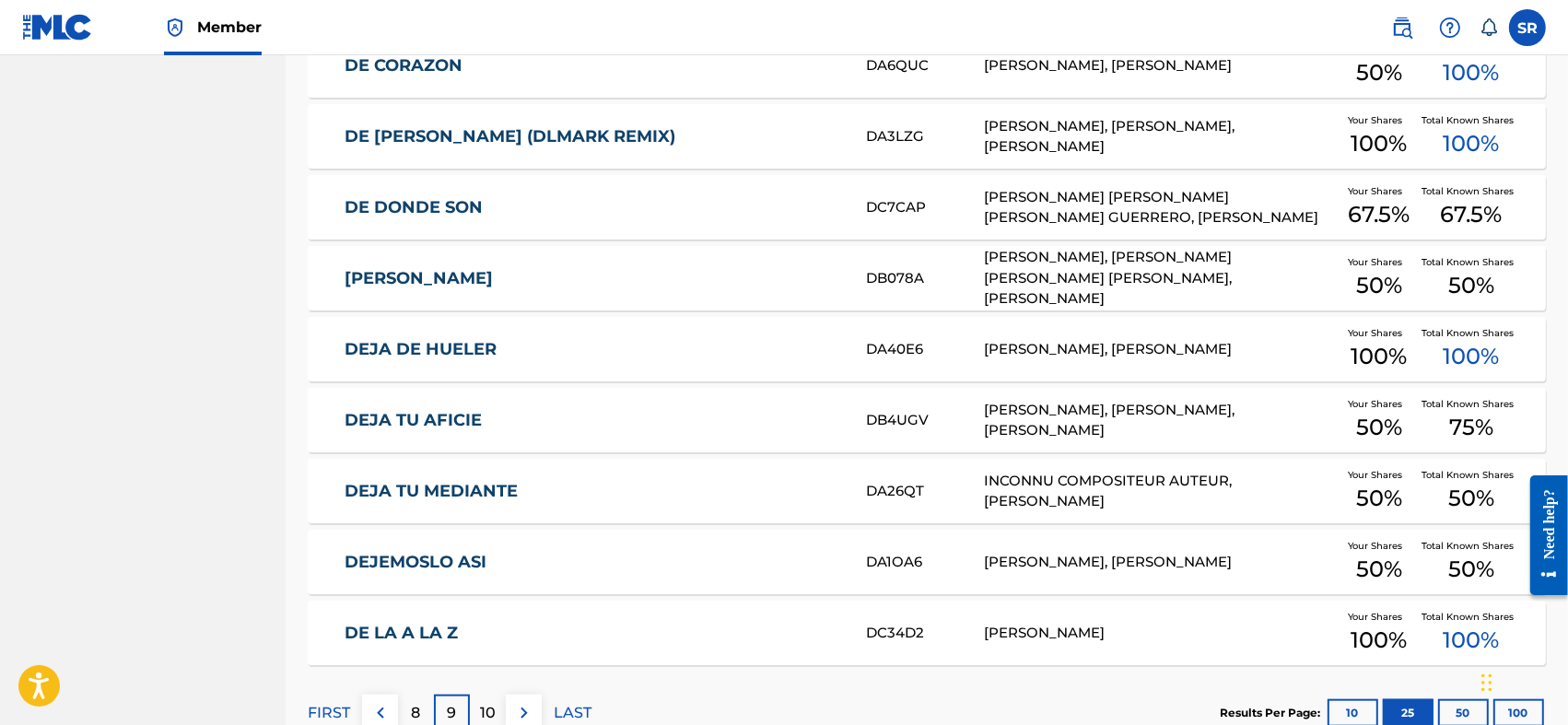
scroll to position [1684, 0]
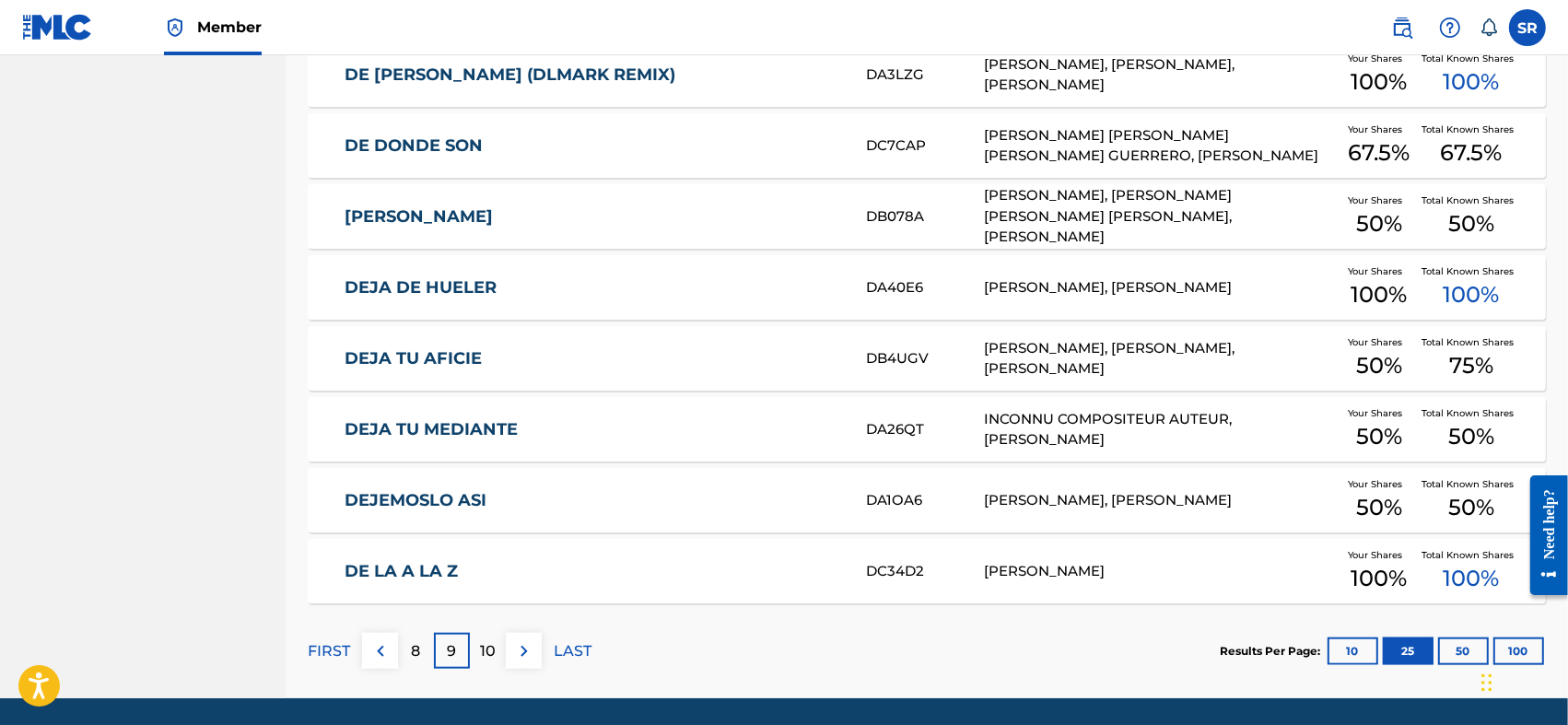
click at [480, 652] on p "10" at bounding box center [488, 651] width 16 height 22
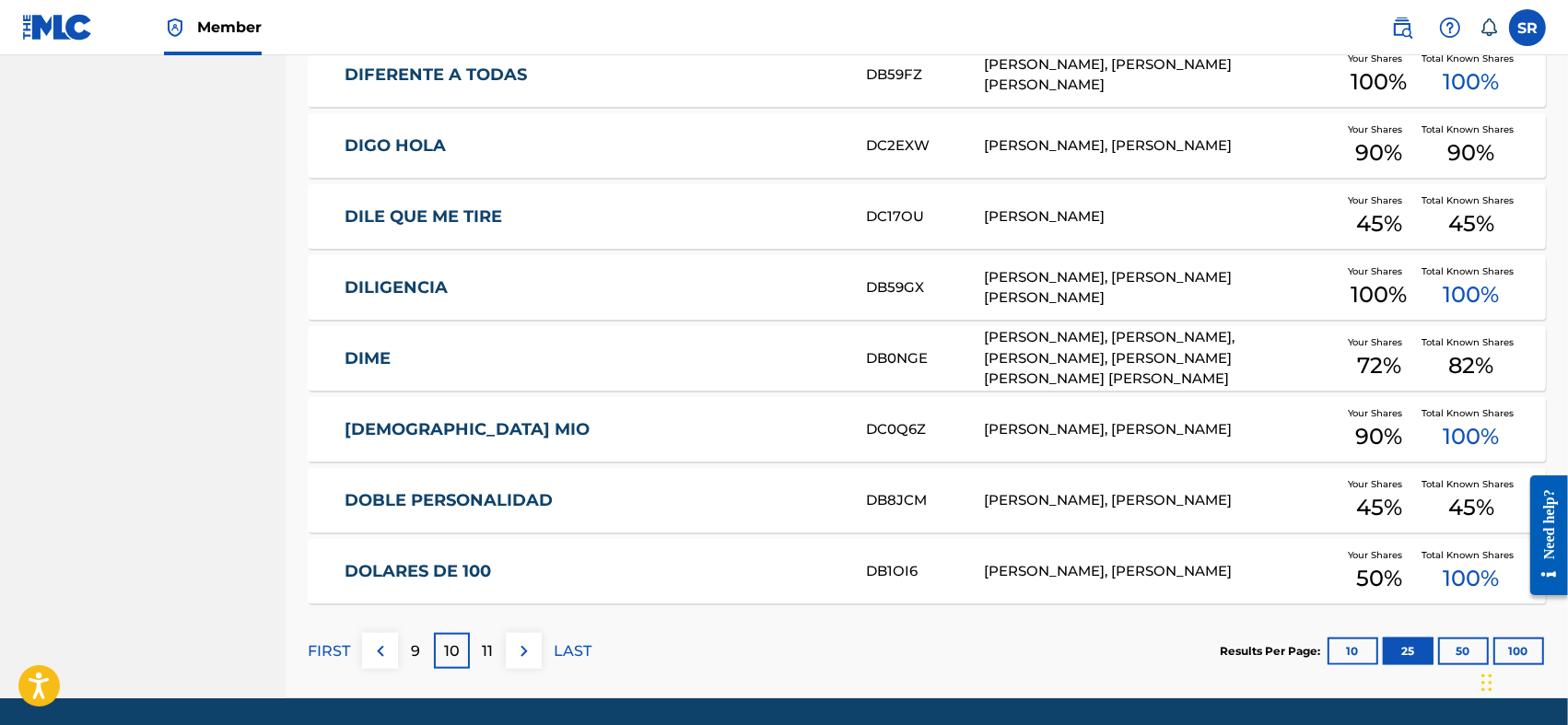
scroll to position [1746, 0]
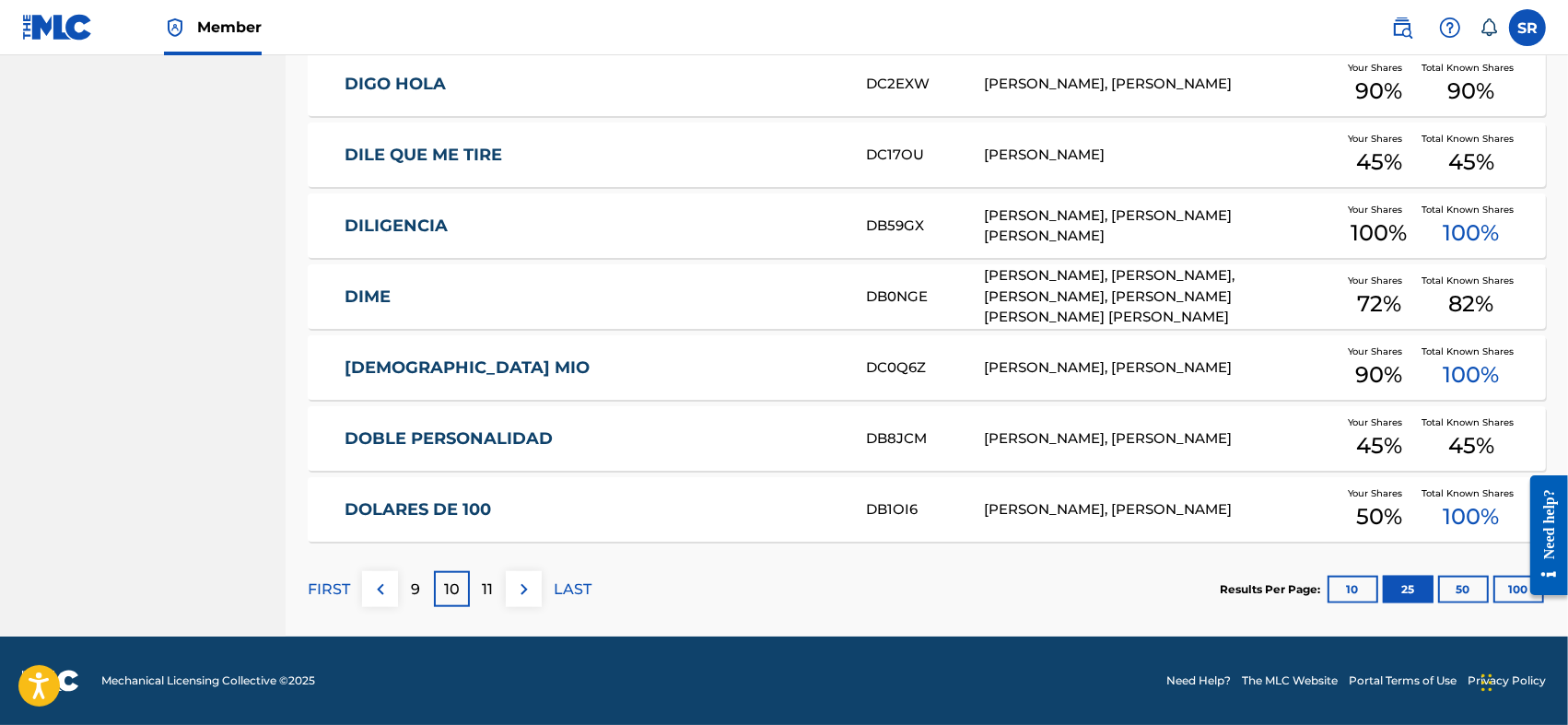
click at [491, 589] on p "11" at bounding box center [488, 590] width 11 height 22
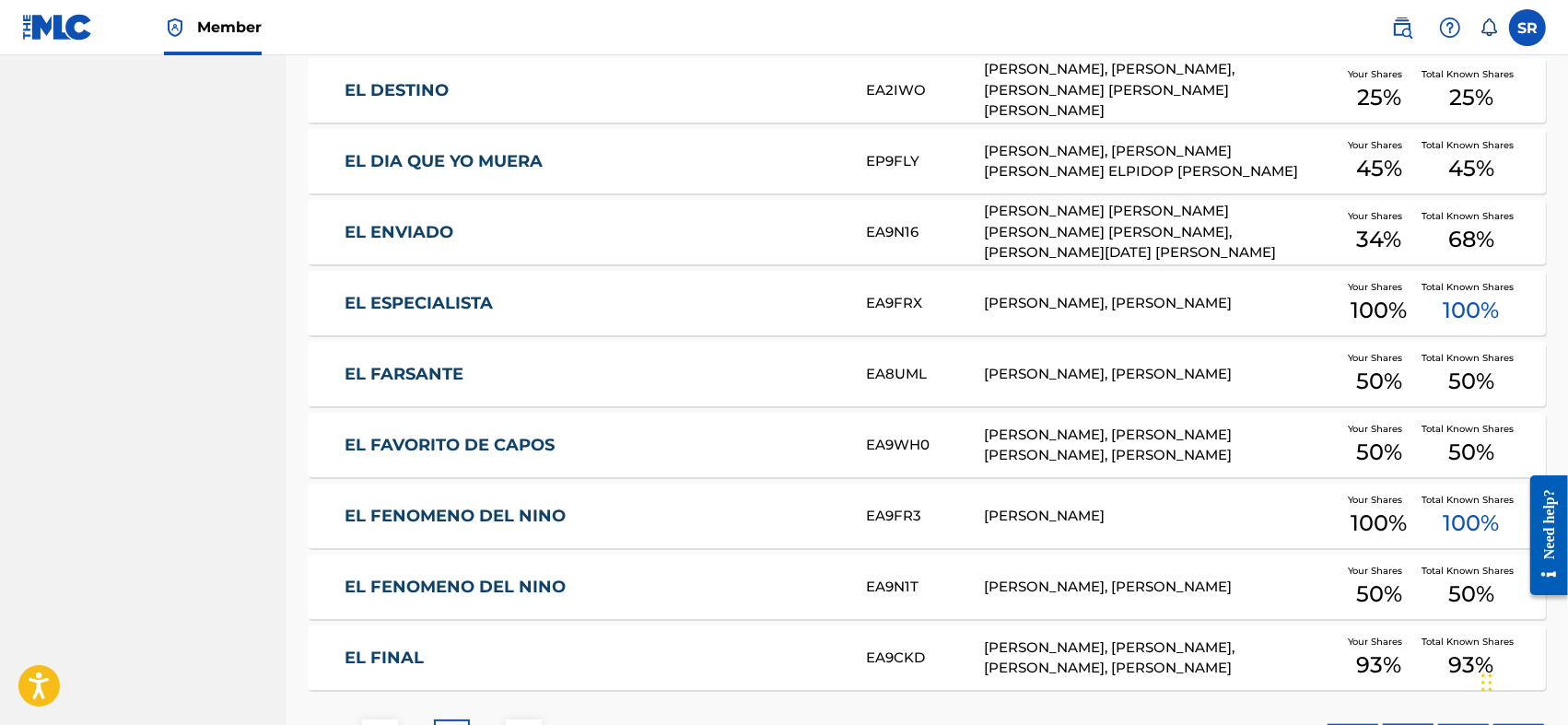
scroll to position [1659, 0]
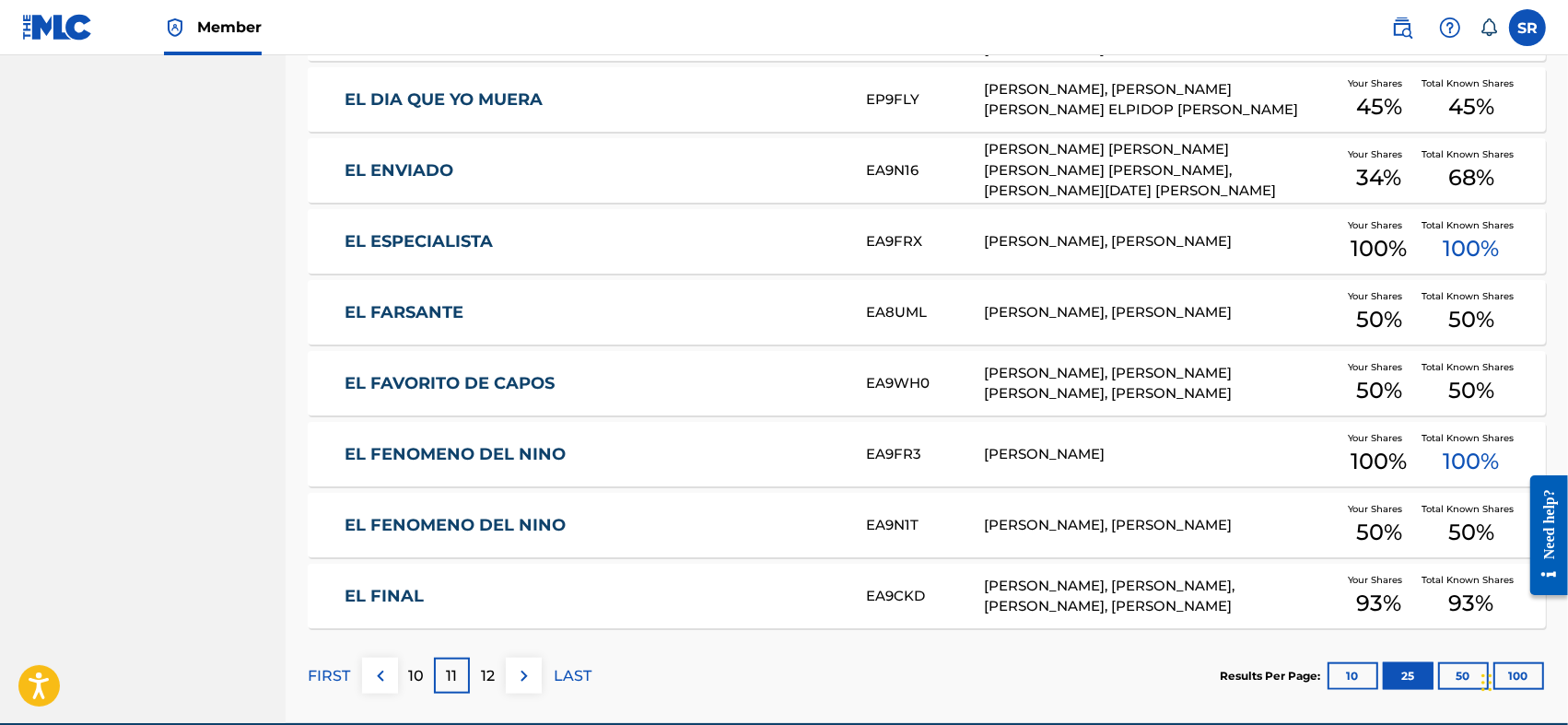
click at [587, 448] on link "EL FENOMENO DEL NINO" at bounding box center [593, 454] width 497 height 21
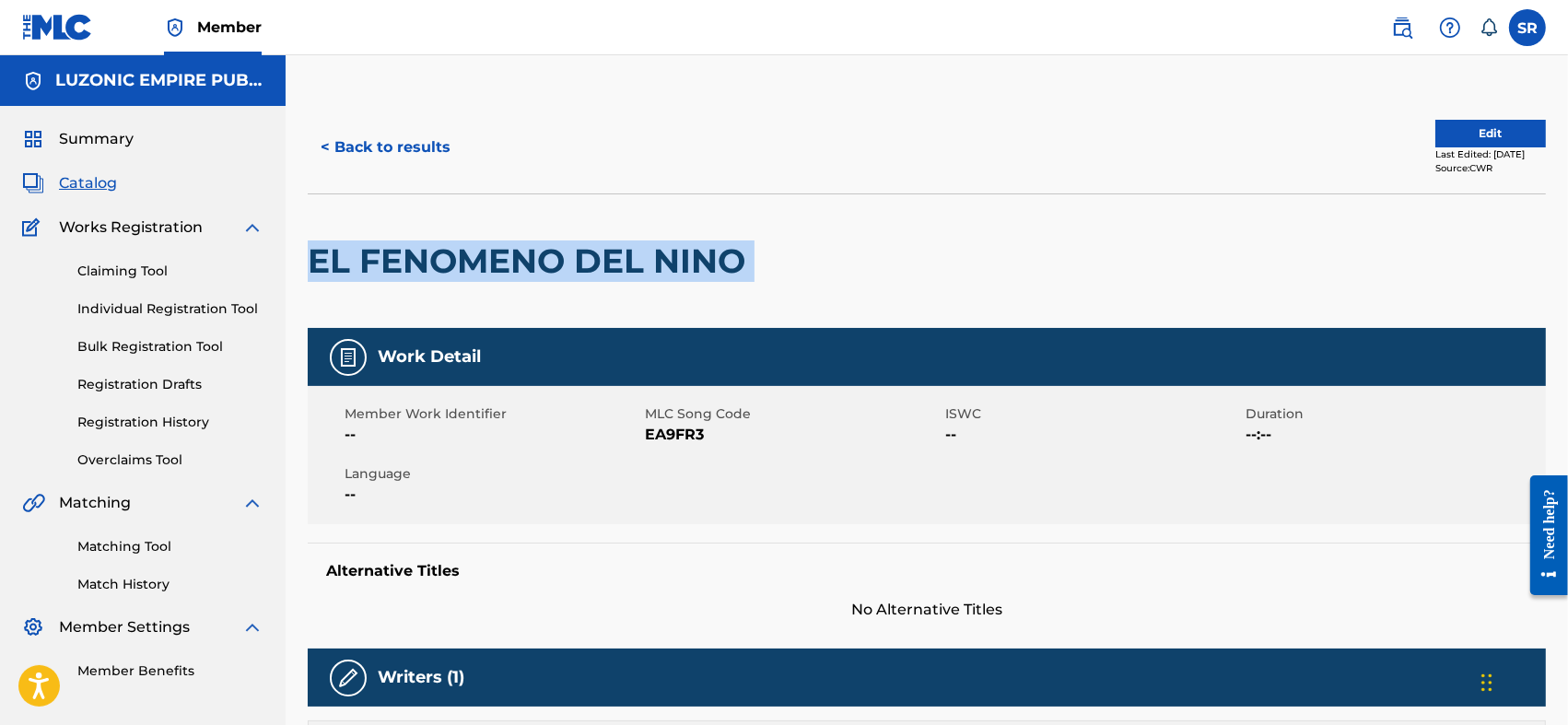
drag, startPoint x: 802, startPoint y: 267, endPoint x: 292, endPoint y: 292, distance: 510.6
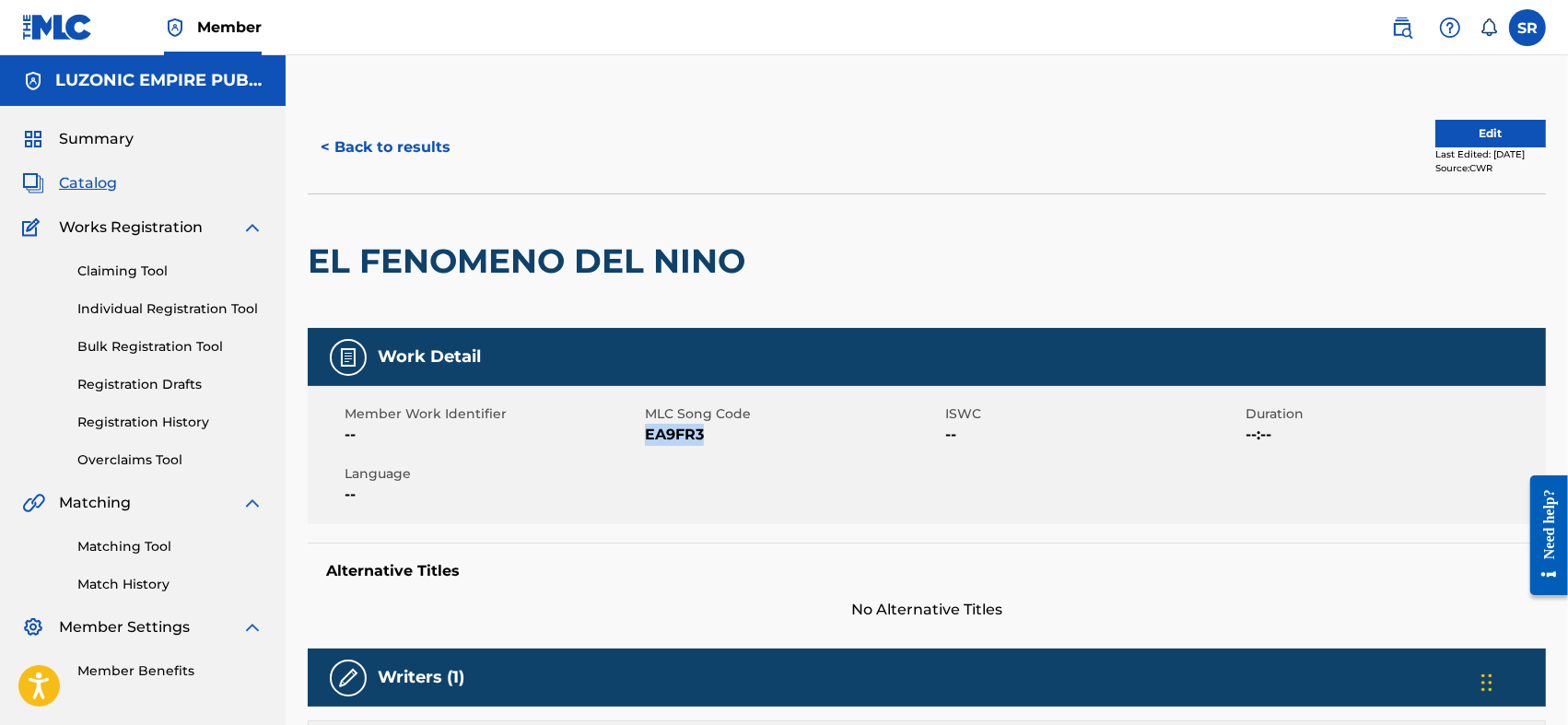
drag, startPoint x: 648, startPoint y: 437, endPoint x: 708, endPoint y: 453, distance: 62.1
click at [708, 453] on div "Member Work Identifier -- MLC Song Code EA9FR3 ISWC -- Duration --:-- Language …" at bounding box center [927, 455] width 1239 height 138
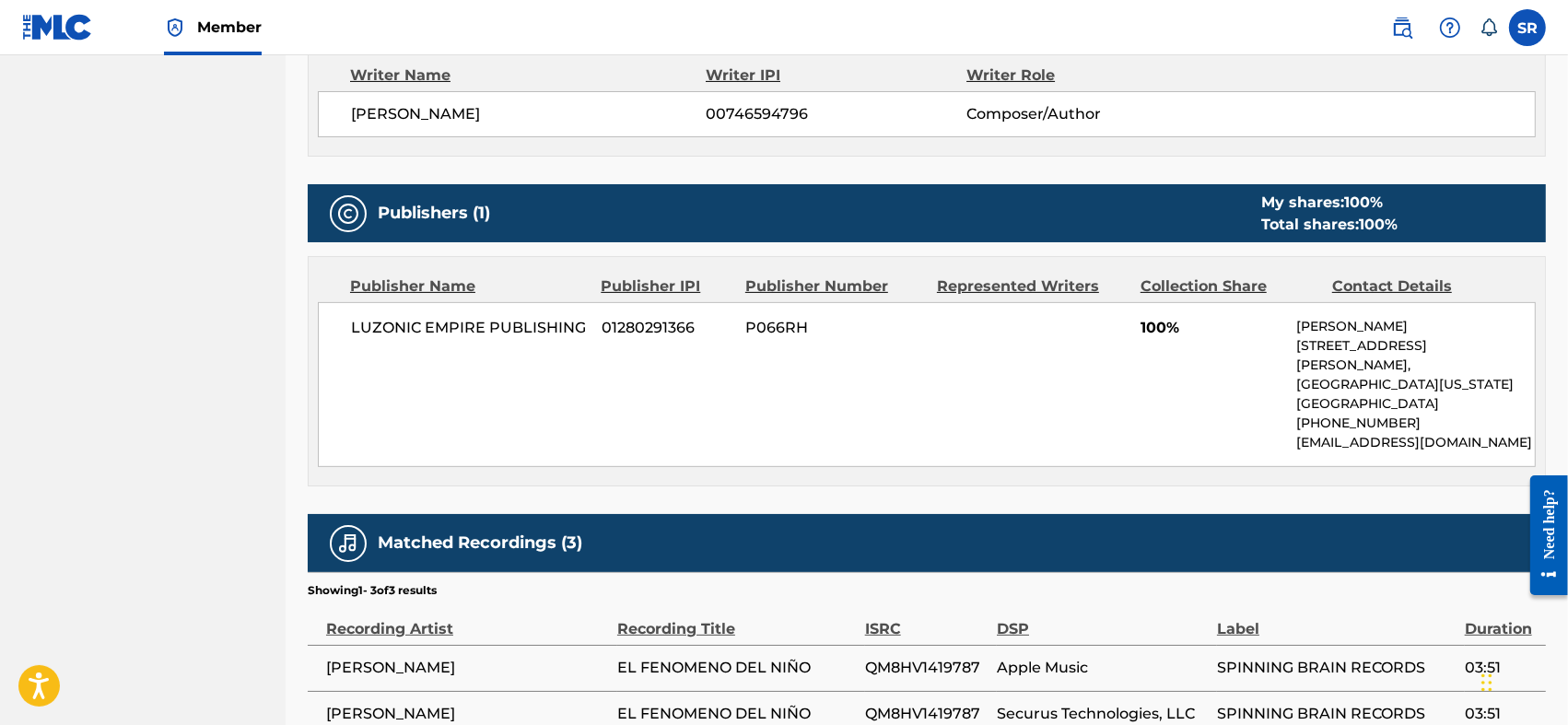
scroll to position [798, 0]
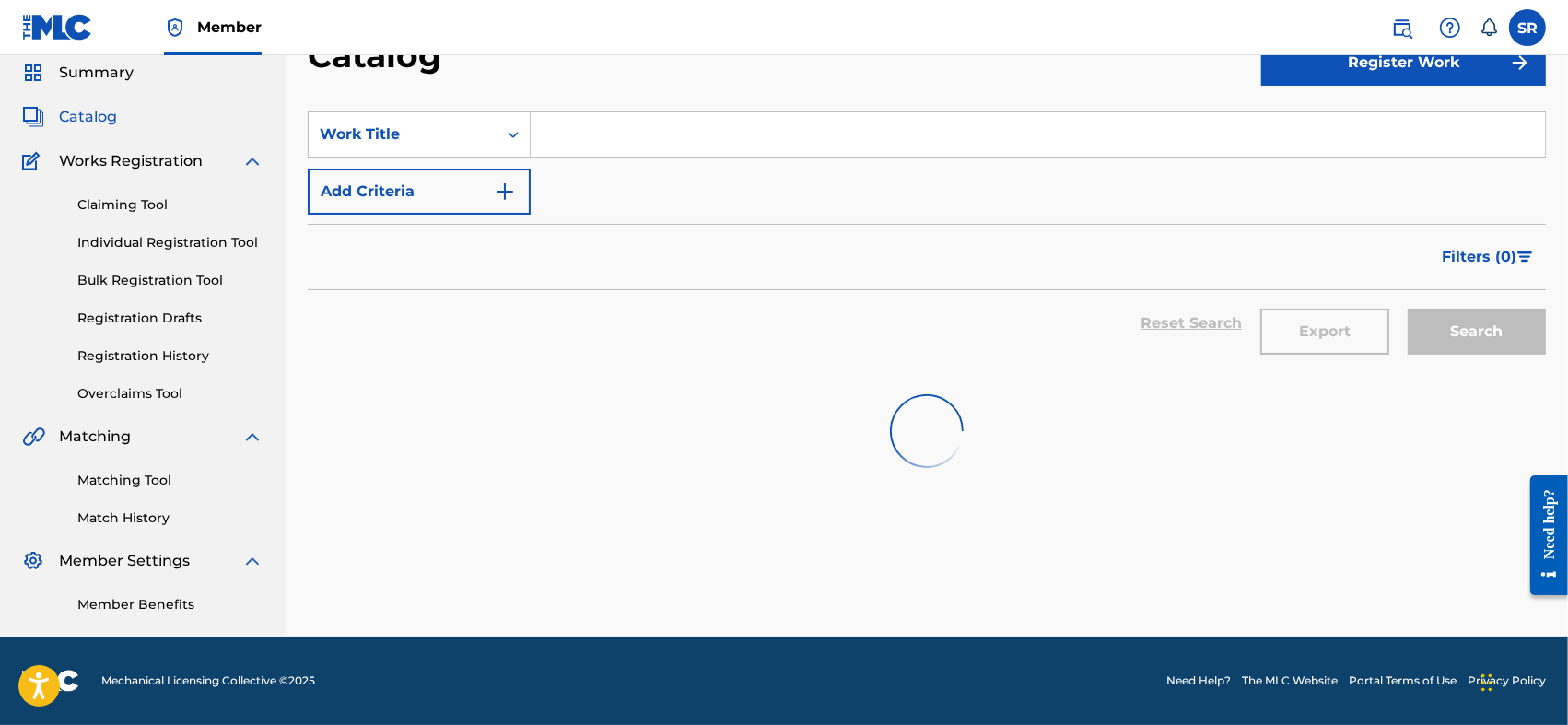
scroll to position [1659, 0]
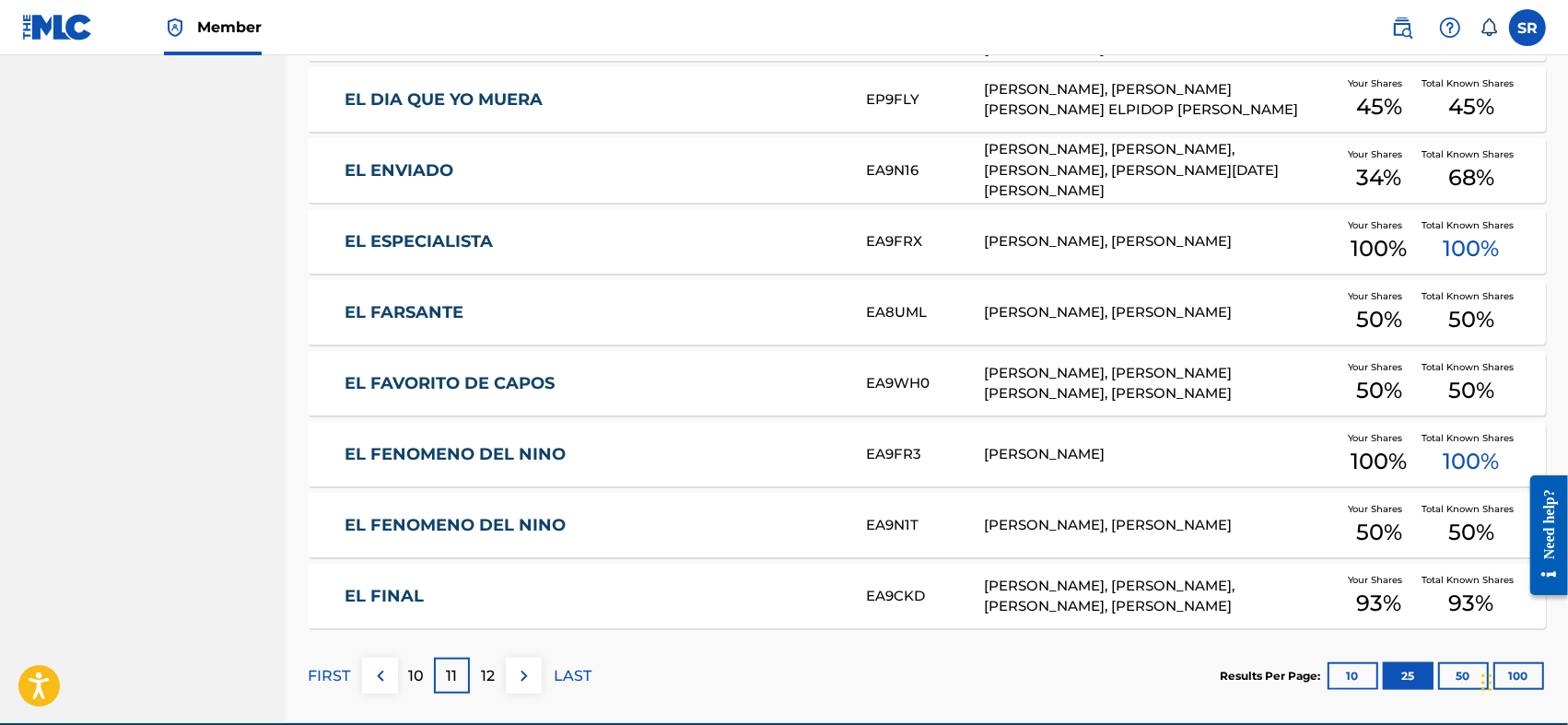
click at [626, 530] on link "EL FENOMENO DEL NINO" at bounding box center [593, 525] width 497 height 21
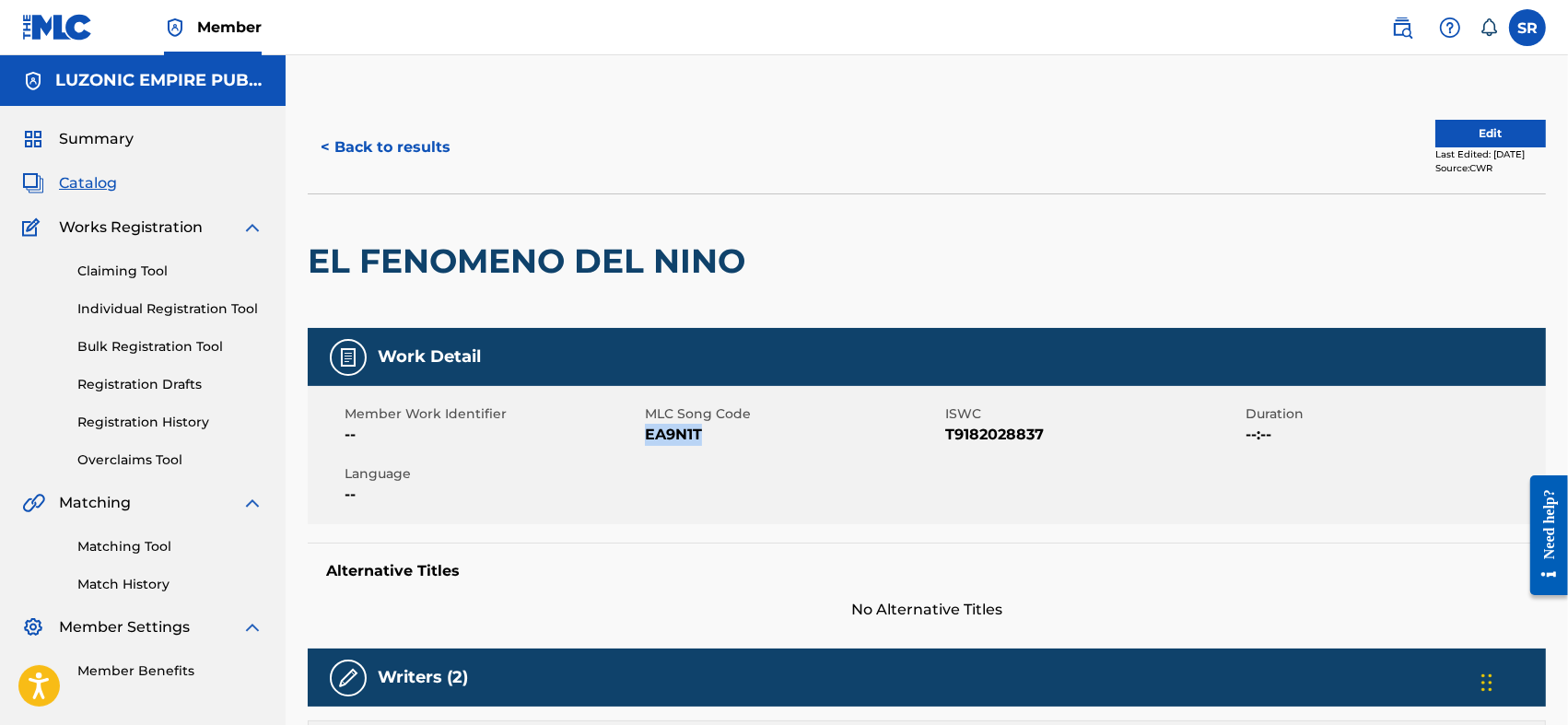
drag, startPoint x: 648, startPoint y: 439, endPoint x: 708, endPoint y: 459, distance: 63.2
click at [708, 459] on div "Member Work Identifier -- MLC Song Code EA9N1T ISWC T9182028837 Duration --:-- …" at bounding box center [927, 455] width 1239 height 138
click at [1048, 437] on span "T9182028837" at bounding box center [1094, 435] width 296 height 22
click at [1039, 431] on span "T9182028837" at bounding box center [1094, 435] width 296 height 22
drag, startPoint x: 1044, startPoint y: 431, endPoint x: 947, endPoint y: 474, distance: 106.1
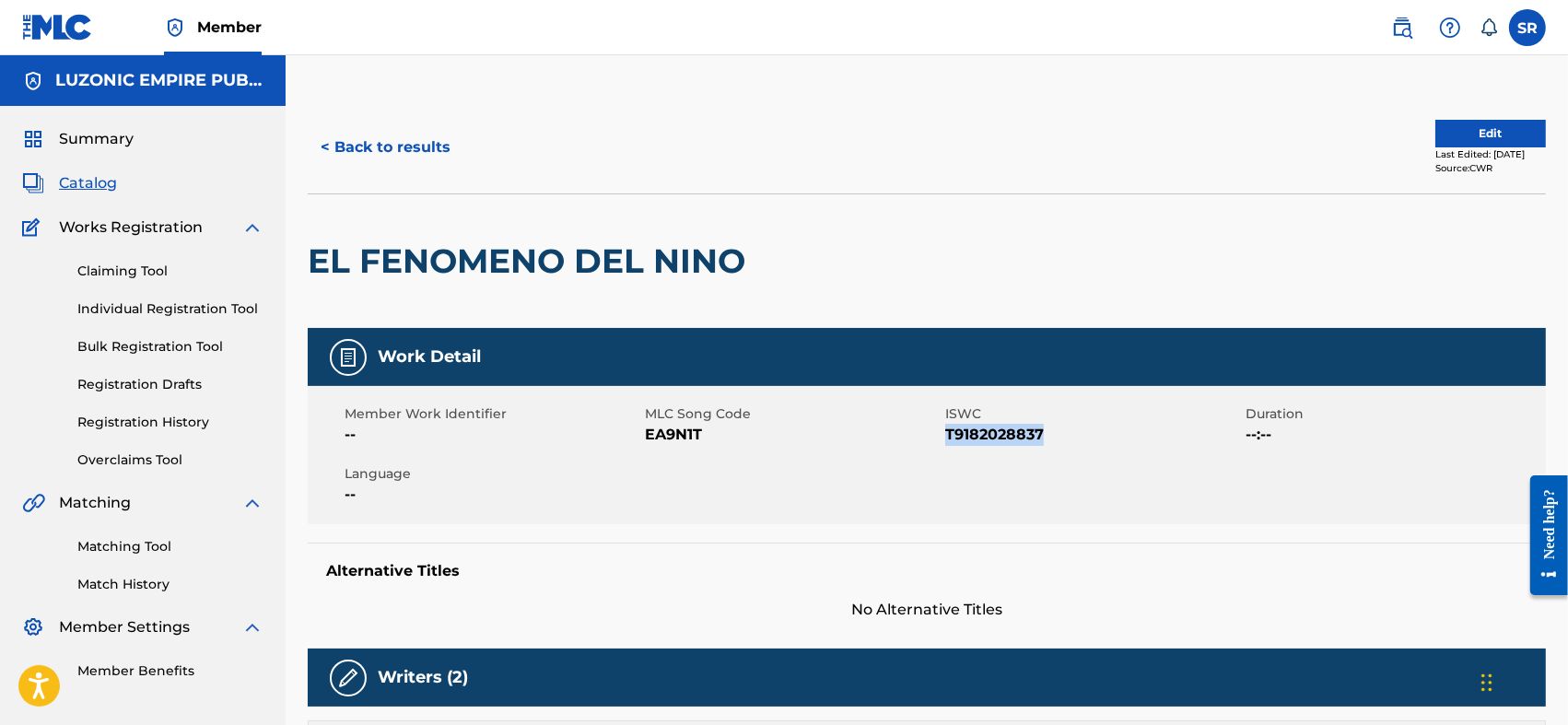
click at [947, 474] on div "Member Work Identifier -- MLC Song Code EA9N1T ISWC T9182028837 Duration --:-- …" at bounding box center [927, 455] width 1239 height 138
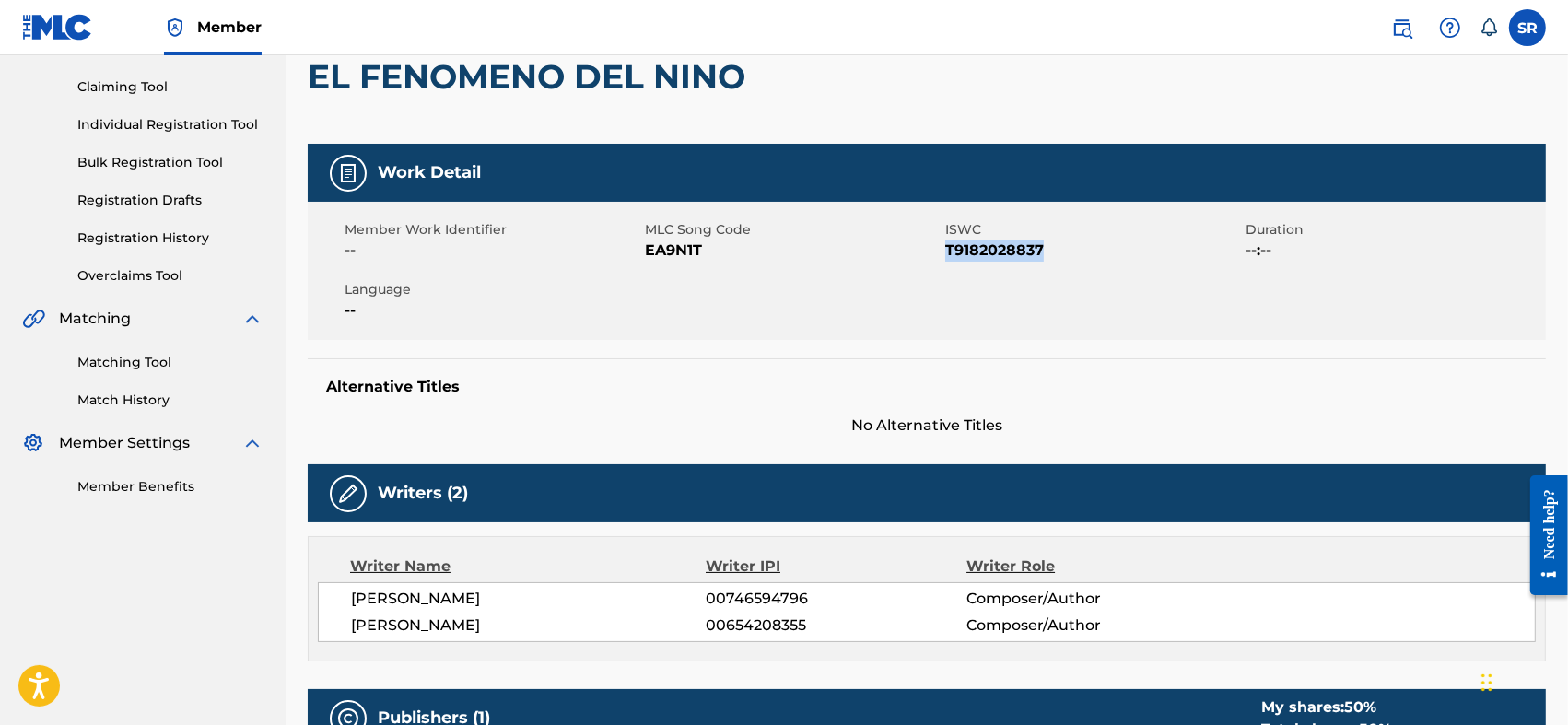
scroll to position [246, 0]
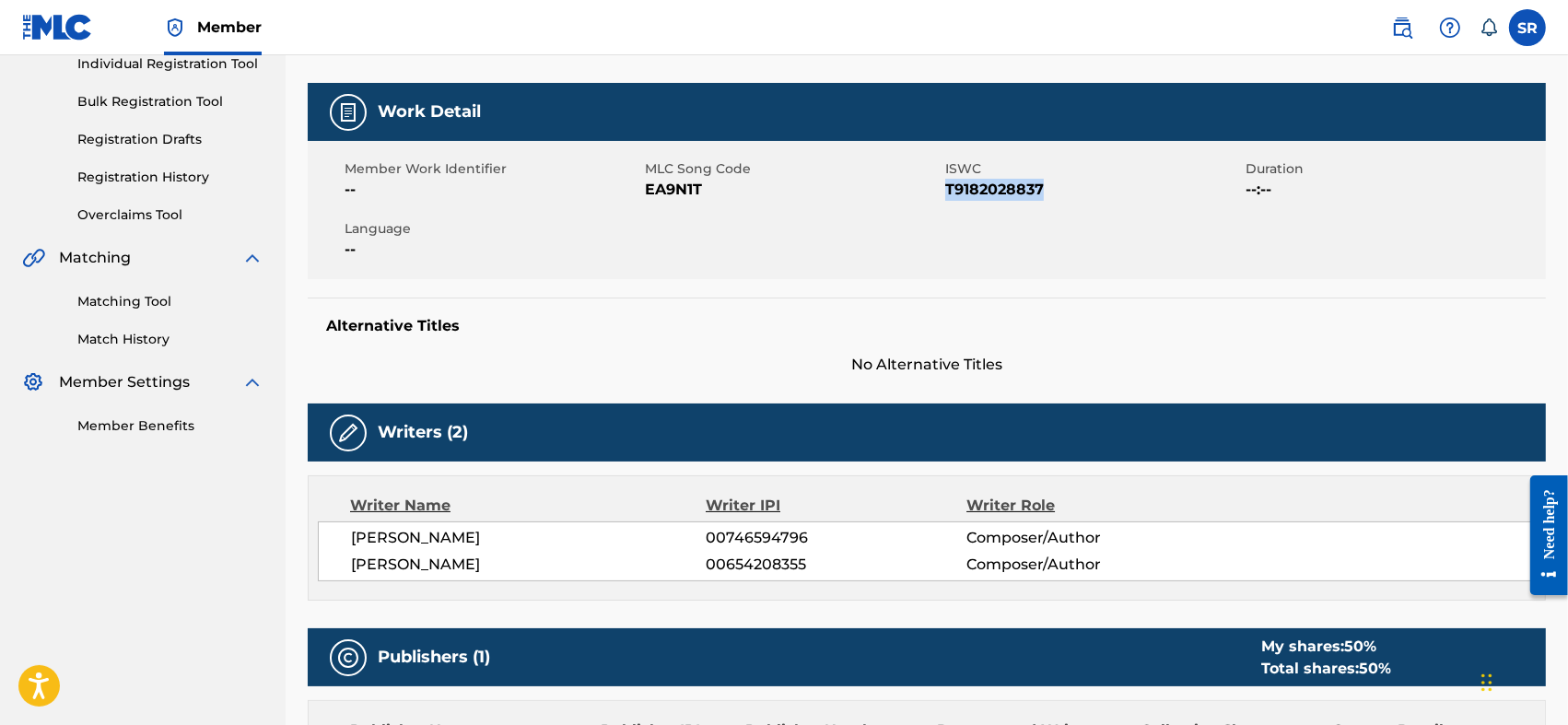
drag, startPoint x: 351, startPoint y: 562, endPoint x: 594, endPoint y: 577, distance: 243.5
click at [594, 577] on div "[PERSON_NAME] 00746594796 Composer/Author [PERSON_NAME] 00654208355 Composer/Au…" at bounding box center [926, 551] width 1218 height 60
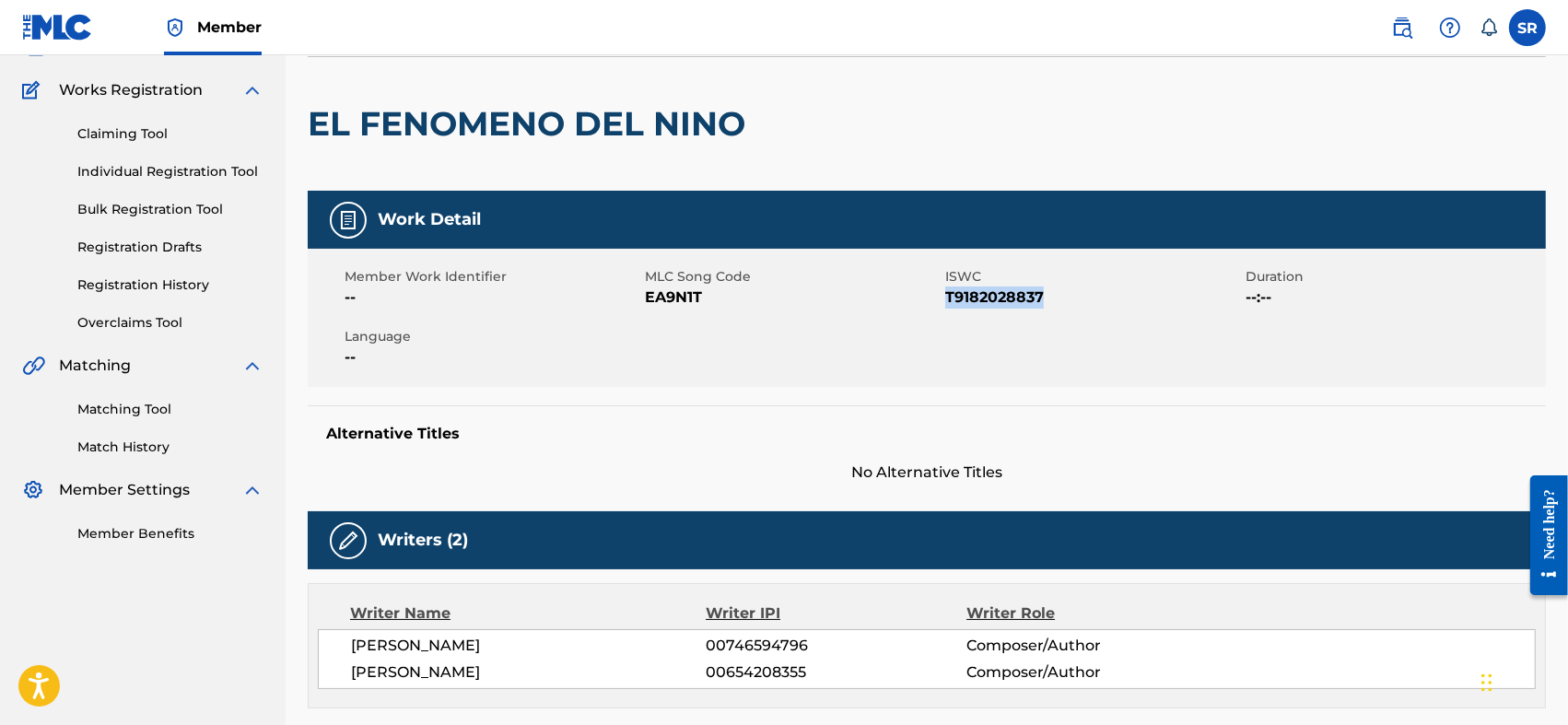
scroll to position [76, 0]
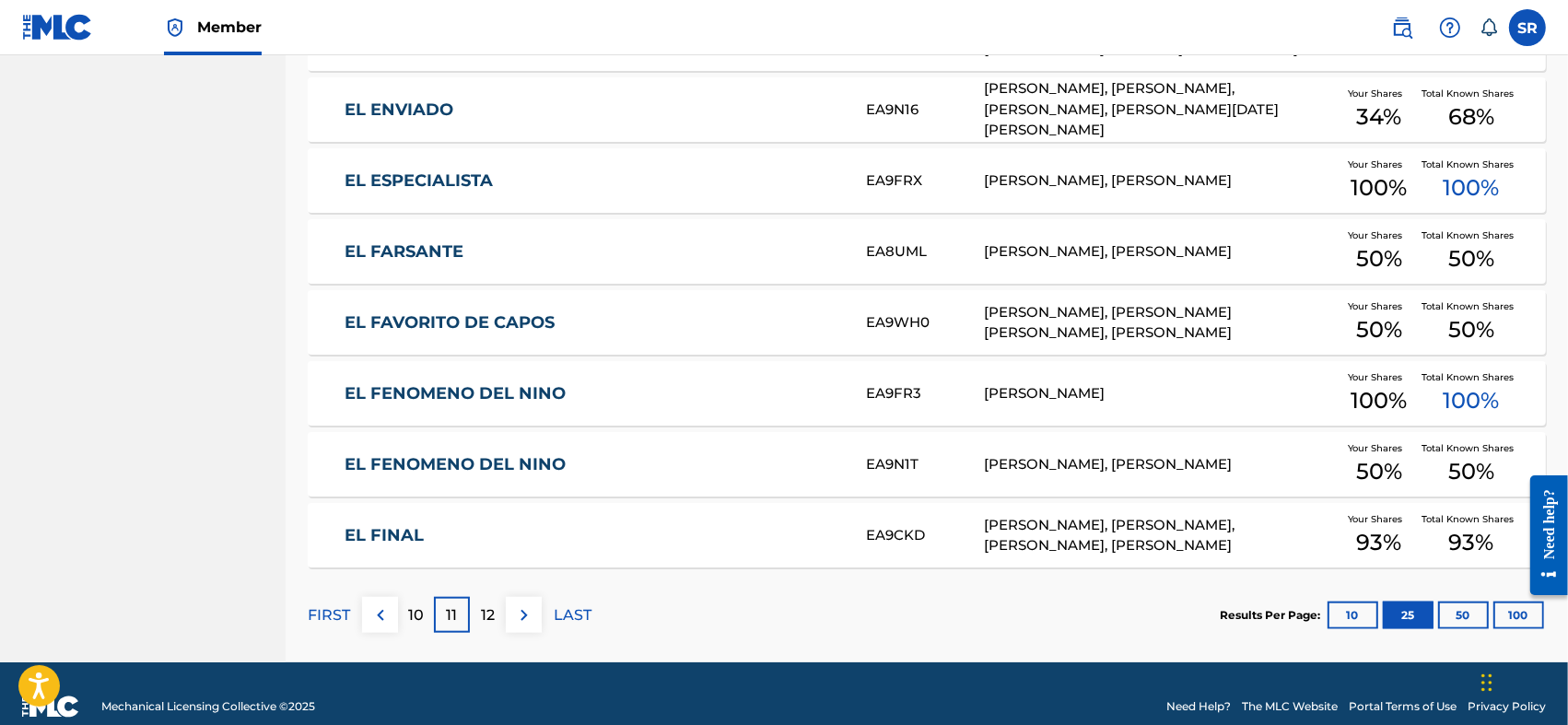
scroll to position [1746, 0]
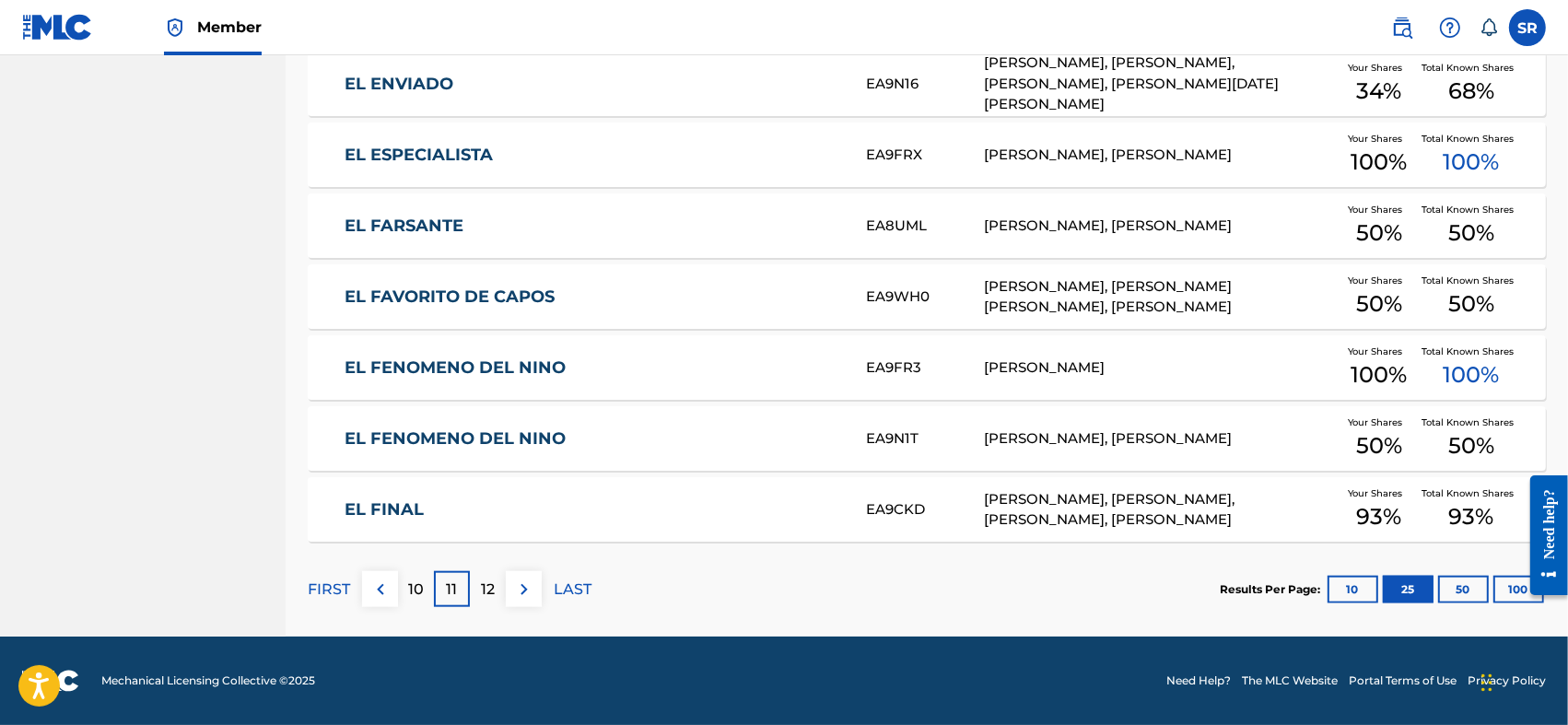
click at [495, 589] on div "12" at bounding box center [488, 589] width 36 height 36
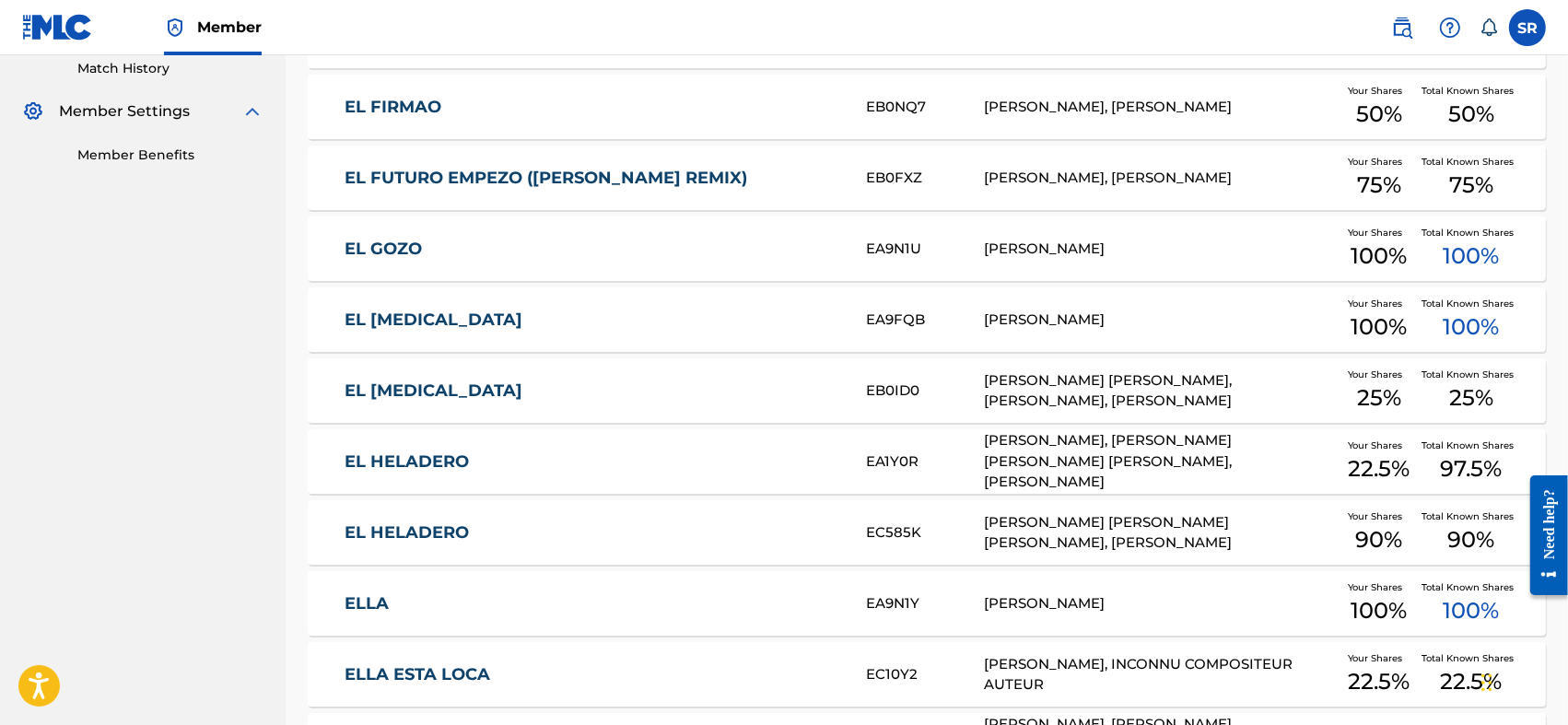
scroll to position [331, 0]
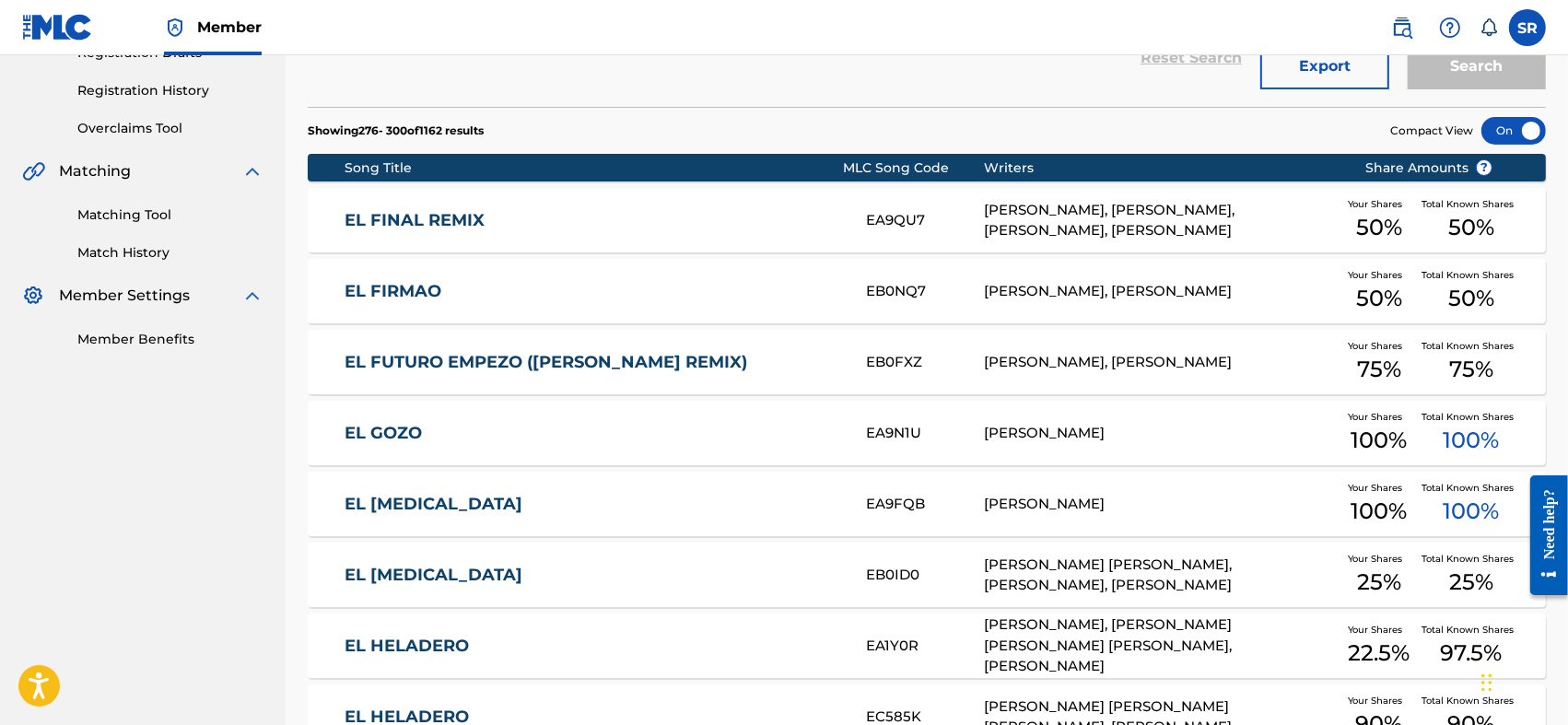
click at [478, 512] on link "EL [MEDICAL_DATA]" at bounding box center [593, 504] width 497 height 21
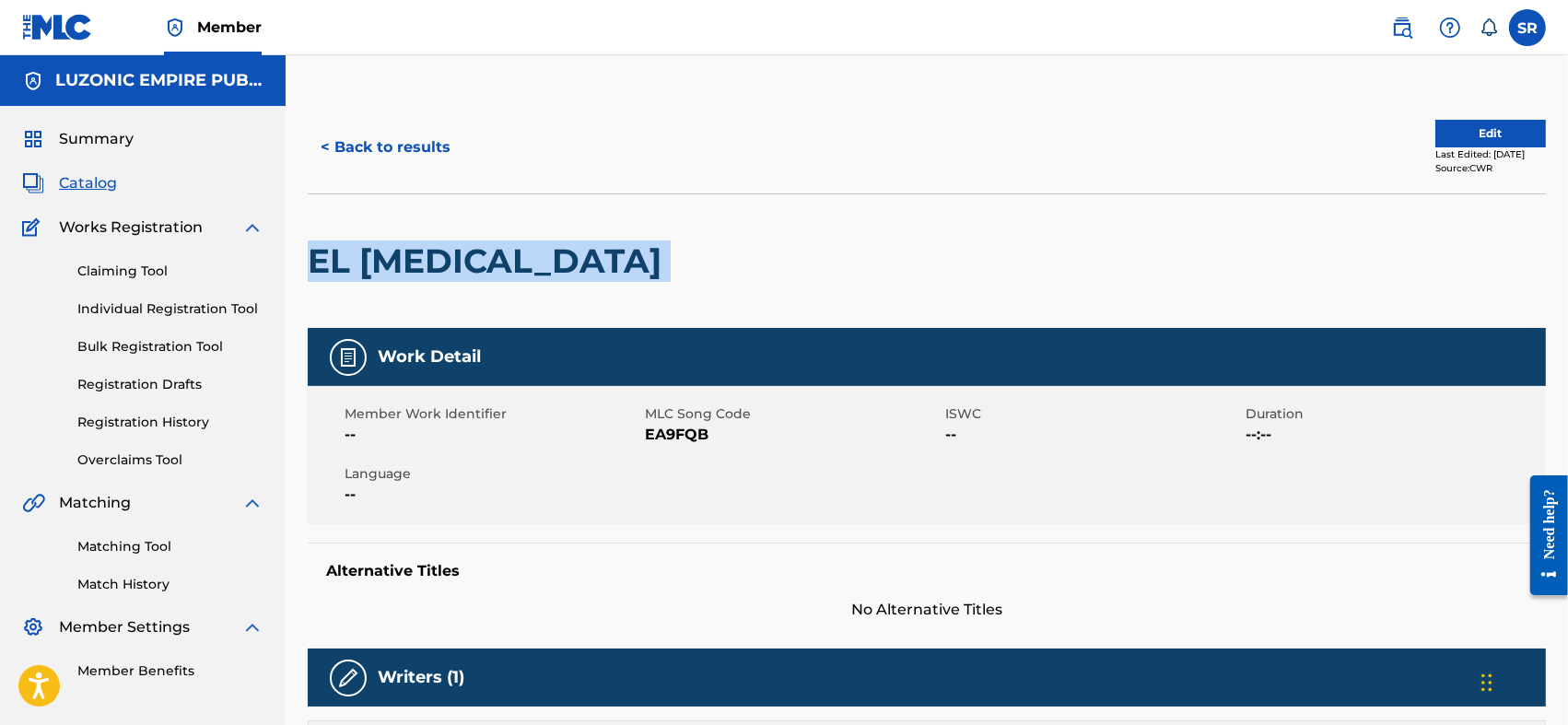
drag, startPoint x: 499, startPoint y: 263, endPoint x: 301, endPoint y: 287, distance: 199.4
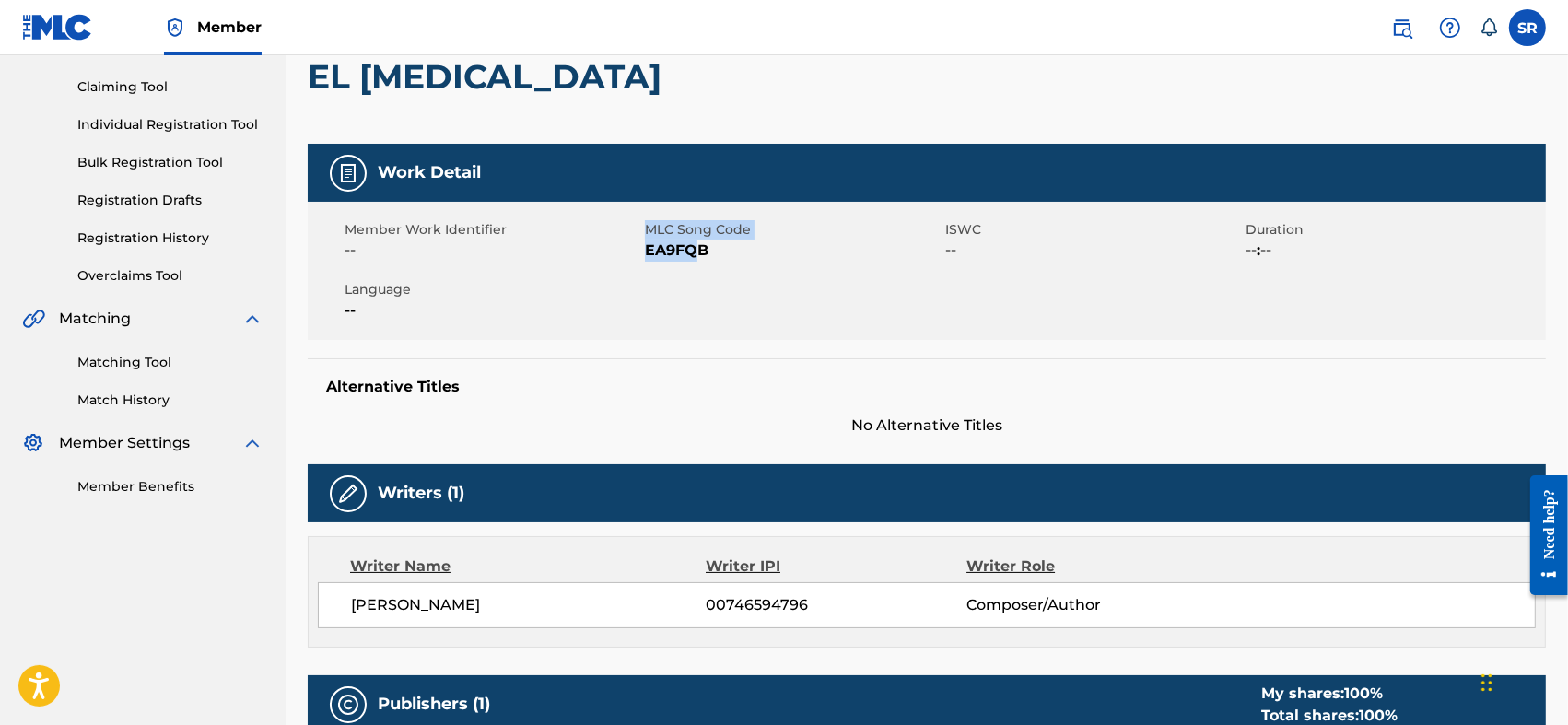
drag, startPoint x: 630, startPoint y: 255, endPoint x: 700, endPoint y: 264, distance: 70.6
click at [699, 264] on div "Member Work Identifier -- MLC Song Code EA9FQB ISWC -- Duration --:-- Language …" at bounding box center [927, 271] width 1239 height 138
click at [723, 266] on div "Member Work Identifier -- MLC Song Code EA9FQB ISWC -- Duration --:-- Language …" at bounding box center [927, 271] width 1239 height 138
drag, startPoint x: 724, startPoint y: 257, endPoint x: 645, endPoint y: 263, distance: 79.2
click at [645, 263] on div "Member Work Identifier -- MLC Song Code EA9FQB ISWC -- Duration --:-- Language …" at bounding box center [927, 271] width 1239 height 138
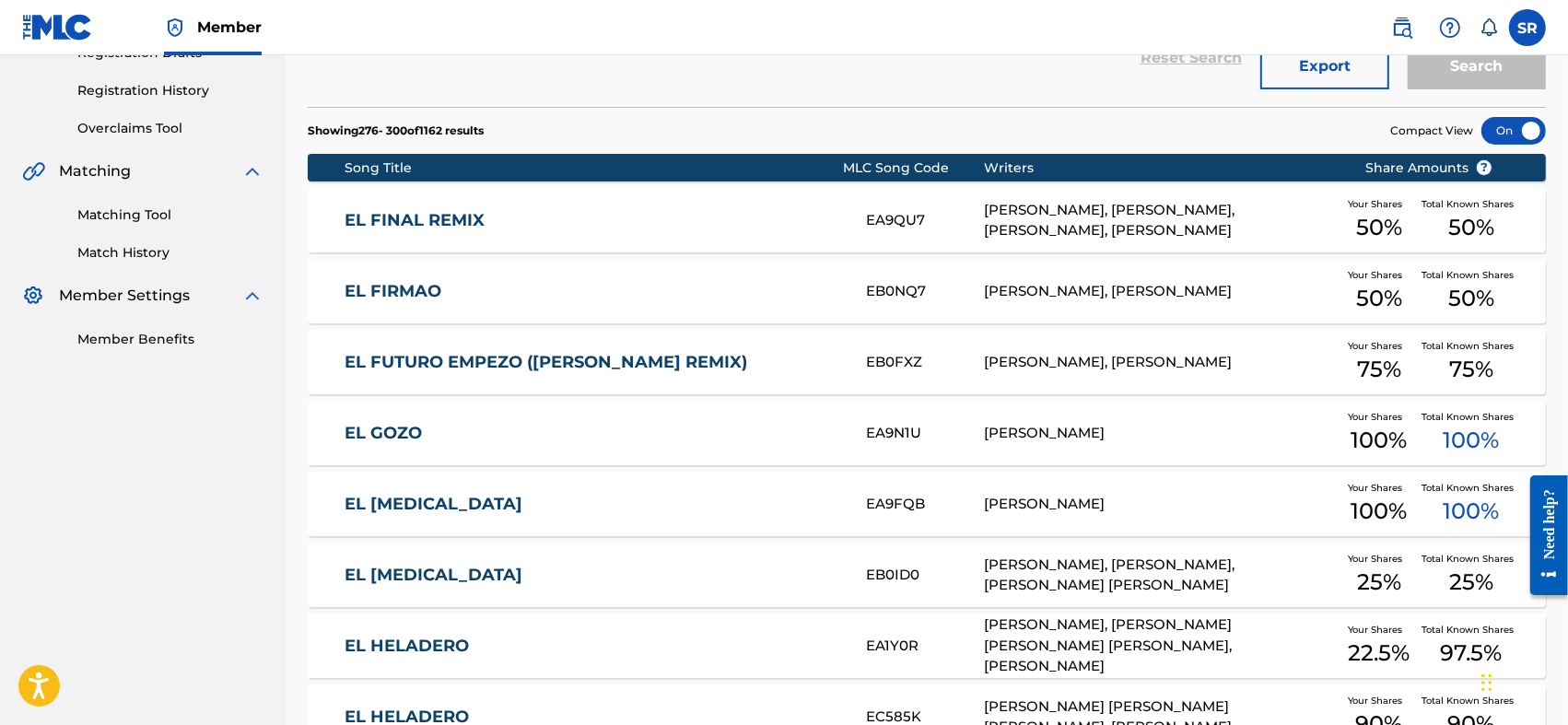
scroll to position [394, 0]
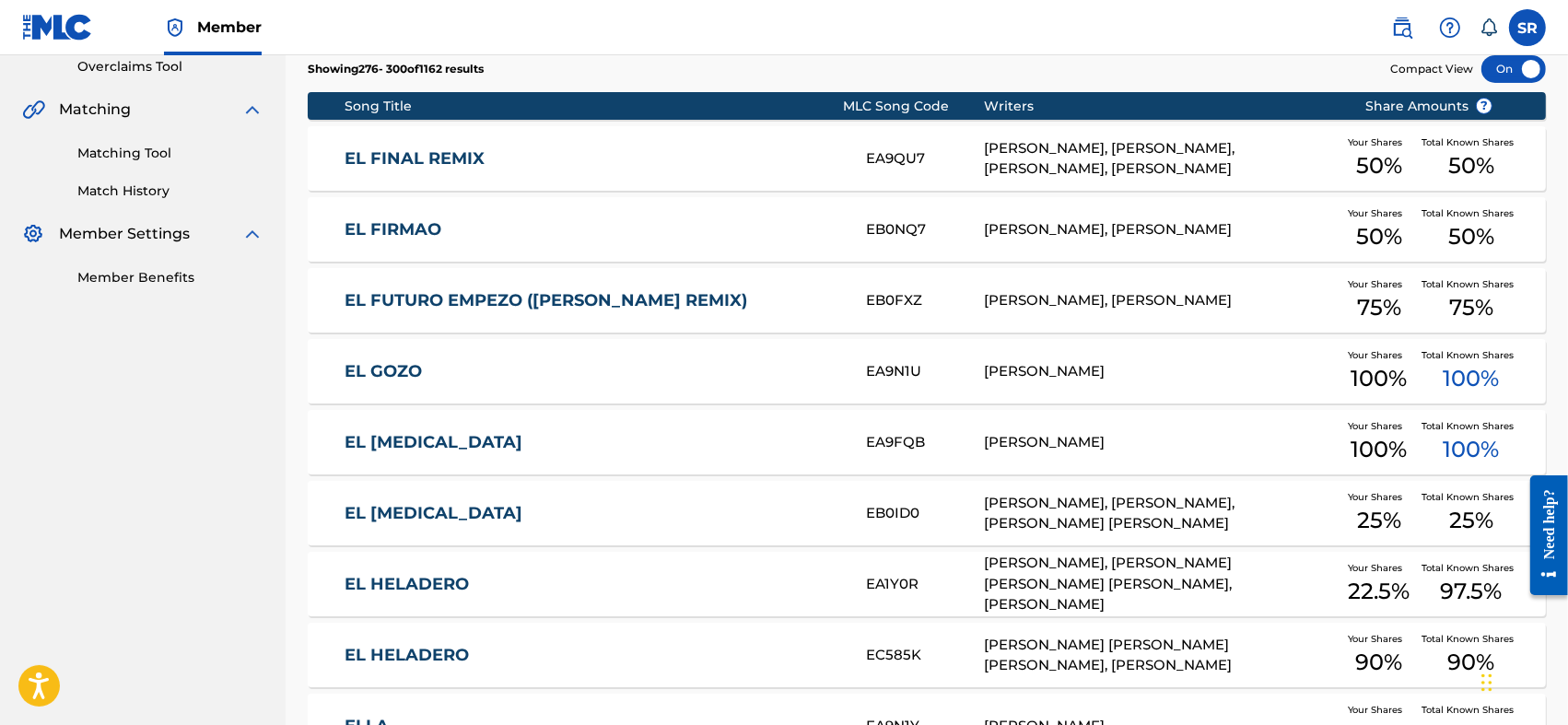
click at [510, 513] on link "EL [MEDICAL_DATA]" at bounding box center [593, 513] width 497 height 21
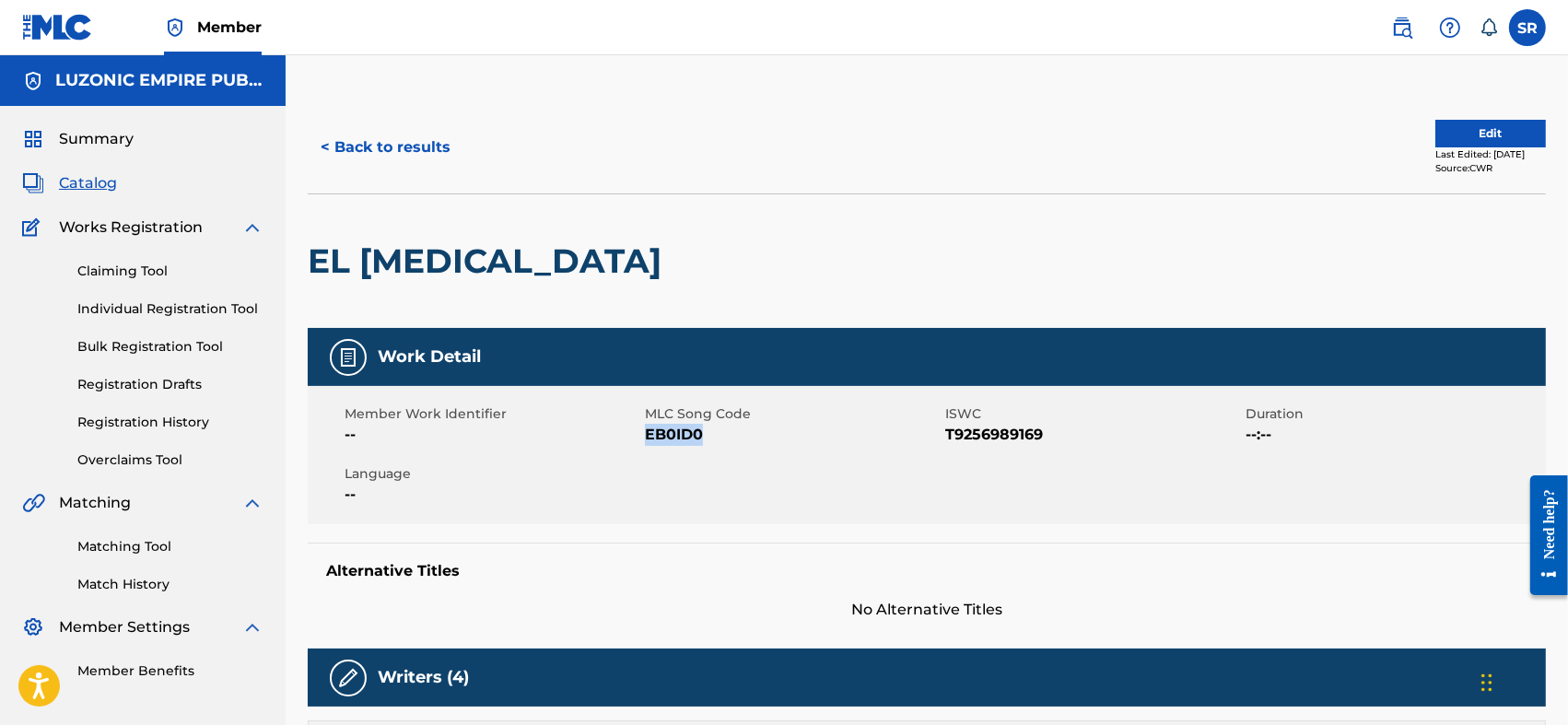
drag, startPoint x: 659, startPoint y: 442, endPoint x: 719, endPoint y: 457, distance: 61.8
click at [719, 457] on div "Member Work Identifier -- MLC Song Code EB0ID0 ISWC T9256989169 Duration --:-- …" at bounding box center [927, 455] width 1239 height 138
click at [1011, 452] on div "Member Work Identifier -- MLC Song Code EB0ID0 ISWC T9256989169 Duration --:-- …" at bounding box center [927, 455] width 1239 height 138
drag, startPoint x: 944, startPoint y: 437, endPoint x: 995, endPoint y: 438, distance: 51.0
click at [995, 438] on div "Member Work Identifier -- MLC Song Code EB0ID0 ISWC T9256989169 Duration --:-- …" at bounding box center [927, 455] width 1239 height 138
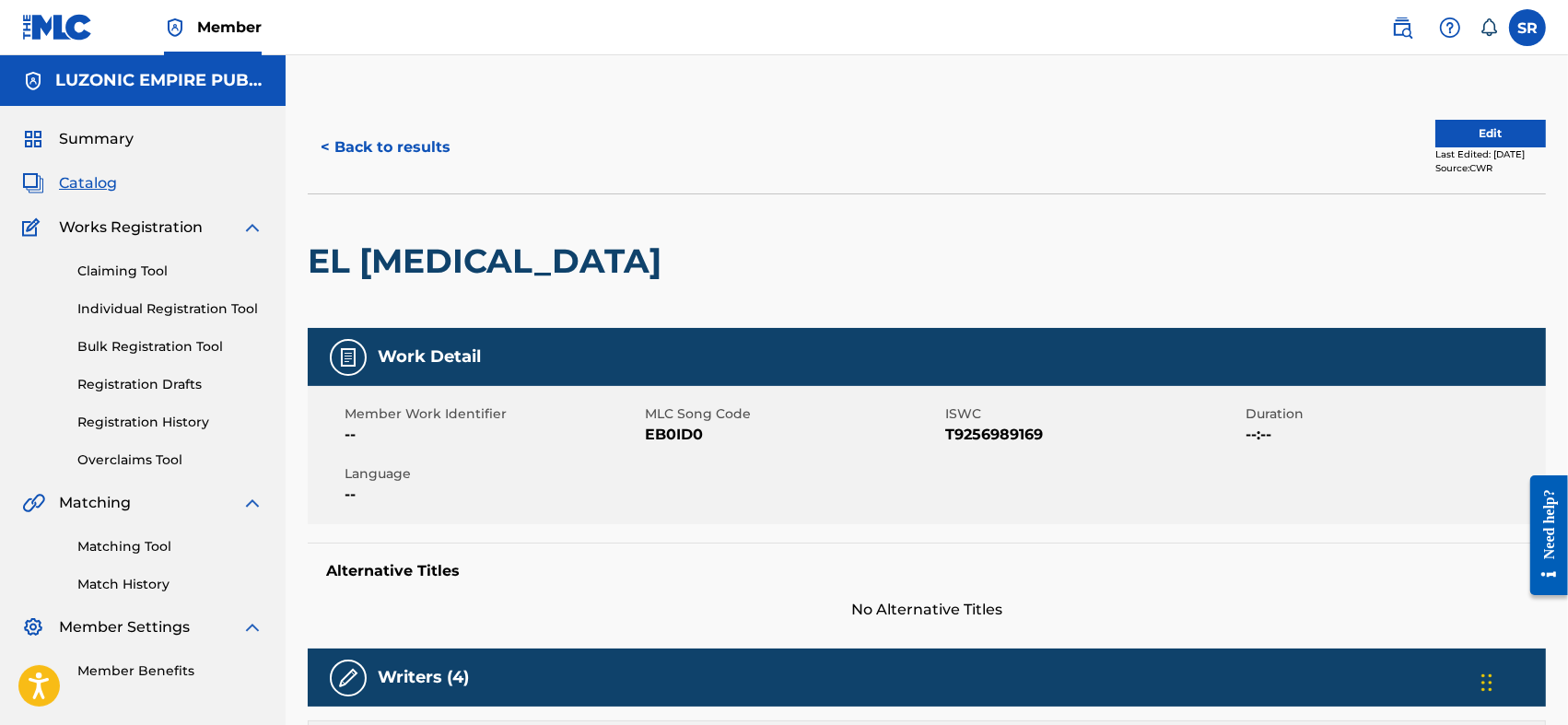
click at [1055, 435] on span "T9256989169" at bounding box center [1094, 435] width 296 height 22
drag, startPoint x: 1055, startPoint y: 430, endPoint x: 947, endPoint y: 449, distance: 109.7
click at [947, 449] on div "Member Work Identifier -- MLC Song Code EB0ID0 ISWC T9256989169 Duration --:-- …" at bounding box center [927, 455] width 1239 height 138
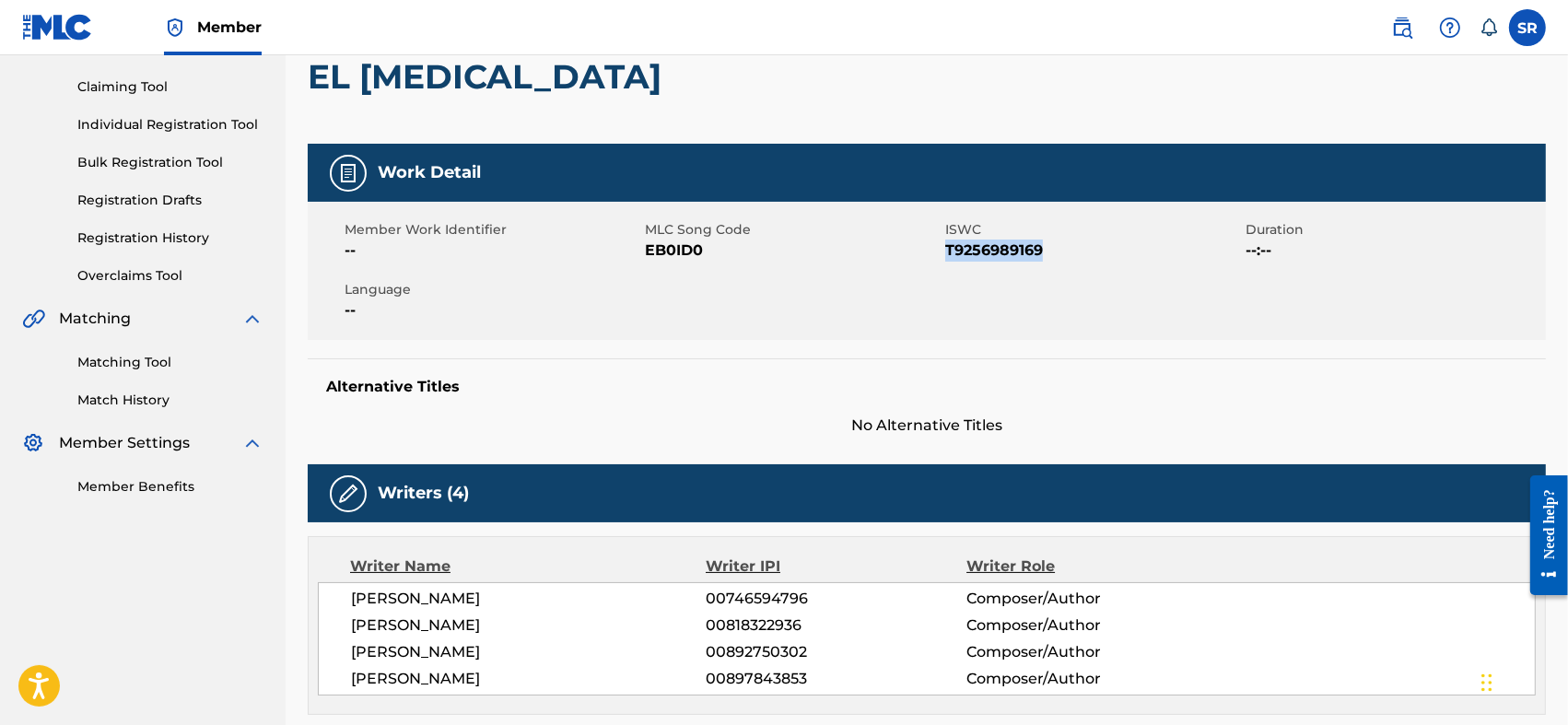
scroll to position [307, 0]
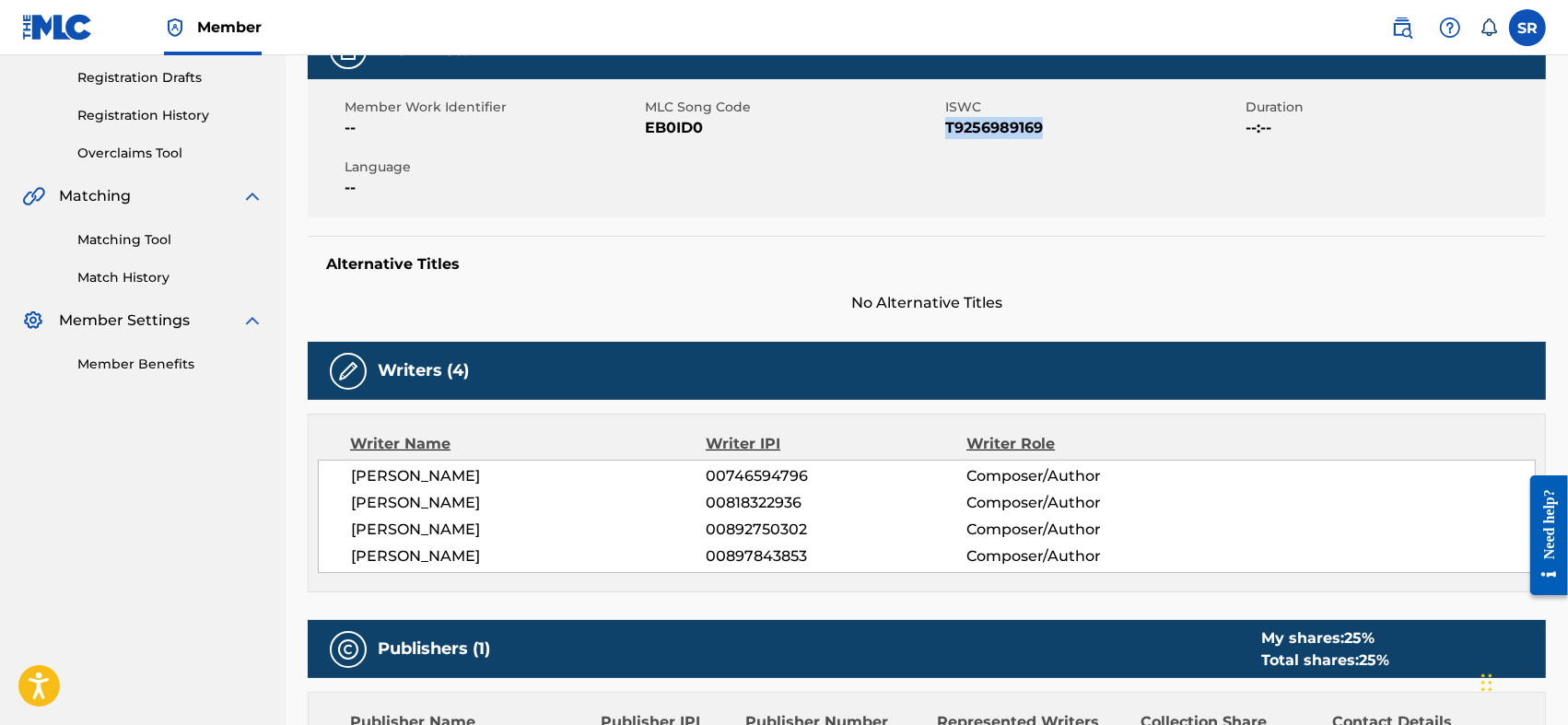
drag, startPoint x: 345, startPoint y: 476, endPoint x: 574, endPoint y: 558, distance: 243.2
click at [574, 558] on div "[PERSON_NAME] 00746594796 Composer/Author [PERSON_NAME] 00818322936 Composer/Au…" at bounding box center [926, 516] width 1218 height 113
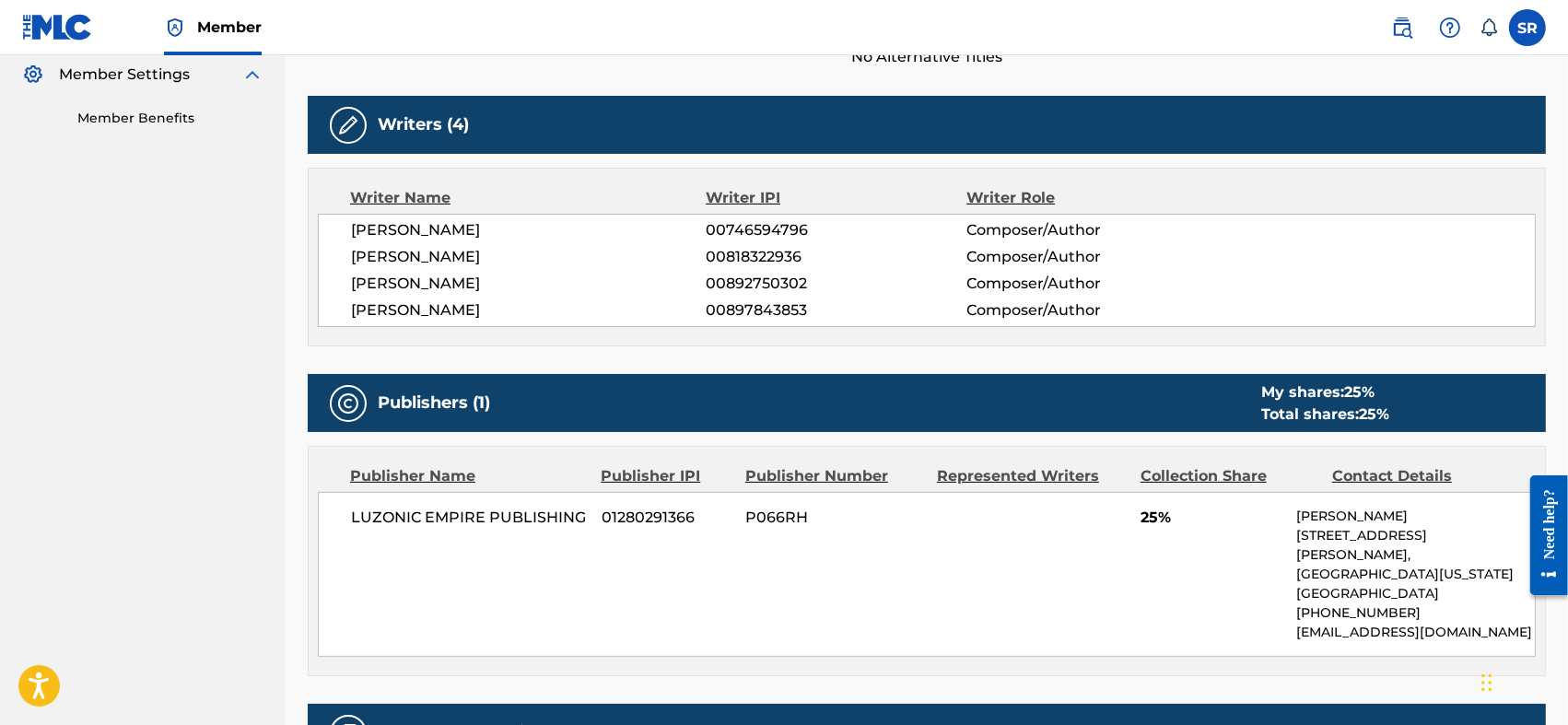
scroll to position [614, 0]
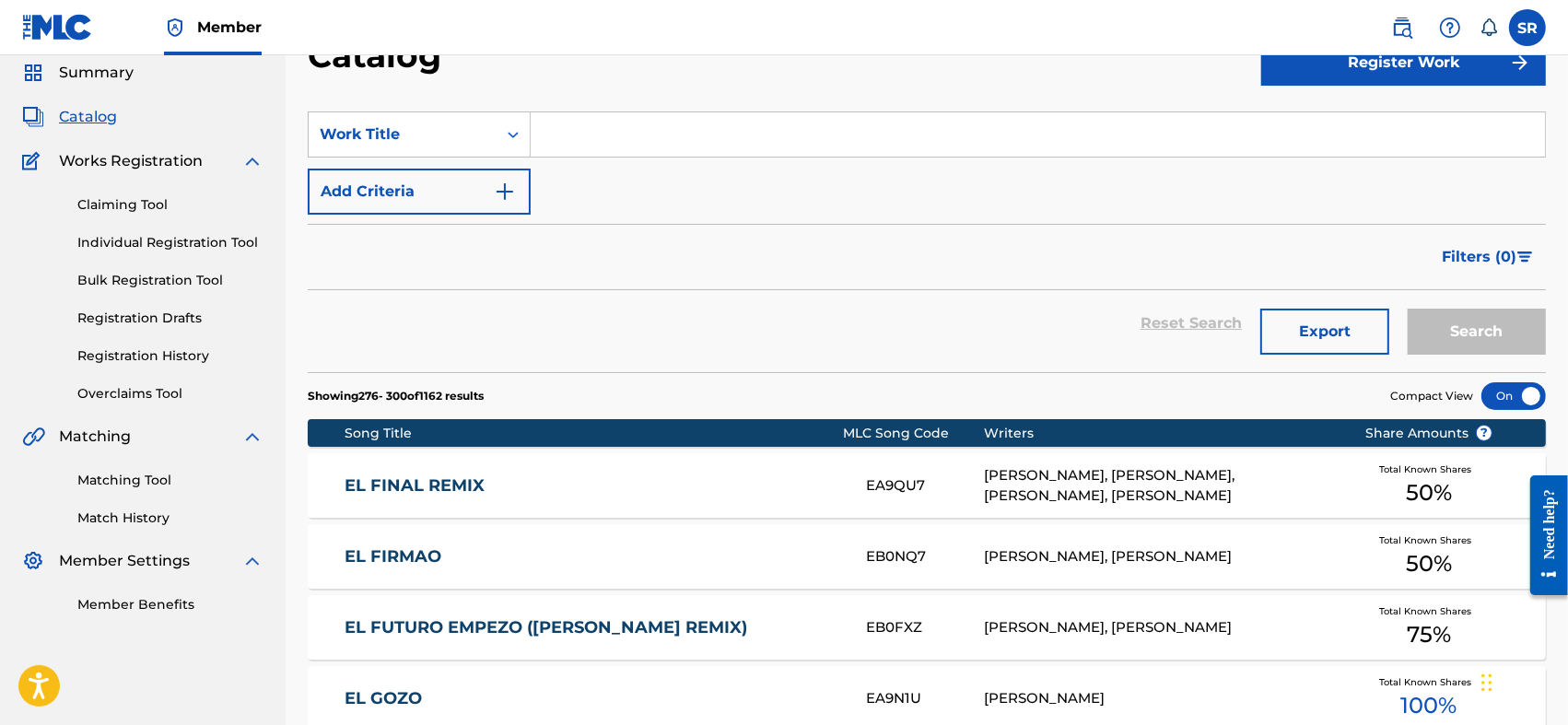
scroll to position [394, 0]
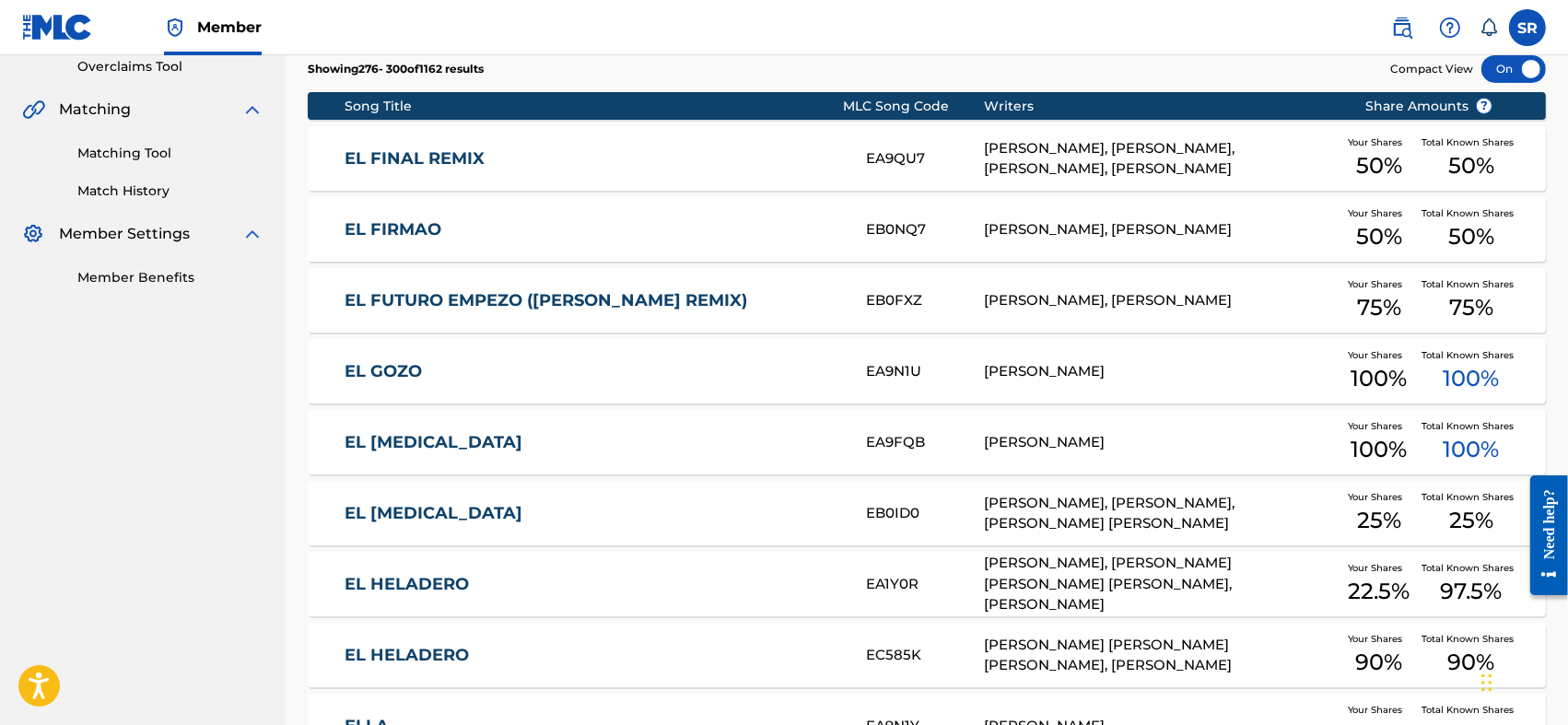
click at [509, 570] on div "EL HELADERO EA1Y0R [PERSON_NAME], [PERSON_NAME] [PERSON_NAME] [PERSON_NAME], [P…" at bounding box center [927, 584] width 1239 height 64
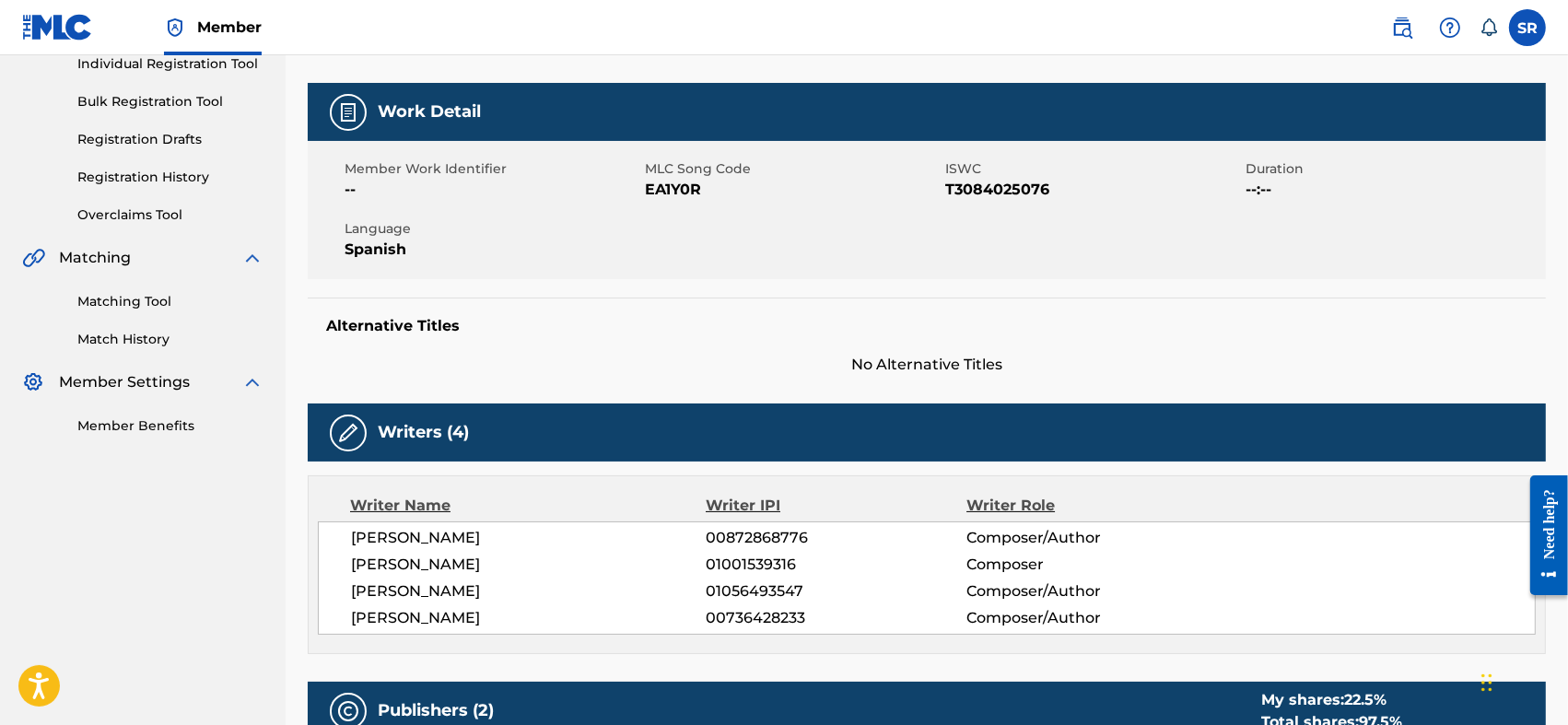
scroll to position [61, 0]
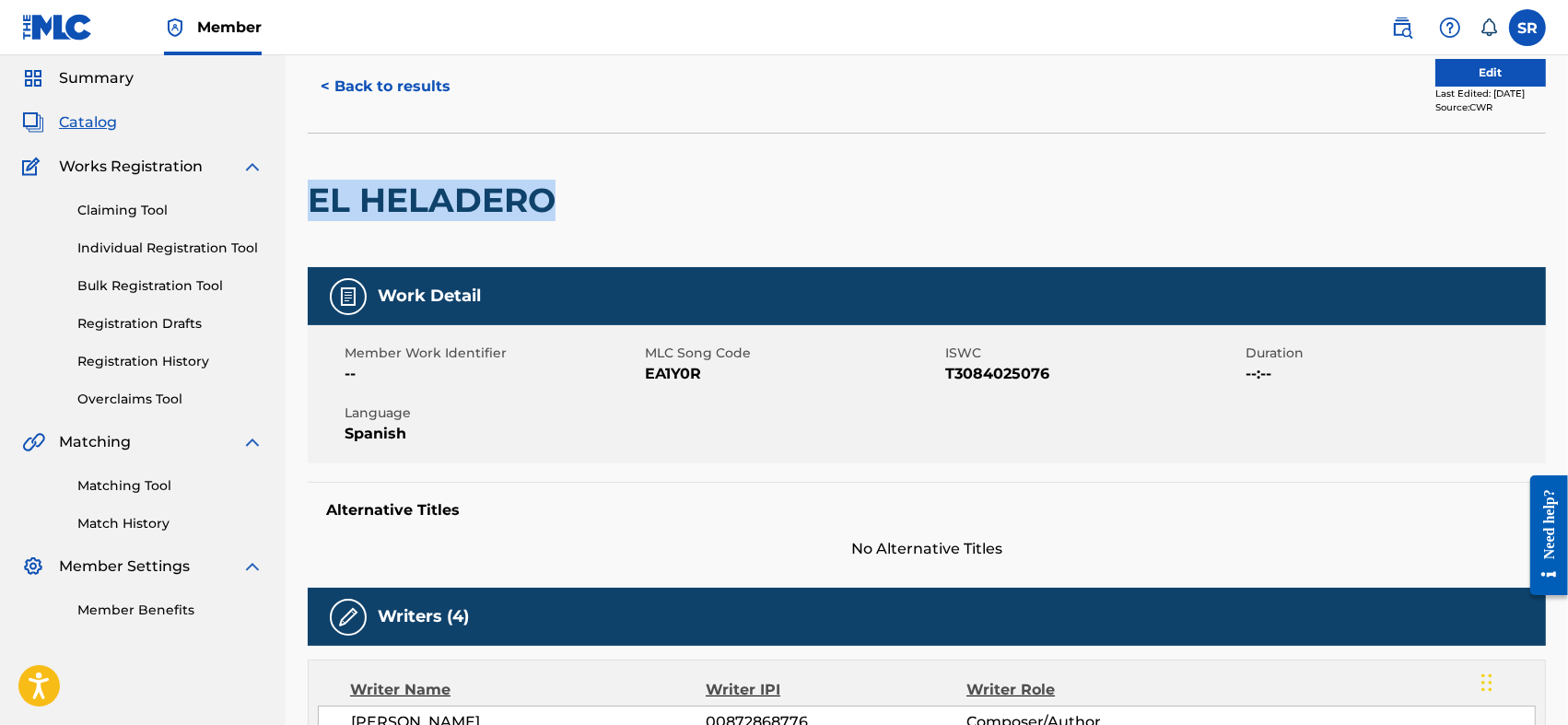
drag, startPoint x: 539, startPoint y: 193, endPoint x: 312, endPoint y: 213, distance: 227.9
click at [312, 213] on h2 "EL HELADERO" at bounding box center [436, 200] width 257 height 41
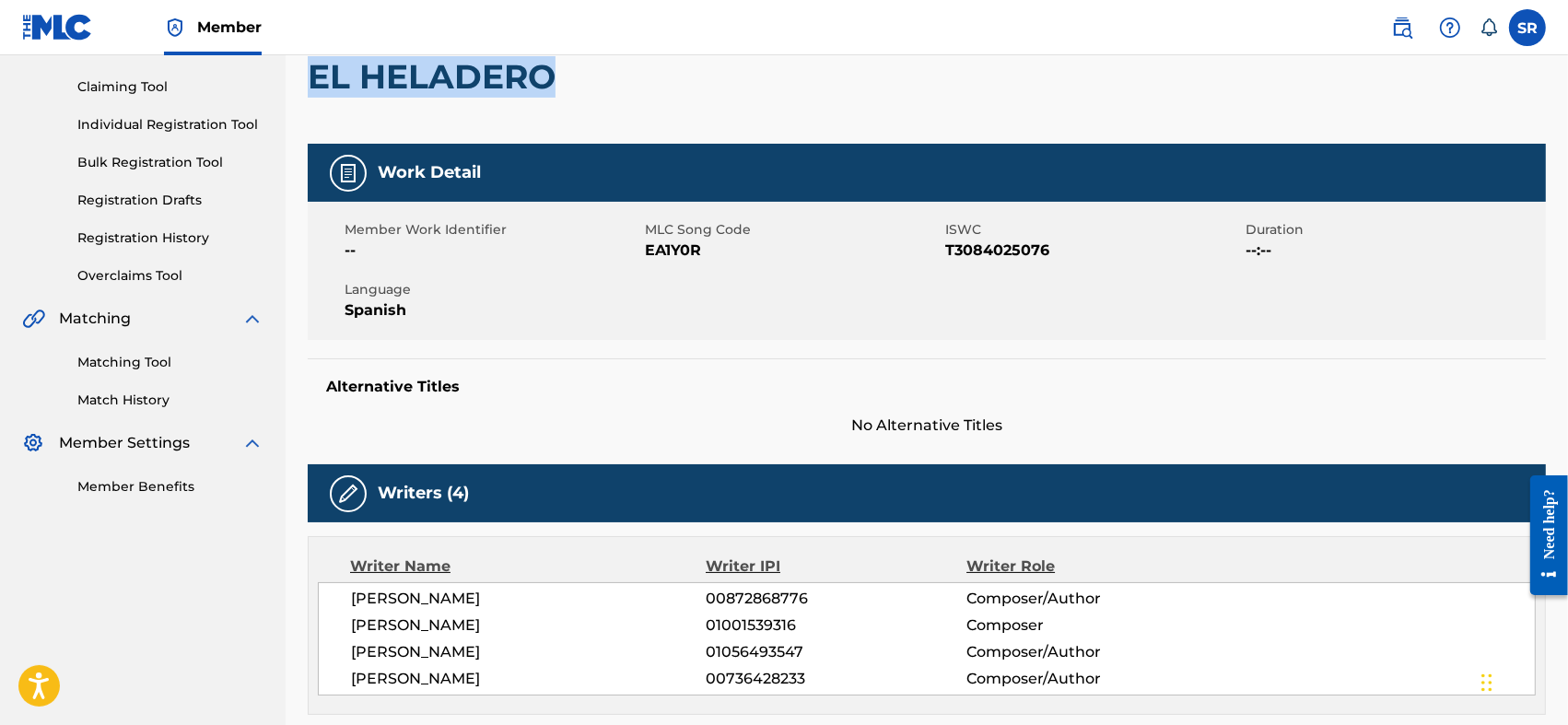
scroll to position [246, 0]
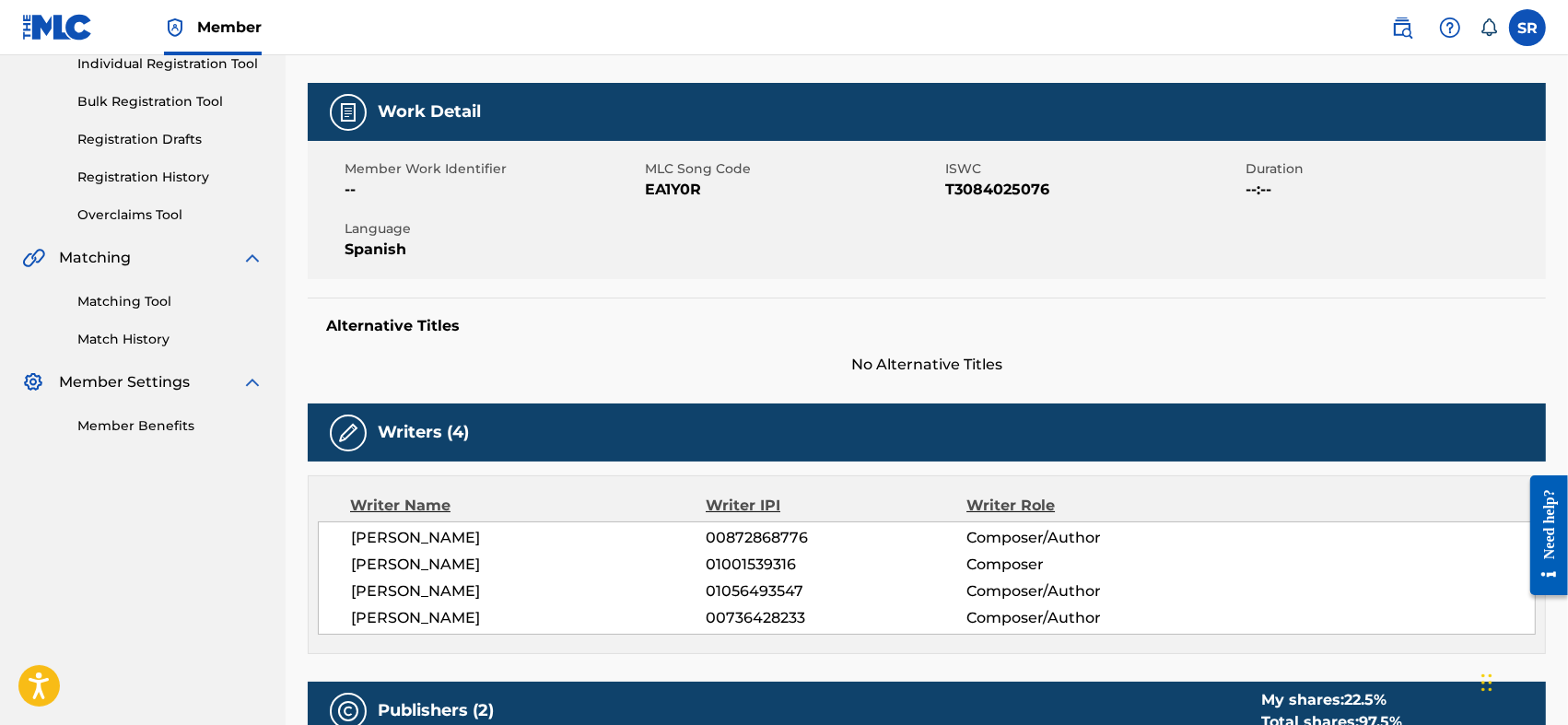
drag, startPoint x: 343, startPoint y: 538, endPoint x: 505, endPoint y: 617, distance: 180.2
click at [505, 617] on div "[PERSON_NAME] 00872868776 Composer/Author [PERSON_NAME] 01001539316 Composer [P…" at bounding box center [926, 578] width 1218 height 113
click at [584, 334] on div "Alternative Titles No Alternative Titles" at bounding box center [927, 336] width 1239 height 78
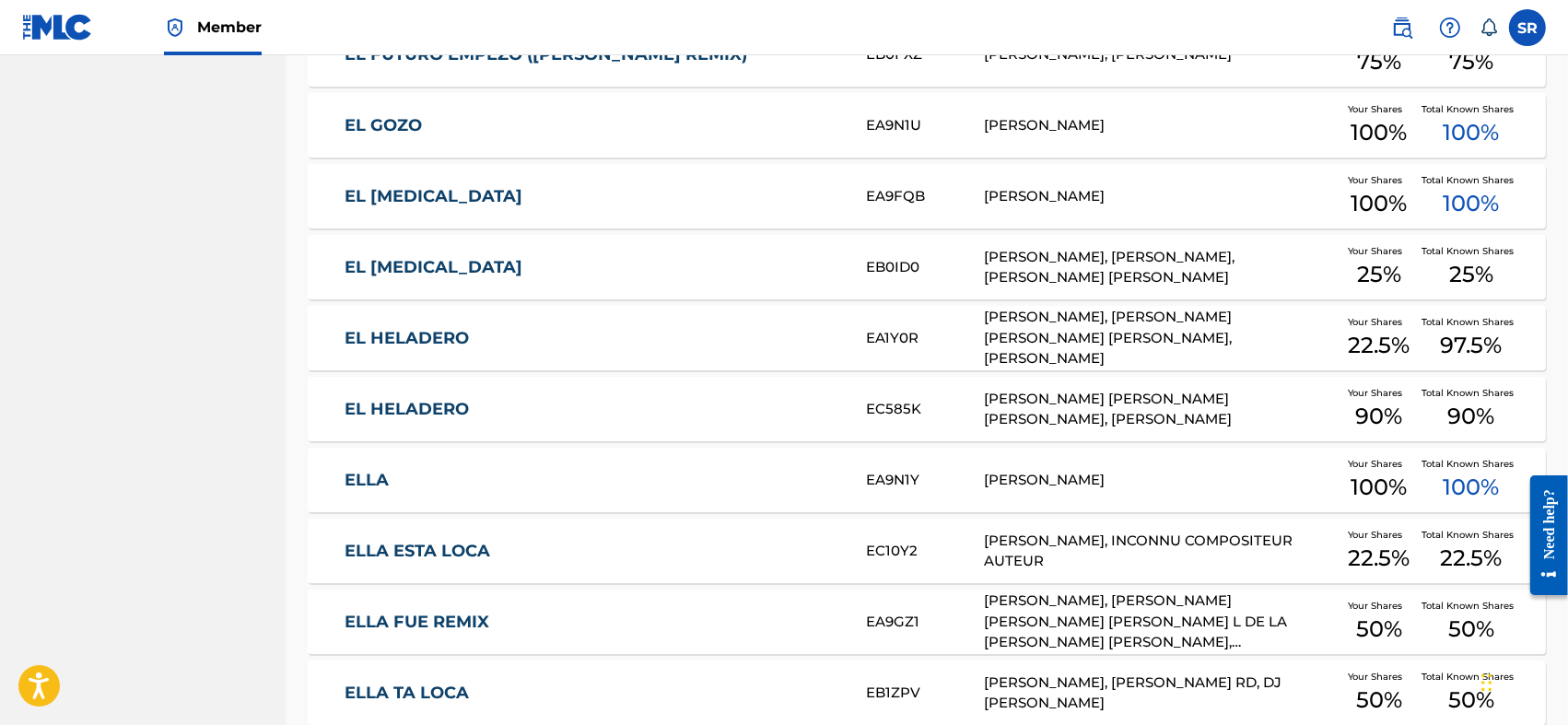
scroll to position [700, 0]
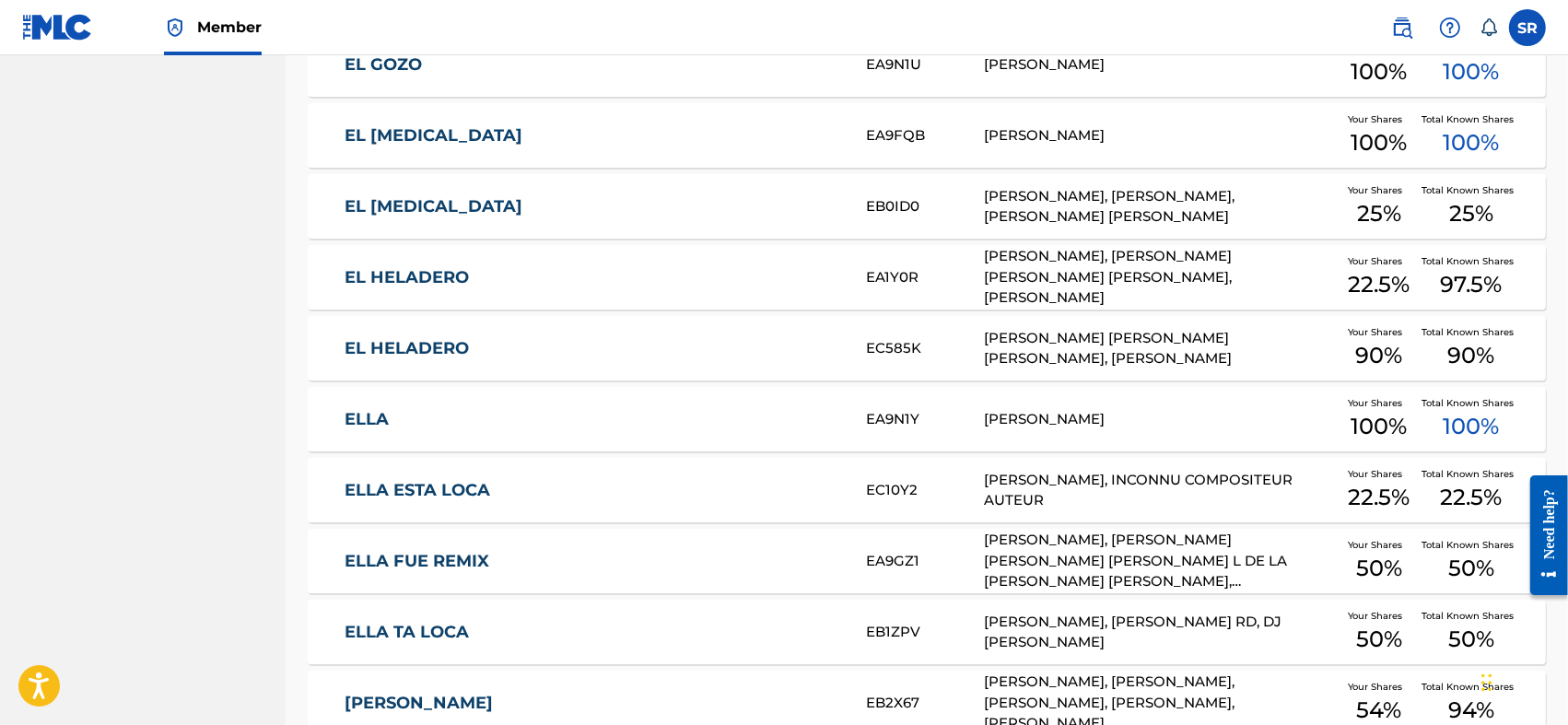
click at [388, 499] on div "ELLA ESTA LOCA EC10Y2 [PERSON_NAME], INCONNU COMPOSITEUR AUTEUR Your Shares 22.…" at bounding box center [927, 489] width 1239 height 64
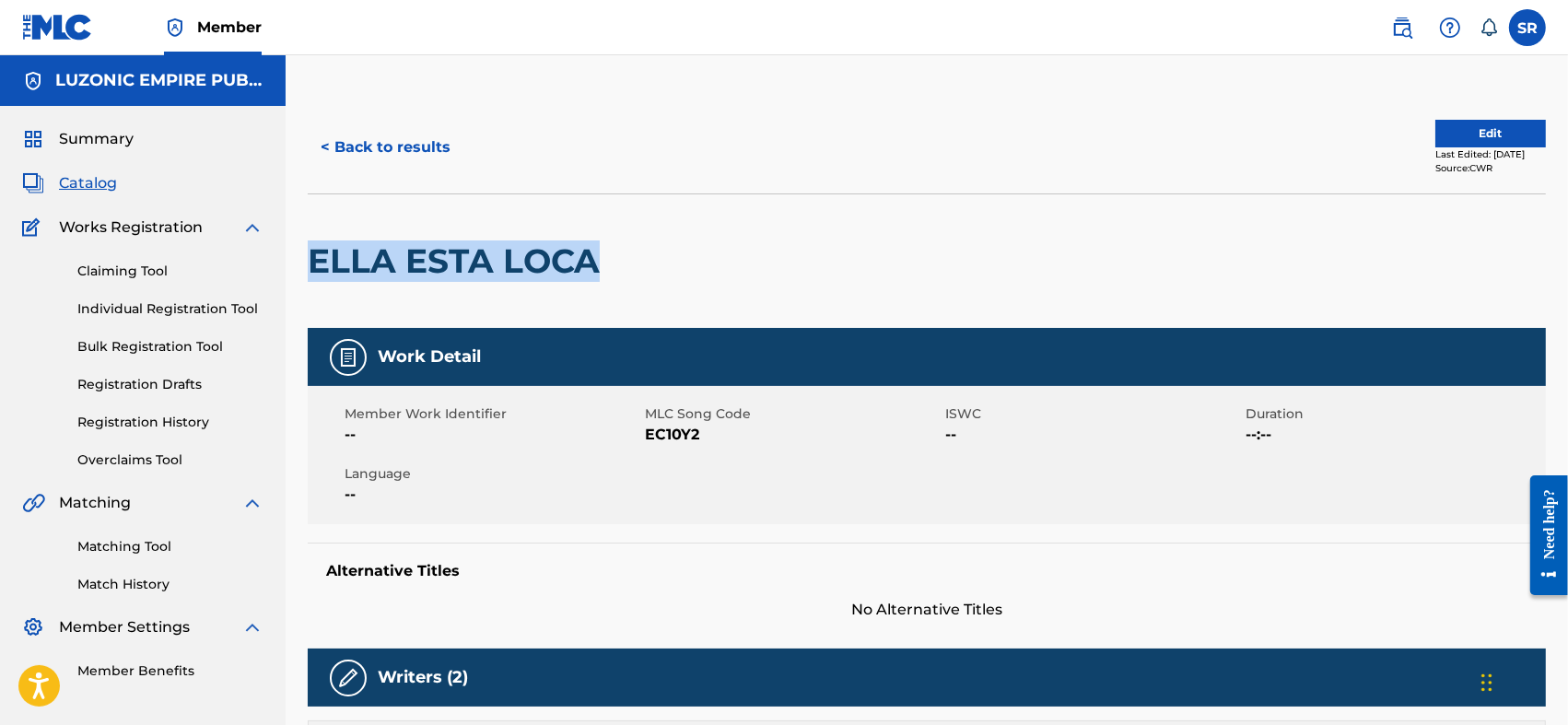
drag, startPoint x: 593, startPoint y: 252, endPoint x: 312, endPoint y: 264, distance: 281.3
click at [312, 264] on h2 "ELLA ESTA LOCA" at bounding box center [459, 261] width 302 height 41
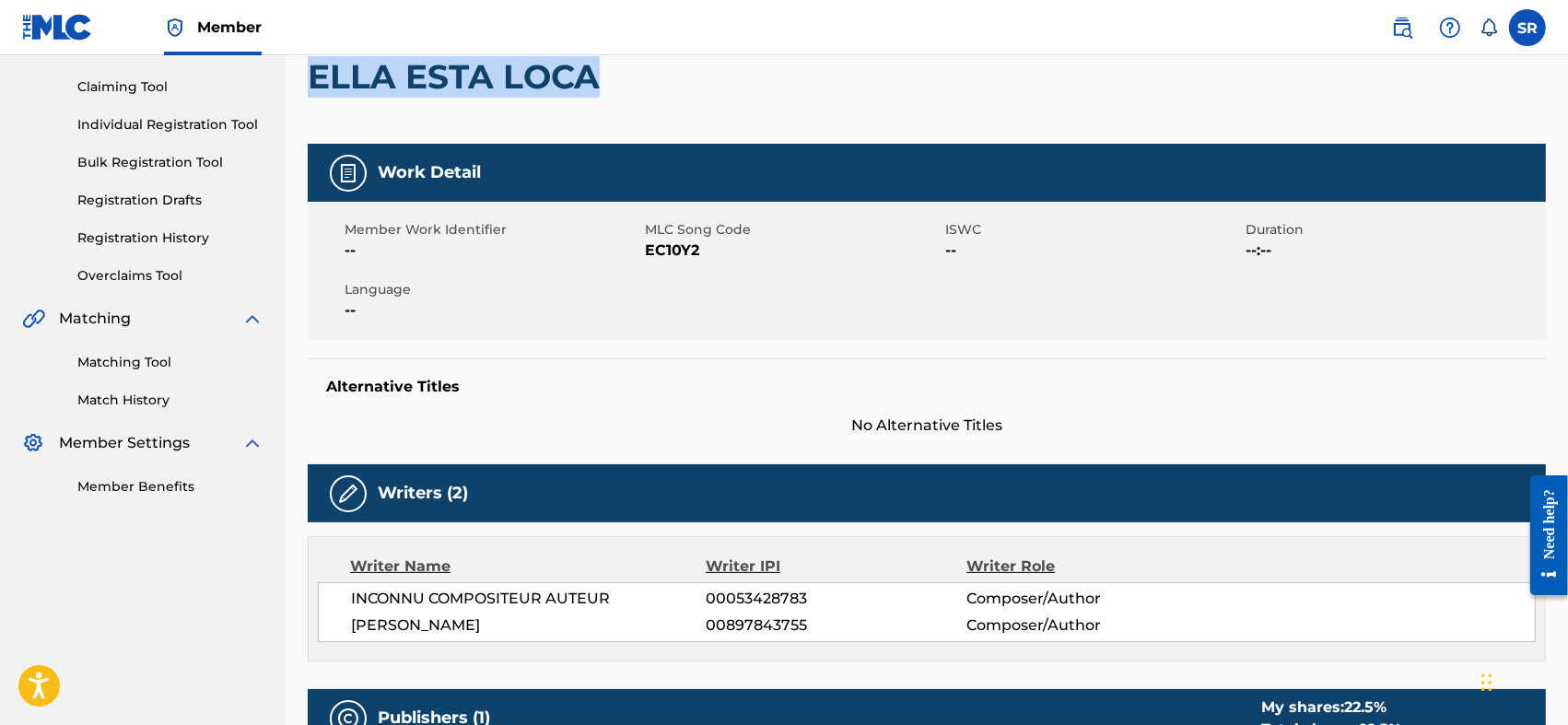
scroll to position [307, 0]
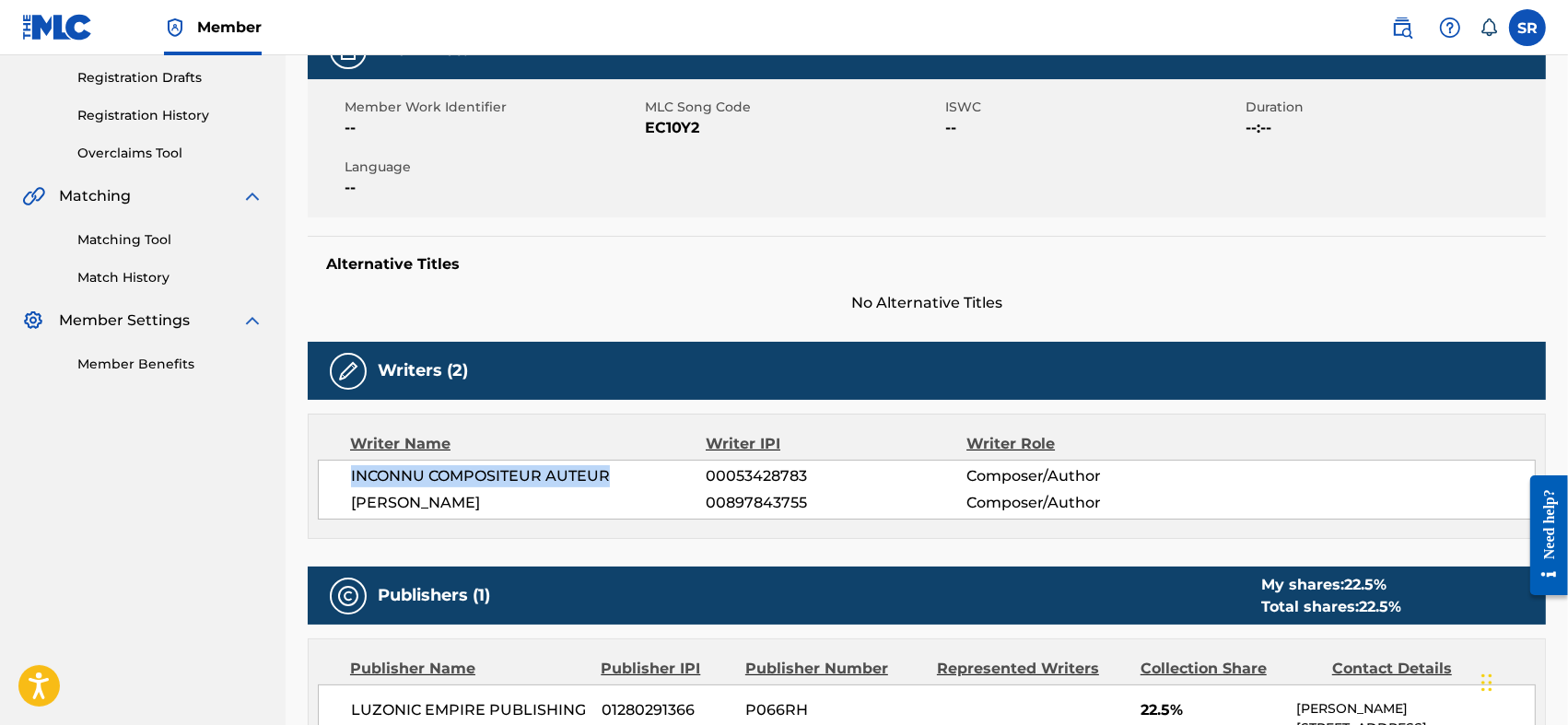
drag, startPoint x: 353, startPoint y: 474, endPoint x: 609, endPoint y: 473, distance: 256.0
click at [609, 473] on span "INCONNU COMPOSITEUR AUTEUR" at bounding box center [529, 476] width 356 height 22
drag, startPoint x: 614, startPoint y: 492, endPoint x: 337, endPoint y: 527, distance: 279.2
click at [338, 531] on div "Writer Name Writer IPI Writer Role INCONNU COMPOSITEUR AUTEUR 00053428783 Compo…" at bounding box center [927, 476] width 1239 height 125
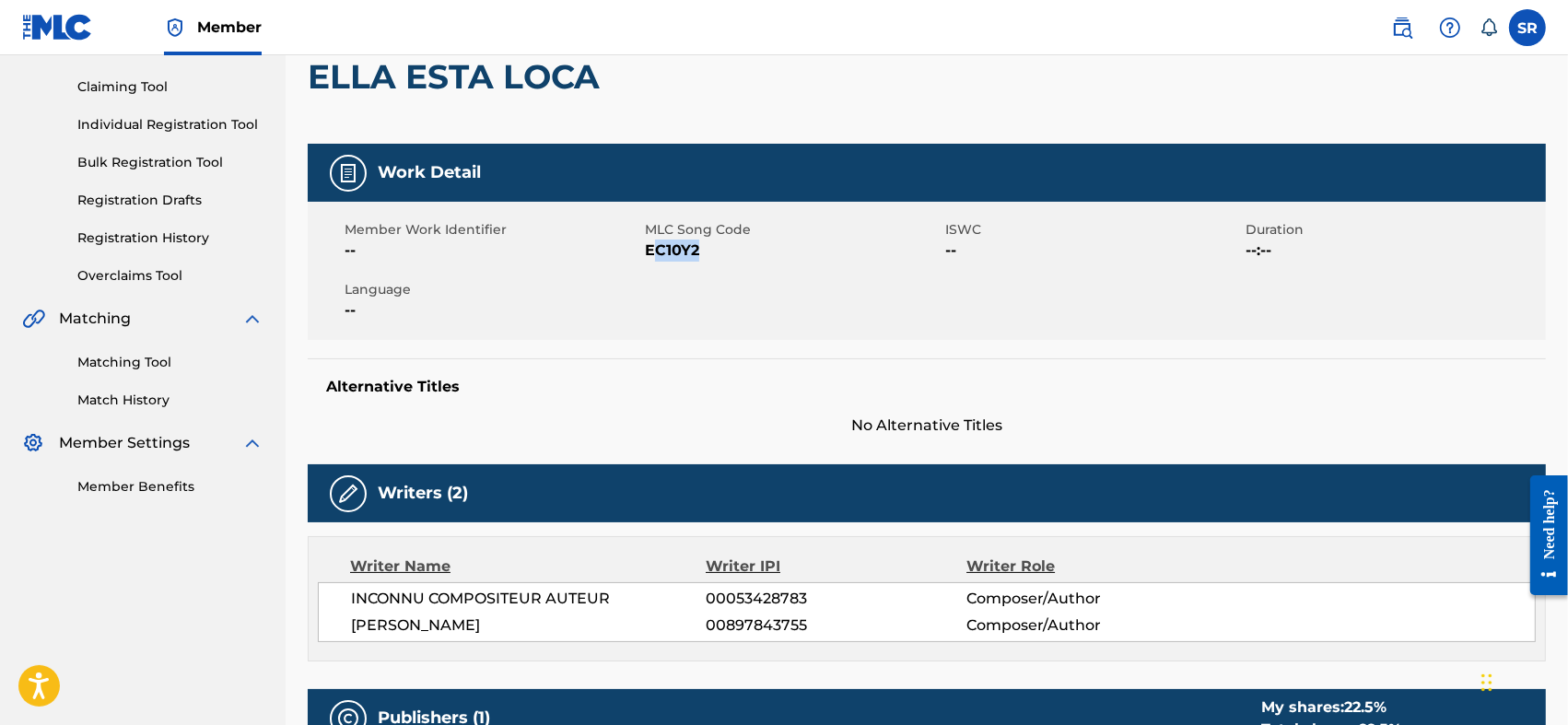
drag, startPoint x: 708, startPoint y: 251, endPoint x: 660, endPoint y: 266, distance: 50.3
click at [660, 266] on div "Member Work Identifier -- MLC Song Code EC10Y2 ISWC -- Duration --:-- Language …" at bounding box center [927, 271] width 1239 height 138
click at [700, 259] on span "EC10Y2" at bounding box center [793, 251] width 296 height 22
drag, startPoint x: 700, startPoint y: 250, endPoint x: 649, endPoint y: 259, distance: 51.8
click at [649, 259] on span "EC10Y2" at bounding box center [793, 251] width 296 height 22
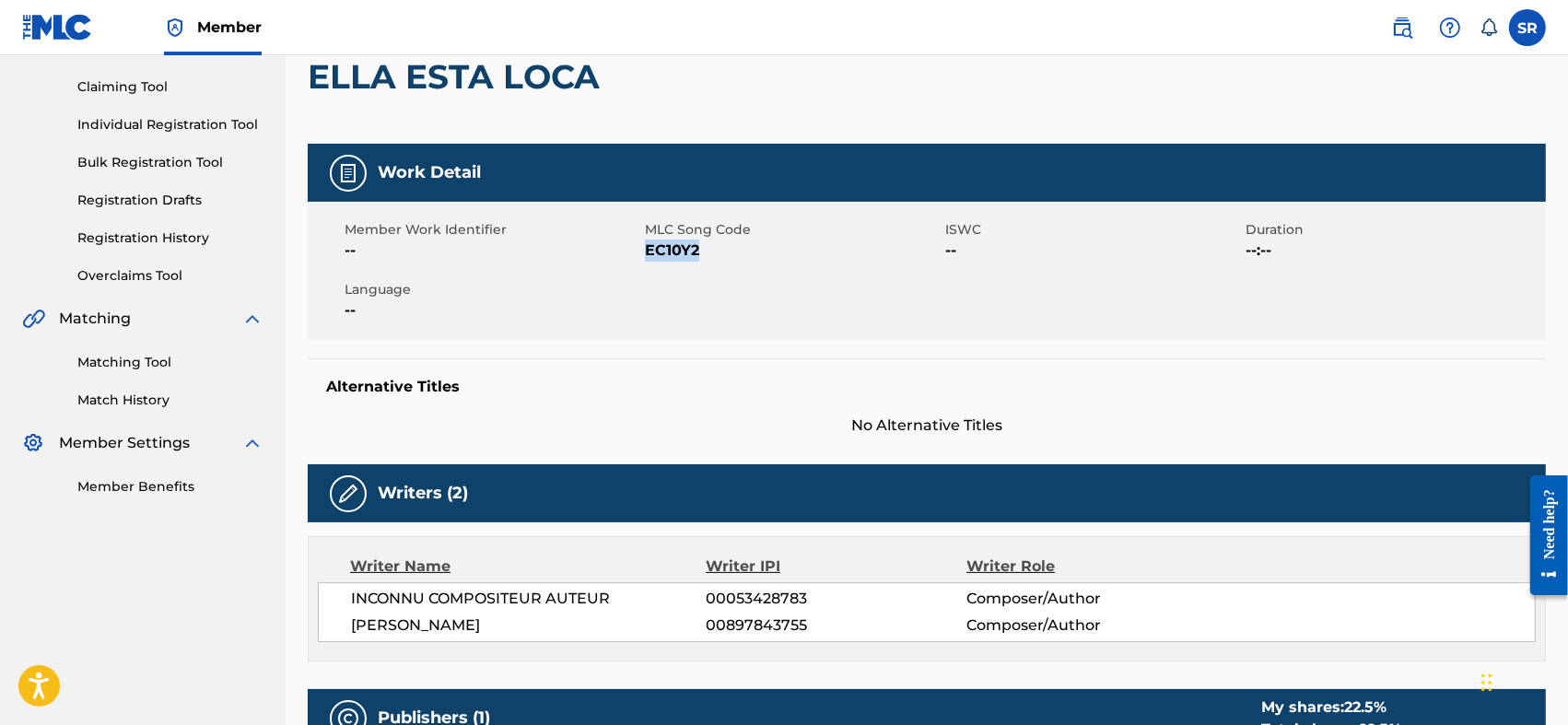
scroll to position [246, 0]
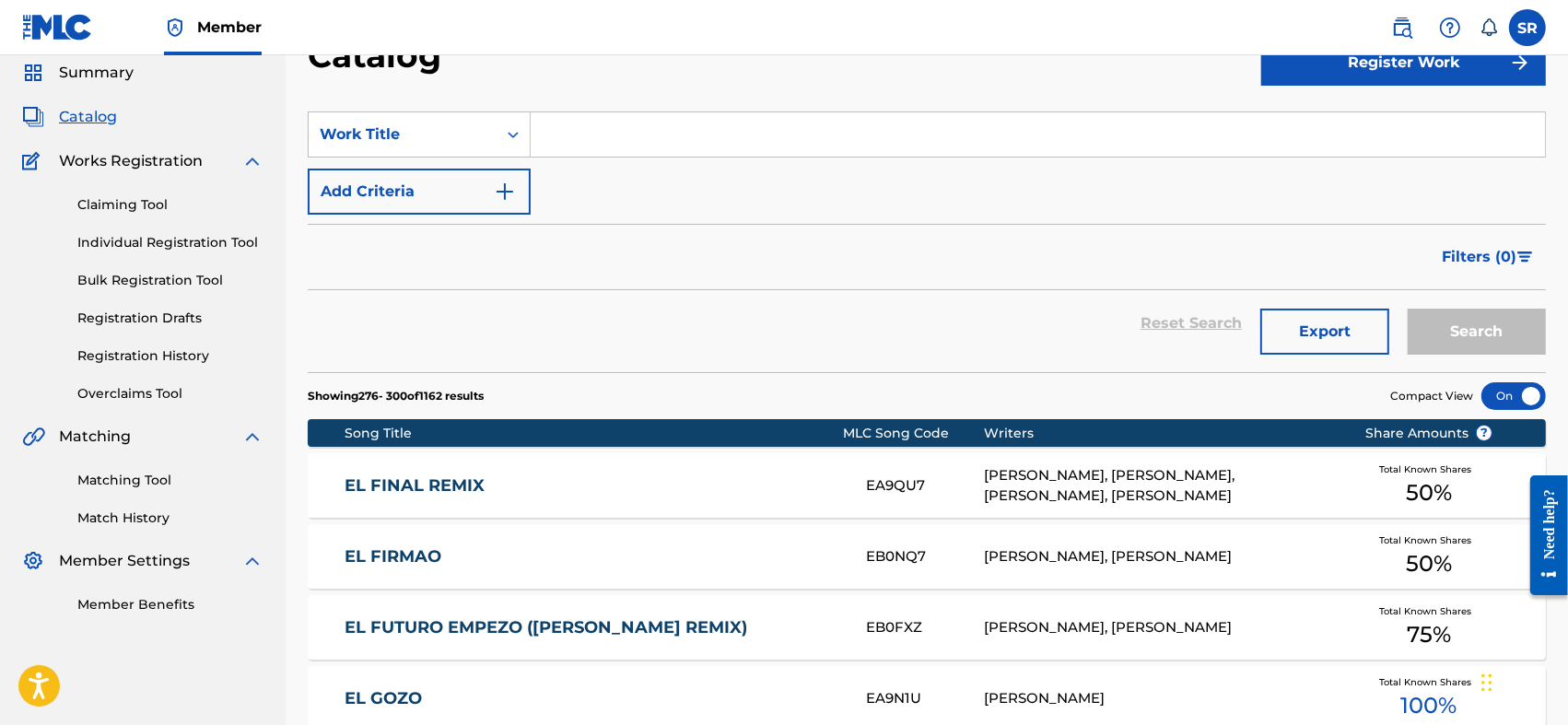
scroll to position [700, 0]
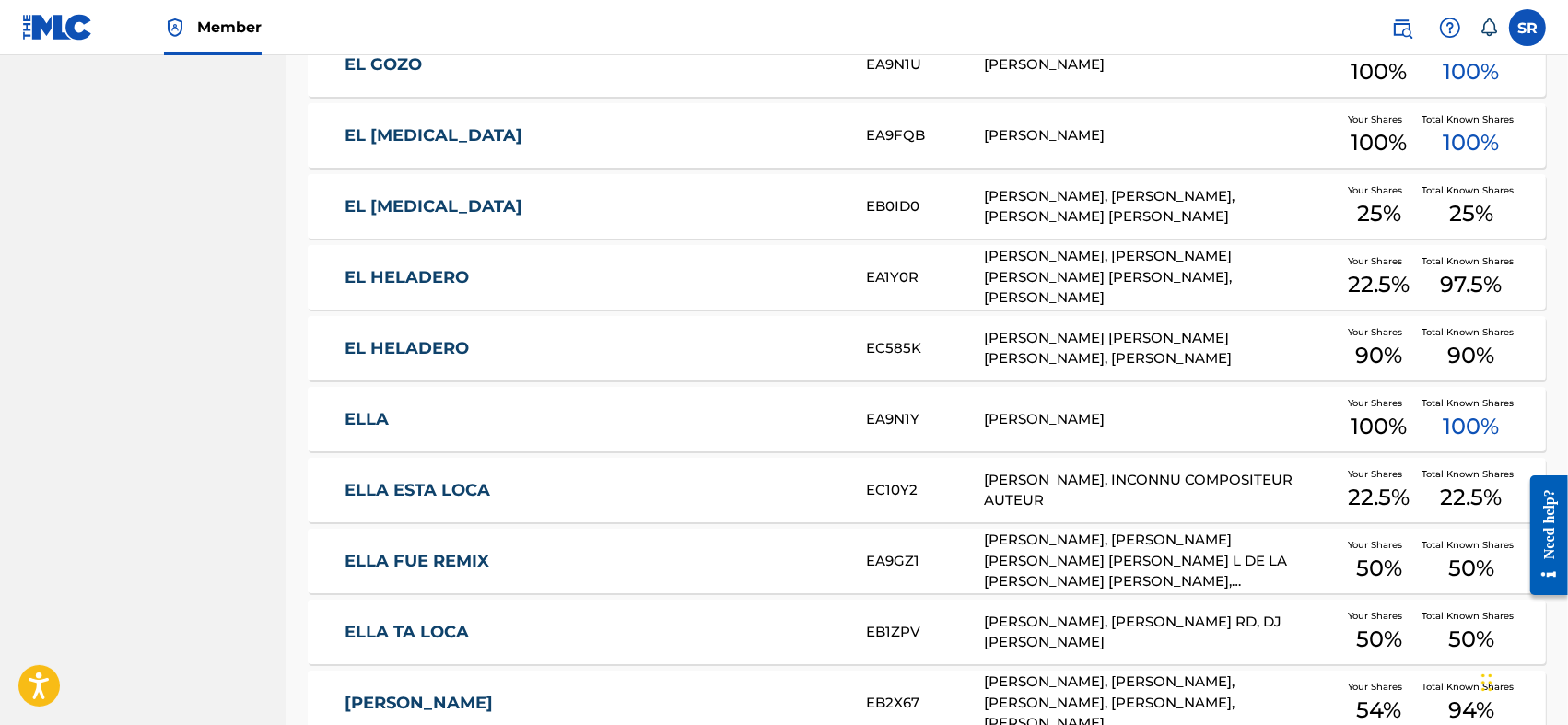
click at [426, 622] on link "ELLA TA LOCA" at bounding box center [593, 632] width 497 height 21
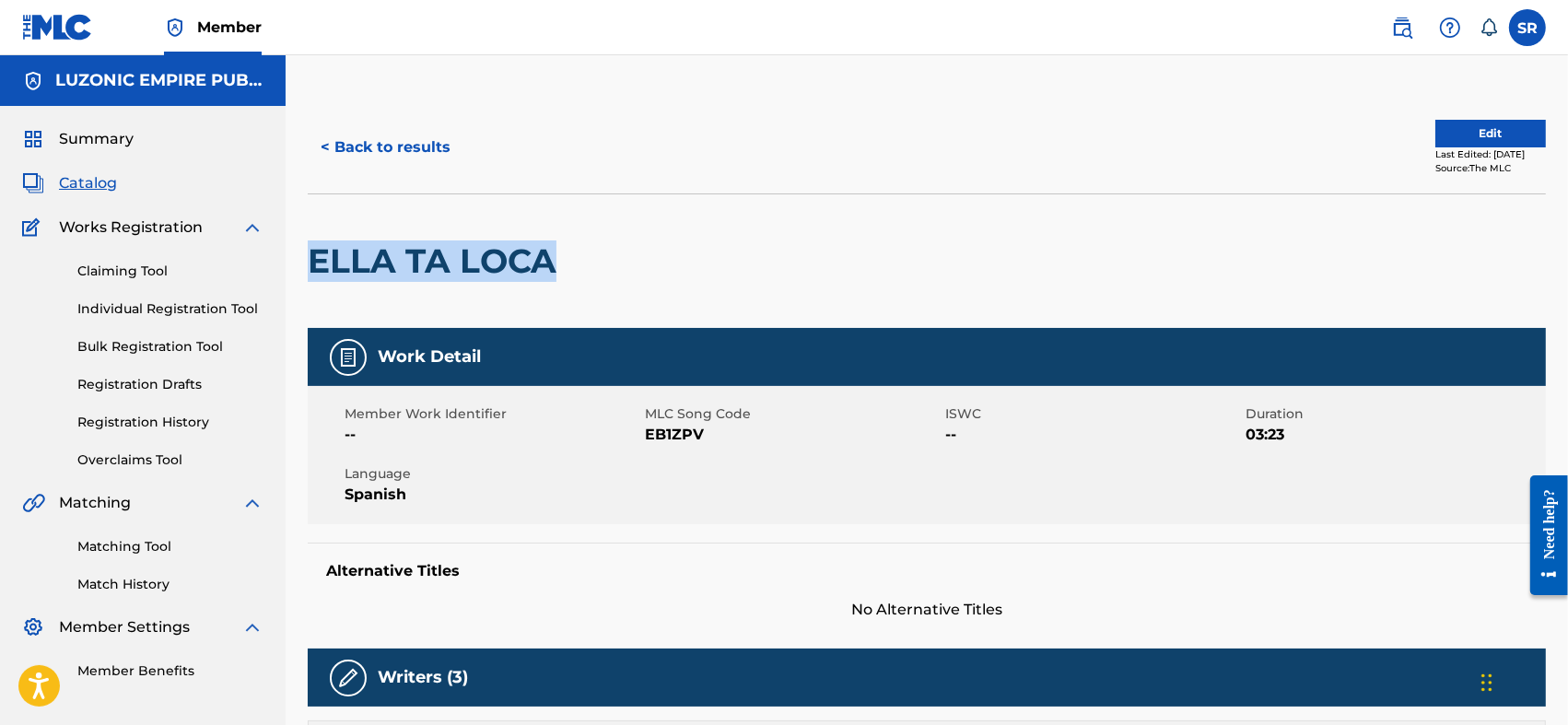
drag, startPoint x: 310, startPoint y: 264, endPoint x: 554, endPoint y: 277, distance: 244.3
click at [554, 277] on h2 "ELLA TA LOCA" at bounding box center [437, 261] width 258 height 41
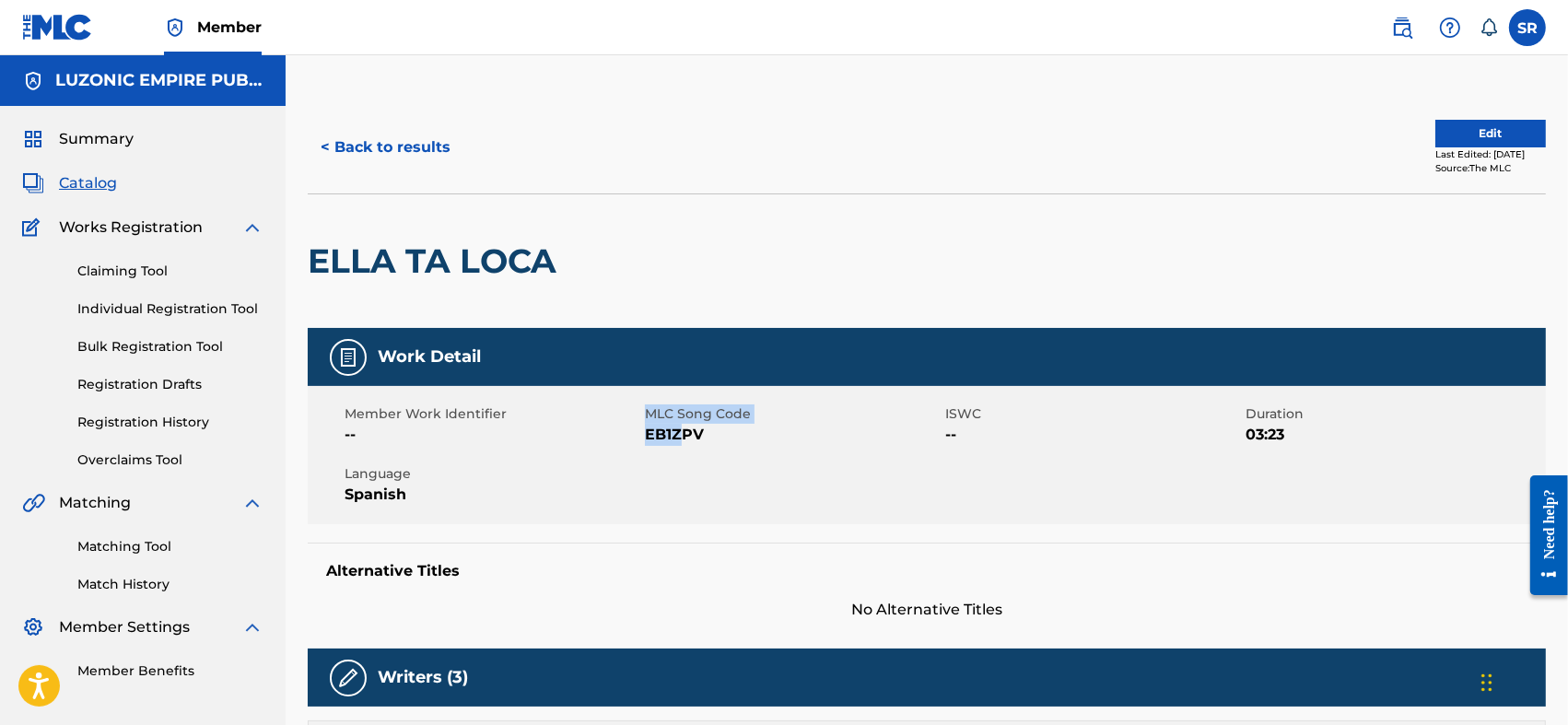
drag, startPoint x: 644, startPoint y: 430, endPoint x: 685, endPoint y: 438, distance: 41.8
click at [685, 438] on div "Member Work Identifier -- MLC Song Code EB1ZPV ISWC -- Duration 03:23 Language …" at bounding box center [927, 455] width 1239 height 138
drag, startPoint x: 715, startPoint y: 455, endPoint x: 708, endPoint y: 442, distance: 14.8
click at [711, 452] on div "Member Work Identifier -- MLC Song Code EB1ZPV ISWC -- Duration 03:23 Language …" at bounding box center [927, 455] width 1239 height 138
drag, startPoint x: 708, startPoint y: 442, endPoint x: 644, endPoint y: 443, distance: 64.0
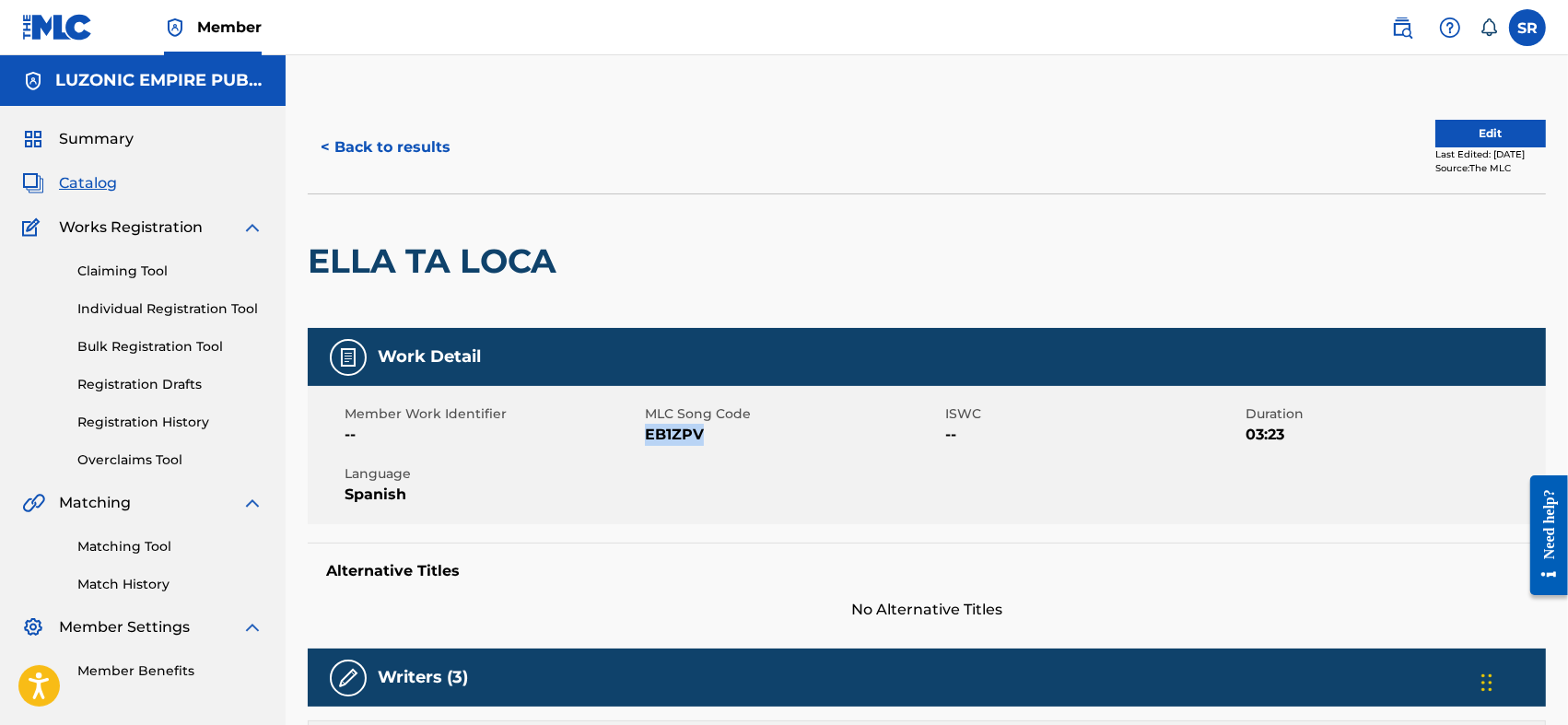
click at [645, 443] on span "EB1ZPV" at bounding box center [793, 435] width 296 height 22
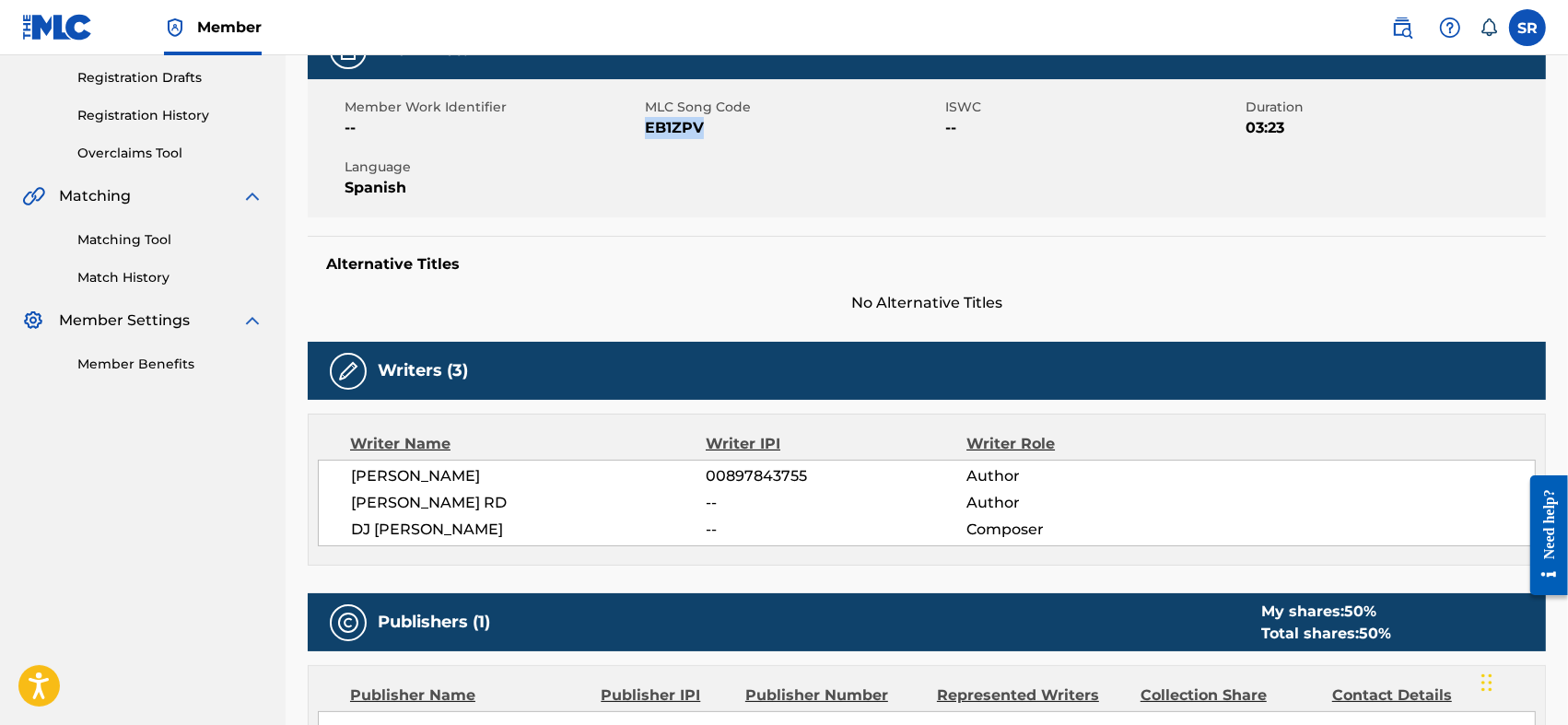
scroll to position [369, 0]
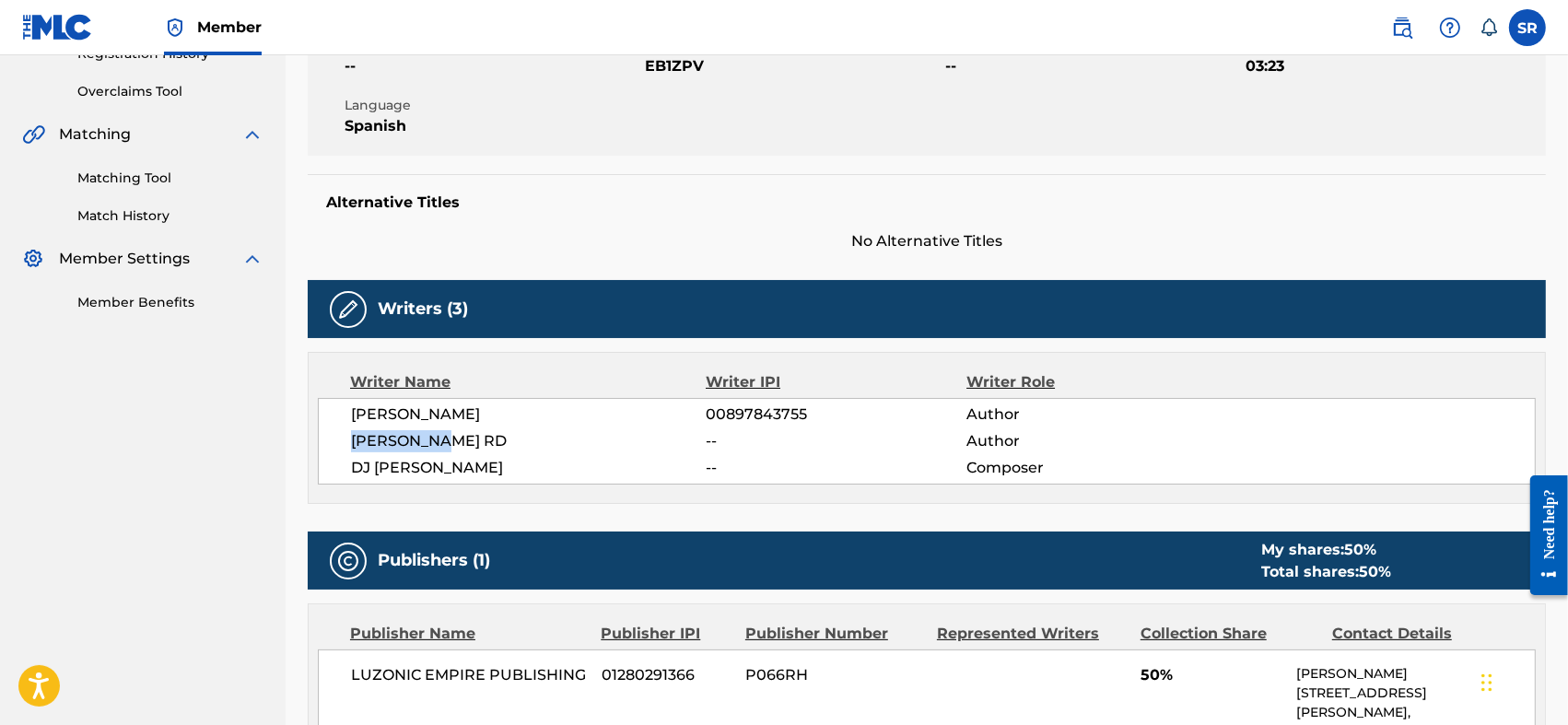
drag, startPoint x: 359, startPoint y: 449, endPoint x: 450, endPoint y: 453, distance: 91.1
click at [450, 453] on div "[PERSON_NAME] 00897843755 Author [PERSON_NAME] RD -- Author DJ [PERSON_NAME] --…" at bounding box center [926, 442] width 1218 height 87
drag, startPoint x: 349, startPoint y: 465, endPoint x: 424, endPoint y: 481, distance: 76.7
click at [424, 481] on div "[PERSON_NAME] 00897843755 Author [PERSON_NAME] RD -- Author DJ [PERSON_NAME] --…" at bounding box center [926, 442] width 1218 height 87
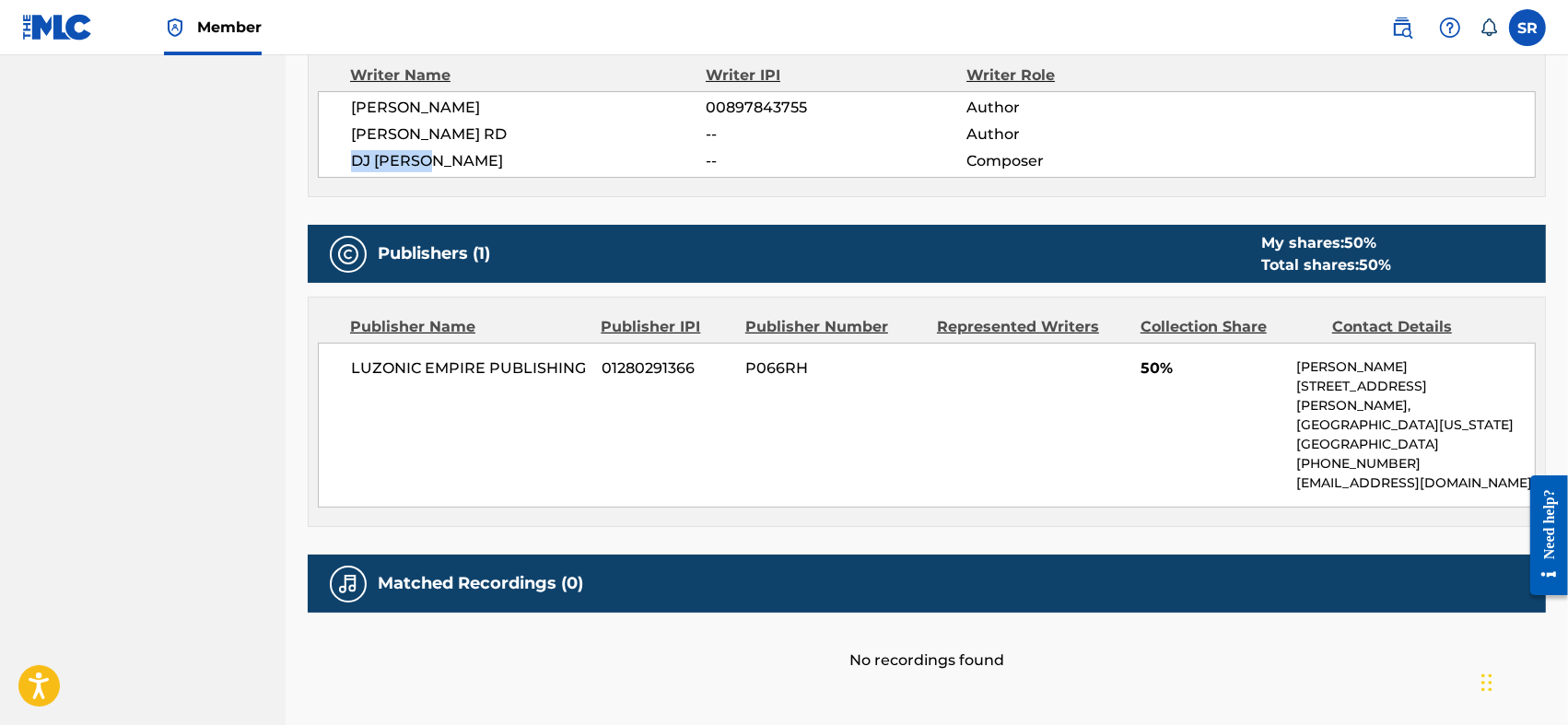
scroll to position [764, 0]
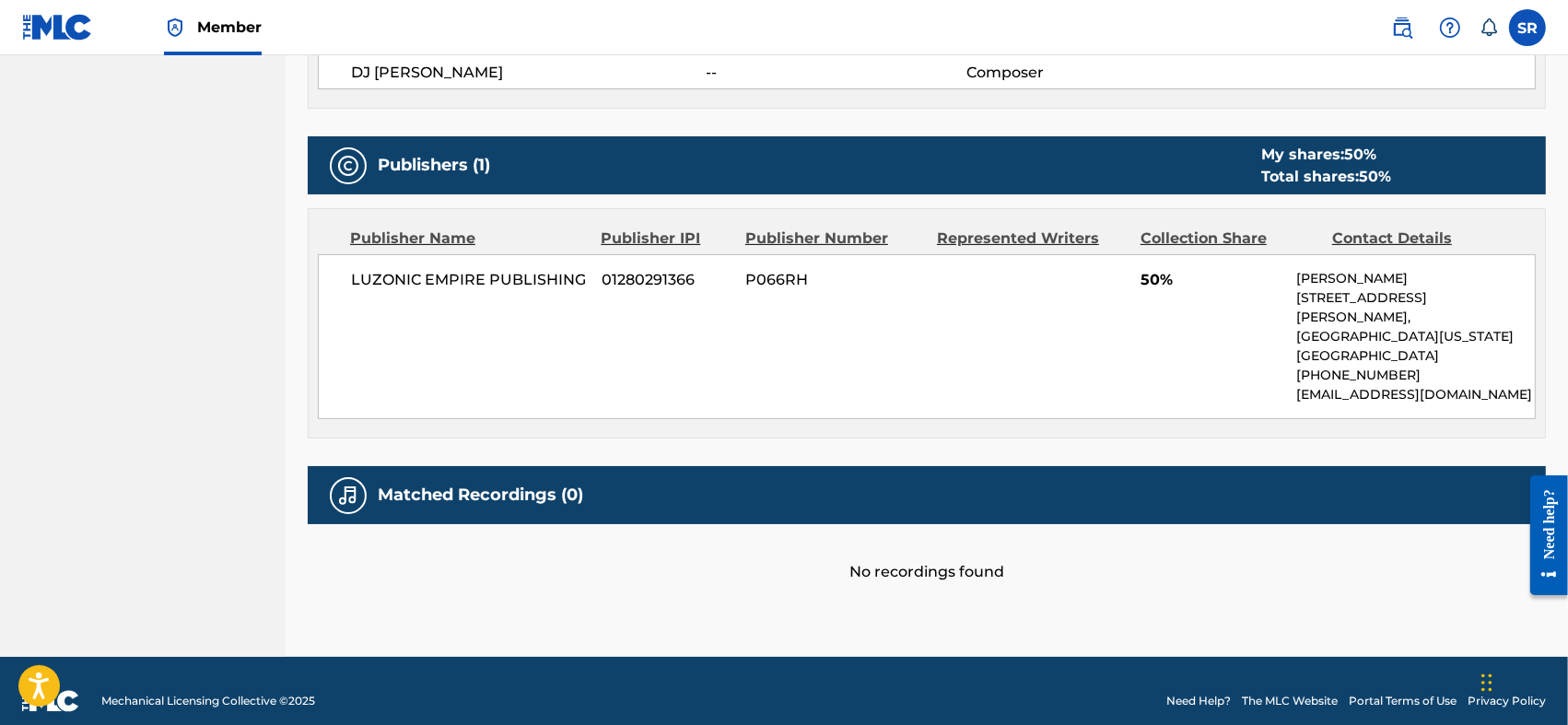
drag, startPoint x: 464, startPoint y: 330, endPoint x: 486, endPoint y: 326, distance: 22.4
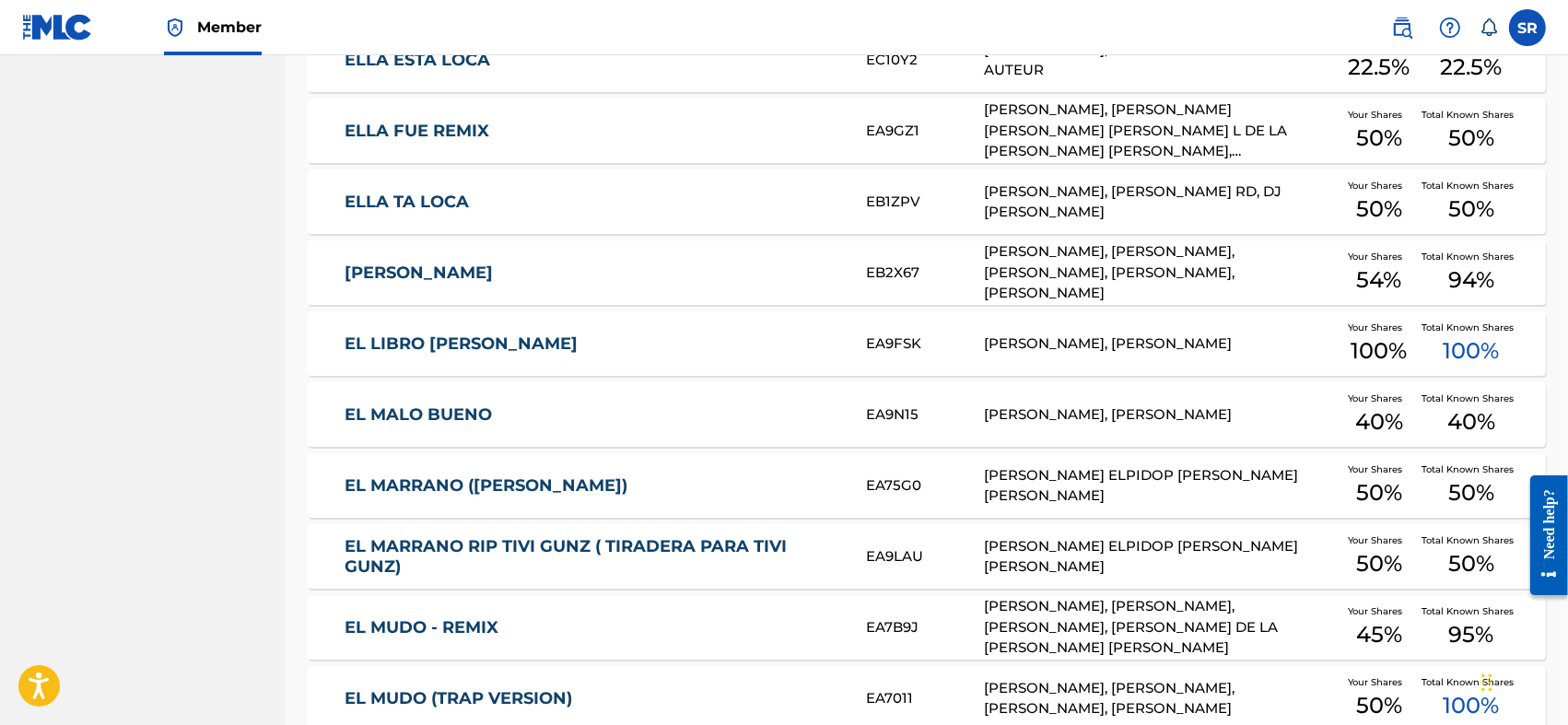
scroll to position [1193, 0]
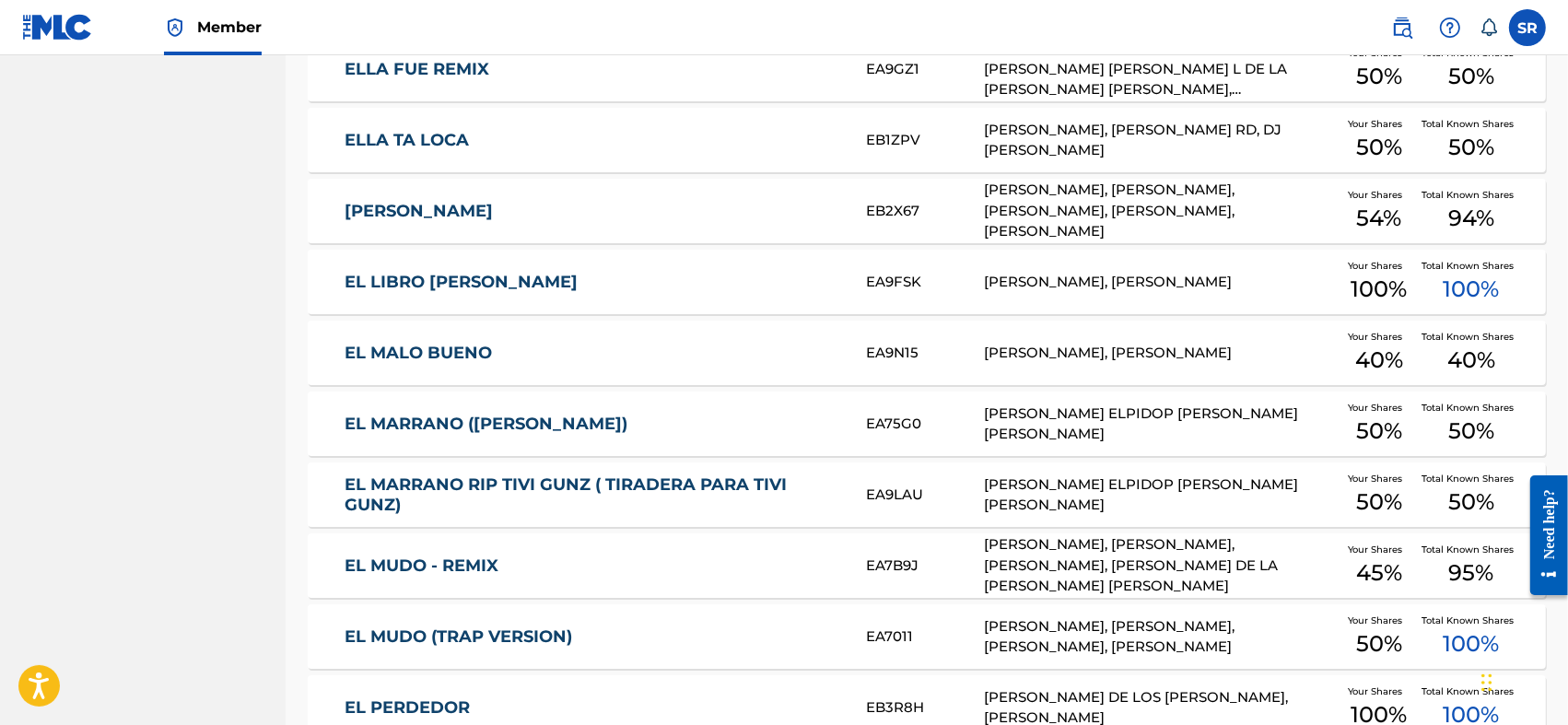
click at [568, 422] on link "EL MARRANO ([PERSON_NAME])" at bounding box center [593, 424] width 497 height 21
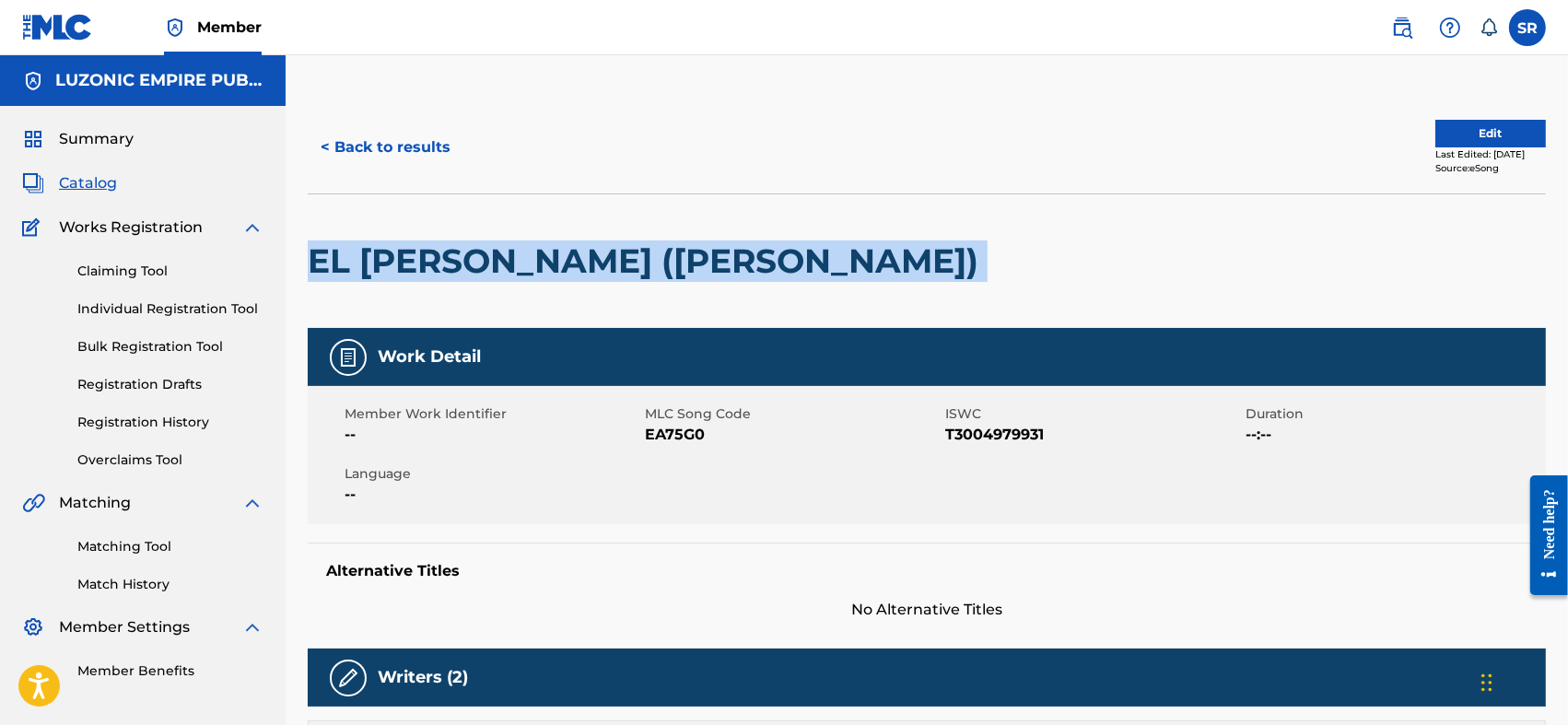
drag, startPoint x: 311, startPoint y: 246, endPoint x: 840, endPoint y: 260, distance: 529.2
click at [840, 260] on div "EL MARRANO ([PERSON_NAME])" at bounding box center [927, 260] width 1239 height 134
copy div "EL MARRANO ([PERSON_NAME])"
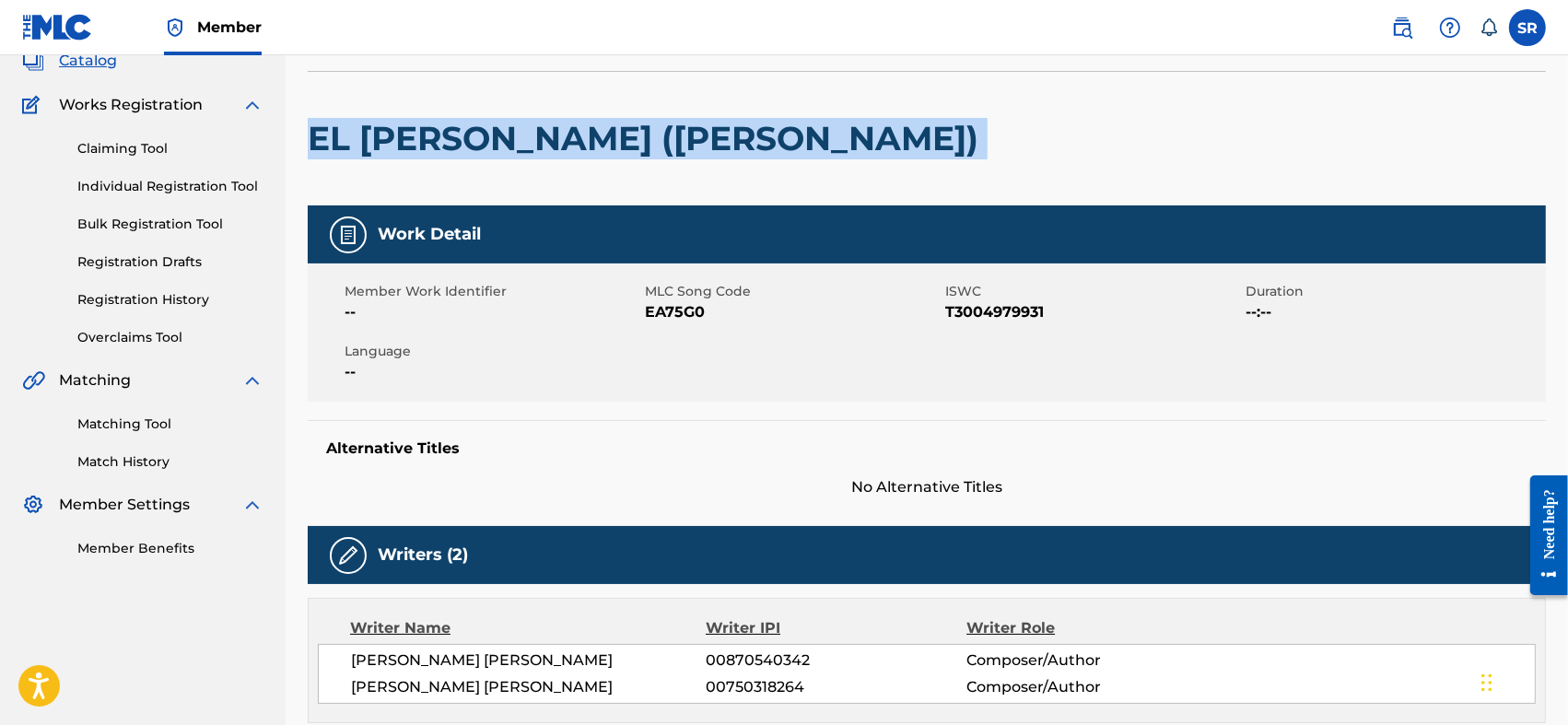
scroll to position [61, 0]
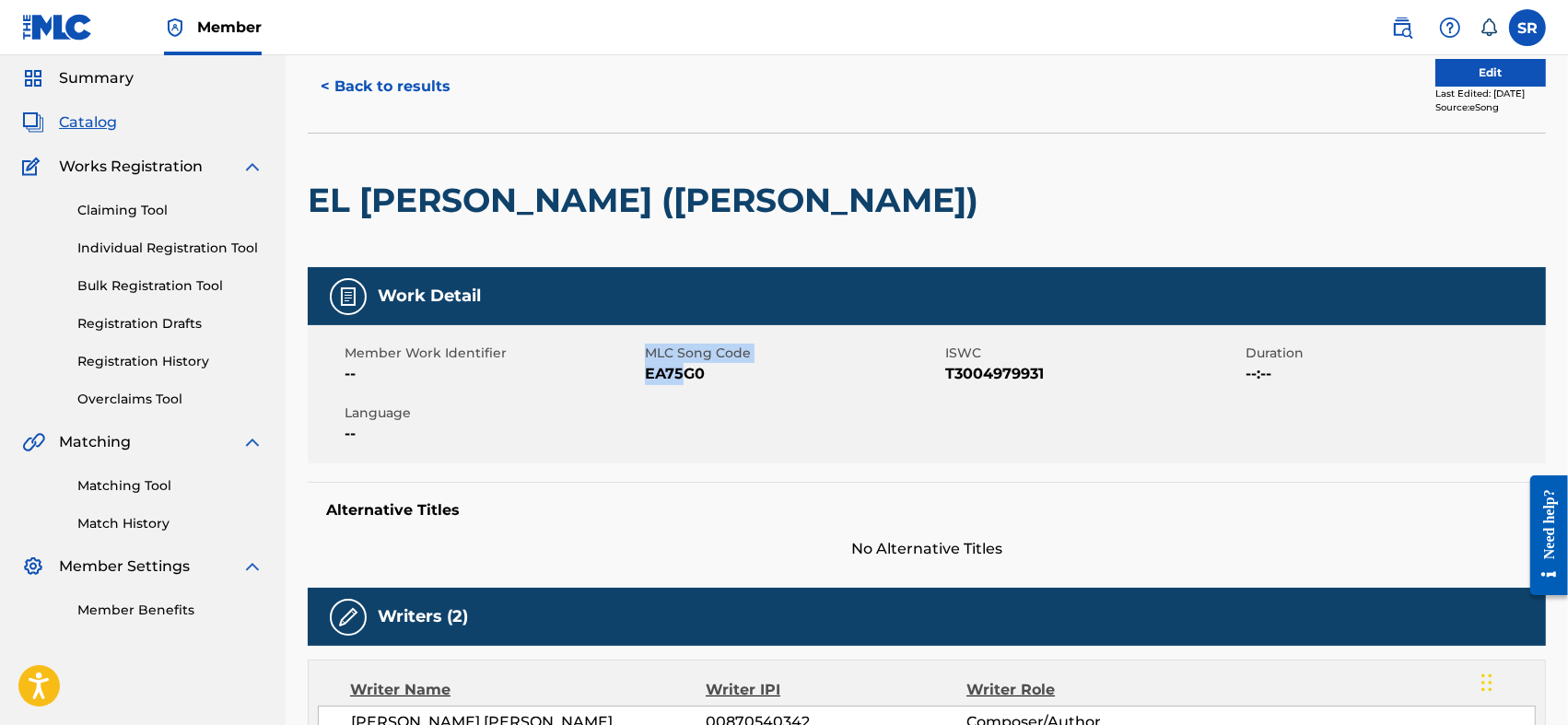
drag, startPoint x: 642, startPoint y: 384, endPoint x: 687, endPoint y: 378, distance: 45.4
click at [687, 378] on div "Member Work Identifier -- MLC Song Code EA75G0 ISWC T3004979931 Duration --:-- …" at bounding box center [927, 395] width 1239 height 138
click at [700, 383] on span "EA75G0" at bounding box center [793, 374] width 296 height 22
click at [708, 373] on span "EA75G0" at bounding box center [793, 374] width 296 height 22
drag, startPoint x: 709, startPoint y: 364, endPoint x: 646, endPoint y: 383, distance: 65.8
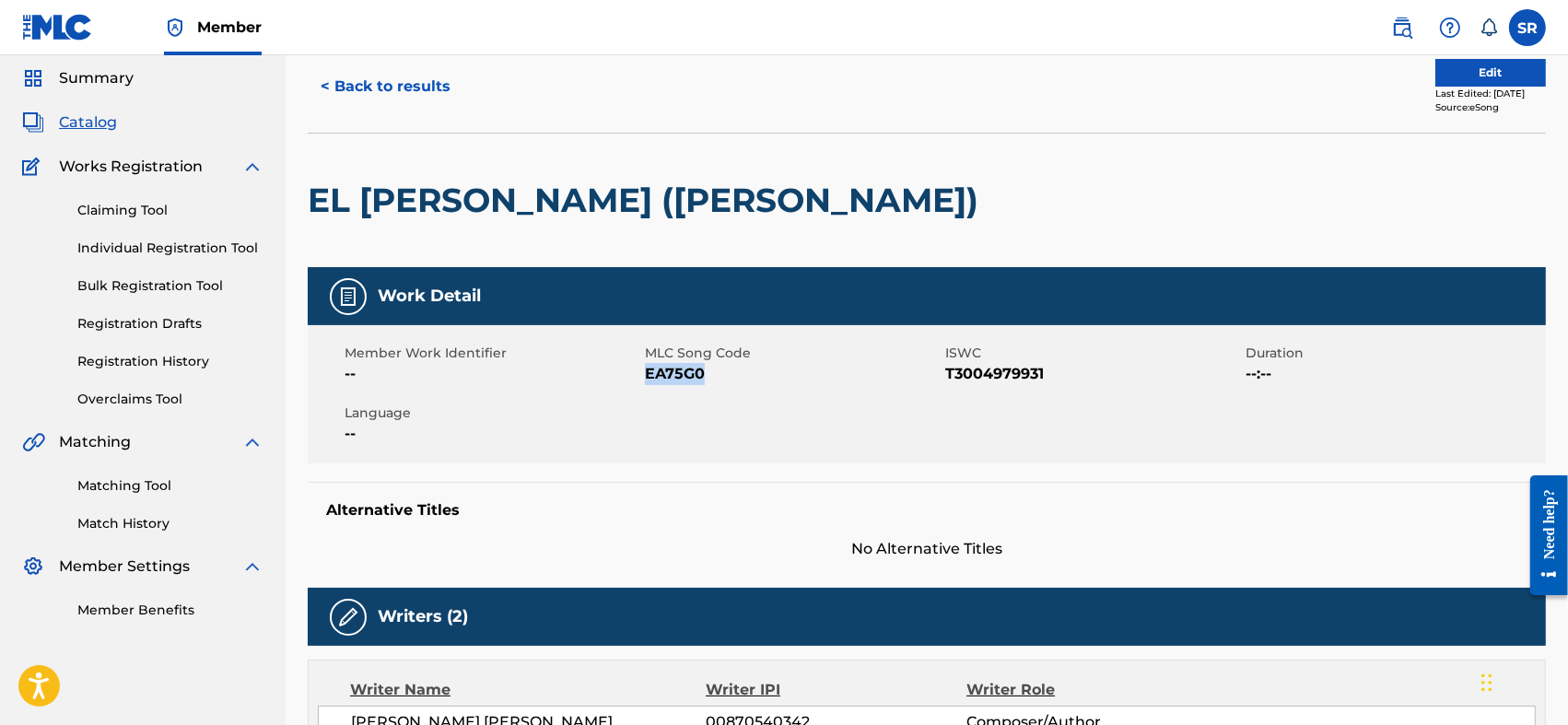
click at [646, 383] on span "EA75G0" at bounding box center [793, 374] width 296 height 22
copy span "EA75G0"
drag, startPoint x: 951, startPoint y: 376, endPoint x: 1042, endPoint y: 388, distance: 91.8
click at [1042, 388] on div "Member Work Identifier -- MLC Song Code EA75G0 ISWC T3004979931 Duration --:-- …" at bounding box center [927, 395] width 1239 height 138
copy span "T3004979931"
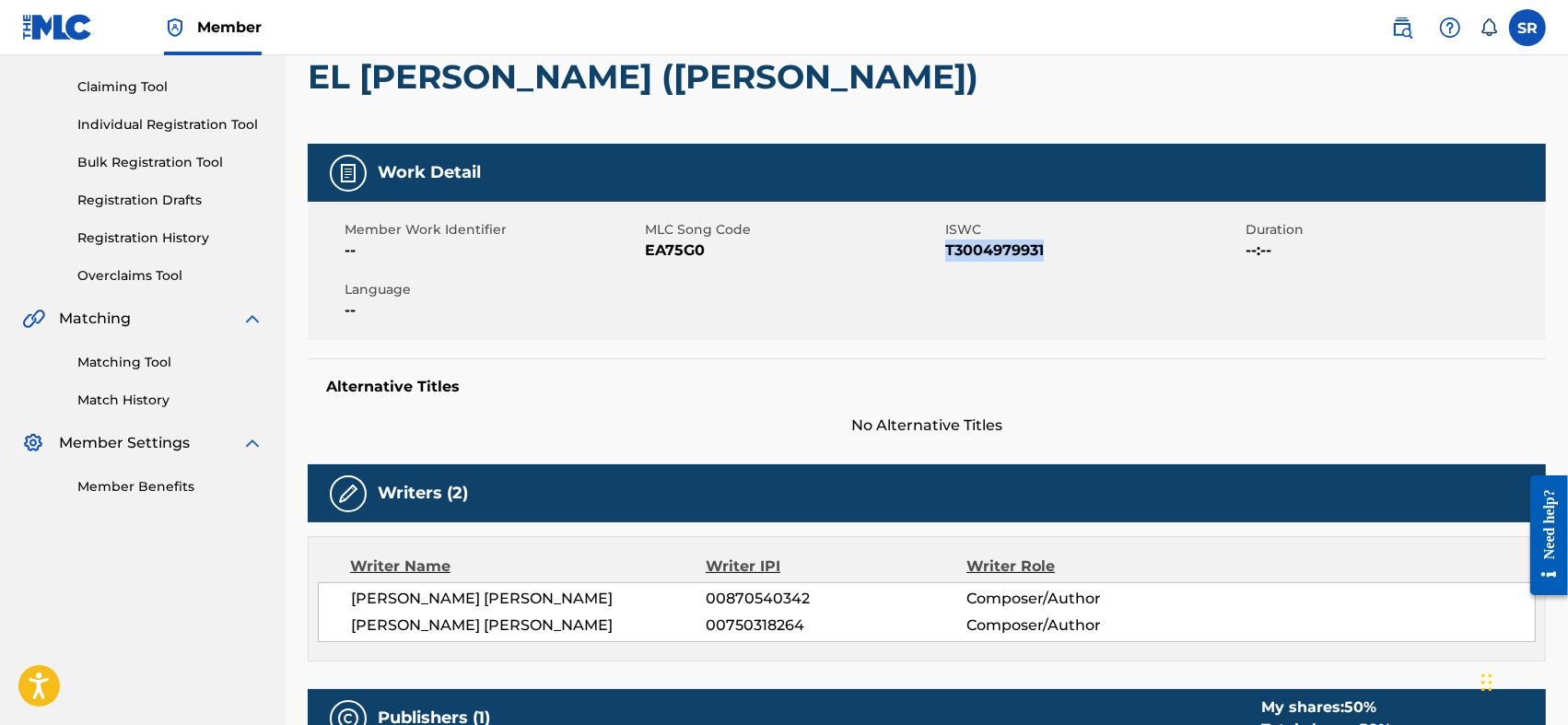
scroll to position [307, 0]
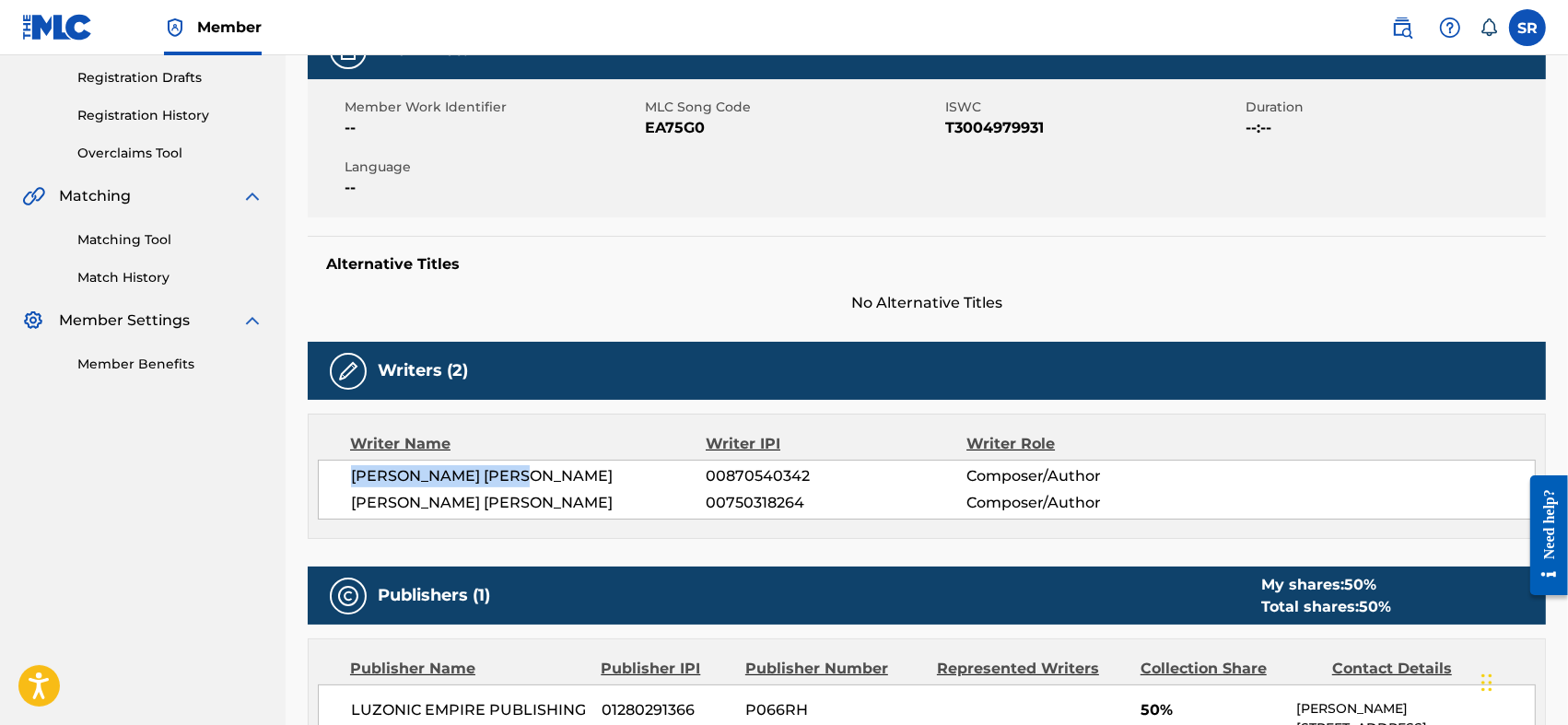
drag, startPoint x: 339, startPoint y: 476, endPoint x: 535, endPoint y: 475, distance: 196.0
click at [535, 475] on div "EDGAR ELPIDOP ARIAS 00870540342 Composer/Author FARLIN RAFAEL ALONZO FLETE 0075…" at bounding box center [926, 489] width 1218 height 60
copy span "EDGAR ELPIDOP ARIAS"
click at [610, 496] on span "[PERSON_NAME]" at bounding box center [529, 503] width 356 height 22
drag, startPoint x: 590, startPoint y: 502, endPoint x: 326, endPoint y: 512, distance: 264.2
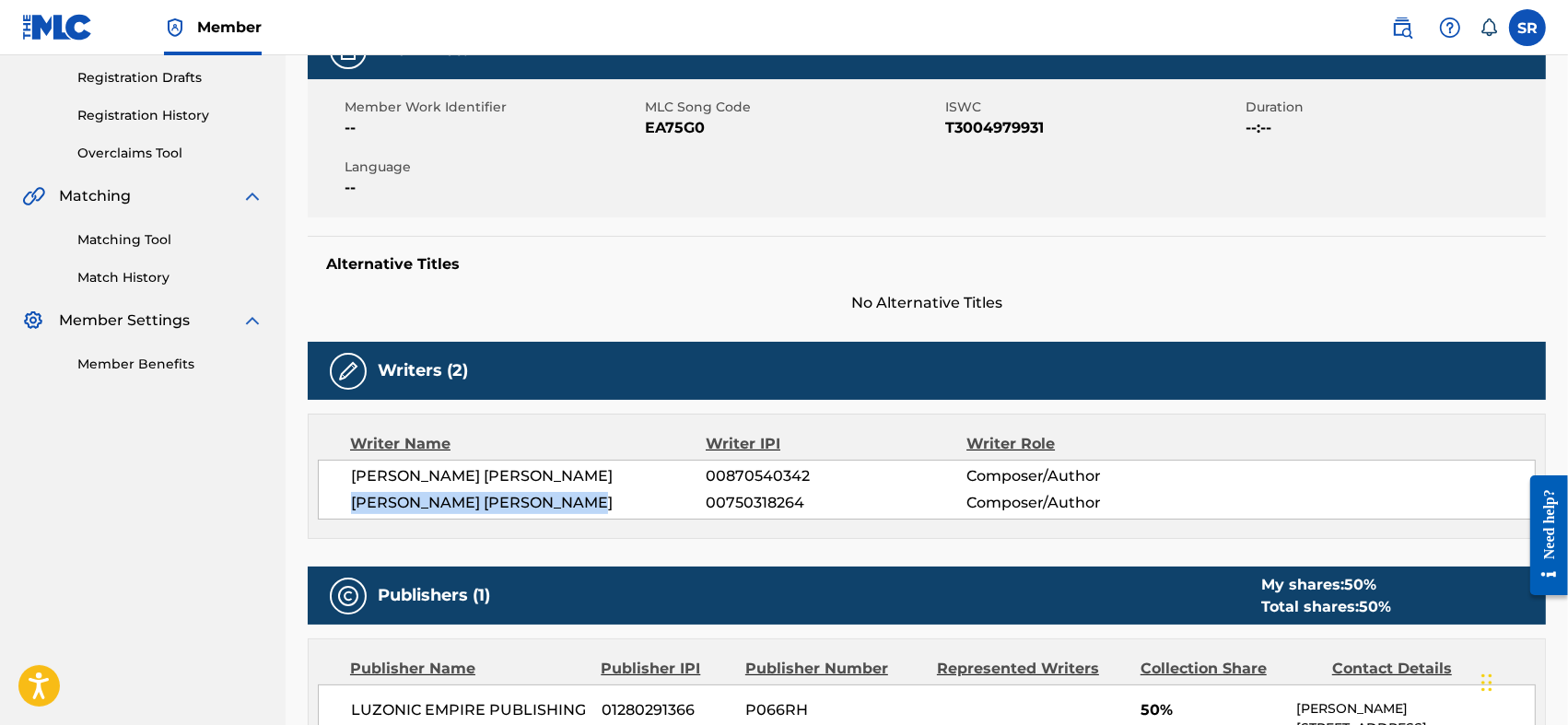
click at [326, 512] on div "EDGAR ELPIDOP ARIAS 00870540342 Composer/Author FARLIN RAFAEL ALONZO FLETE 0075…" at bounding box center [926, 489] width 1218 height 60
copy span "[PERSON_NAME]"
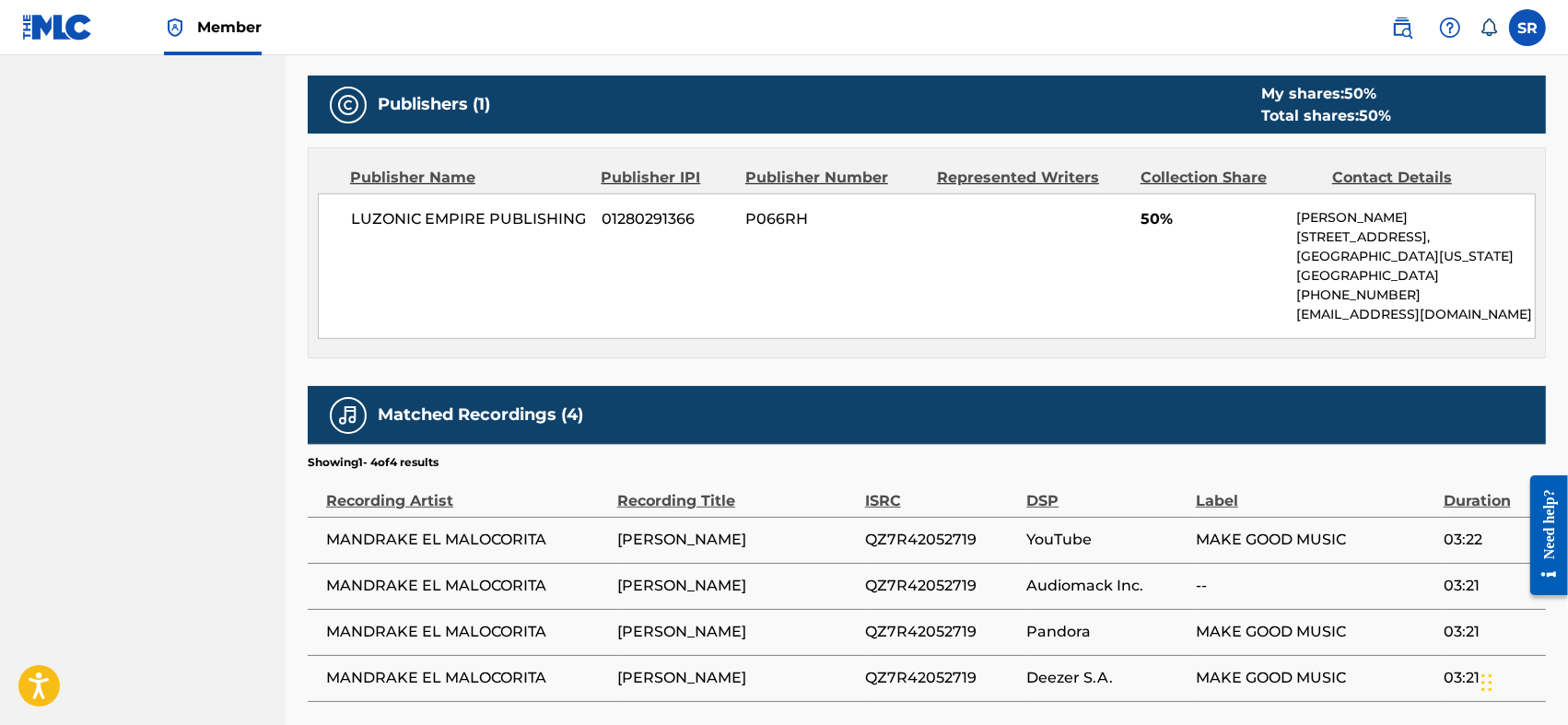
scroll to position [936, 0]
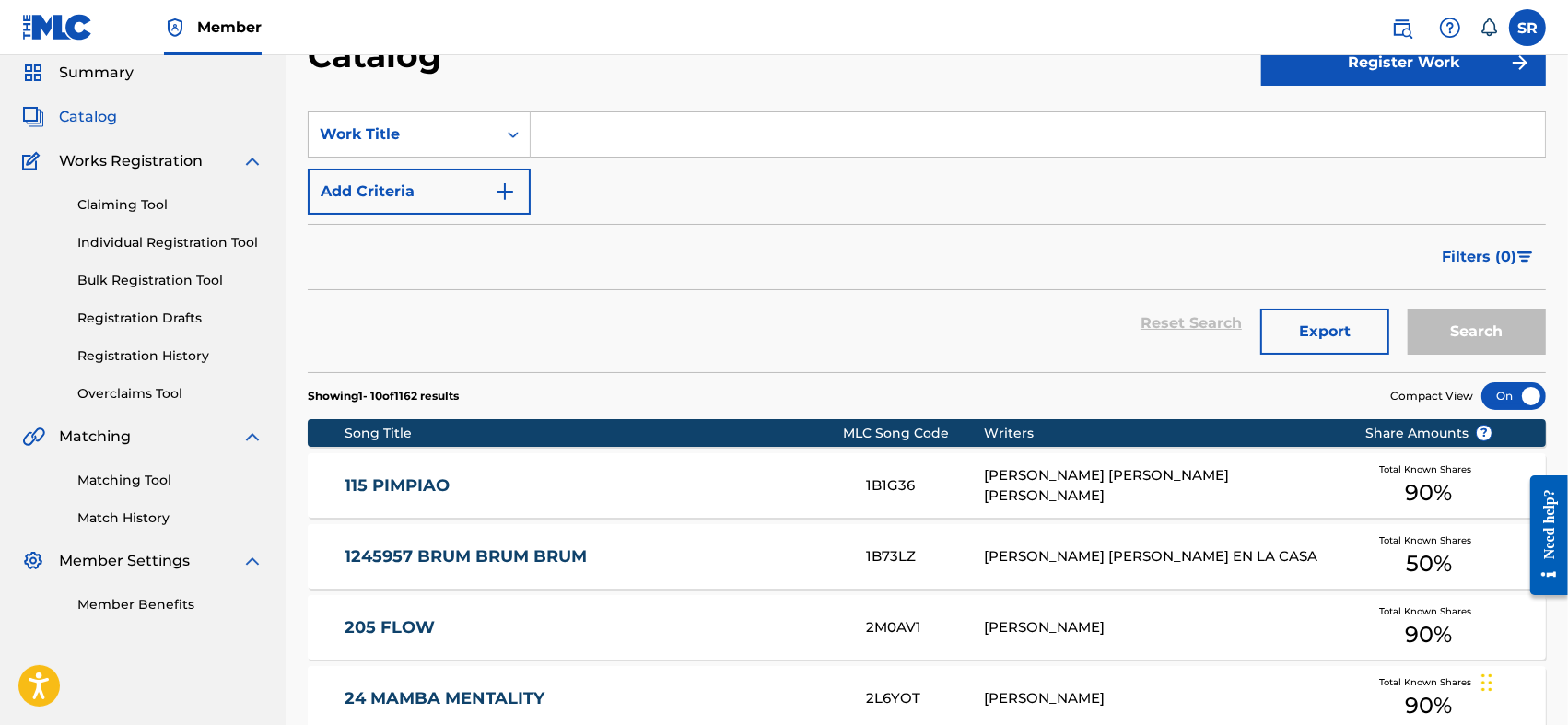
scroll to position [681, 0]
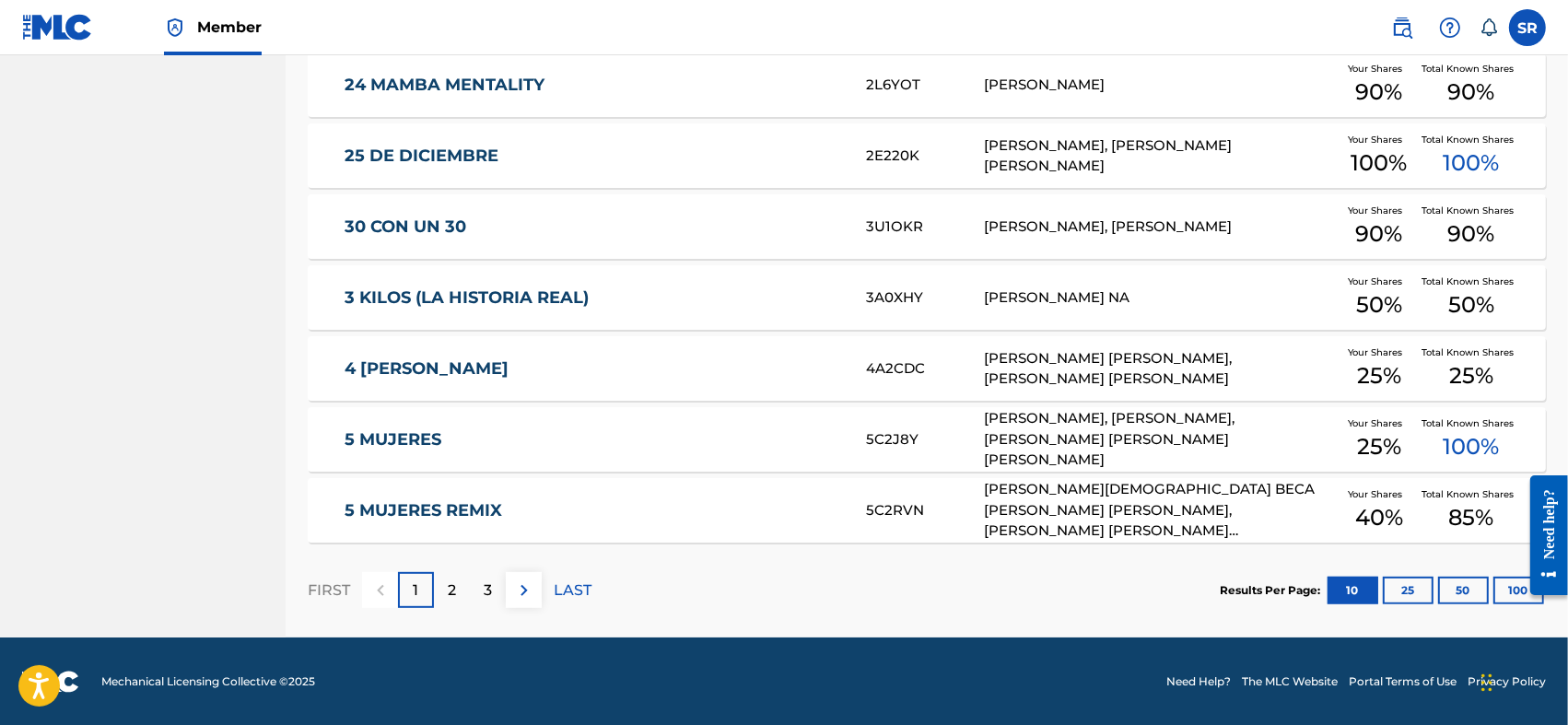
click at [527, 596] on img at bounding box center [524, 591] width 22 height 22
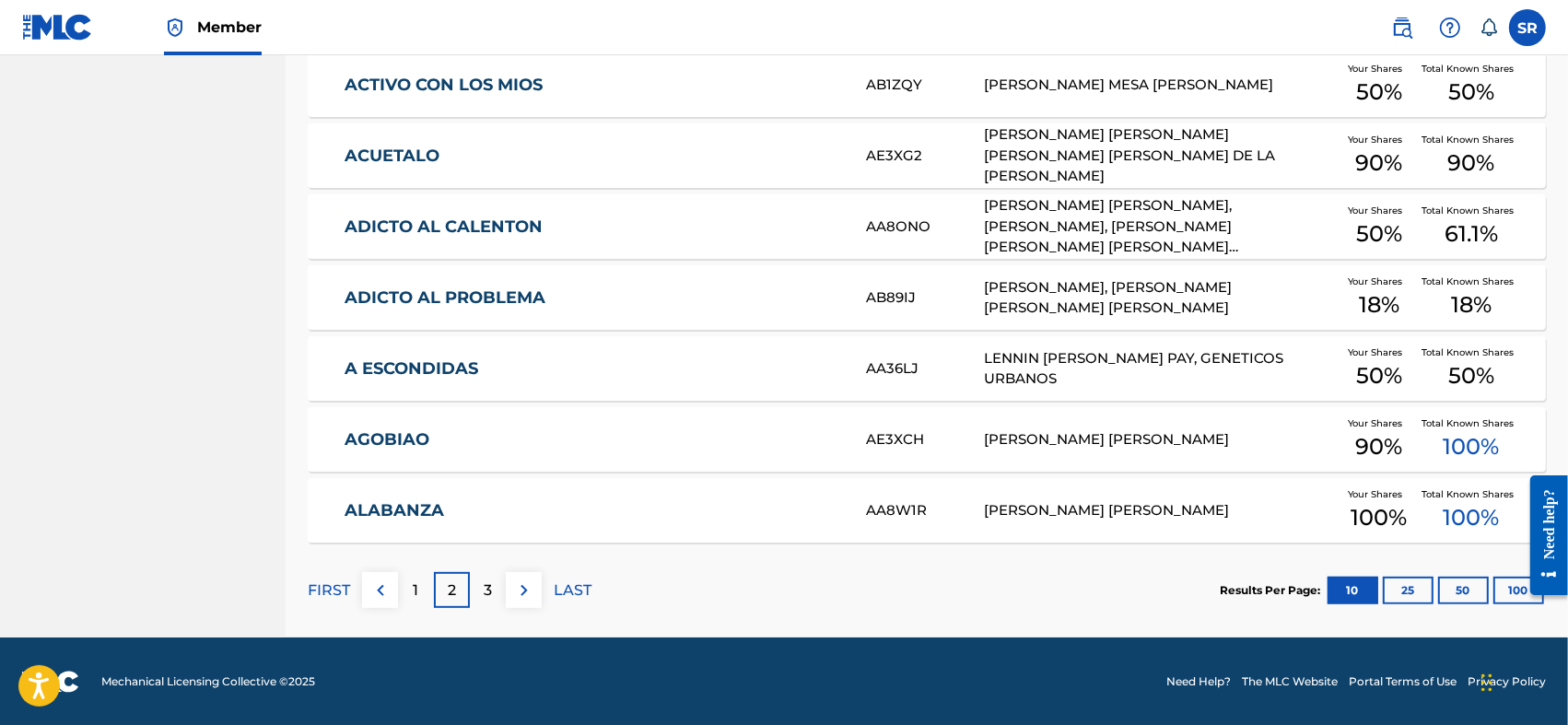
click at [527, 596] on img at bounding box center [524, 591] width 22 height 22
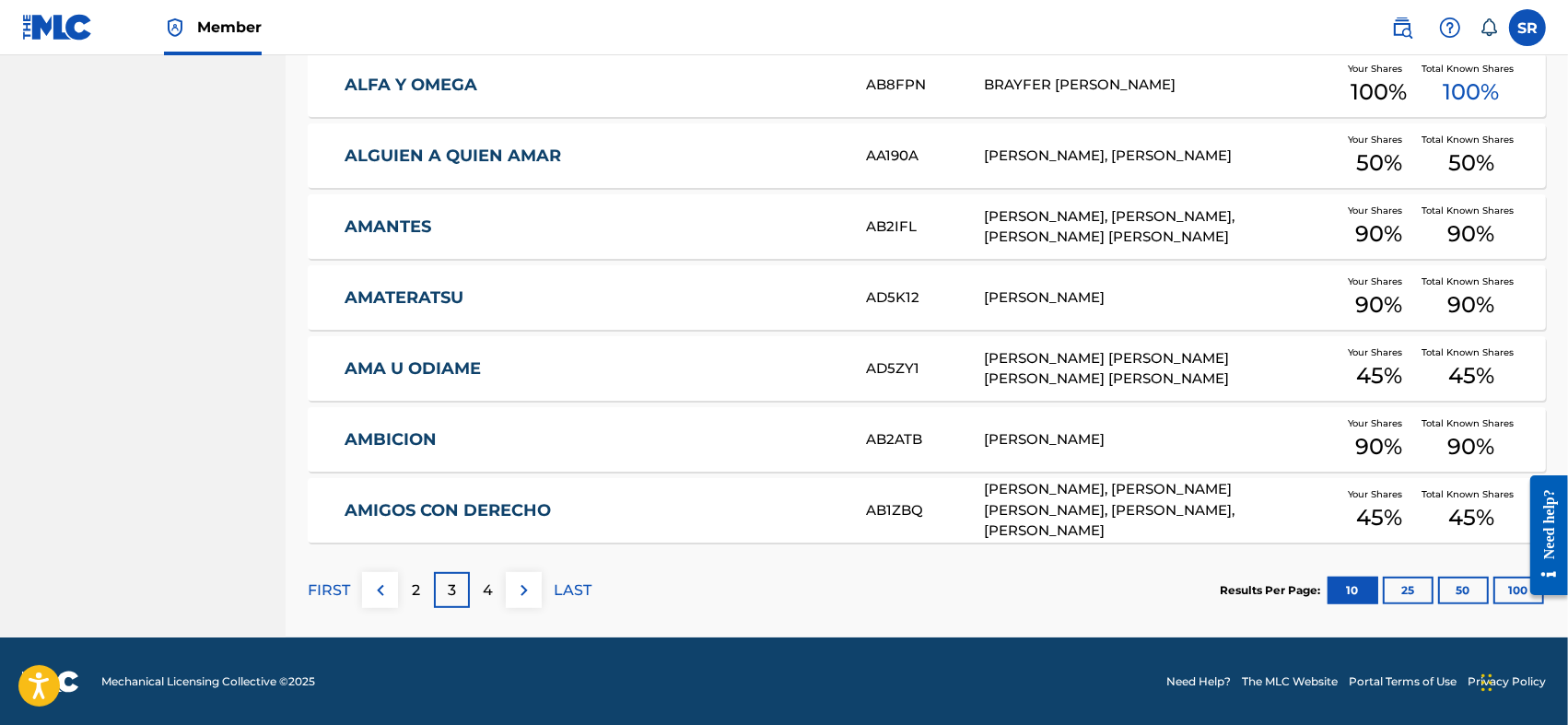
click at [527, 596] on img at bounding box center [524, 591] width 22 height 22
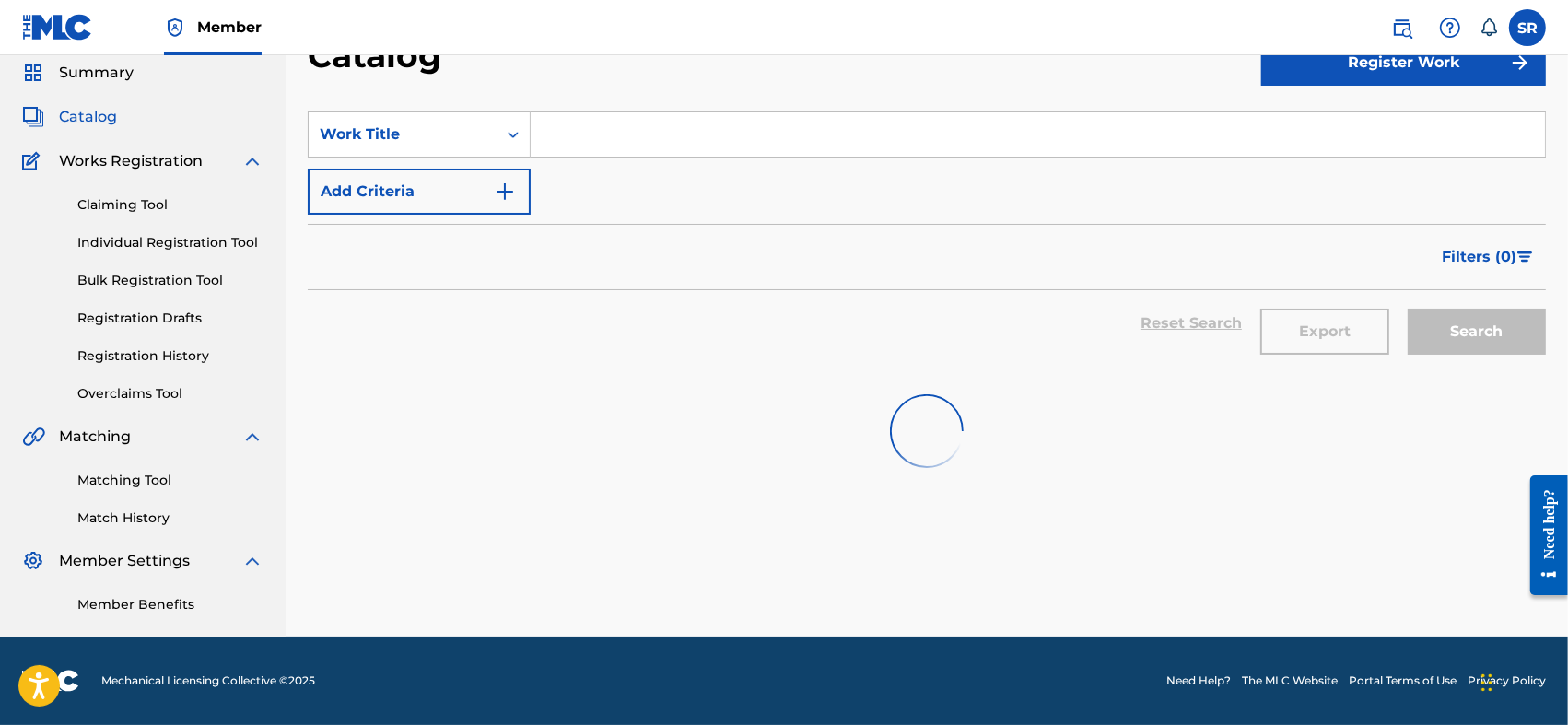
click at [527, 596] on div "SearchWithCriteria987acdc2-9136-4def-910b-cd2a61ae9c59 Work Title Add Criteria …" at bounding box center [927, 391] width 1239 height 602
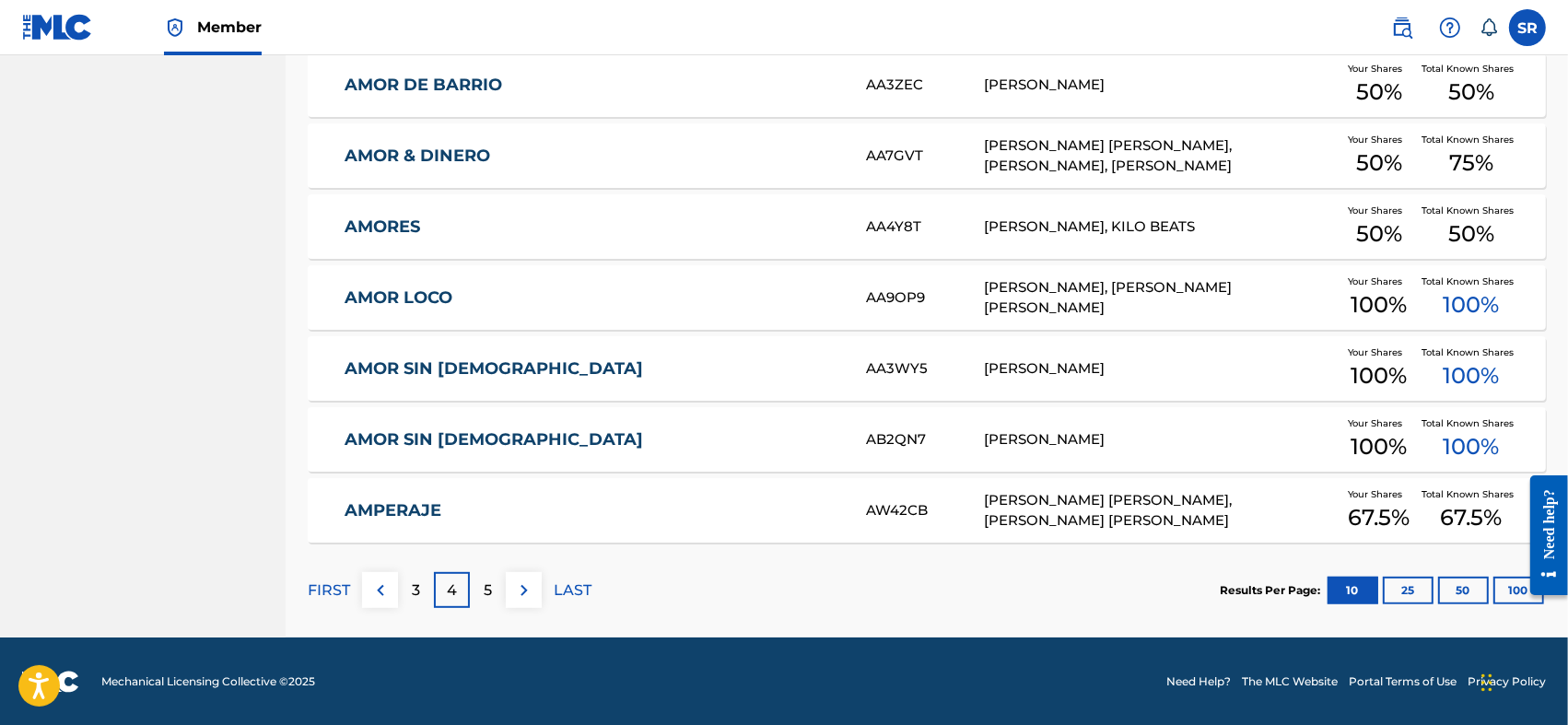
click at [527, 596] on img at bounding box center [524, 591] width 22 height 22
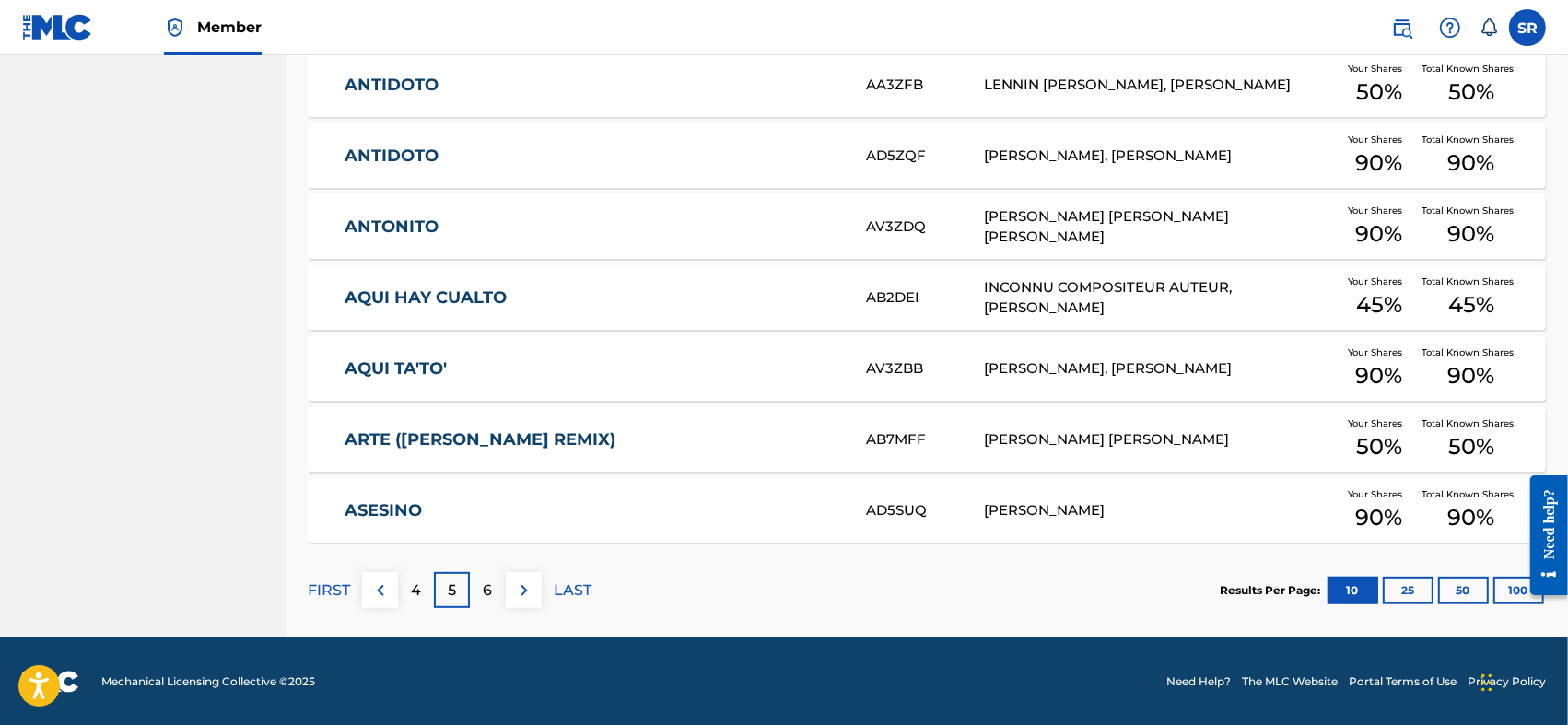
click at [527, 596] on img at bounding box center [524, 591] width 22 height 22
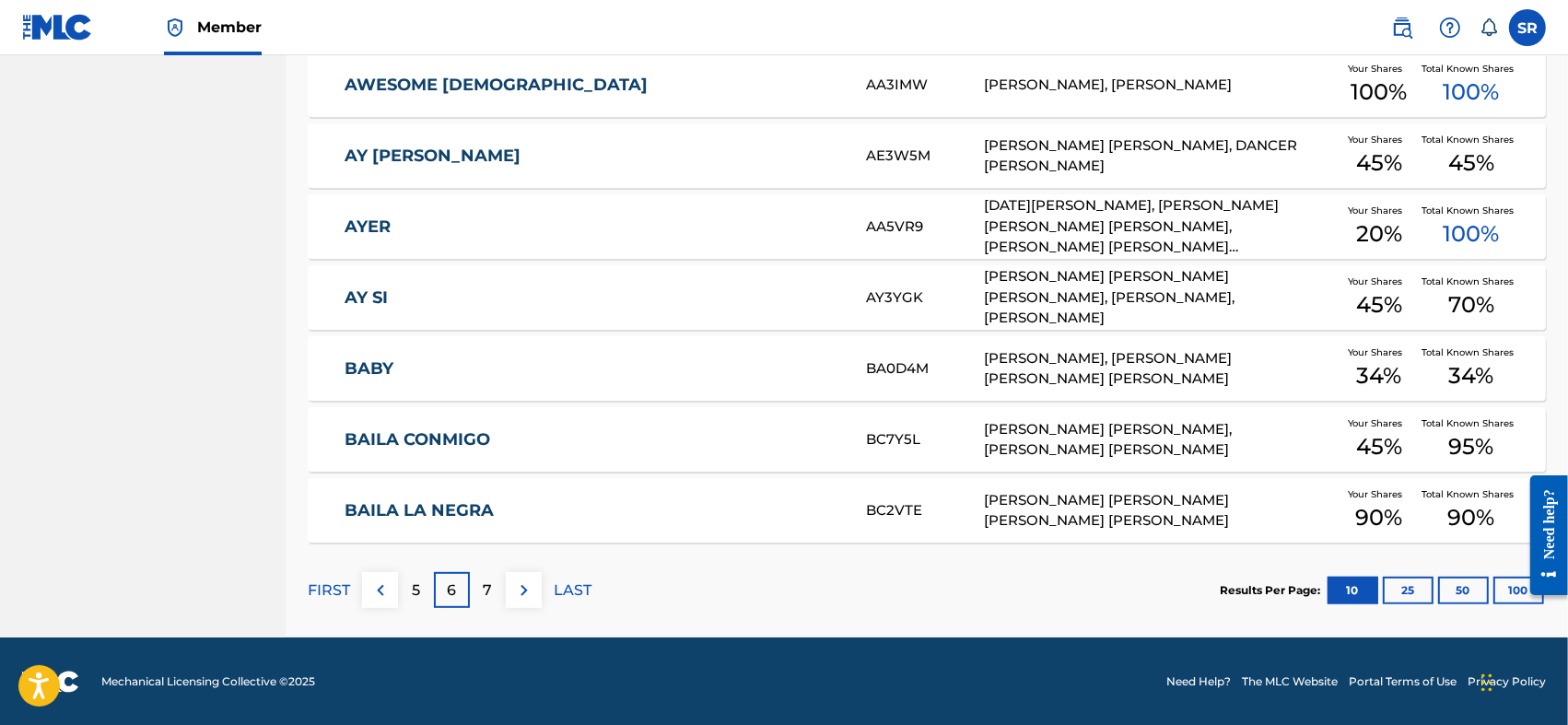
click at [527, 596] on img at bounding box center [524, 591] width 22 height 22
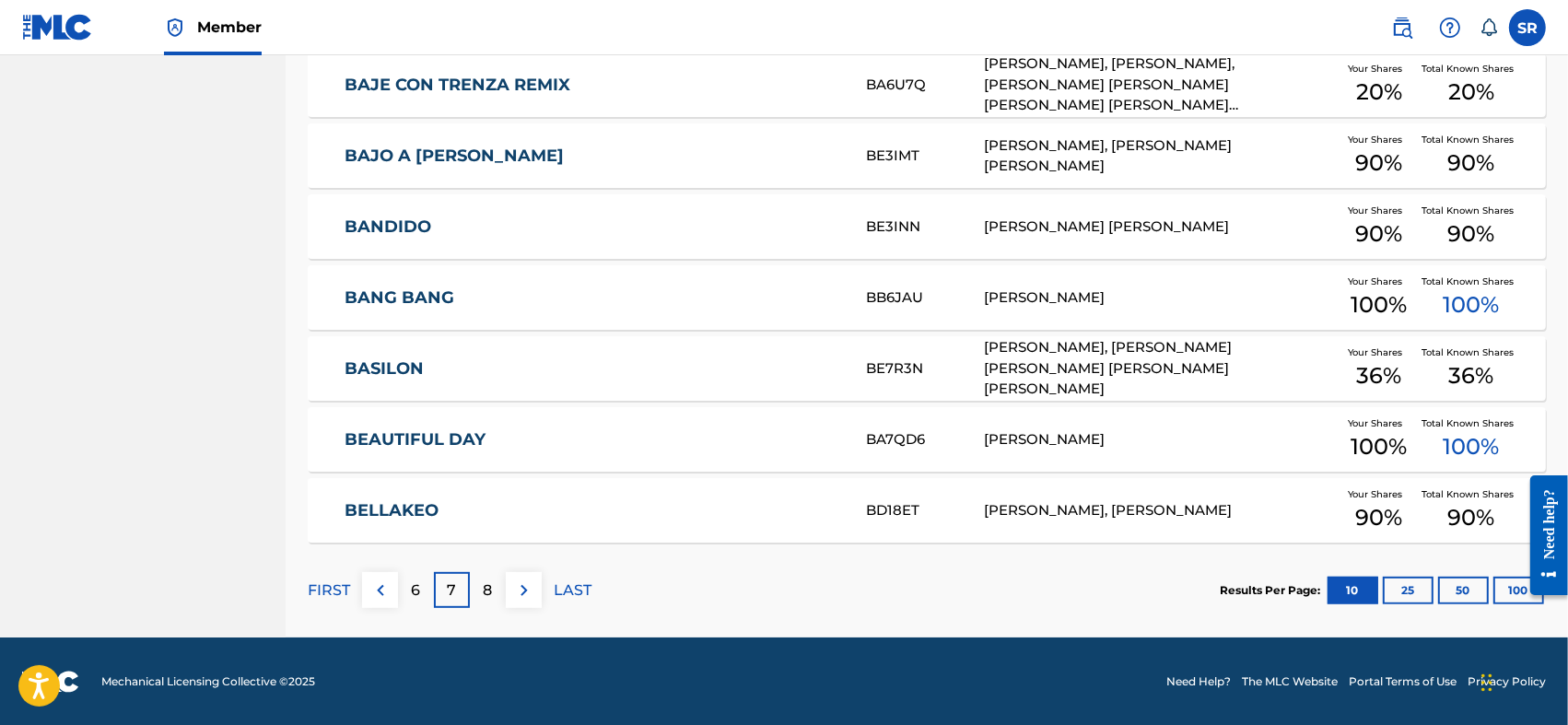
click at [527, 596] on img at bounding box center [524, 591] width 22 height 22
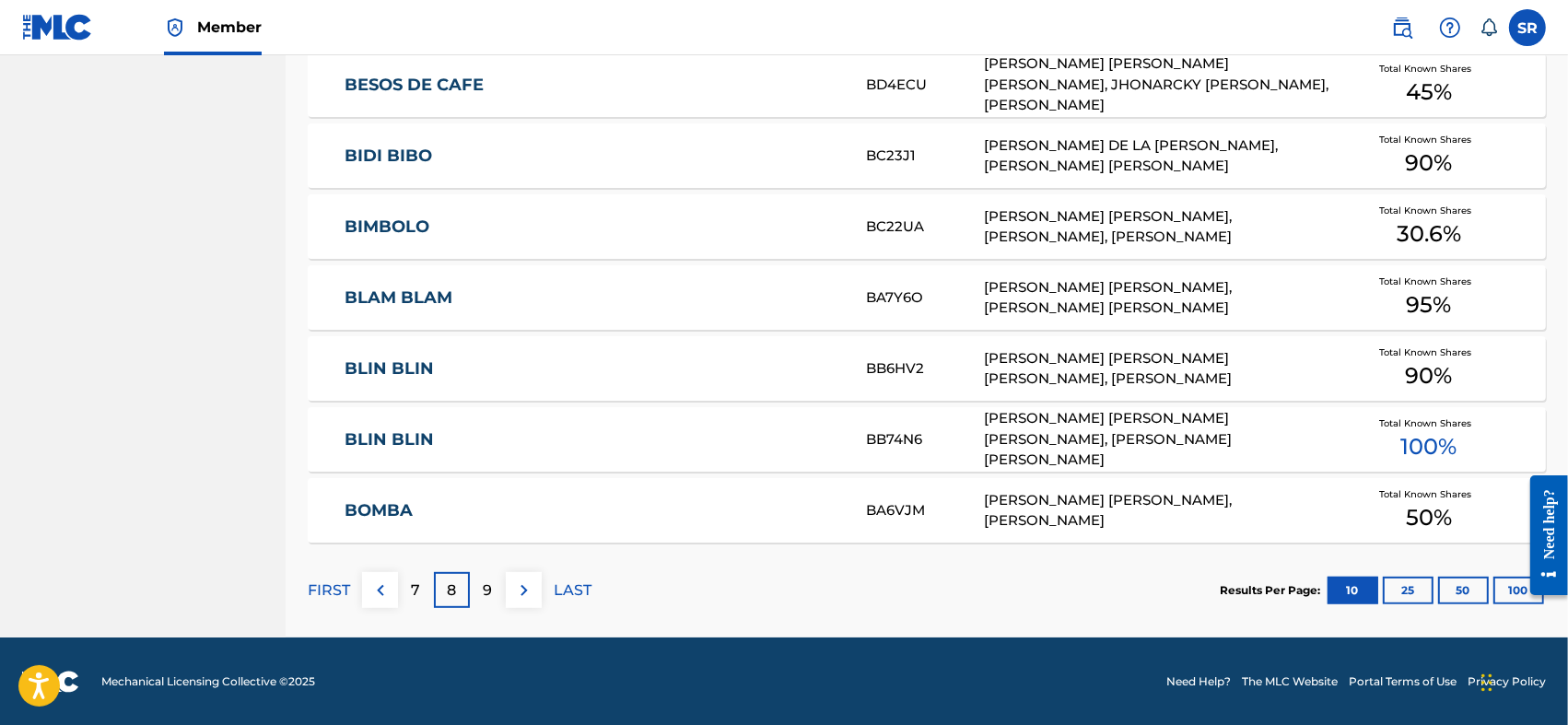
click at [527, 596] on img at bounding box center [524, 591] width 22 height 22
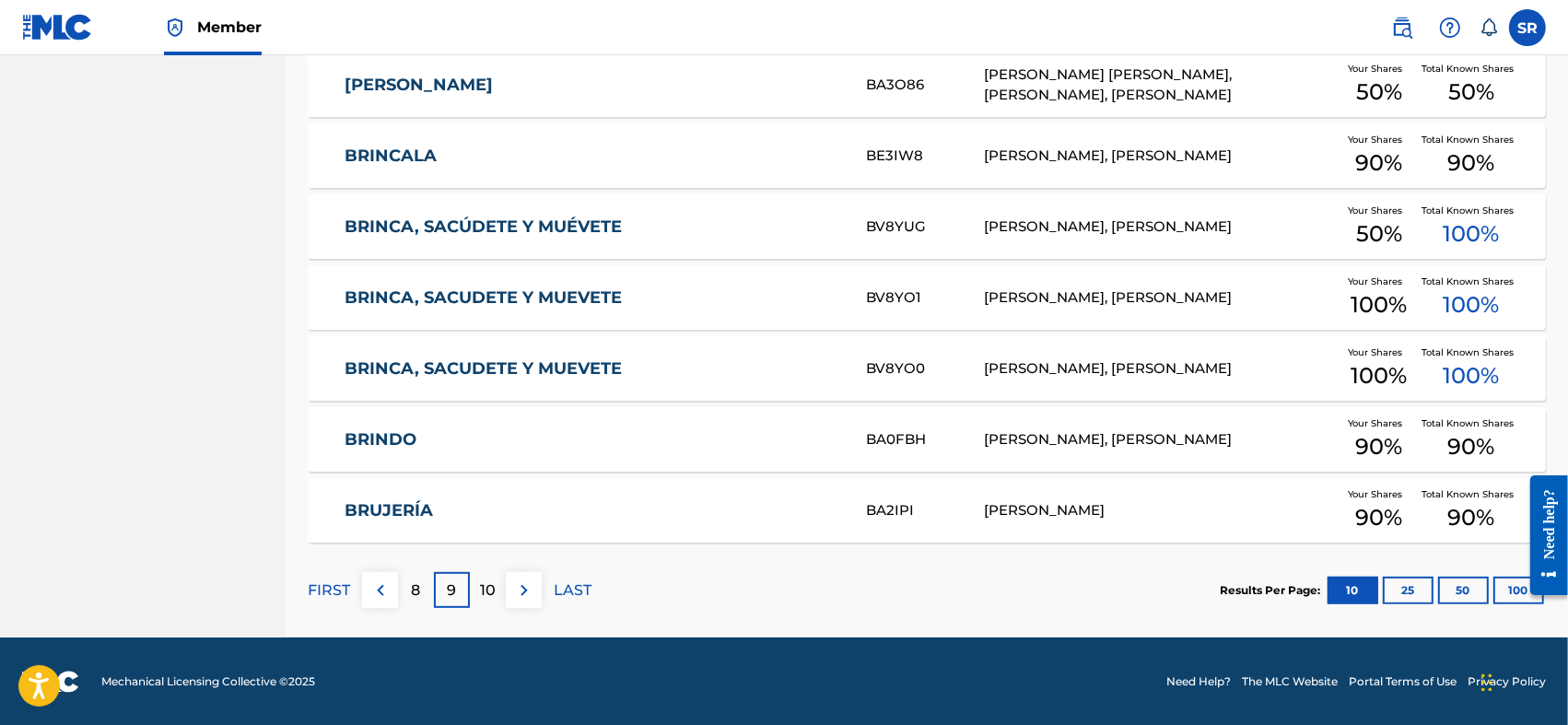
click at [527, 596] on img at bounding box center [524, 591] width 22 height 22
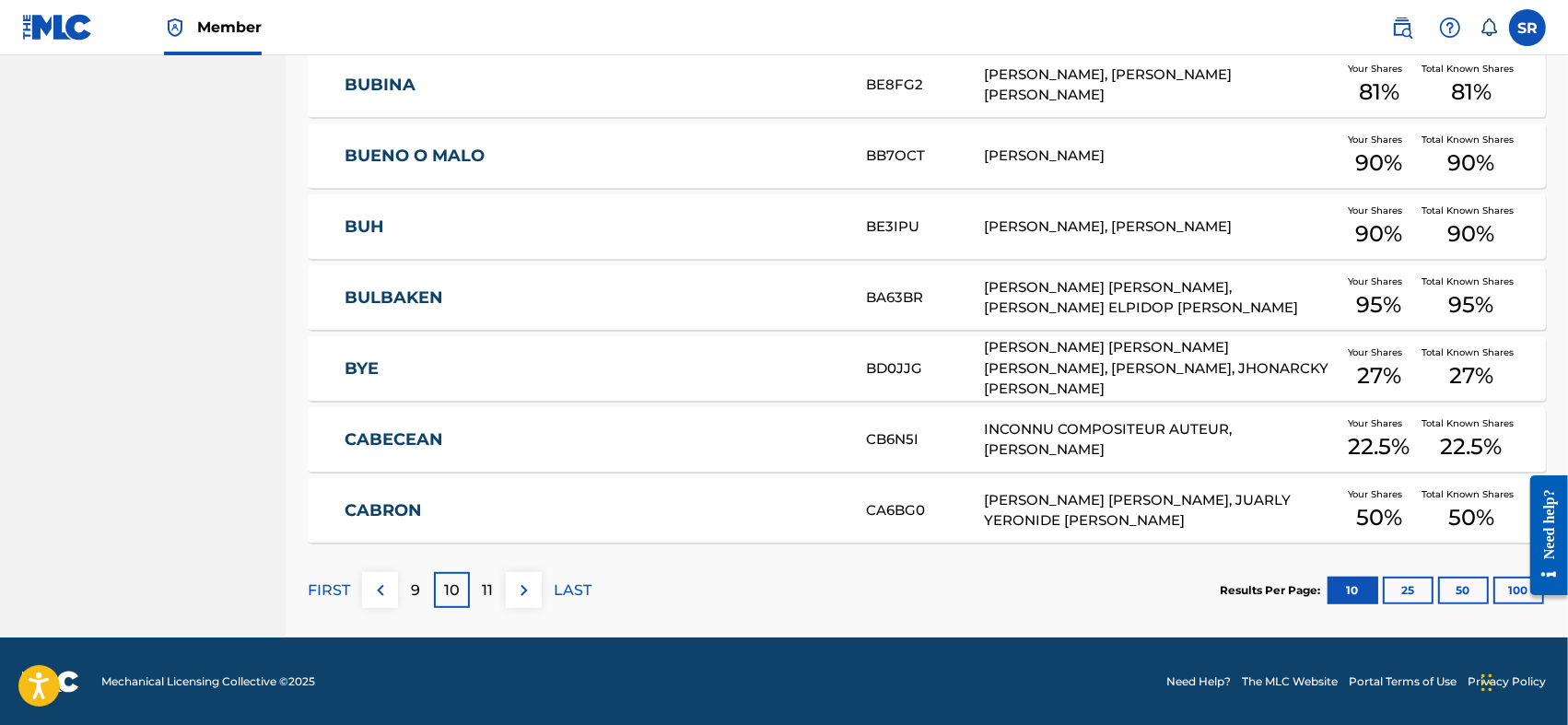
click at [527, 596] on img at bounding box center [524, 591] width 22 height 22
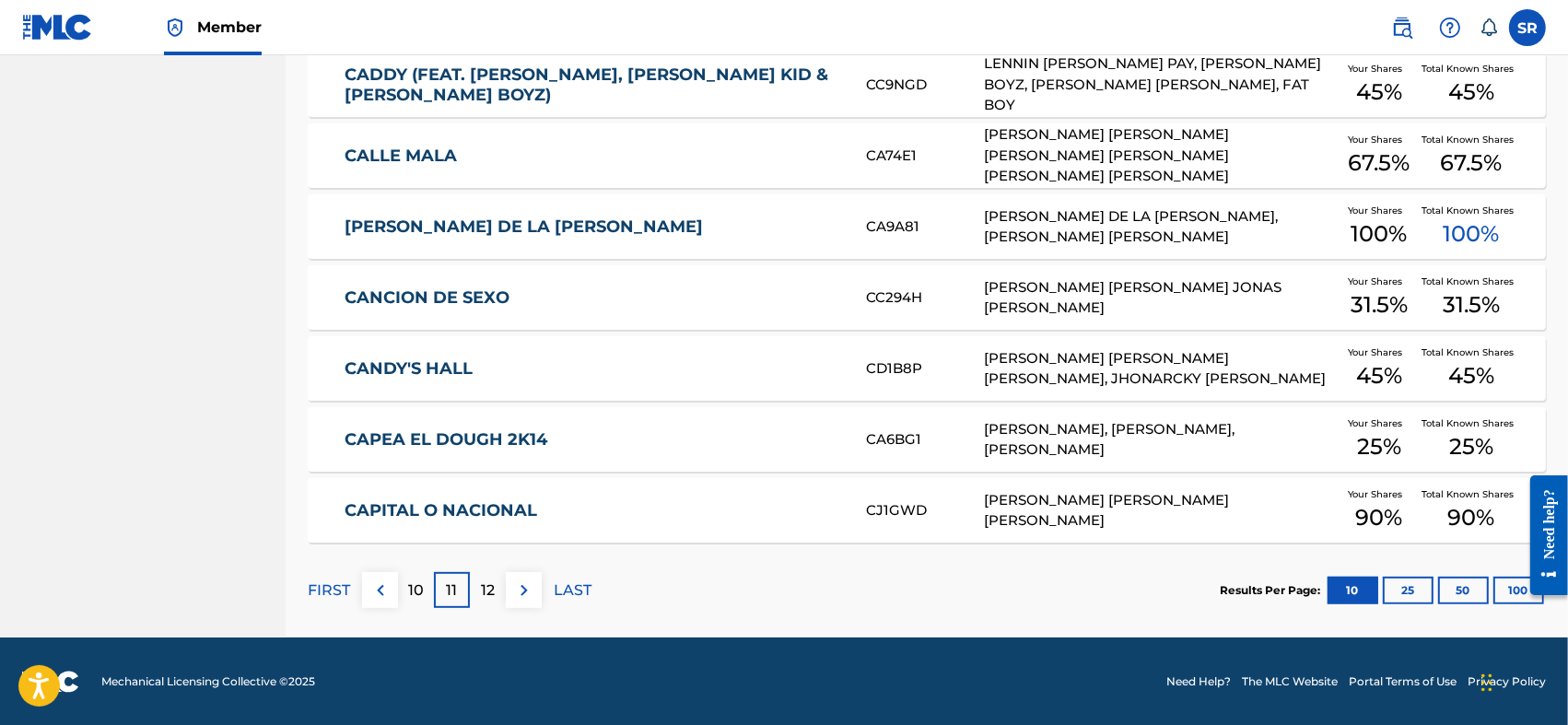
click at [494, 594] on p "12" at bounding box center [488, 591] width 14 height 22
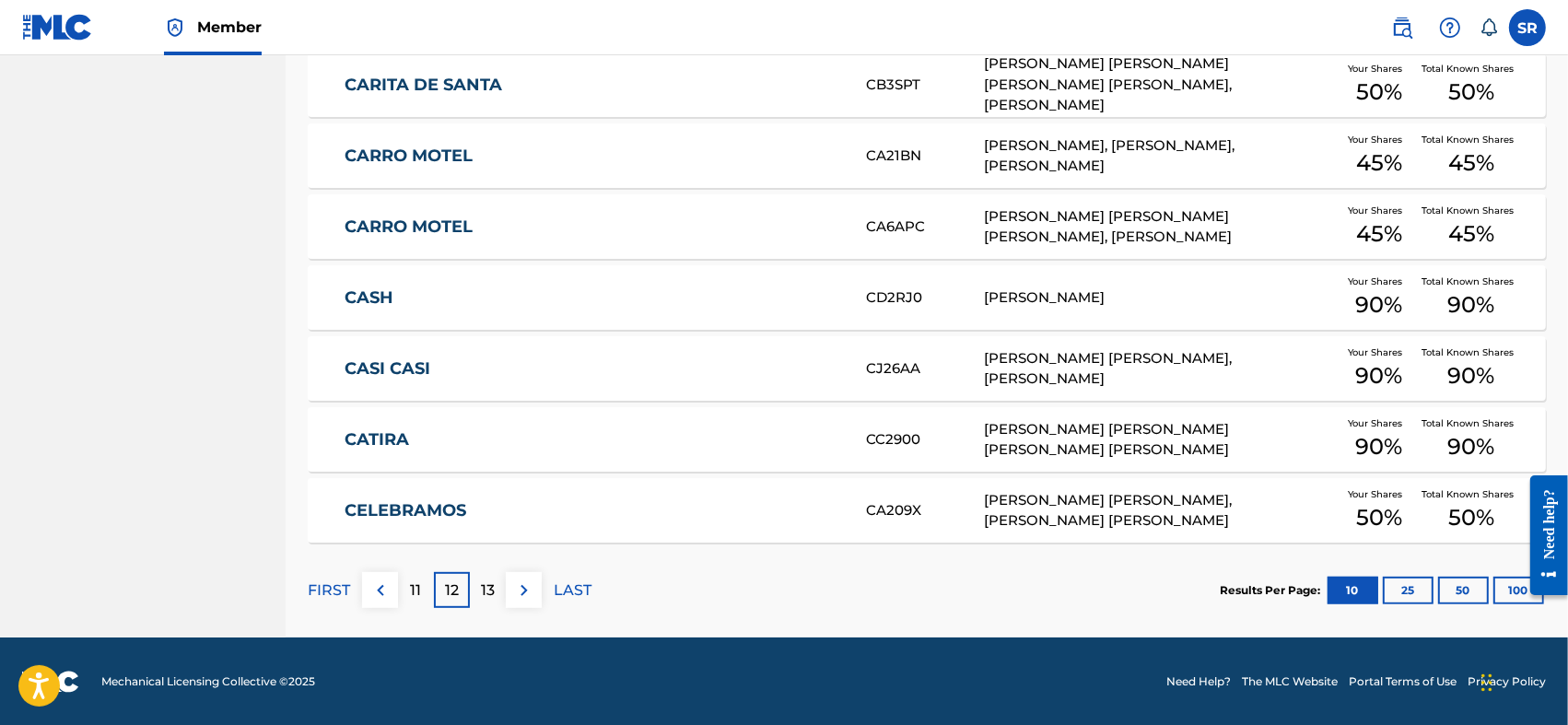
click at [1407, 597] on button "25" at bounding box center [1407, 591] width 50 height 28
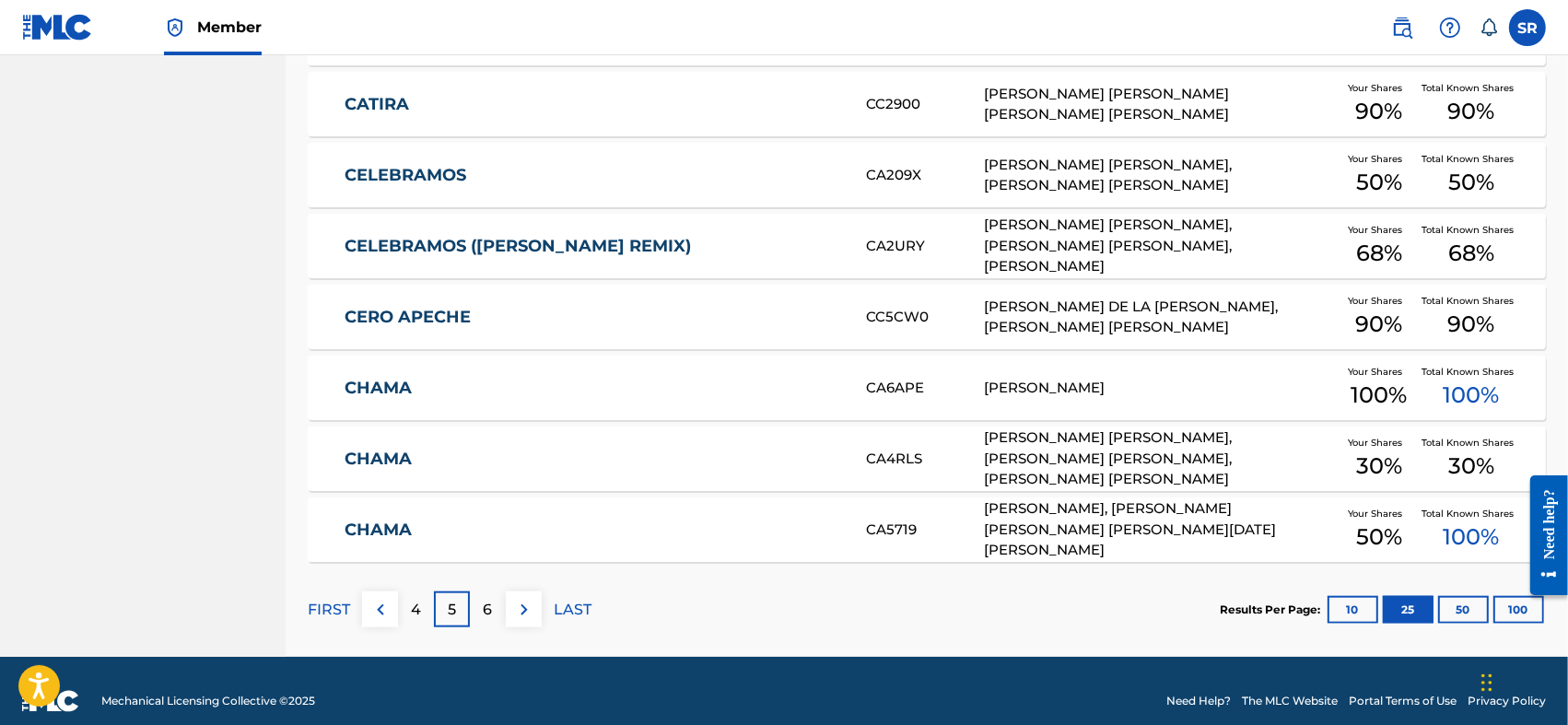
scroll to position [1746, 0]
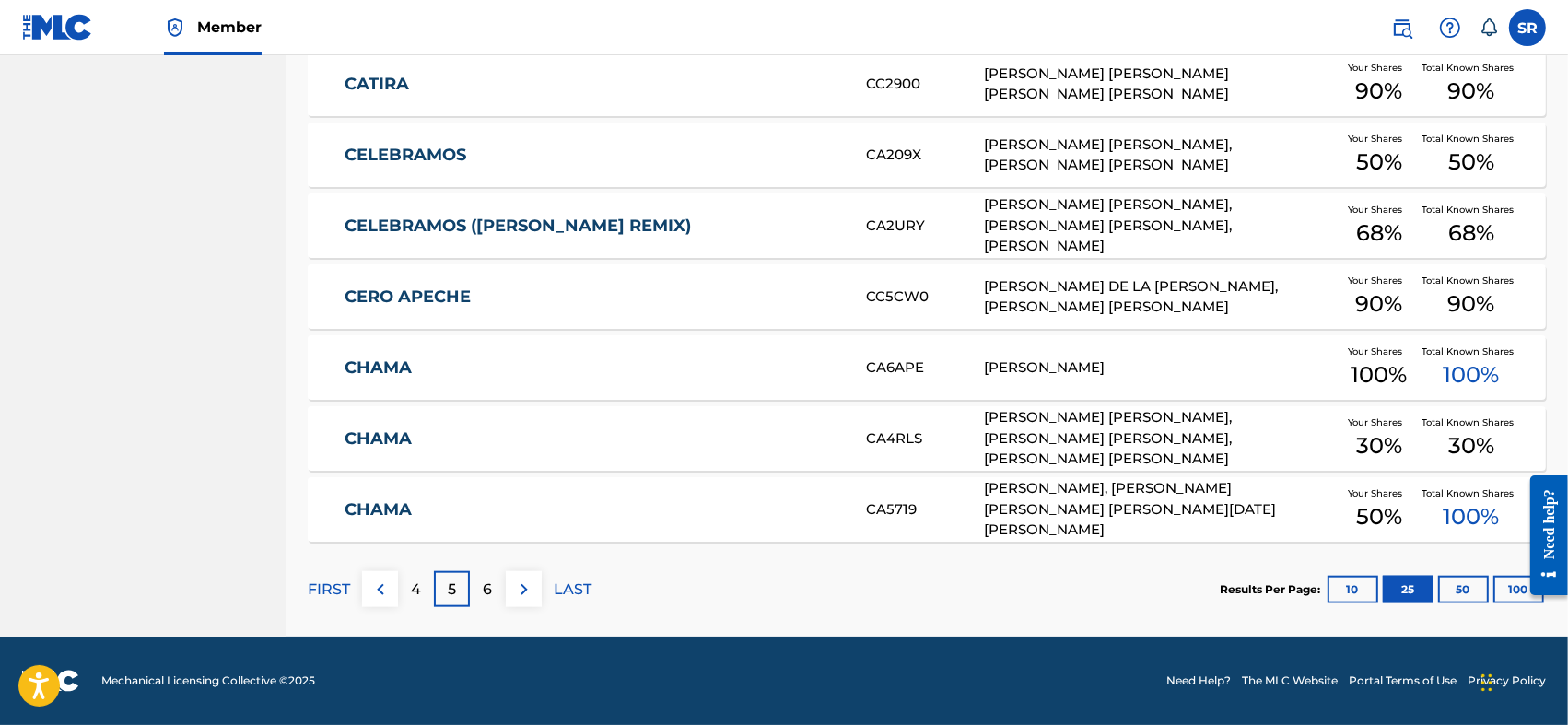
click at [489, 592] on p "6" at bounding box center [488, 590] width 9 height 22
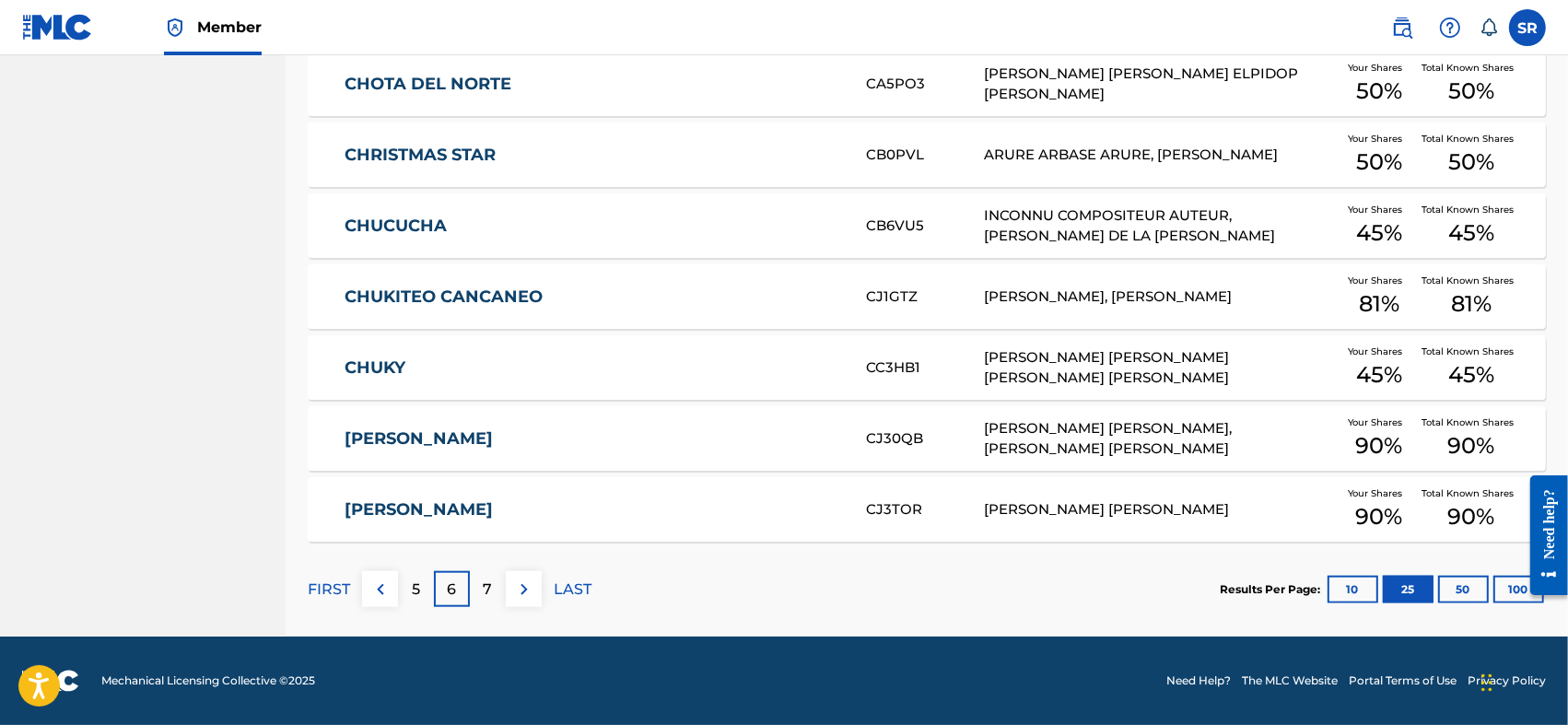
click at [526, 588] on img at bounding box center [524, 590] width 22 height 22
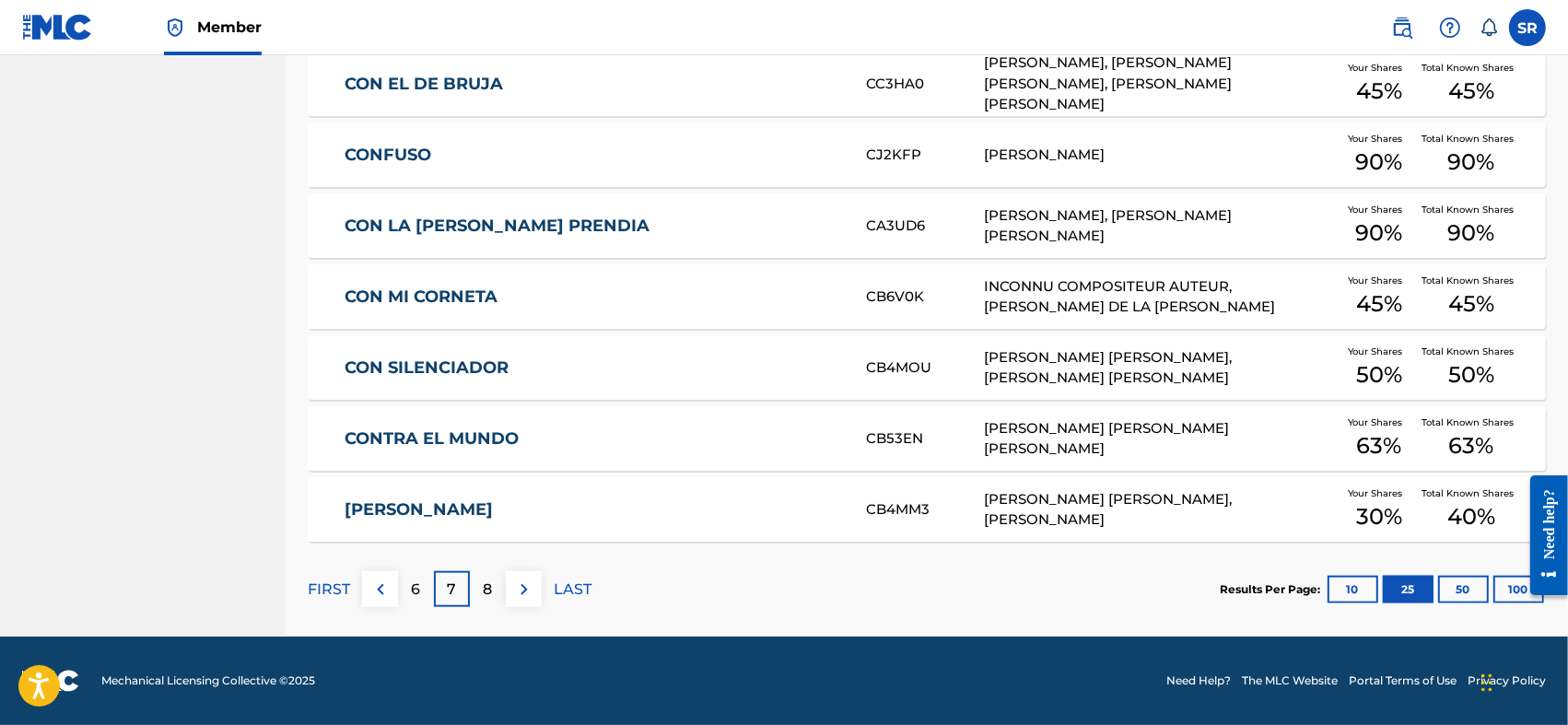
click at [535, 588] on button at bounding box center [524, 589] width 36 height 36
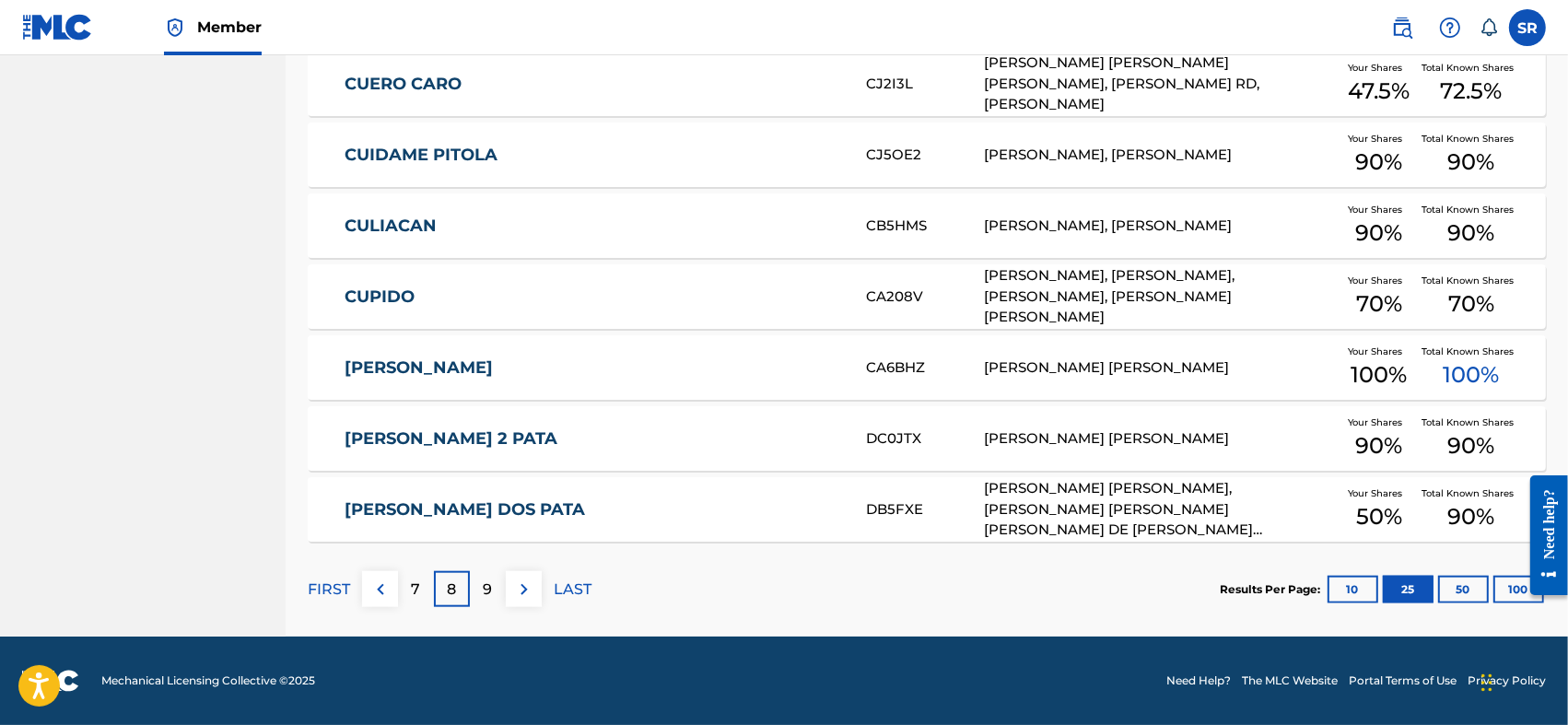
click at [535, 588] on button at bounding box center [524, 589] width 36 height 36
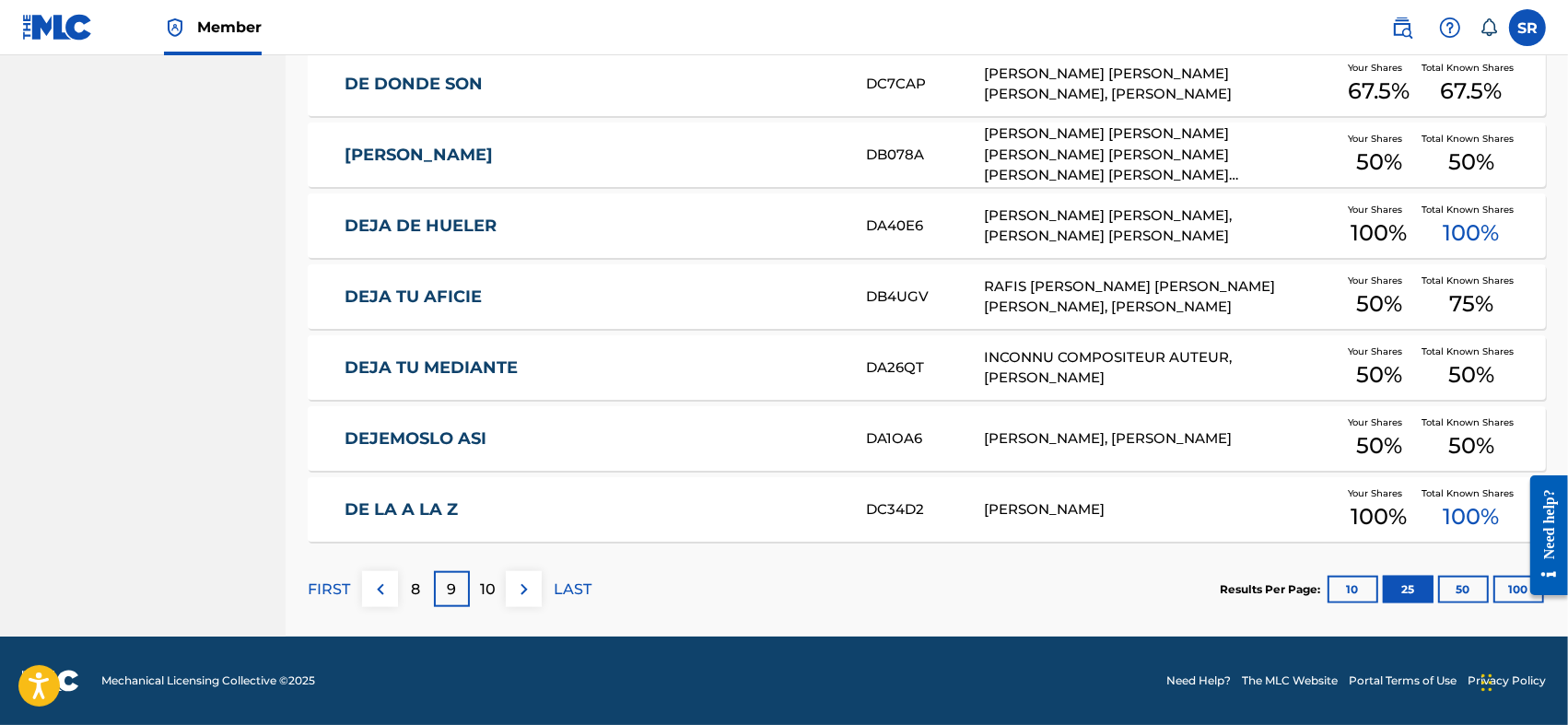
click at [483, 582] on p "10" at bounding box center [488, 590] width 16 height 22
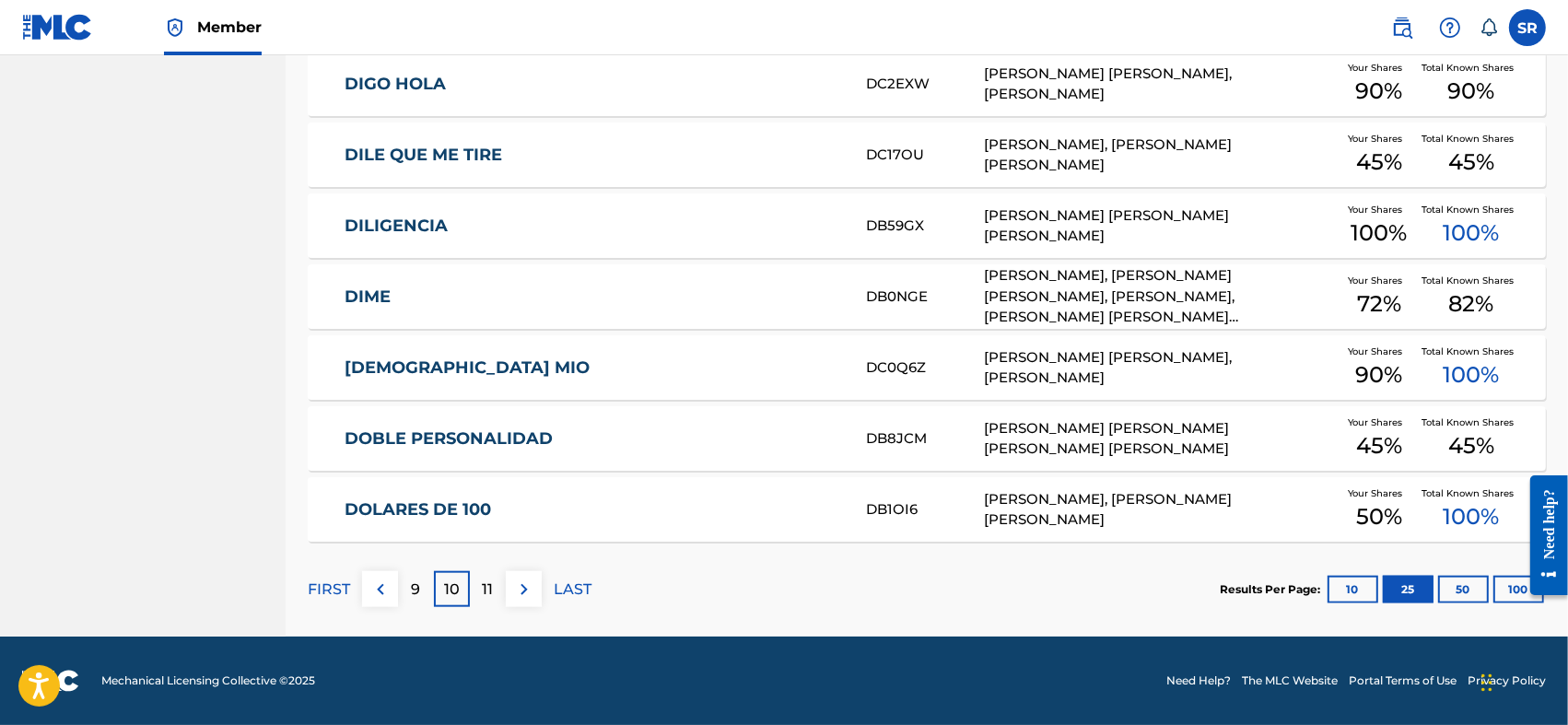
click at [494, 588] on div "11" at bounding box center [488, 589] width 36 height 36
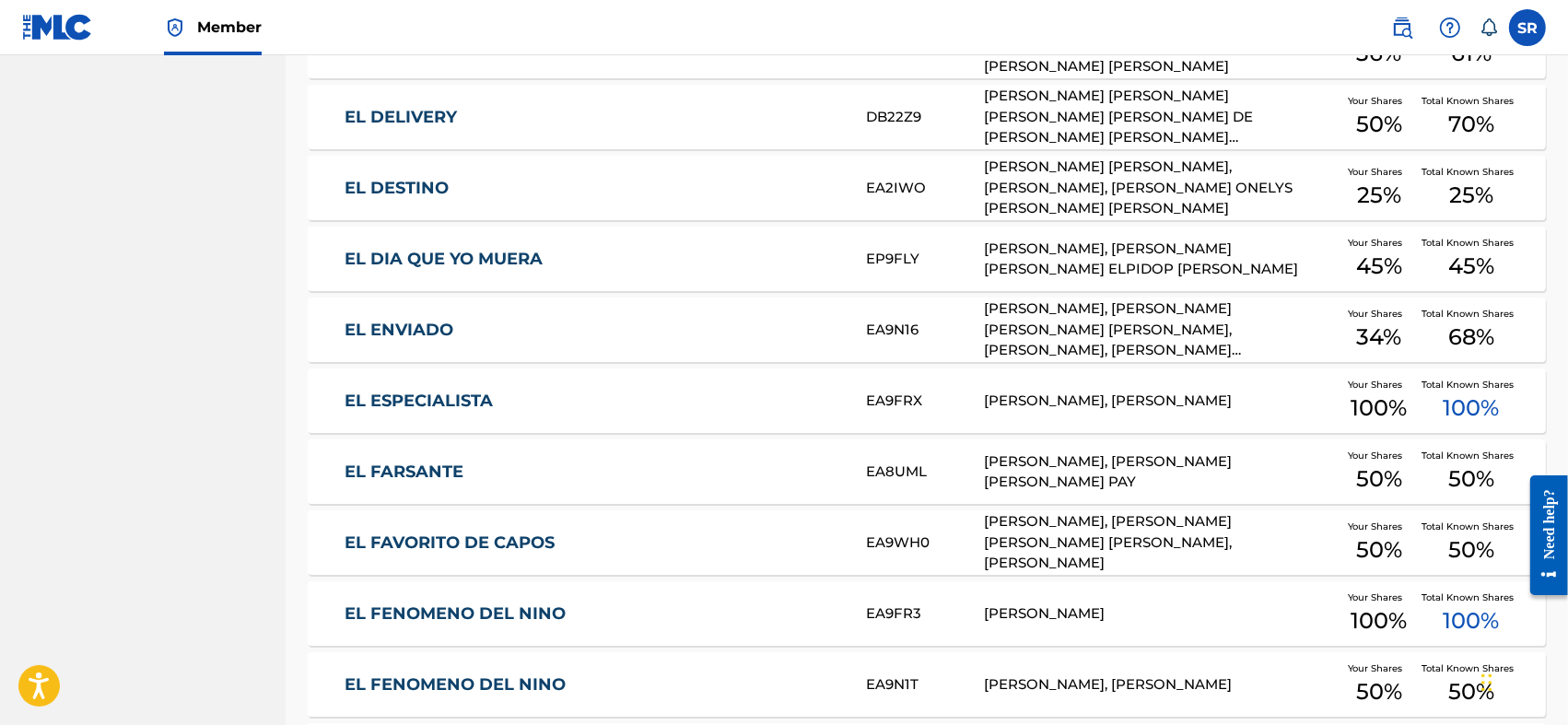
scroll to position [1684, 0]
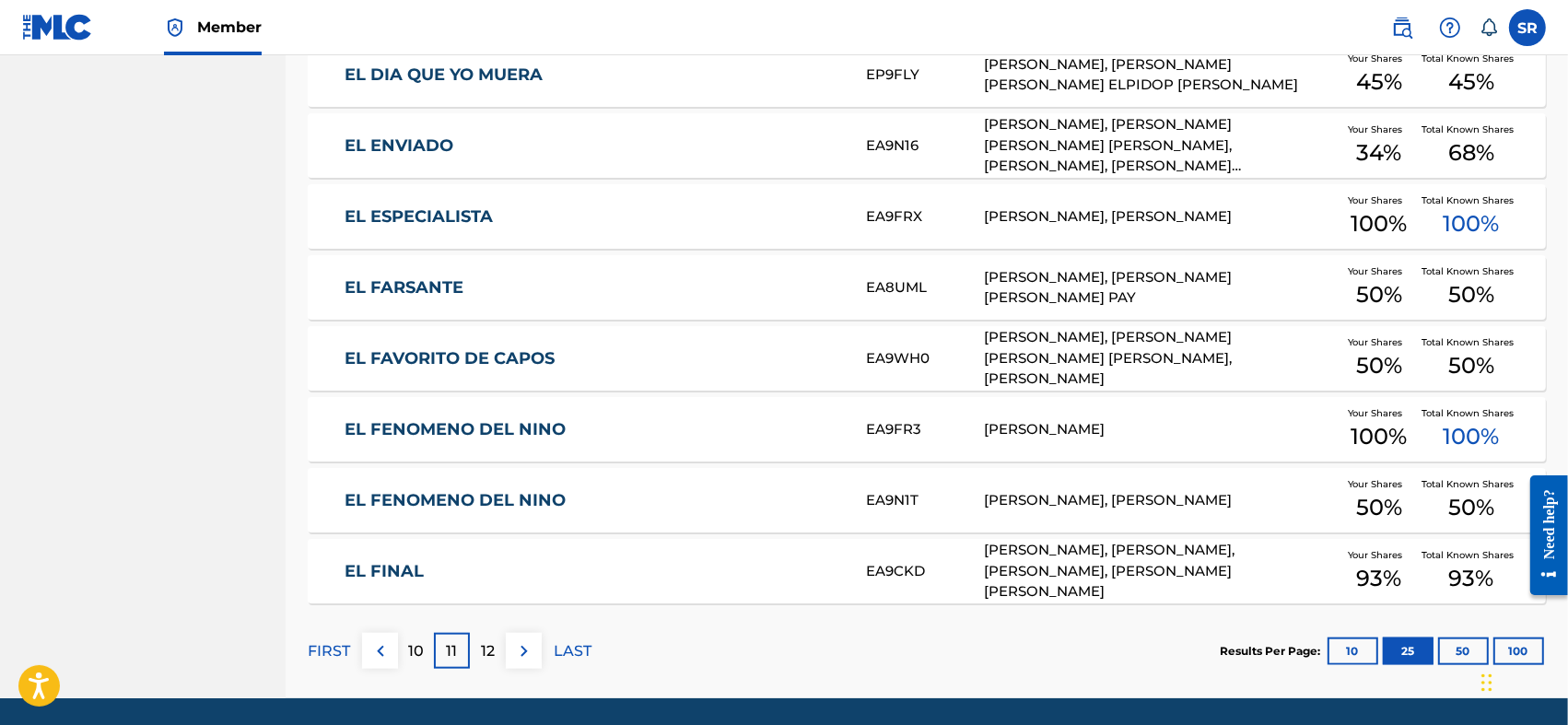
click at [489, 648] on p "12" at bounding box center [488, 651] width 14 height 22
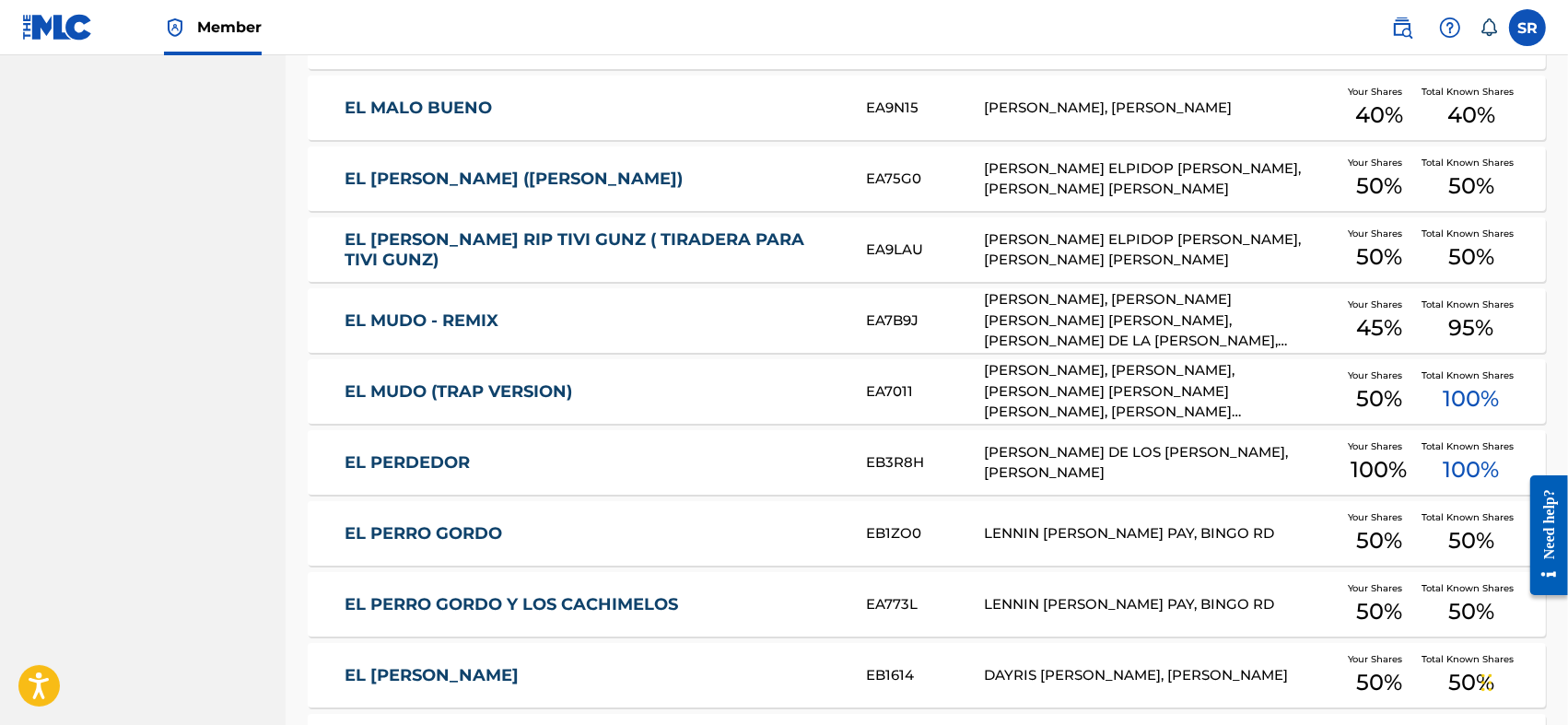
scroll to position [1377, 0]
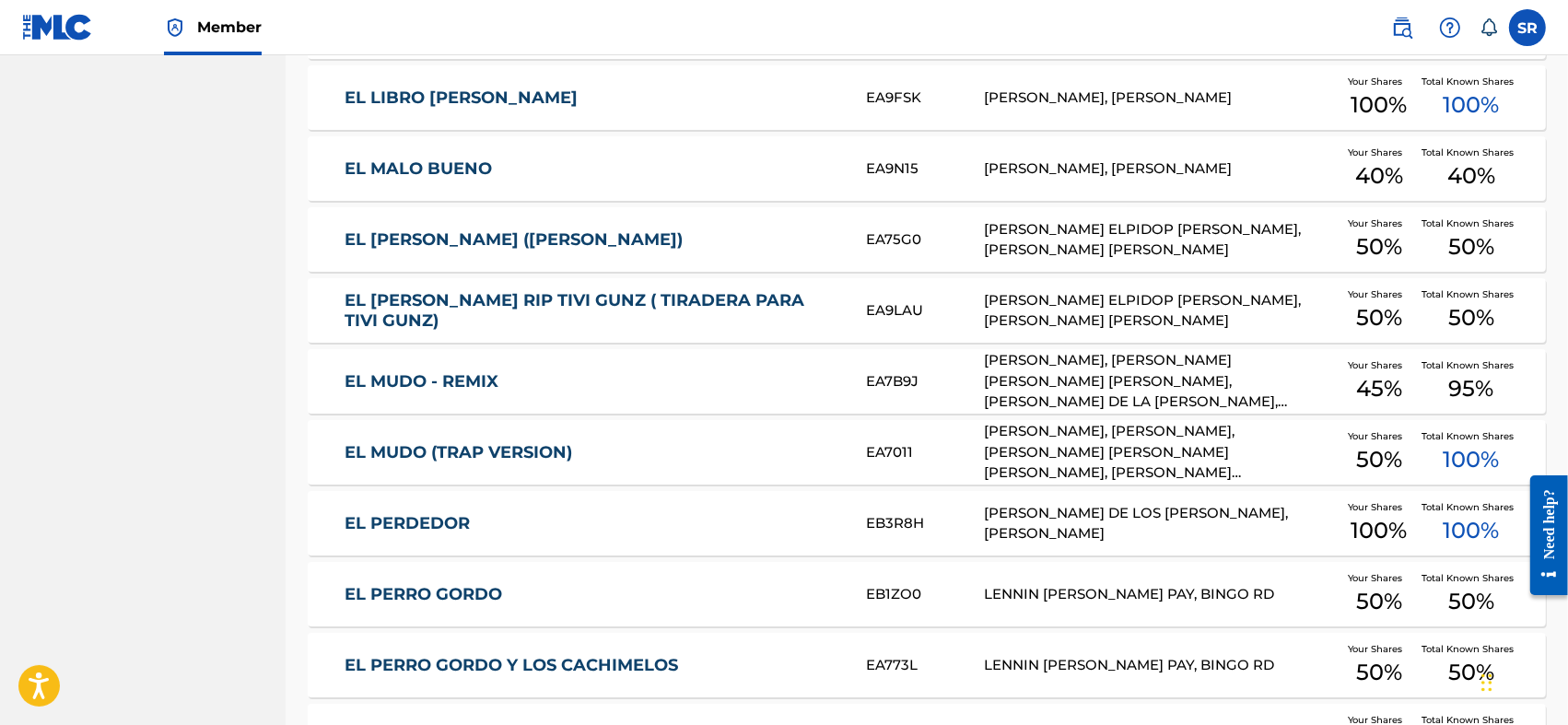
click at [576, 316] on link "EL MARRANO RIP TIVI GUNZ ( TIRADERA PARA TIVI GUNZ)" at bounding box center [593, 311] width 497 height 41
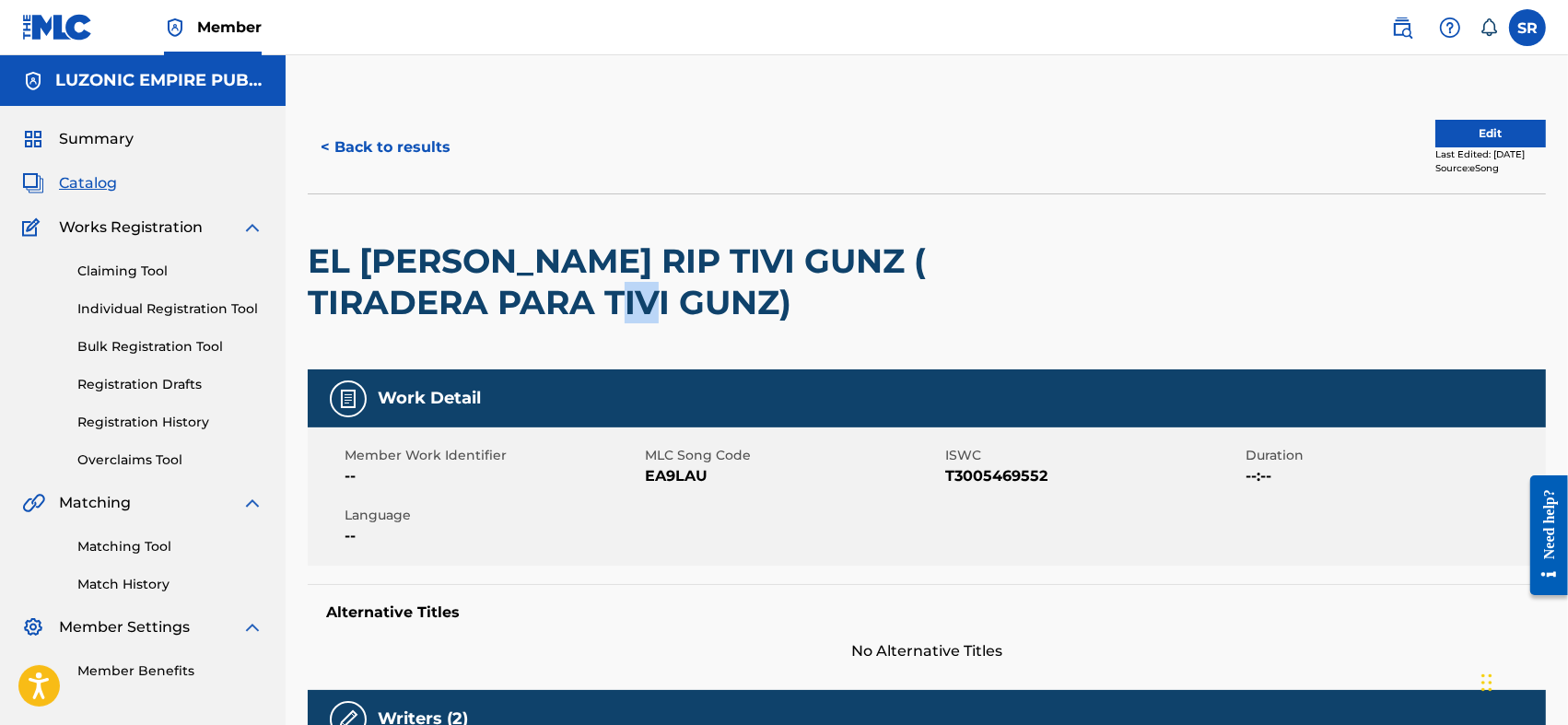
drag, startPoint x: 595, startPoint y: 313, endPoint x: 542, endPoint y: 314, distance: 53.0
click at [542, 314] on h2 "EL MARRANO RIP TIVI GUNZ ( TIRADERA PARA TIVI GUNZ)" at bounding box center [678, 282] width 743 height 83
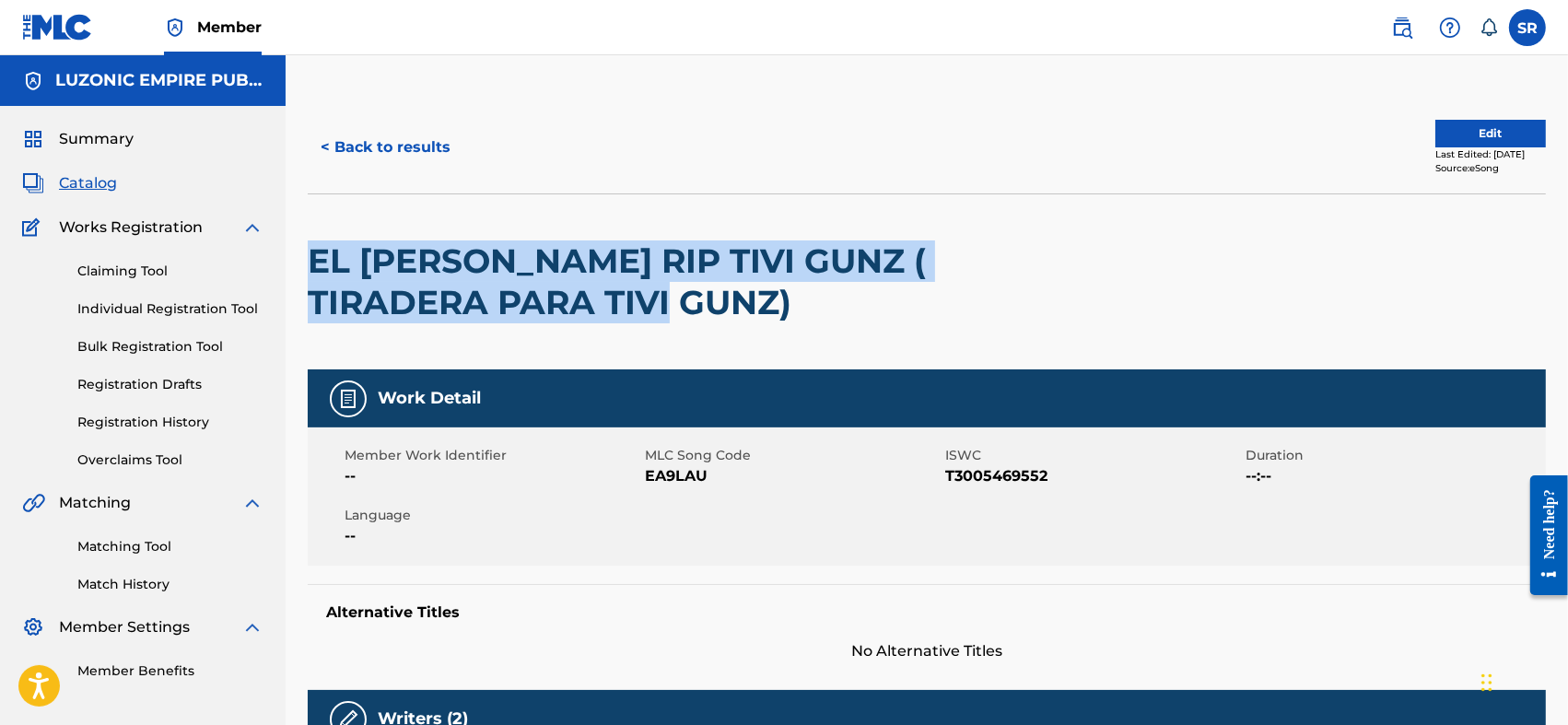
drag, startPoint x: 624, startPoint y: 310, endPoint x: 315, endPoint y: 271, distance: 311.5
click at [315, 271] on h2 "EL MARRANO RIP TIVI GUNZ ( TIRADERA PARA TIVI GUNZ)" at bounding box center [678, 282] width 743 height 83
copy h2 "EL MARRANO RIP TIVI GUNZ ( TIRADERA PARA TIVI GUNZ)"
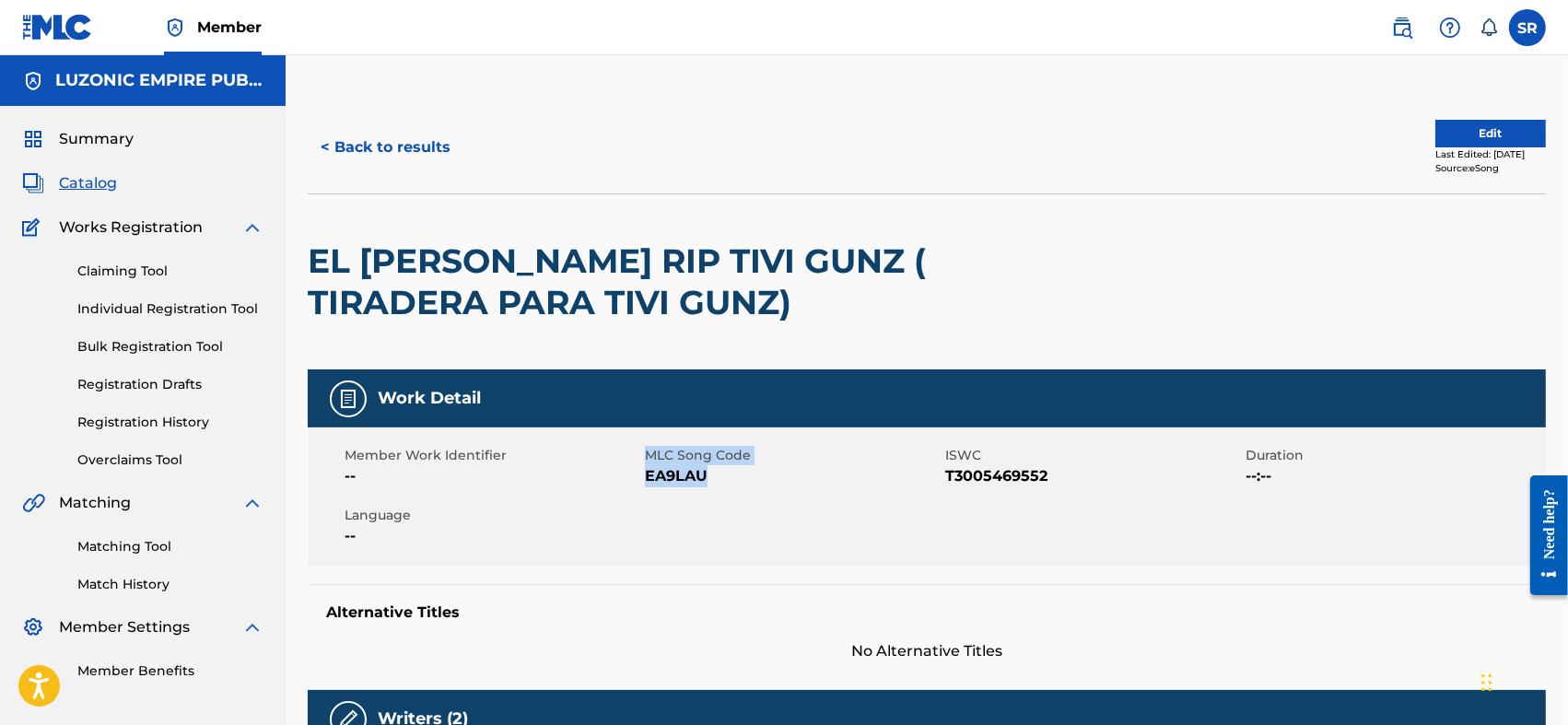
drag, startPoint x: 634, startPoint y: 482, endPoint x: 721, endPoint y: 484, distance: 87.0
click at [717, 484] on div "Member Work Identifier -- MLC Song Code EA9LAU ISWC T3005469552 Duration --:-- …" at bounding box center [927, 497] width 1239 height 138
click at [727, 484] on span "EA9LAU" at bounding box center [793, 476] width 296 height 22
drag, startPoint x: 720, startPoint y: 475, endPoint x: 645, endPoint y: 476, distance: 75.0
click at [645, 476] on span "EA9LAU" at bounding box center [793, 476] width 296 height 22
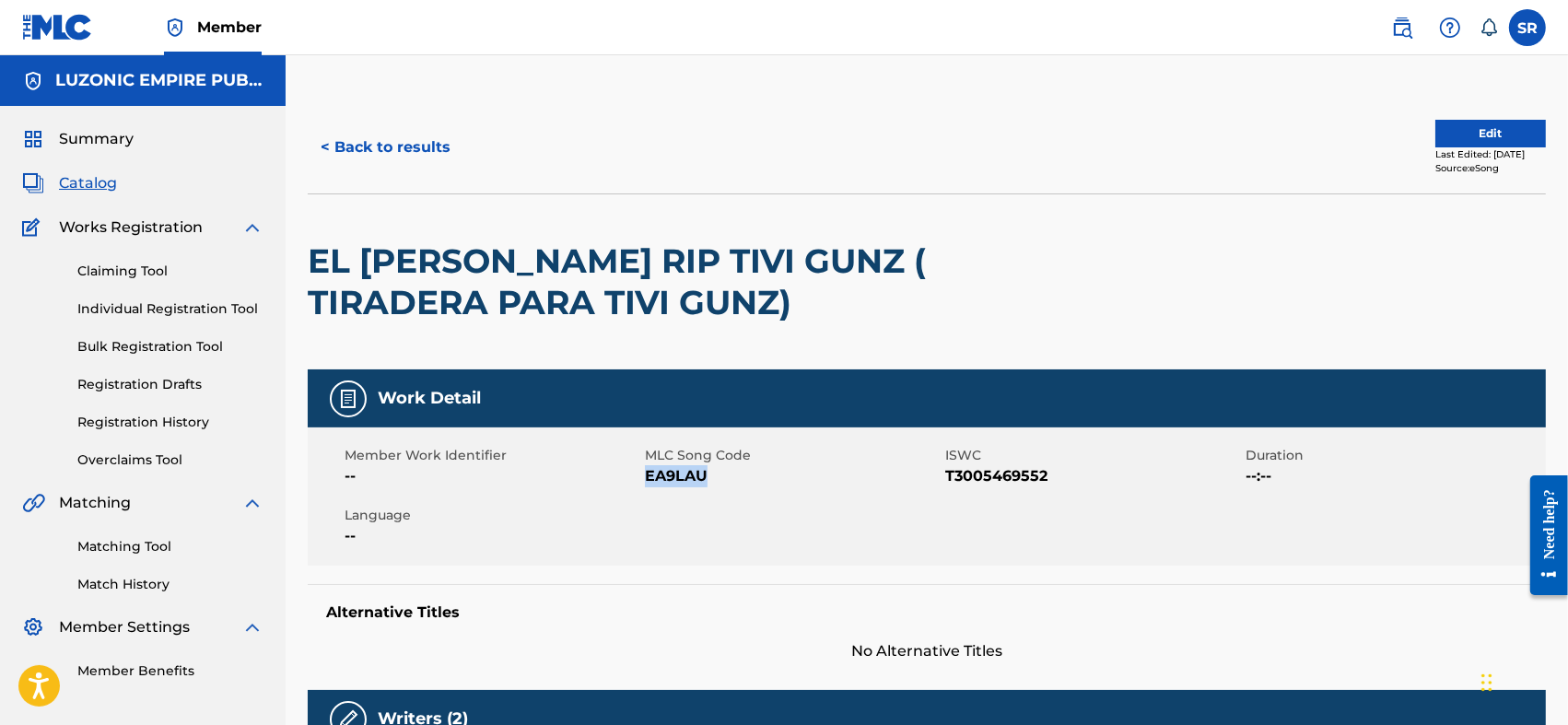
copy span "EA9LAU"
drag, startPoint x: 1063, startPoint y: 475, endPoint x: 943, endPoint y: 484, distance: 120.3
click at [943, 484] on div "Member Work Identifier -- MLC Song Code EA9LAU ISWC T3005469552 Duration --:-- …" at bounding box center [927, 497] width 1239 height 138
click at [943, 484] on div "MLC Song Code EA9LAU" at bounding box center [795, 467] width 301 height 41
drag, startPoint x: 944, startPoint y: 474, endPoint x: 981, endPoint y: 481, distance: 37.7
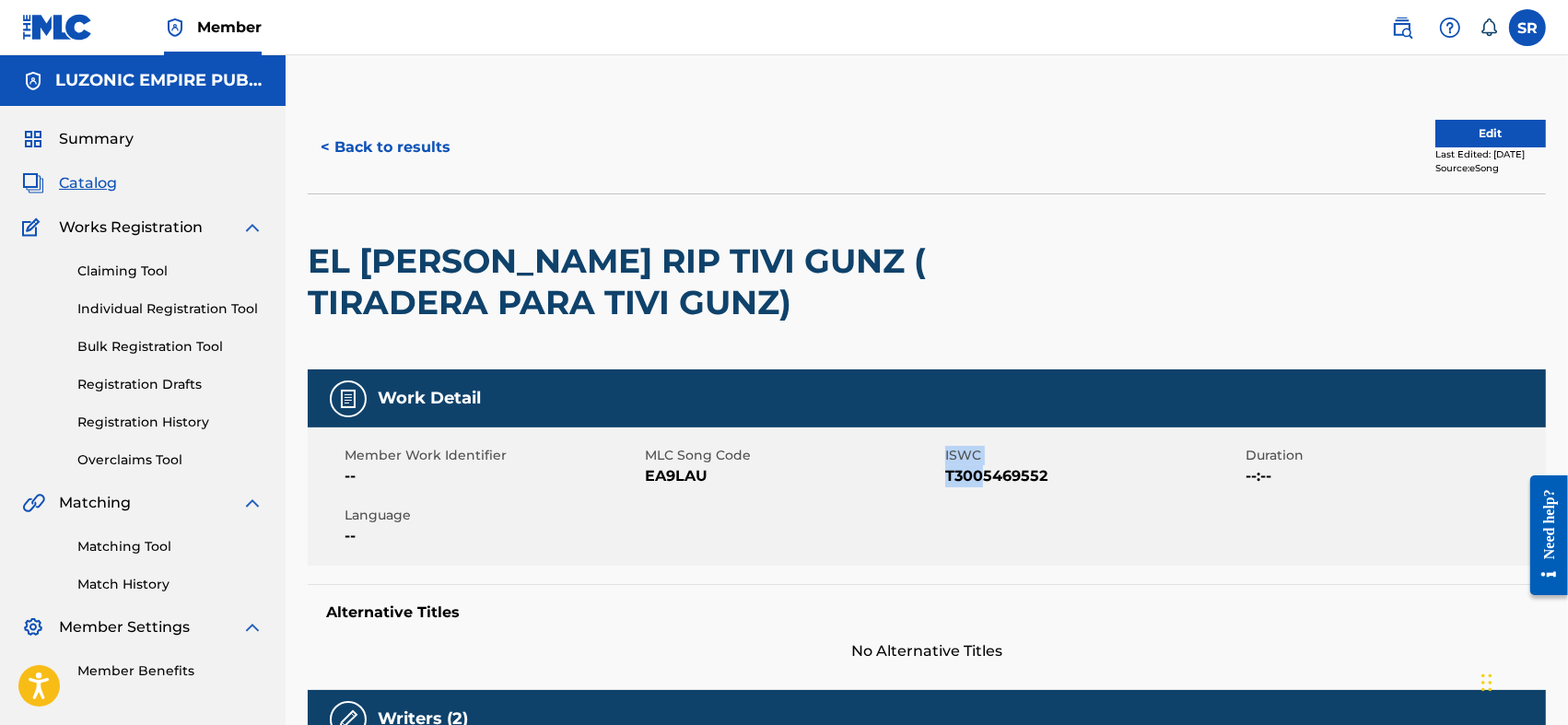
click at [981, 481] on div "Member Work Identifier -- MLC Song Code EA9LAU ISWC T3005469552 Duration --:-- …" at bounding box center [927, 497] width 1239 height 138
click at [1048, 481] on span "T3005469552" at bounding box center [1094, 476] width 296 height 22
drag, startPoint x: 1049, startPoint y: 473, endPoint x: 949, endPoint y: 482, distance: 100.4
click at [949, 482] on span "T3005469552" at bounding box center [1094, 476] width 296 height 22
copy span "T3005469552"
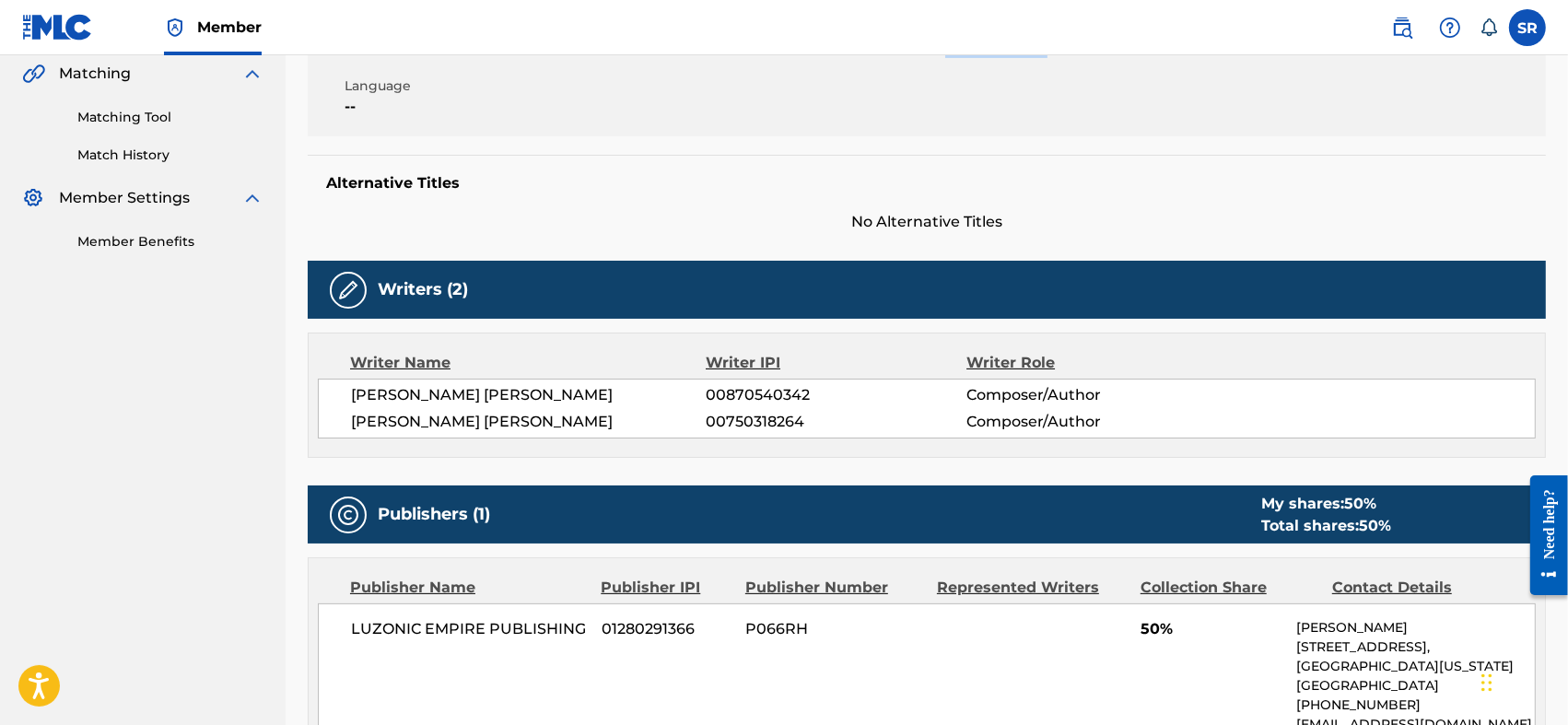
scroll to position [553, 0]
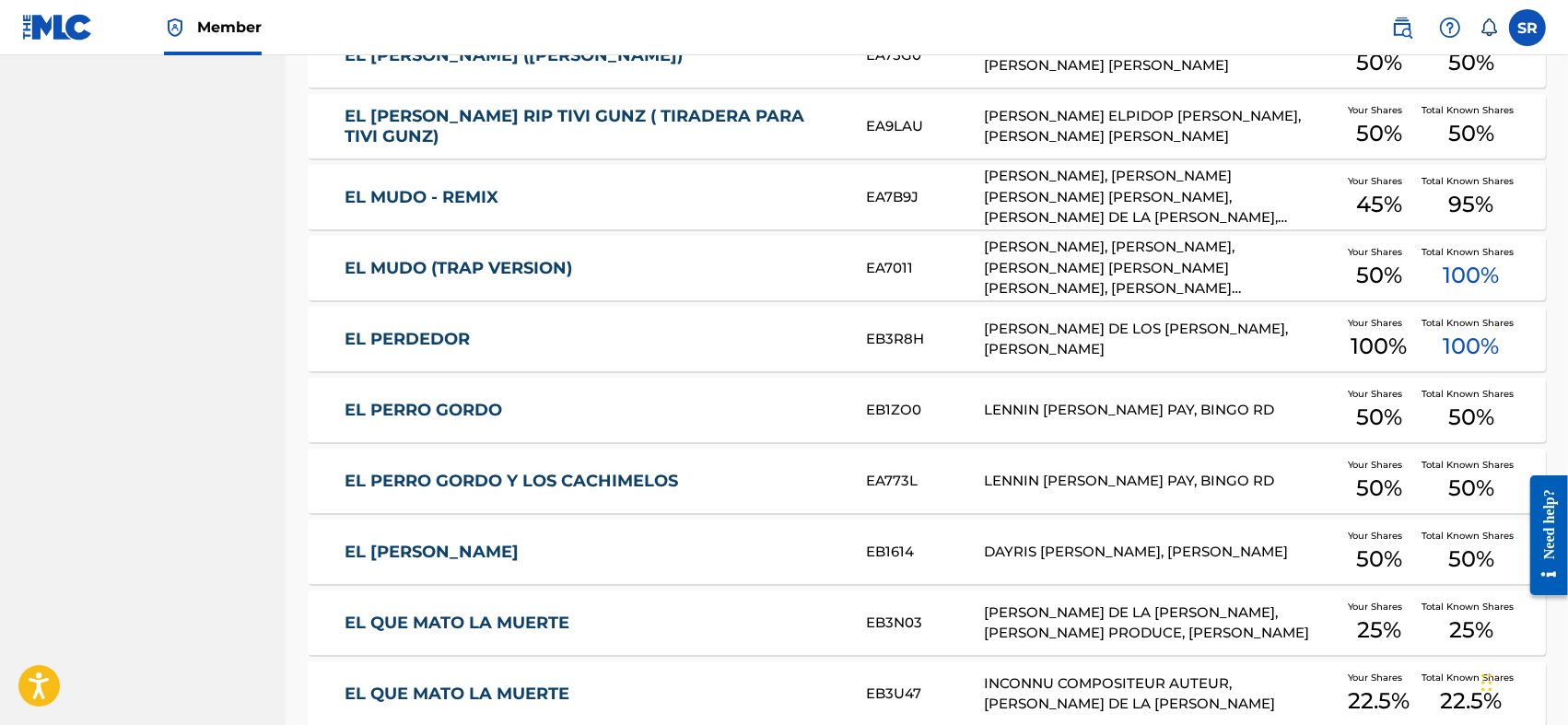
scroll to position [1684, 0]
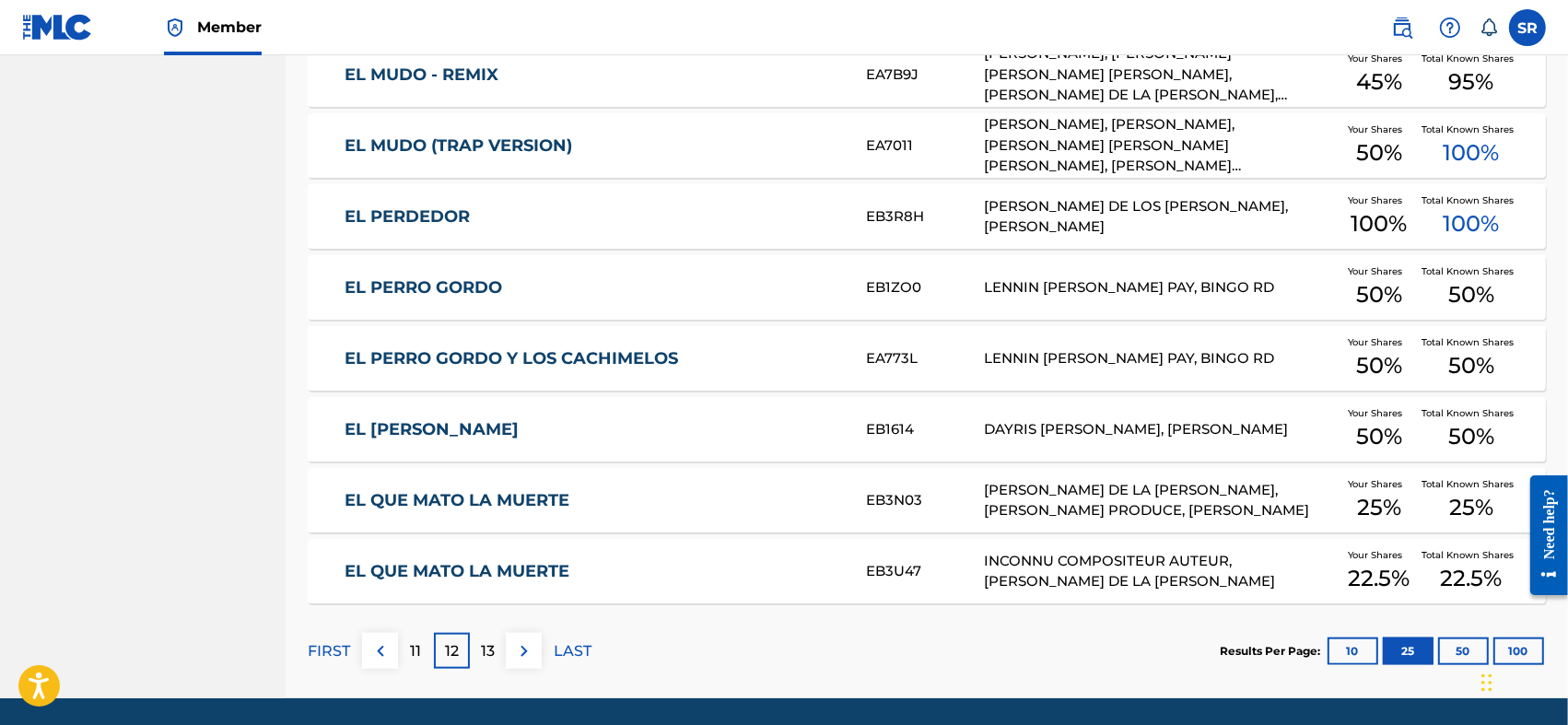
click at [398, 504] on link "EL QUE MATO LA MUERTE" at bounding box center [593, 500] width 497 height 21
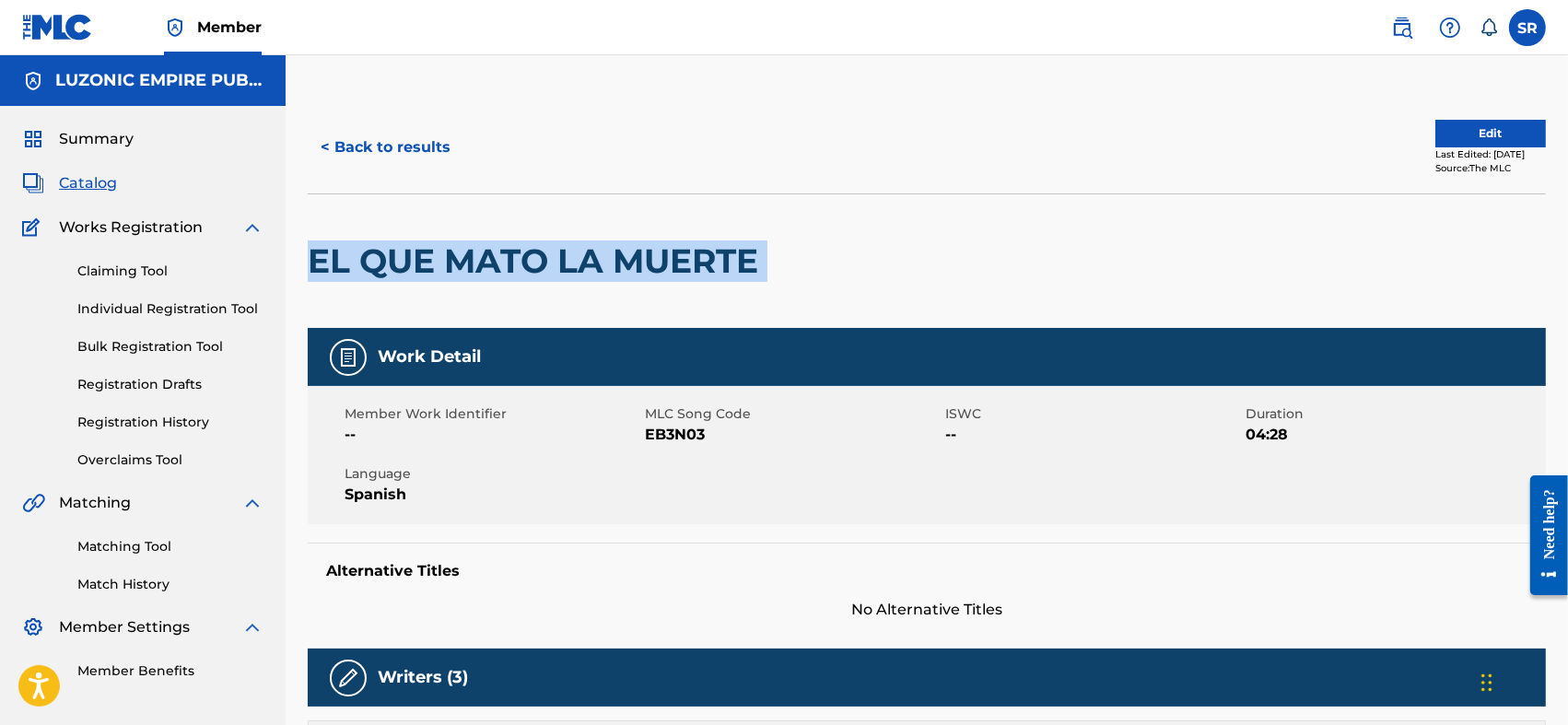
drag, startPoint x: 788, startPoint y: 272, endPoint x: 303, endPoint y: 287, distance: 485.2
copy div "EL QUE MATO LA MUERTE"
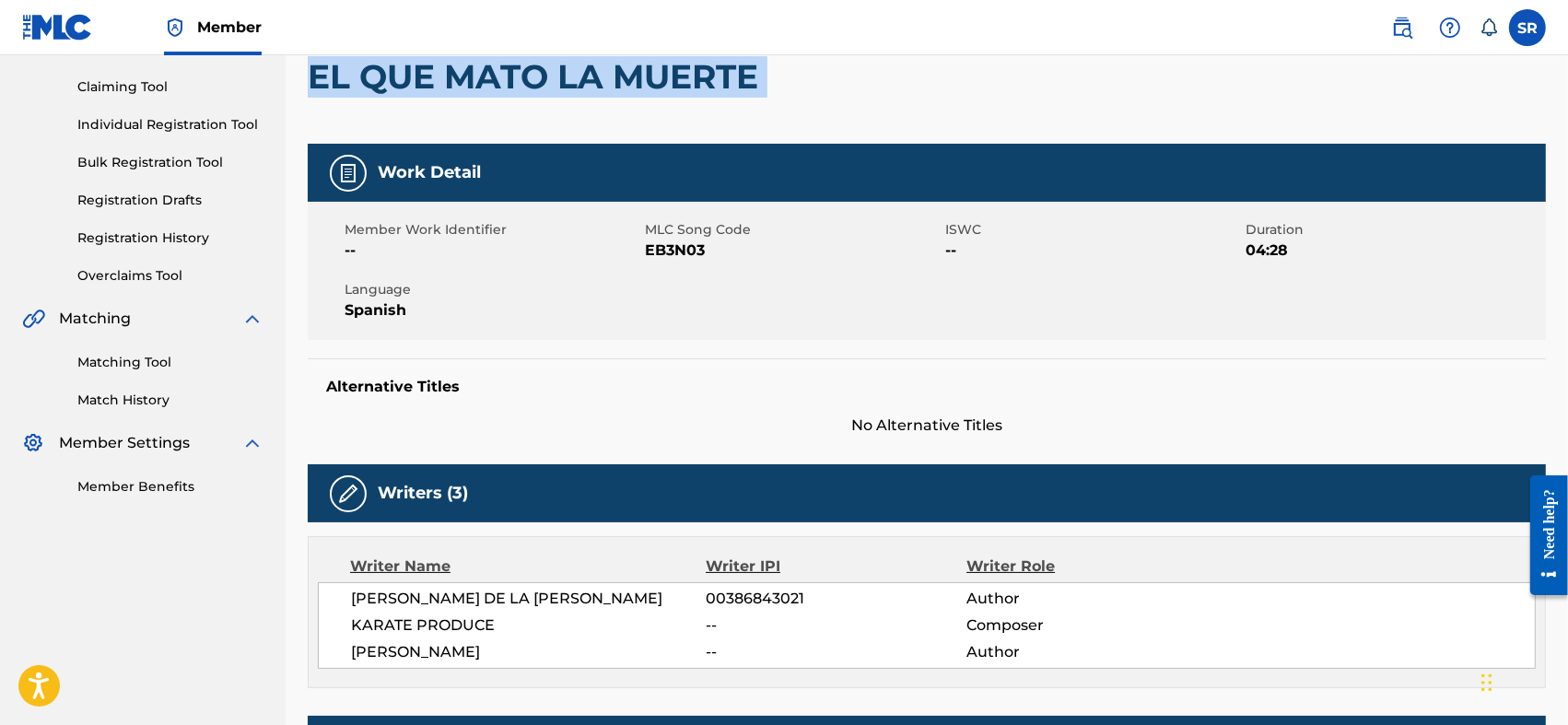
scroll to position [369, 0]
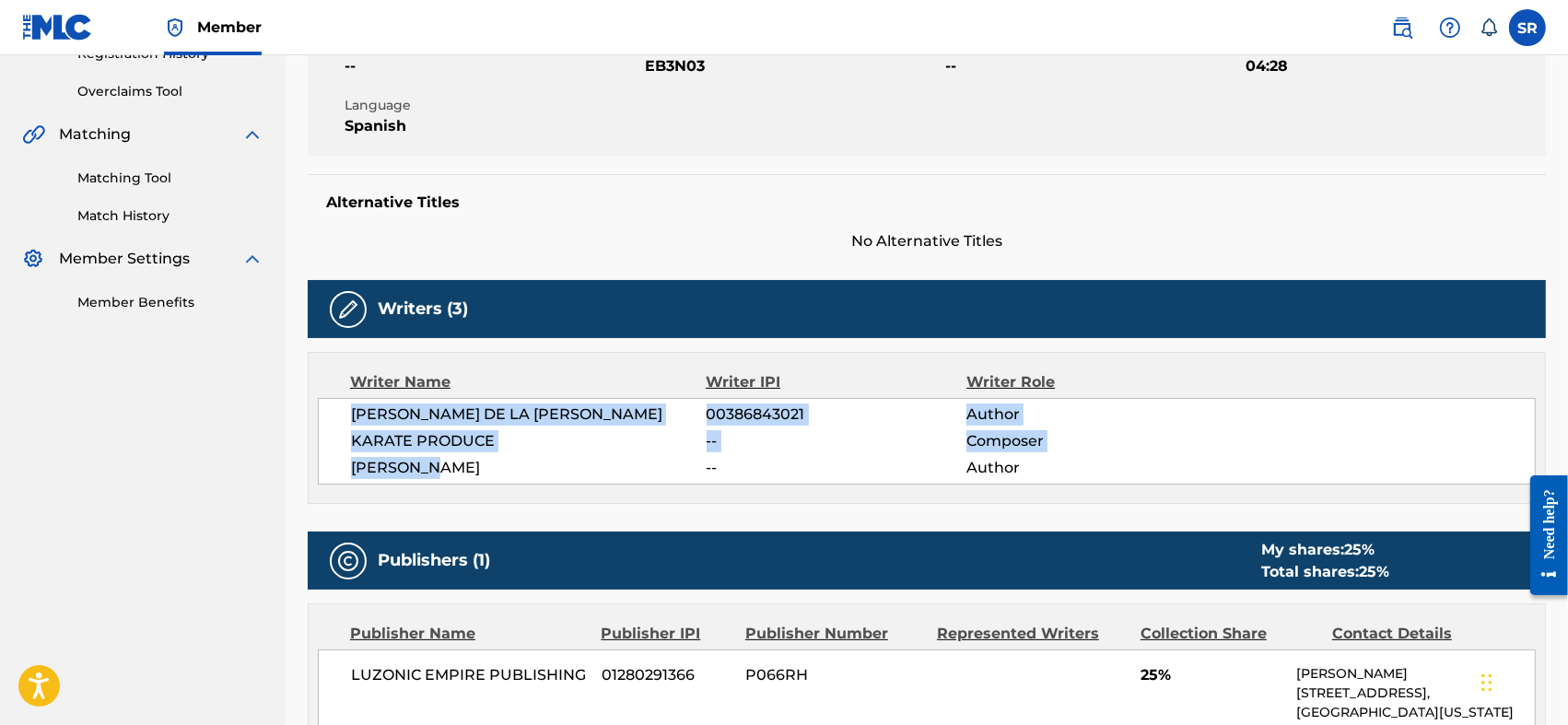
drag, startPoint x: 350, startPoint y: 414, endPoint x: 483, endPoint y: 479, distance: 148.0
click at [483, 479] on div "CAMILO ERNESTO DIAZ DE LA ROSA 00386843021 Author KARATE PRODUCE -- Composer NI…" at bounding box center [926, 442] width 1218 height 87
copy div "CAMILO ERNESTO DIAZ DE LA ROSA 00386843021 Author KARATE PRODUCE -- Composer NI…"
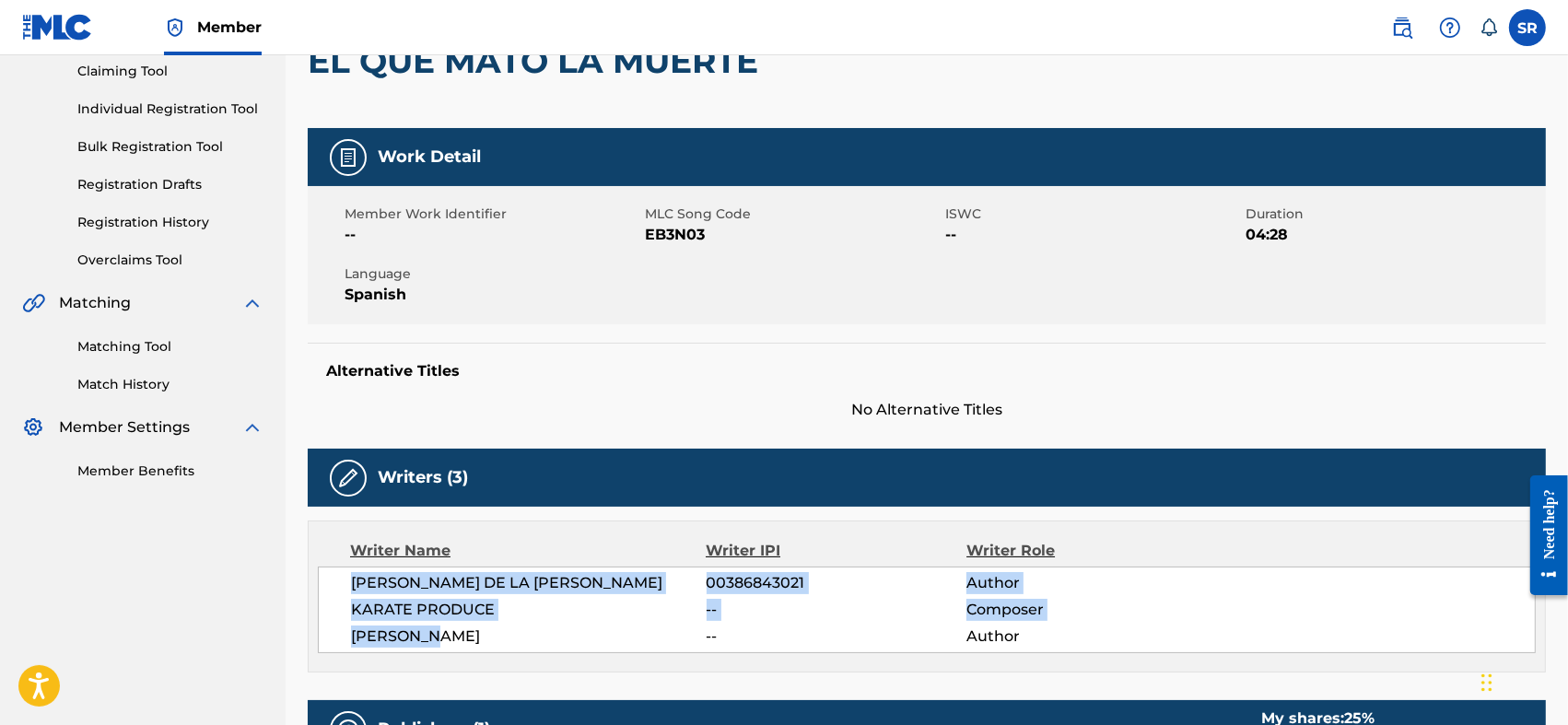
scroll to position [77, 0]
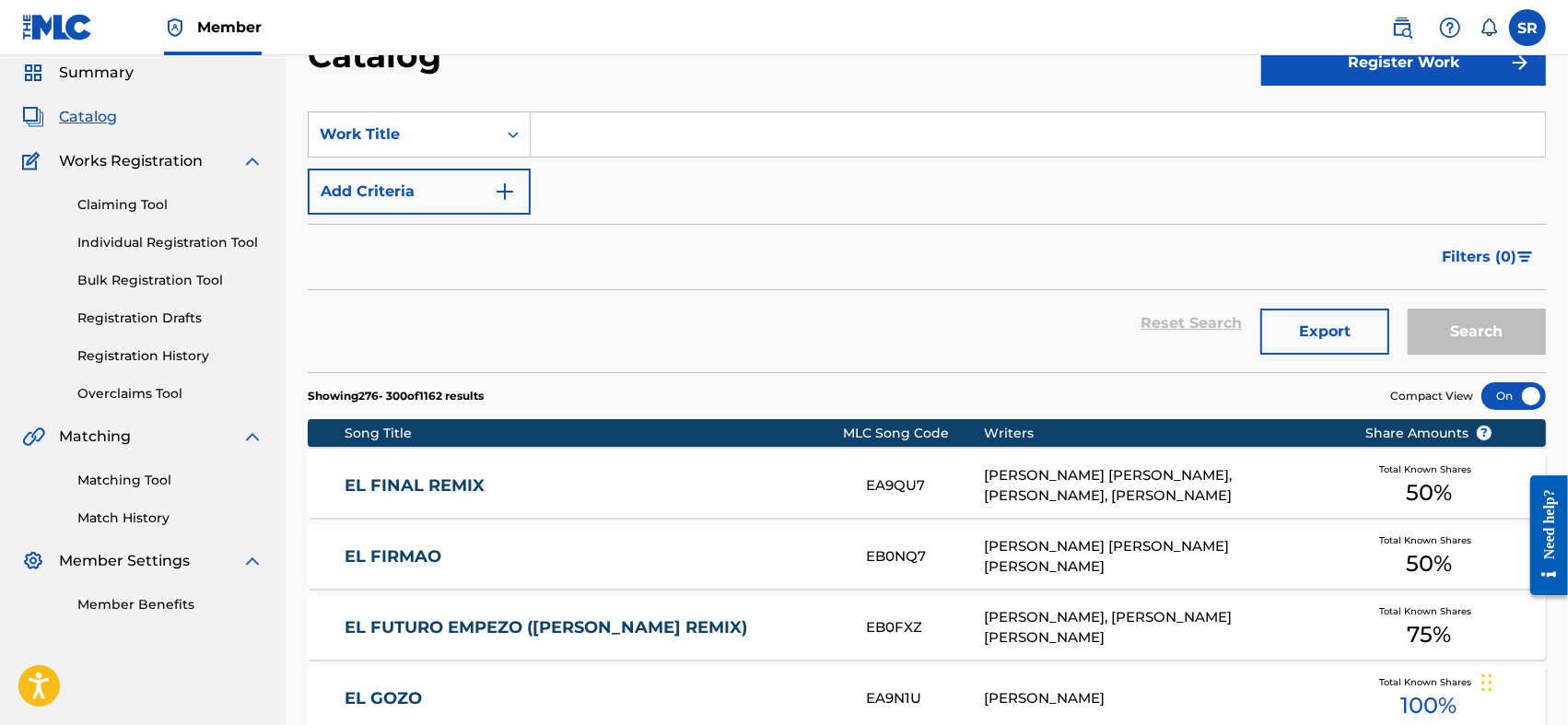
scroll to position [1684, 0]
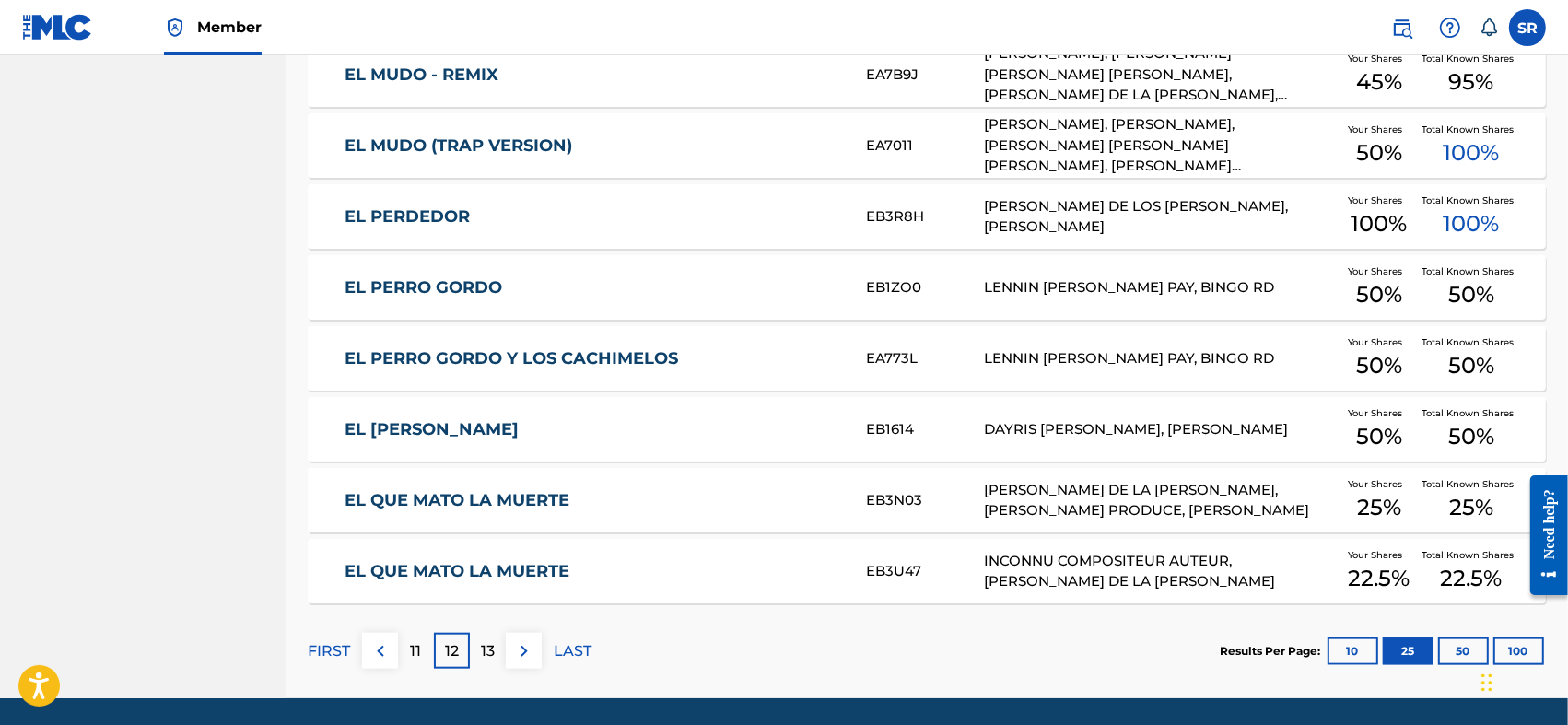
click at [575, 545] on div "EL QUE MATO LA MUERTE EB3U47 INCONNU COMPOSITEUR AUTEUR, CAMILO ERNESTO DIAZ DE…" at bounding box center [927, 571] width 1239 height 64
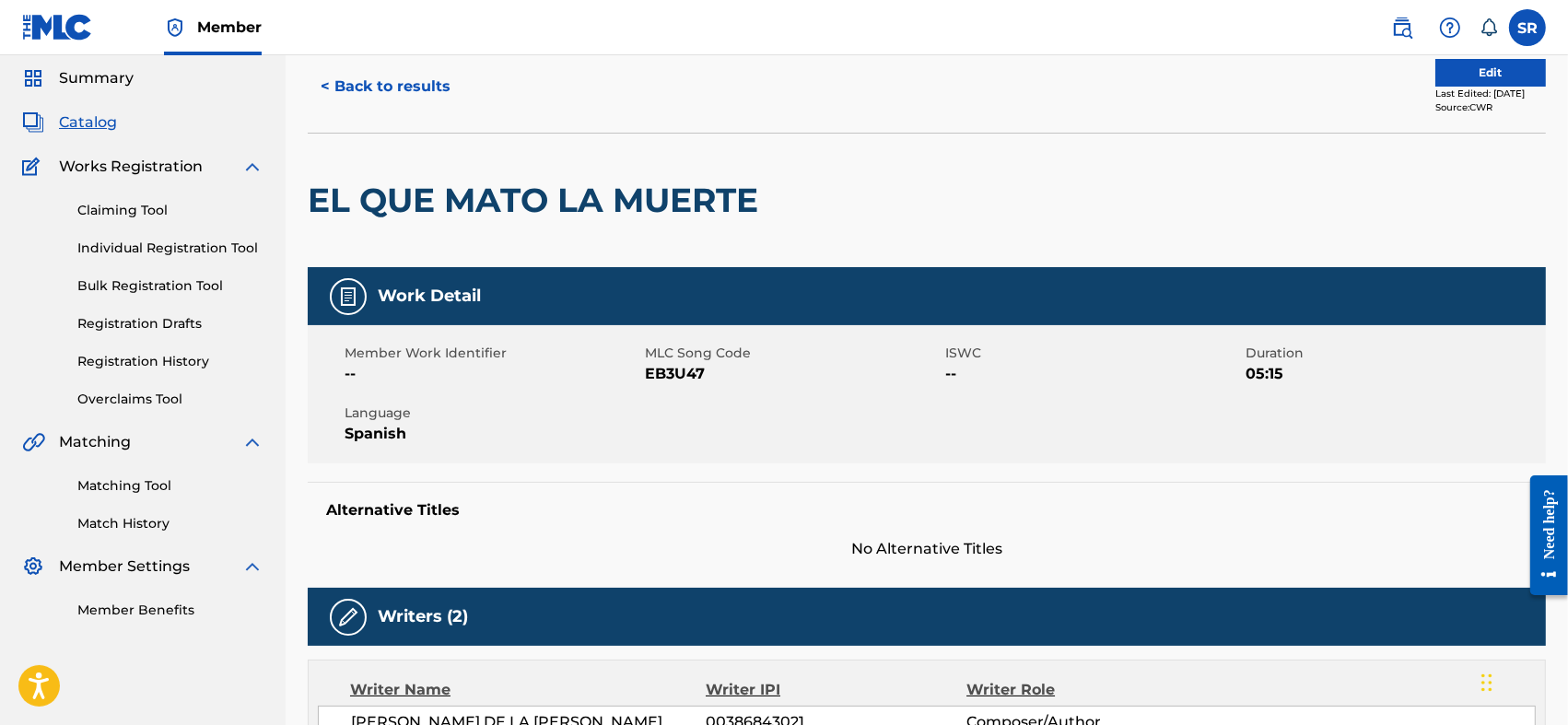
scroll to position [122, 0]
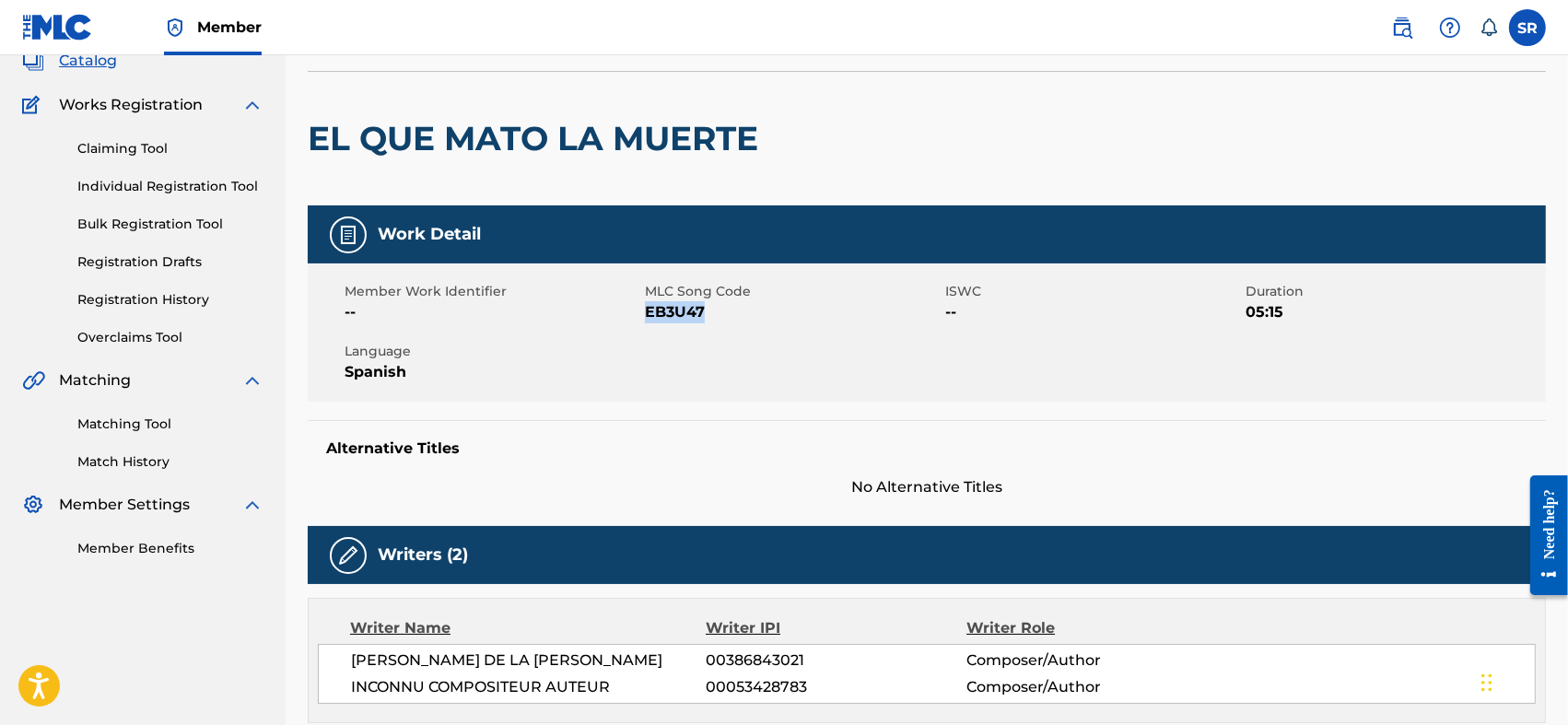
drag, startPoint x: 647, startPoint y: 317, endPoint x: 708, endPoint y: 319, distance: 61.0
click at [708, 319] on span "EB3U47" at bounding box center [793, 313] width 296 height 22
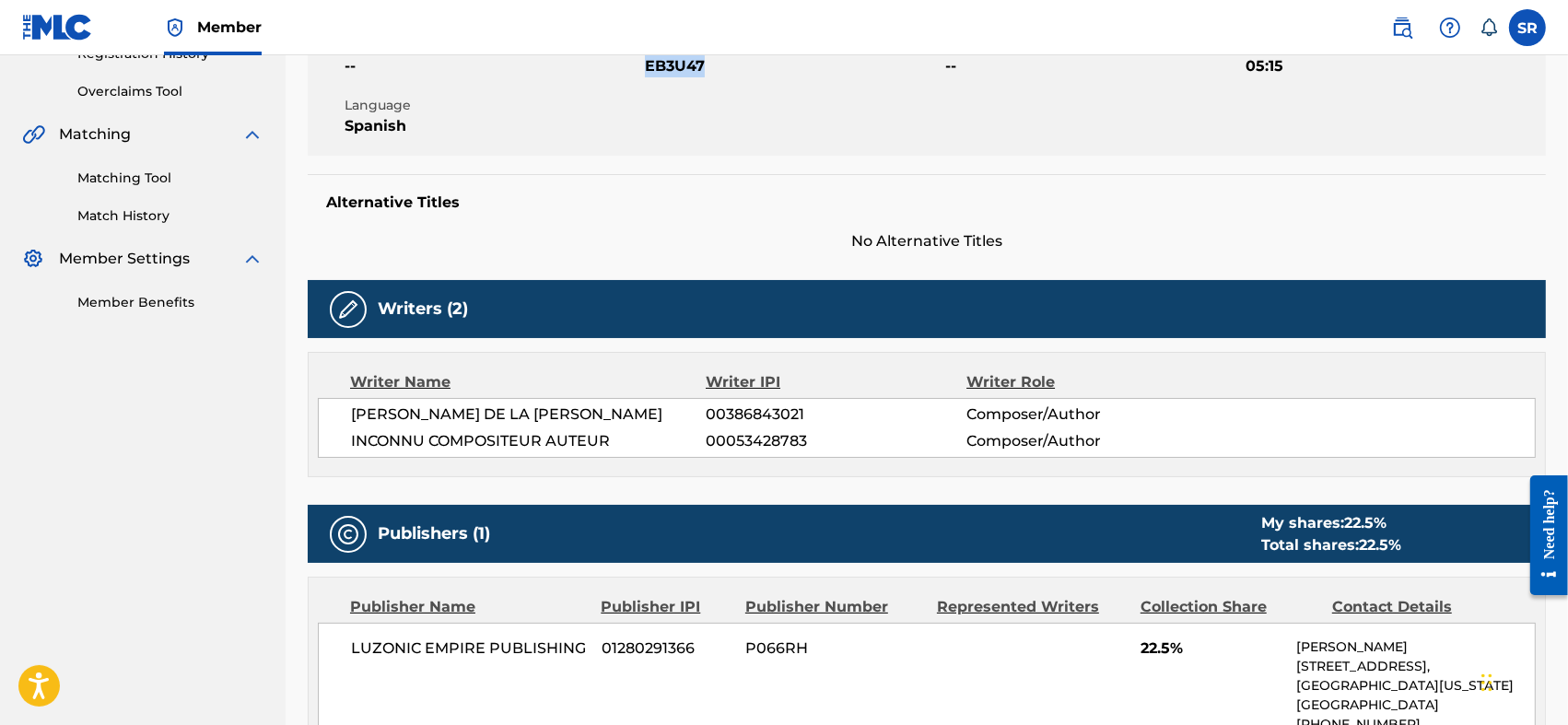
scroll to position [491, 0]
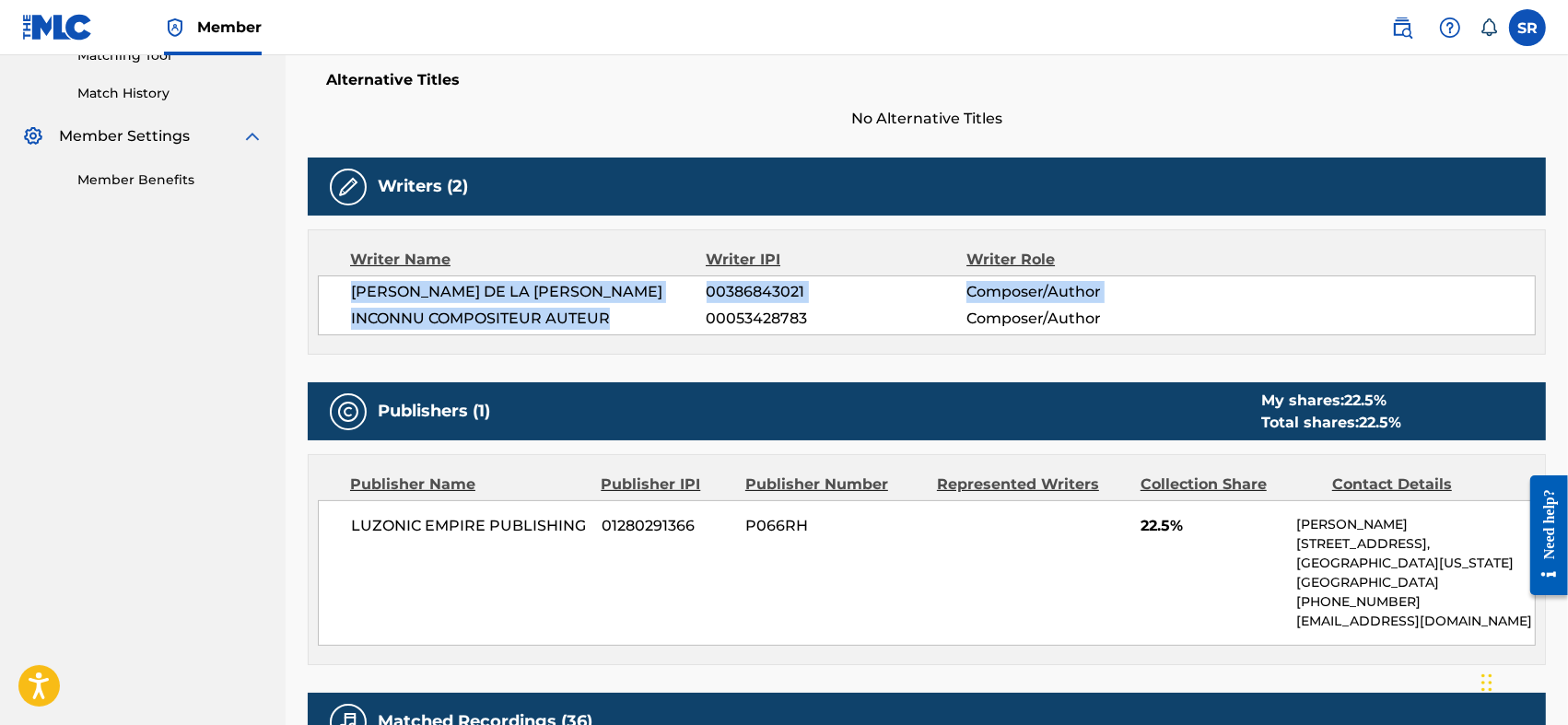
drag, startPoint x: 343, startPoint y: 296, endPoint x: 618, endPoint y: 317, distance: 275.8
click at [618, 317] on div "CAMILO ERNESTO DIAZ DE LA ROSA 00386843021 Composer/Author INCONNU COMPOSITEUR …" at bounding box center [926, 305] width 1218 height 60
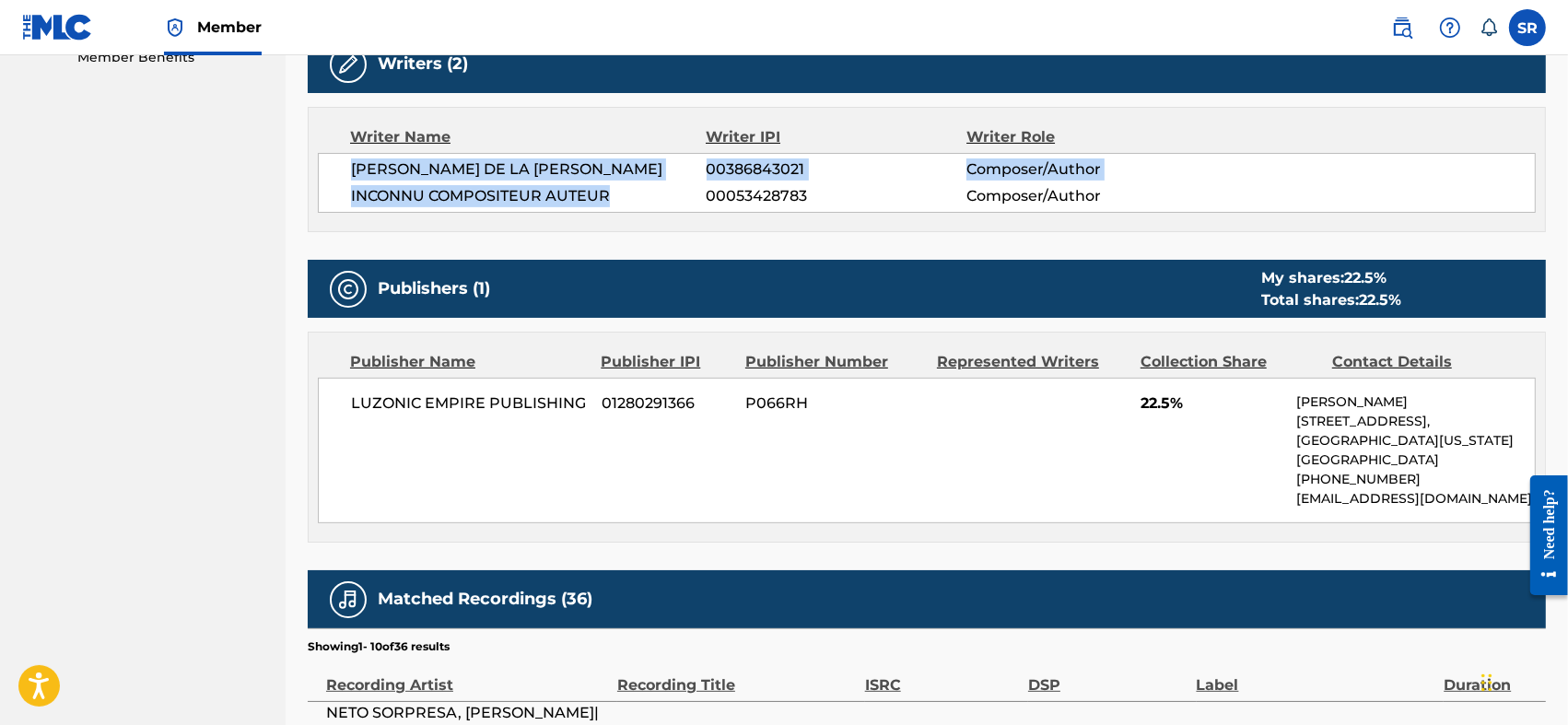
scroll to position [553, 0]
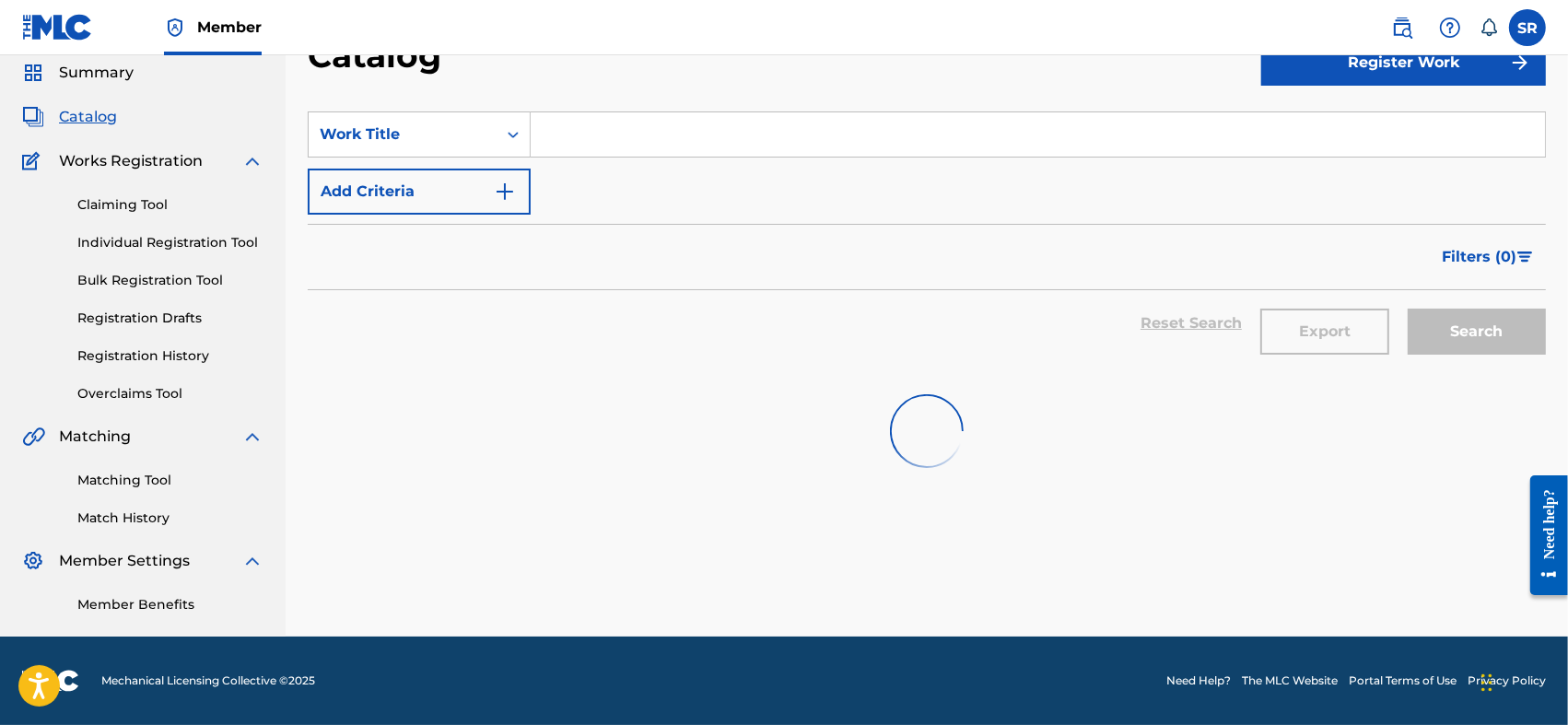
scroll to position [66, 0]
